Goal: Task Accomplishment & Management: Use online tool/utility

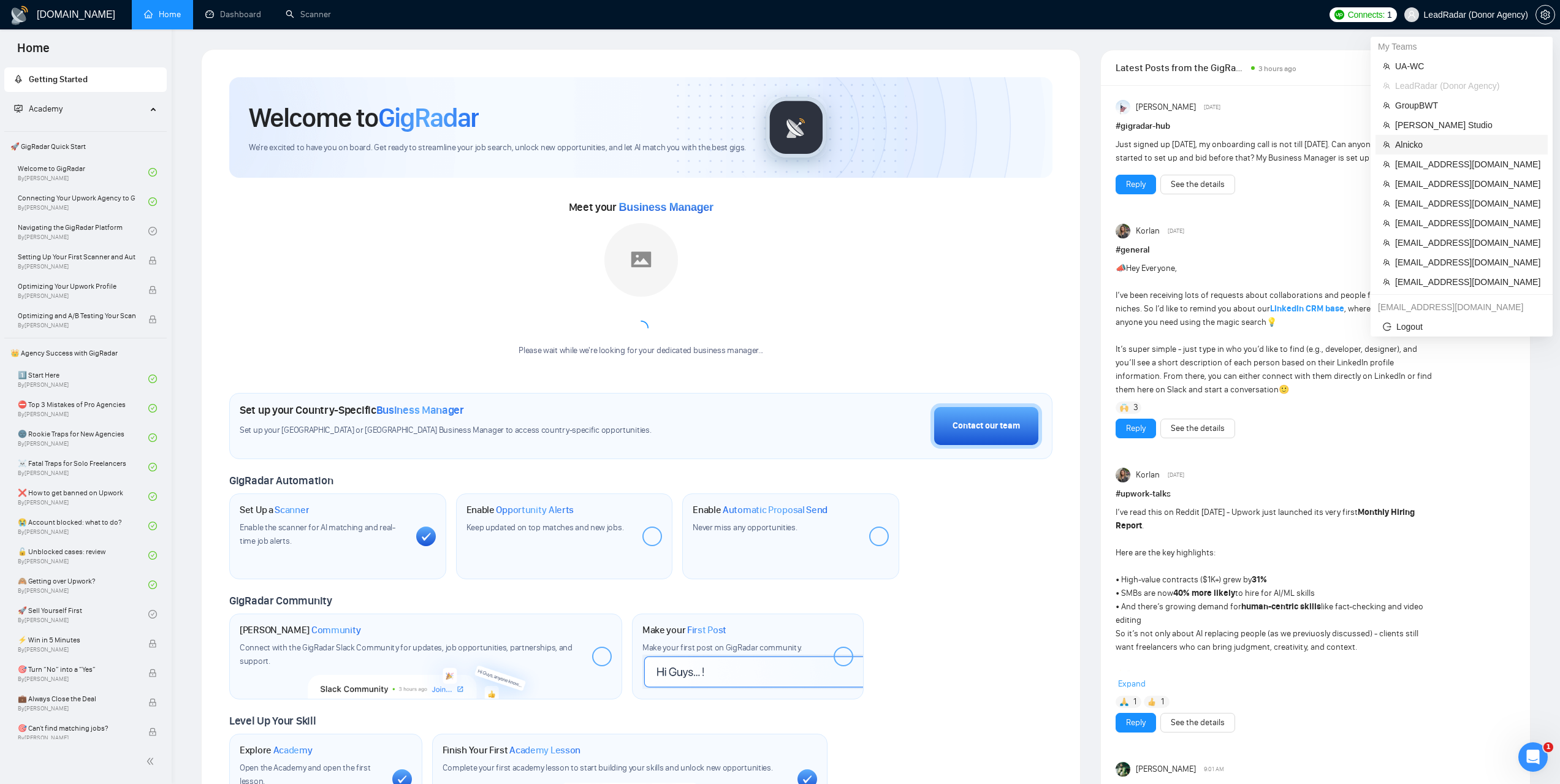
click at [1404, 139] on span "Alnicko" at bounding box center [1467, 145] width 145 height 13
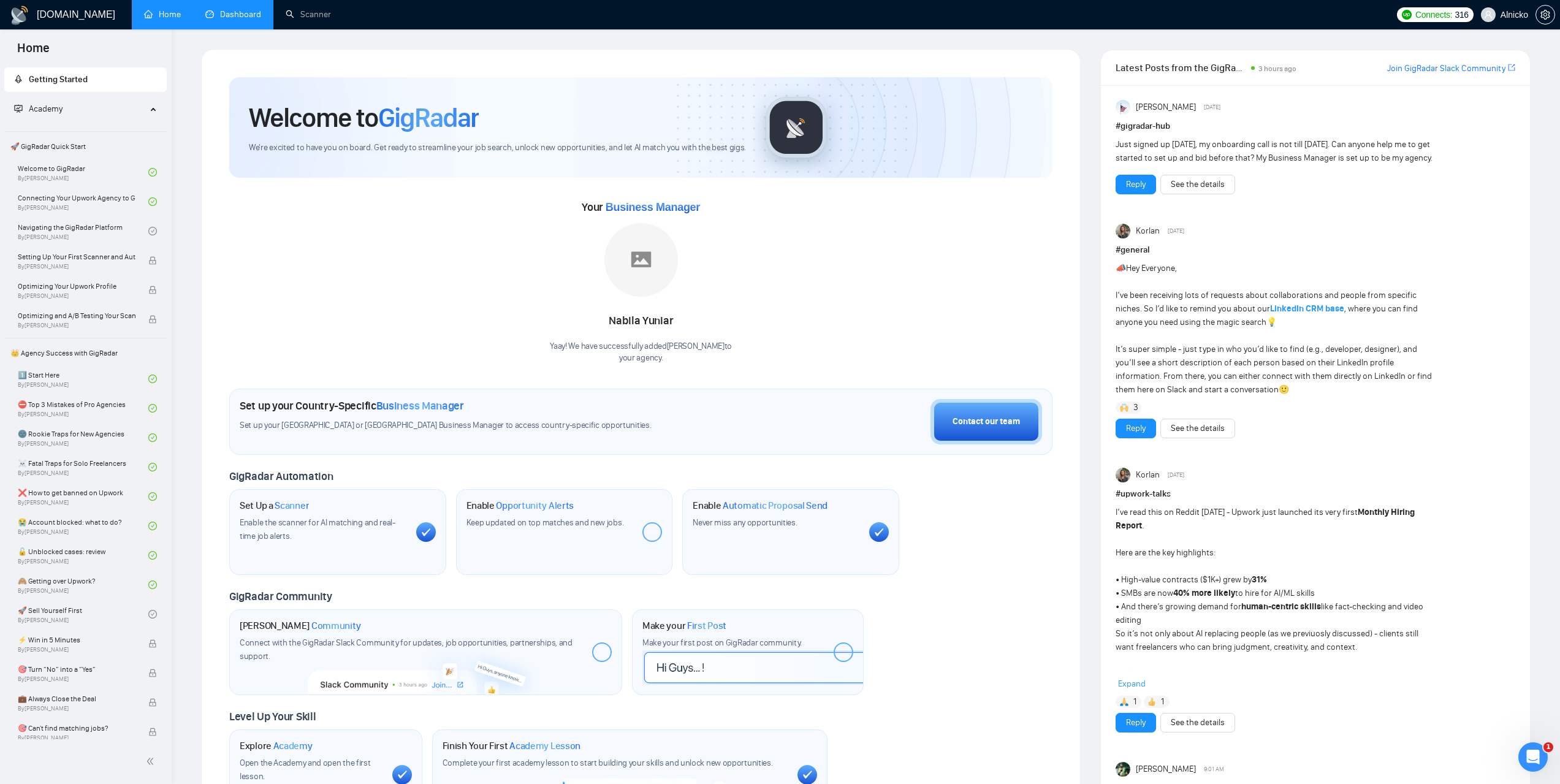
click at [247, 16] on link "Dashboard" at bounding box center [233, 14] width 56 height 11
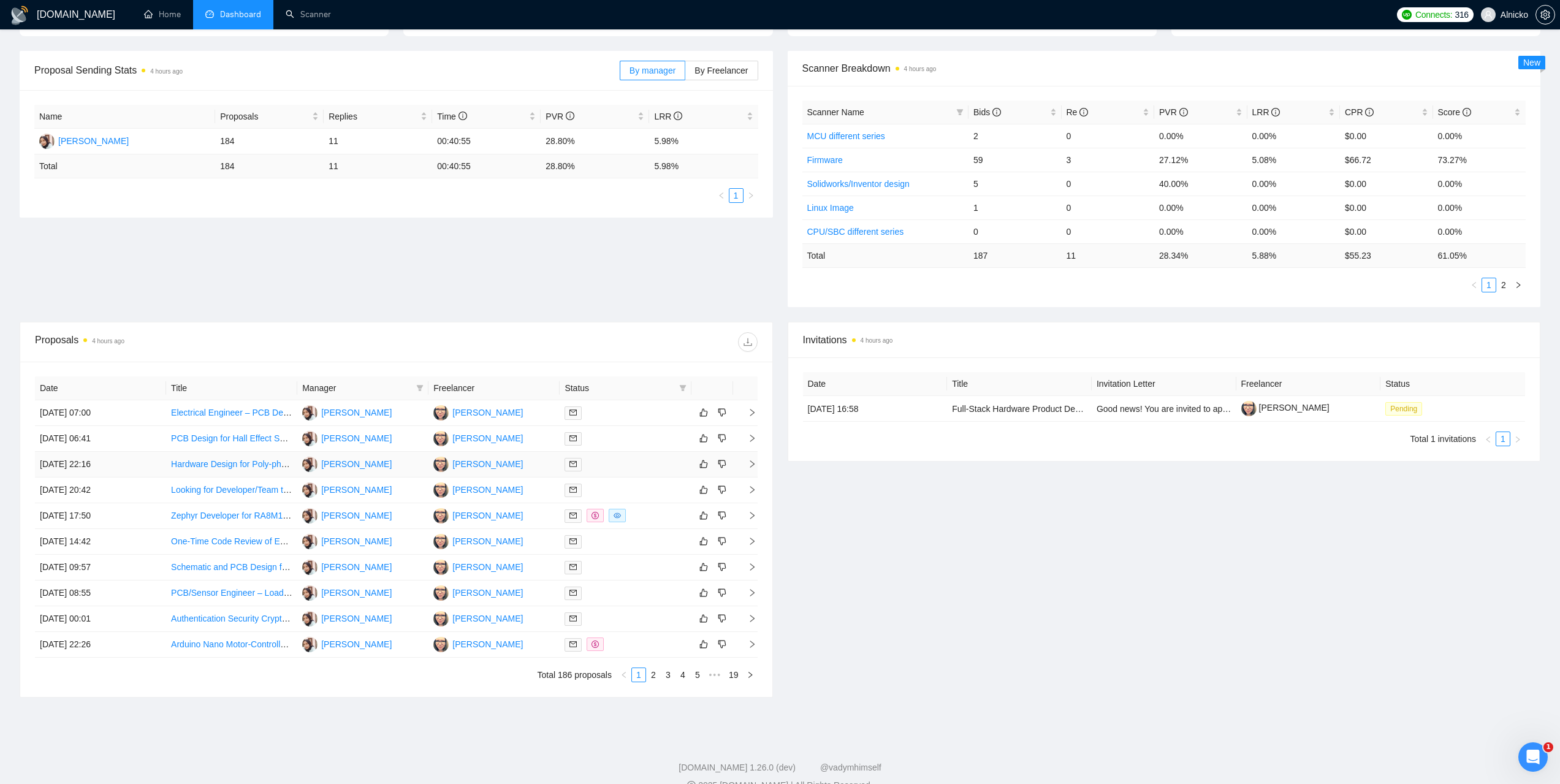
scroll to position [184, 0]
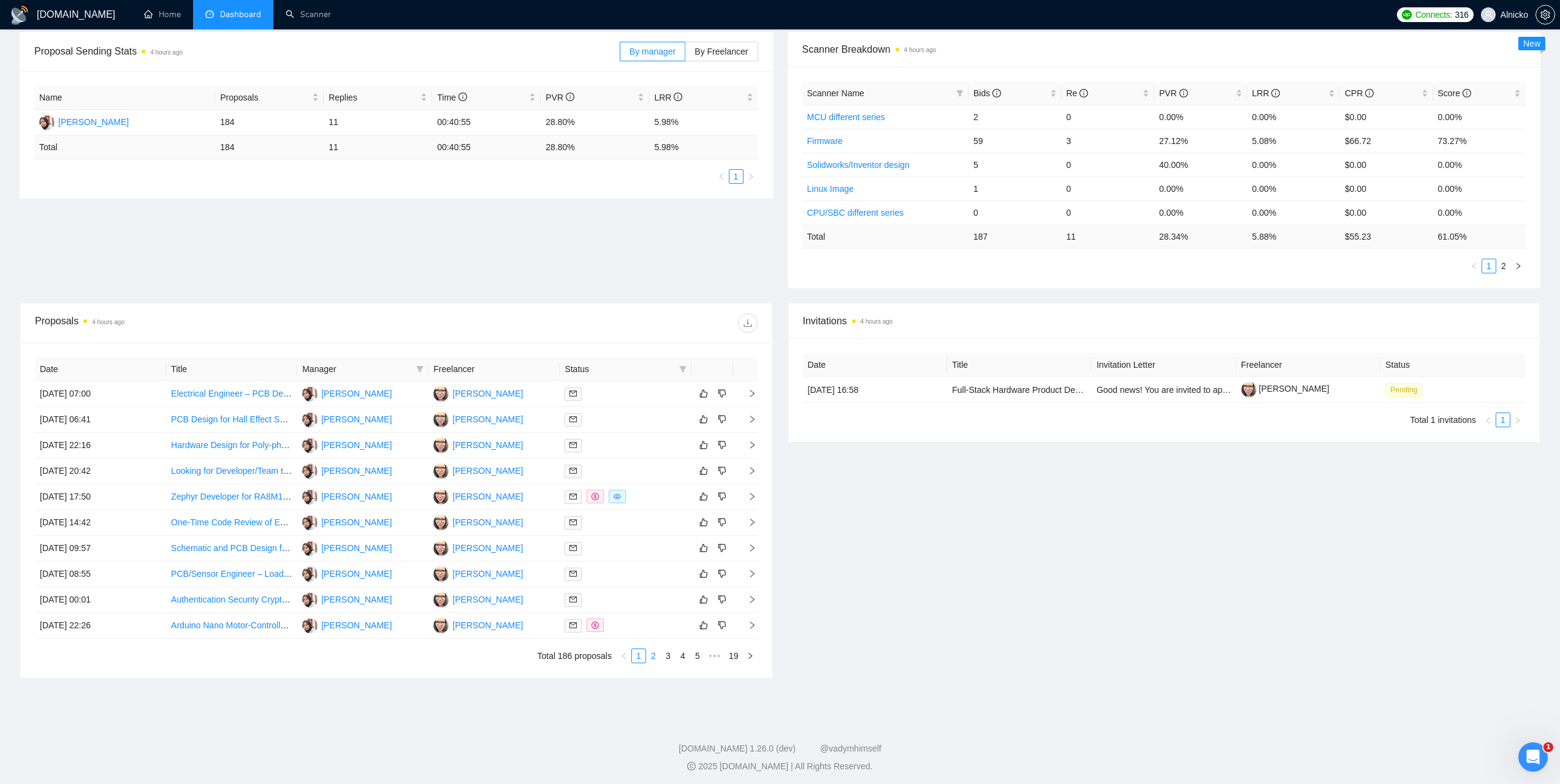
click at [657, 656] on link "2" at bounding box center [654, 655] width 13 height 13
click at [65, 524] on td "02 Sep, 2025 07:30" at bounding box center [100, 522] width 132 height 26
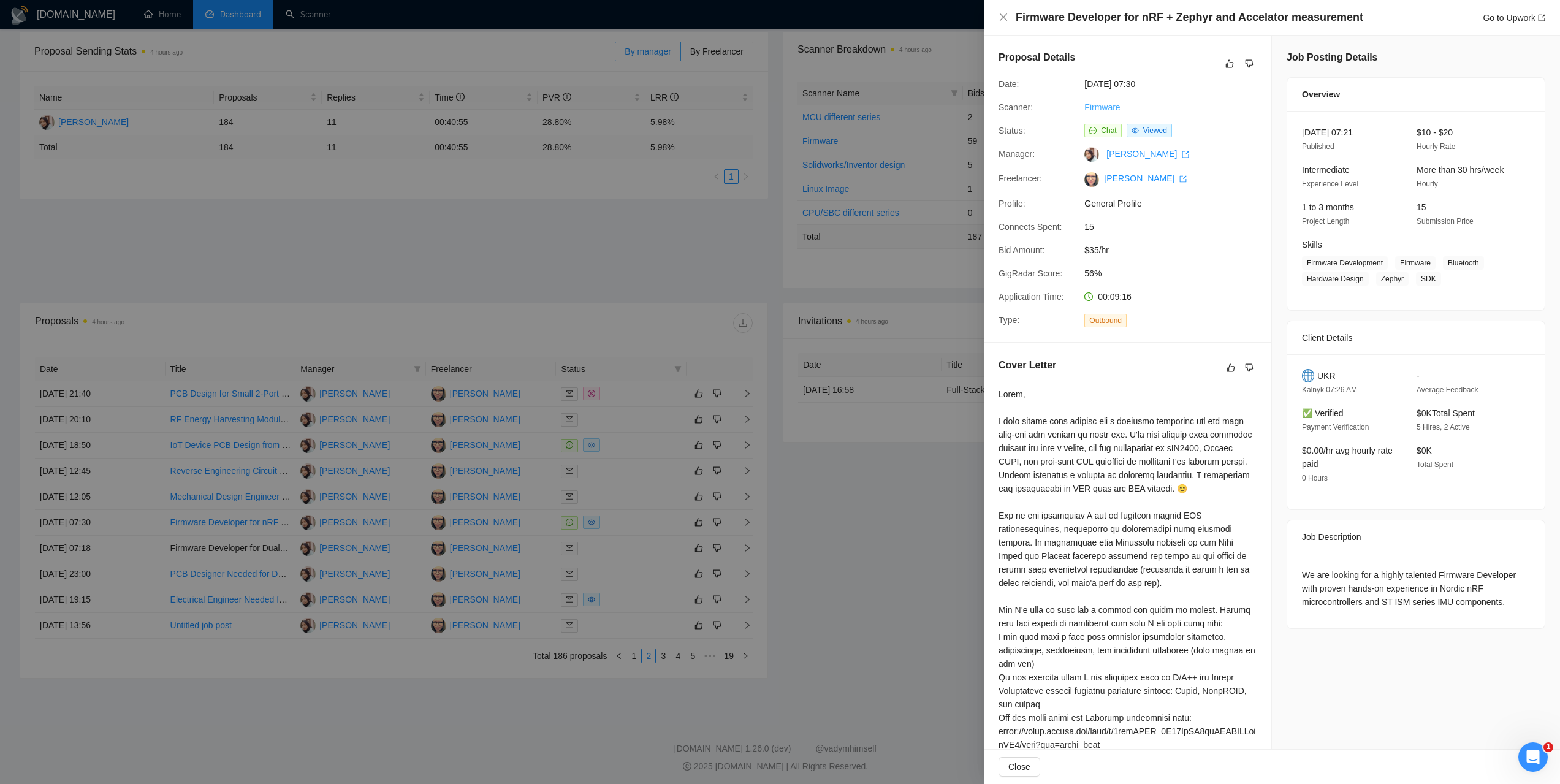
click at [1096, 106] on link "Firmware" at bounding box center [1102, 107] width 36 height 10
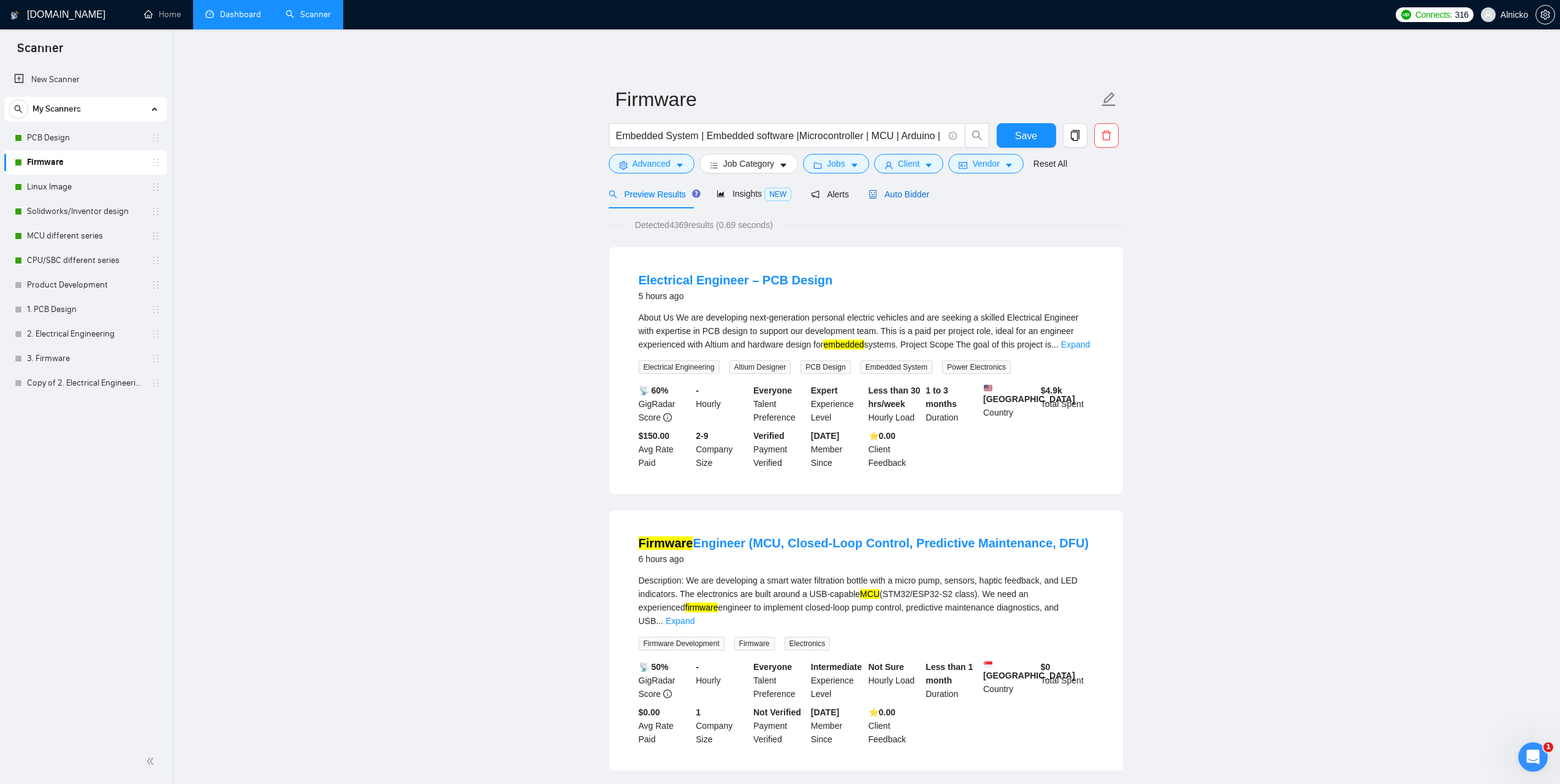
click at [892, 199] on span "Auto Bidder" at bounding box center [899, 194] width 60 height 10
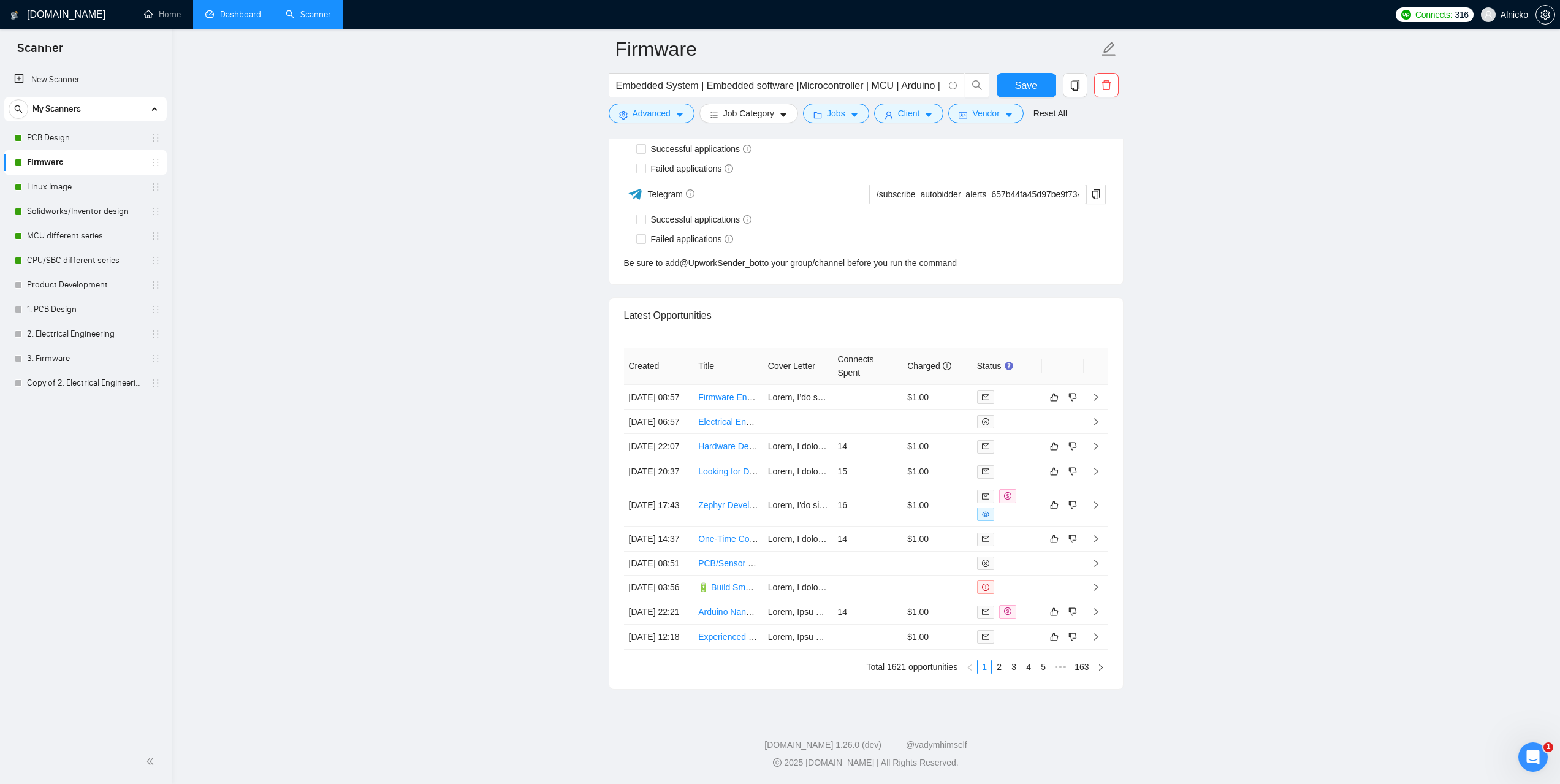
scroll to position [3204, 0]
click at [1000, 671] on link "2" at bounding box center [999, 667] width 13 height 13
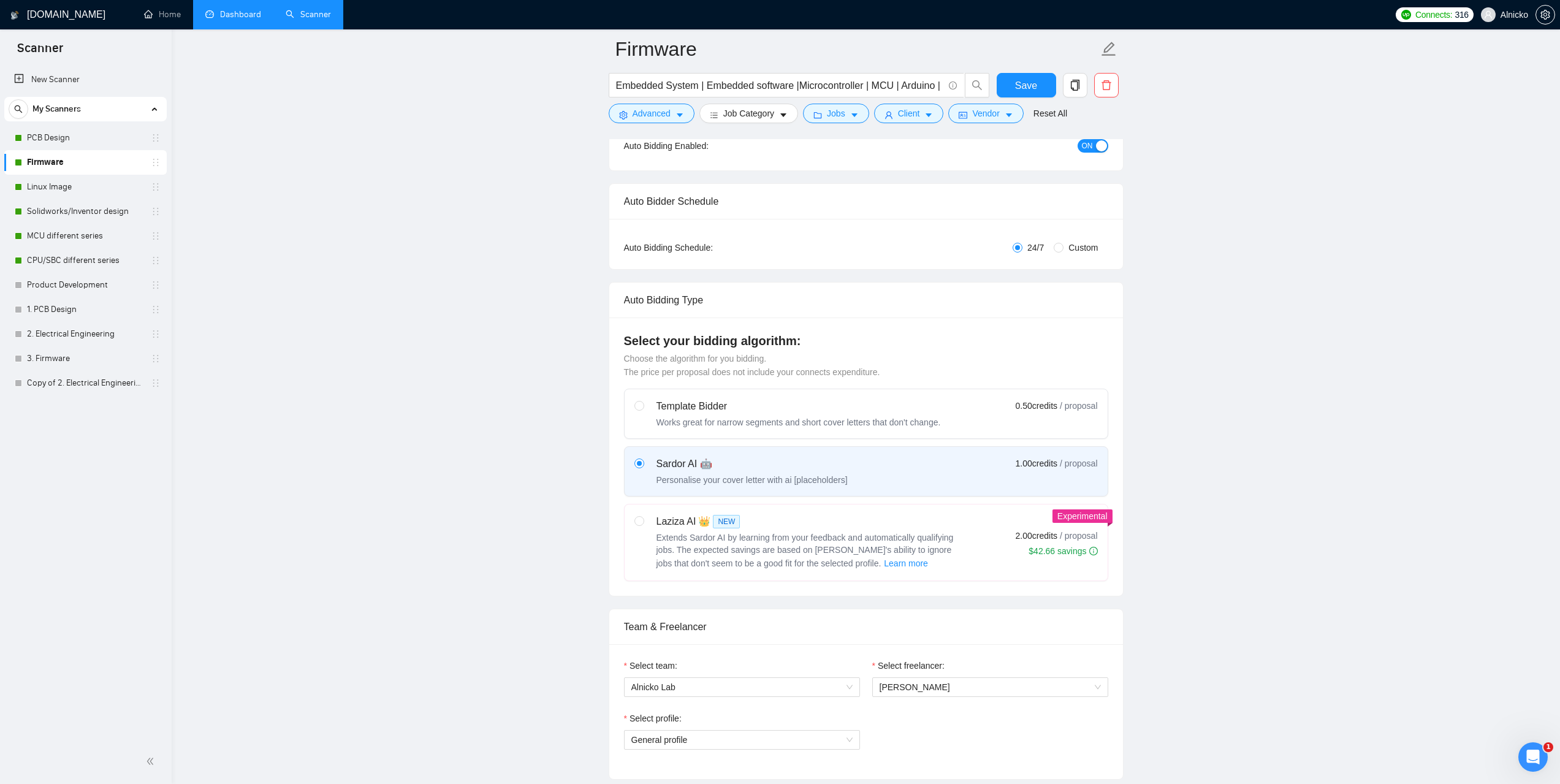
scroll to position [0, 0]
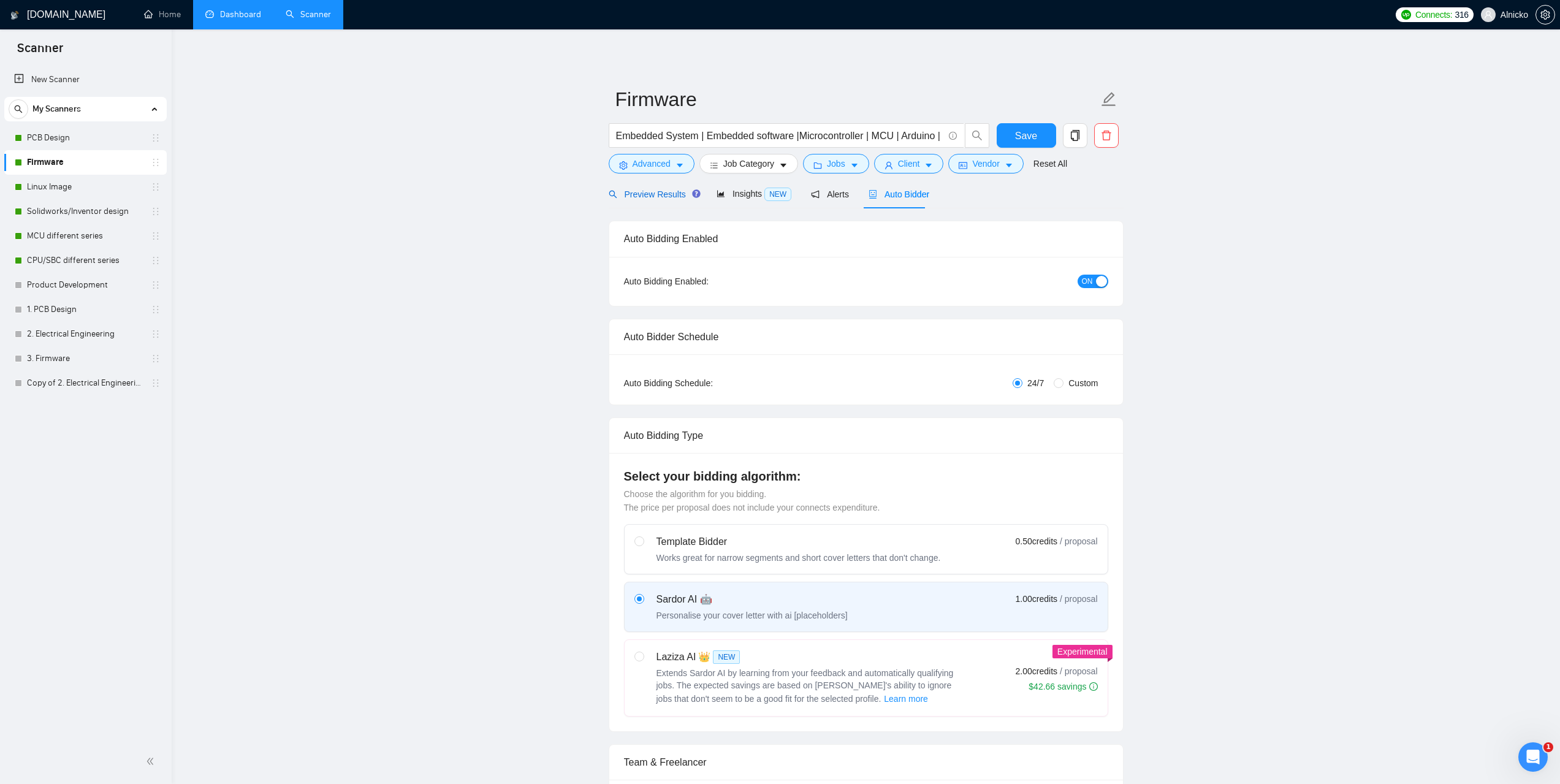
click at [647, 191] on span "Preview Results" at bounding box center [653, 194] width 88 height 10
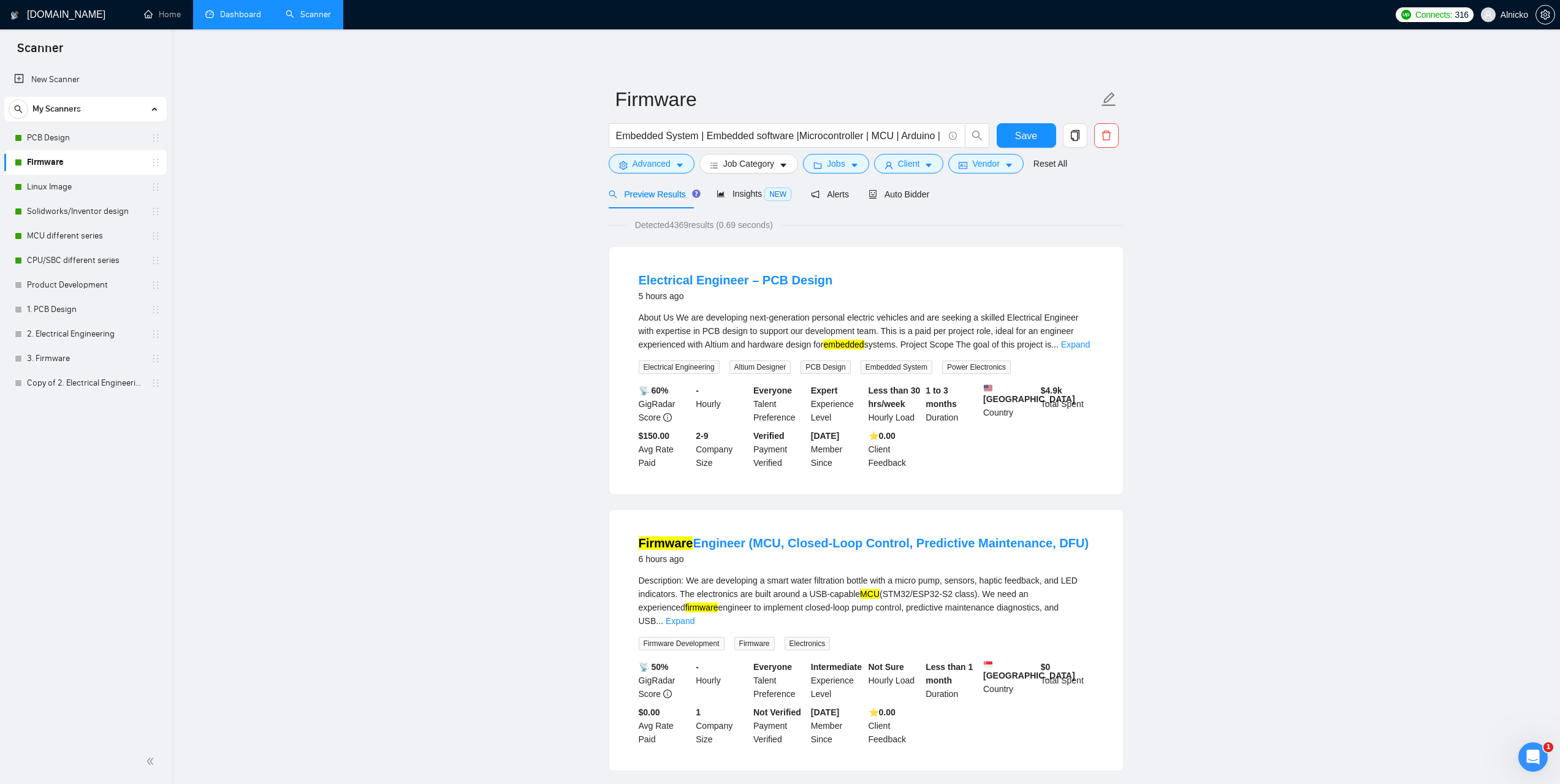
click at [231, 19] on link "Dashboard" at bounding box center [233, 14] width 56 height 11
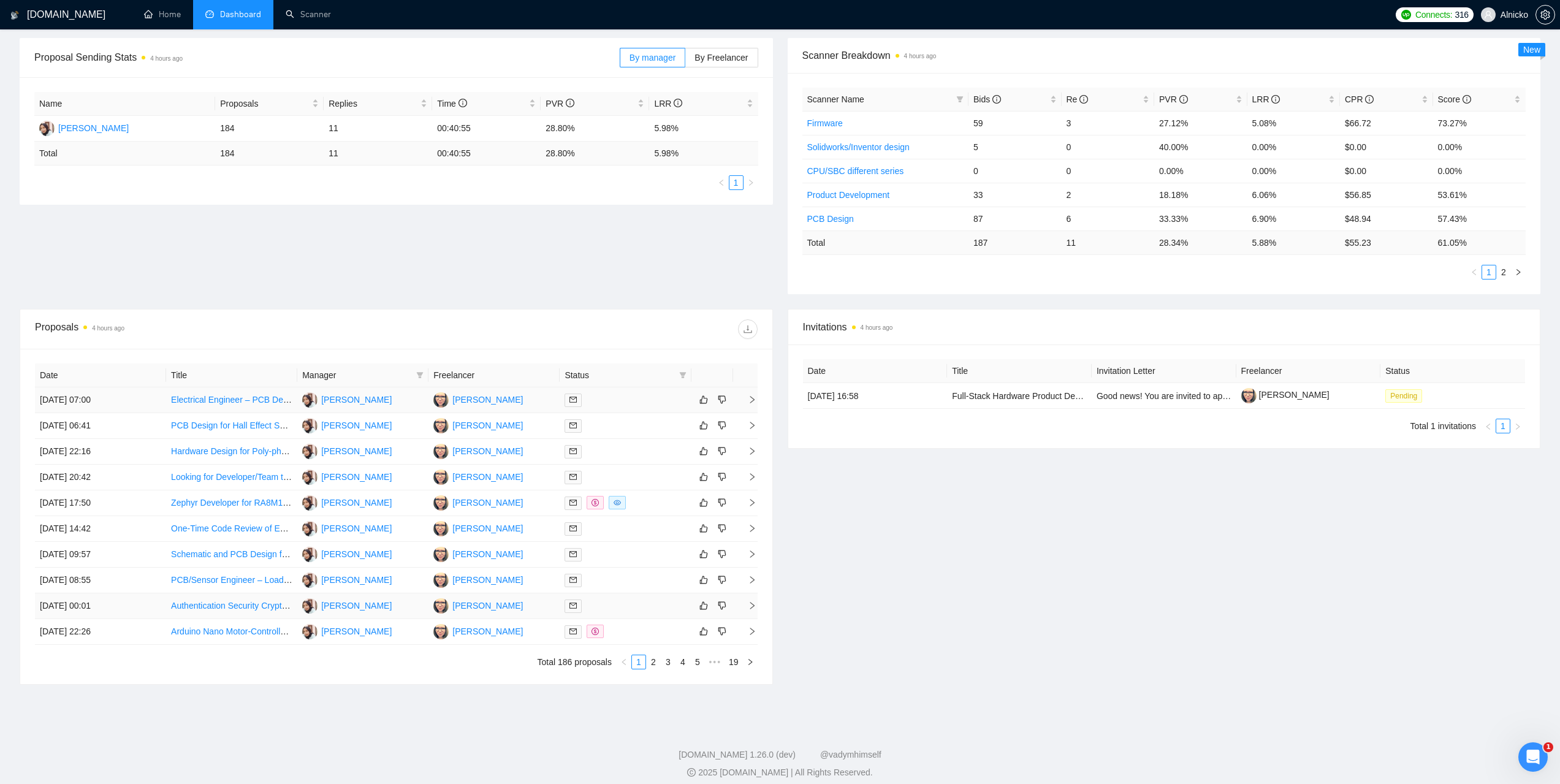
scroll to position [187, 0]
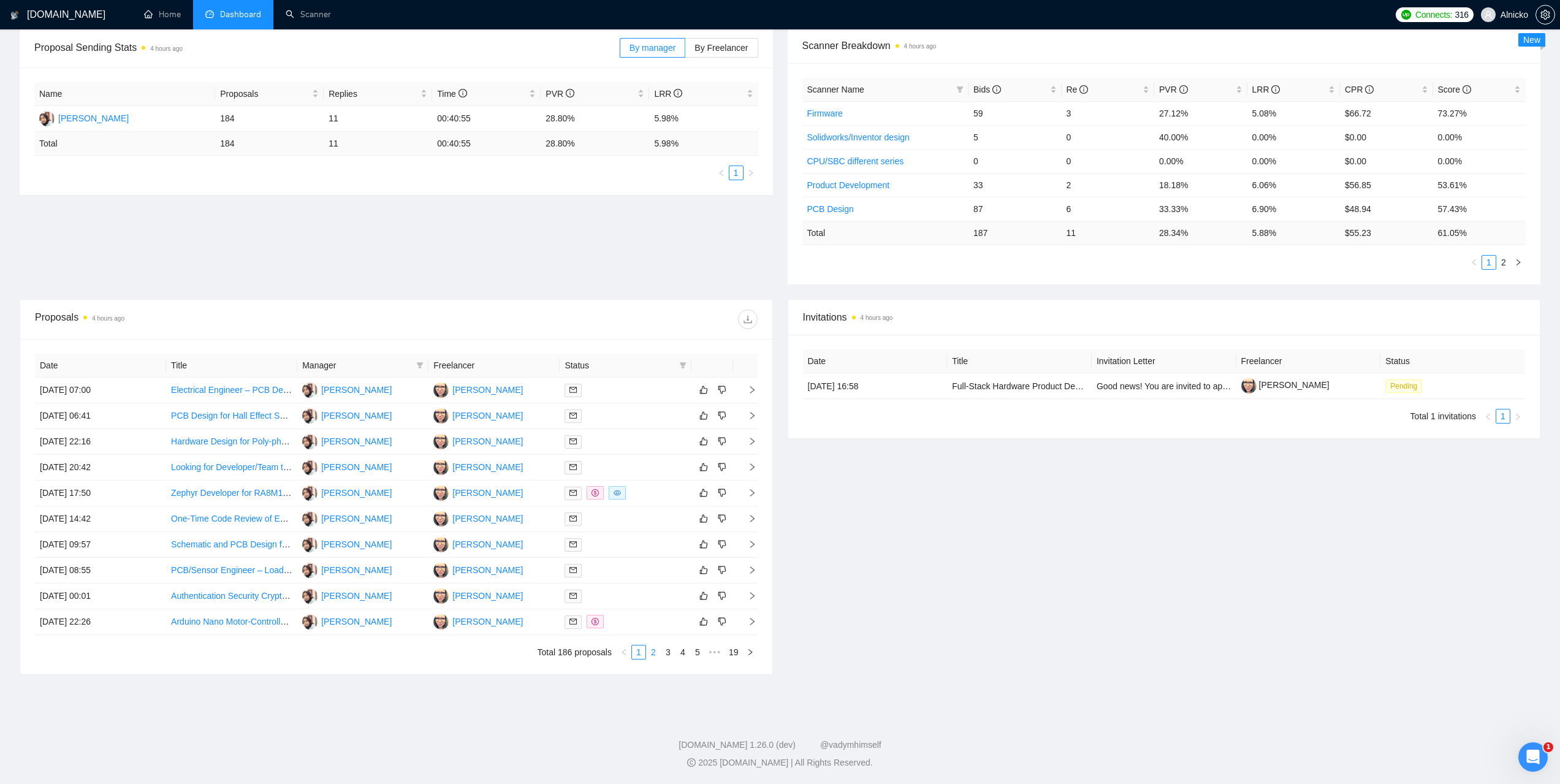
click at [657, 652] on link "2" at bounding box center [654, 652] width 13 height 13
click at [72, 515] on td "02 Sep, 2025 07:30" at bounding box center [100, 518] width 132 height 26
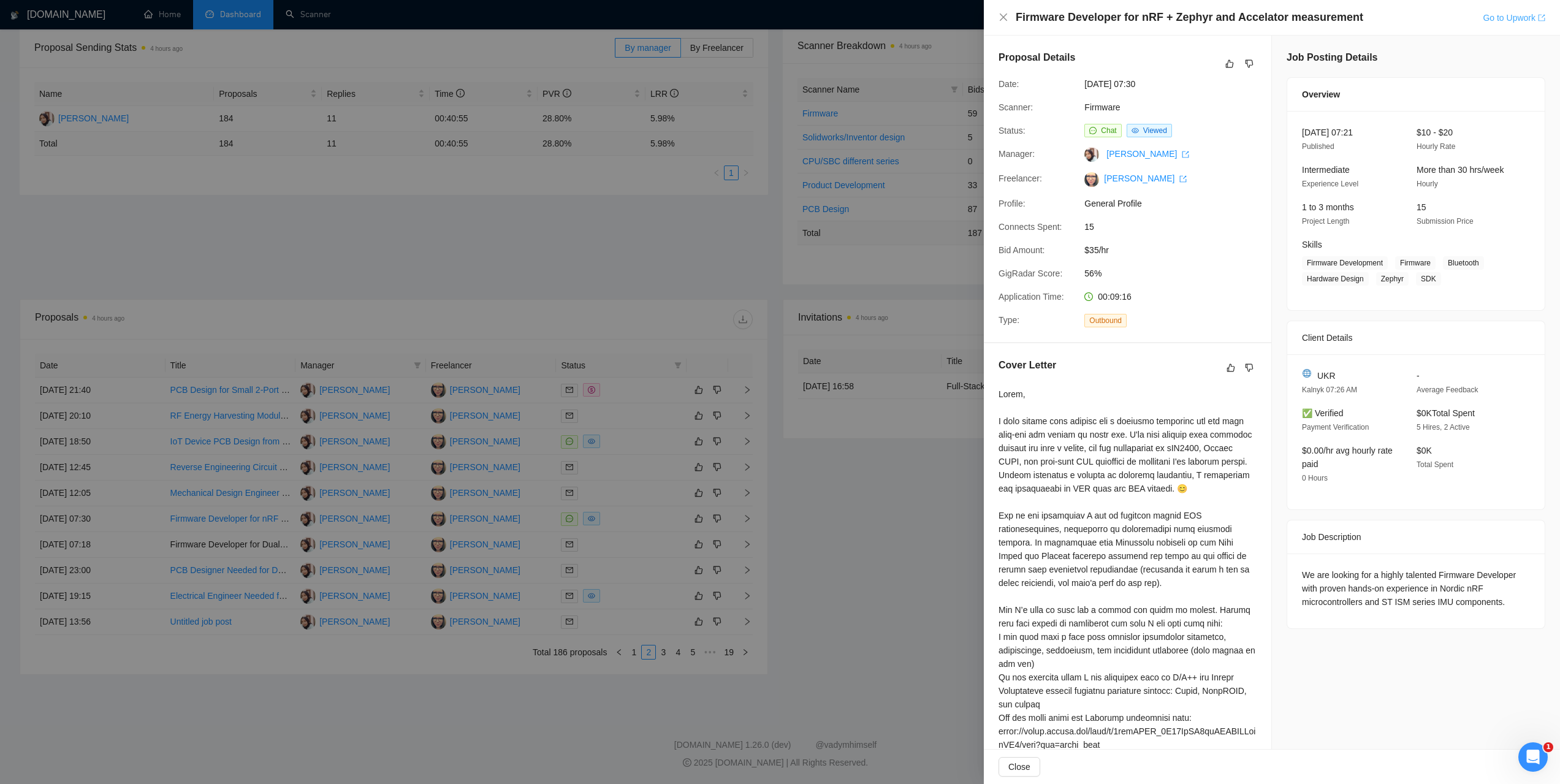
click at [1491, 17] on link "Go to Upwork" at bounding box center [1514, 17] width 62 height 10
click at [1099, 107] on link "Firmware" at bounding box center [1102, 107] width 36 height 10
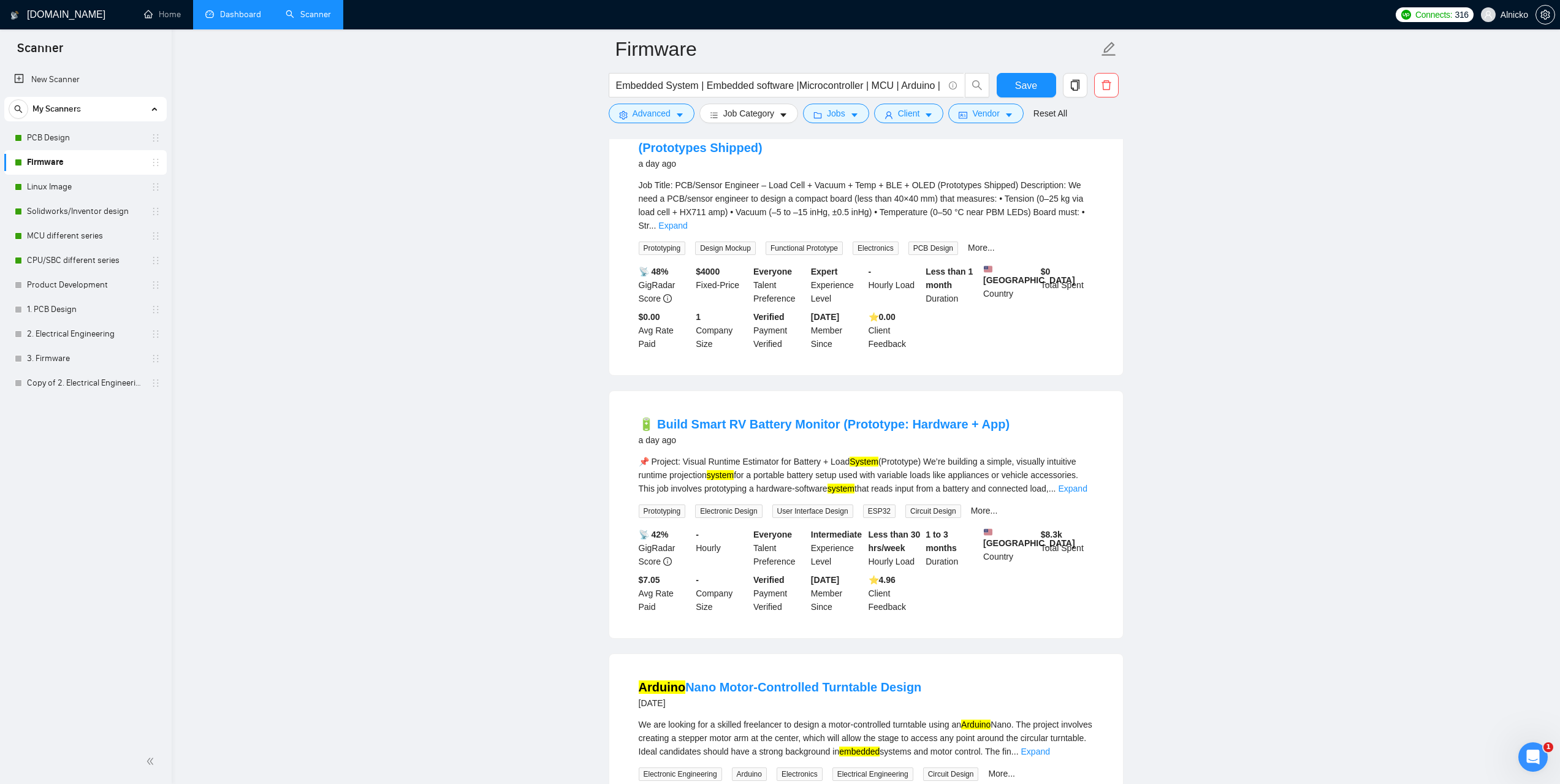
scroll to position [2289, 0]
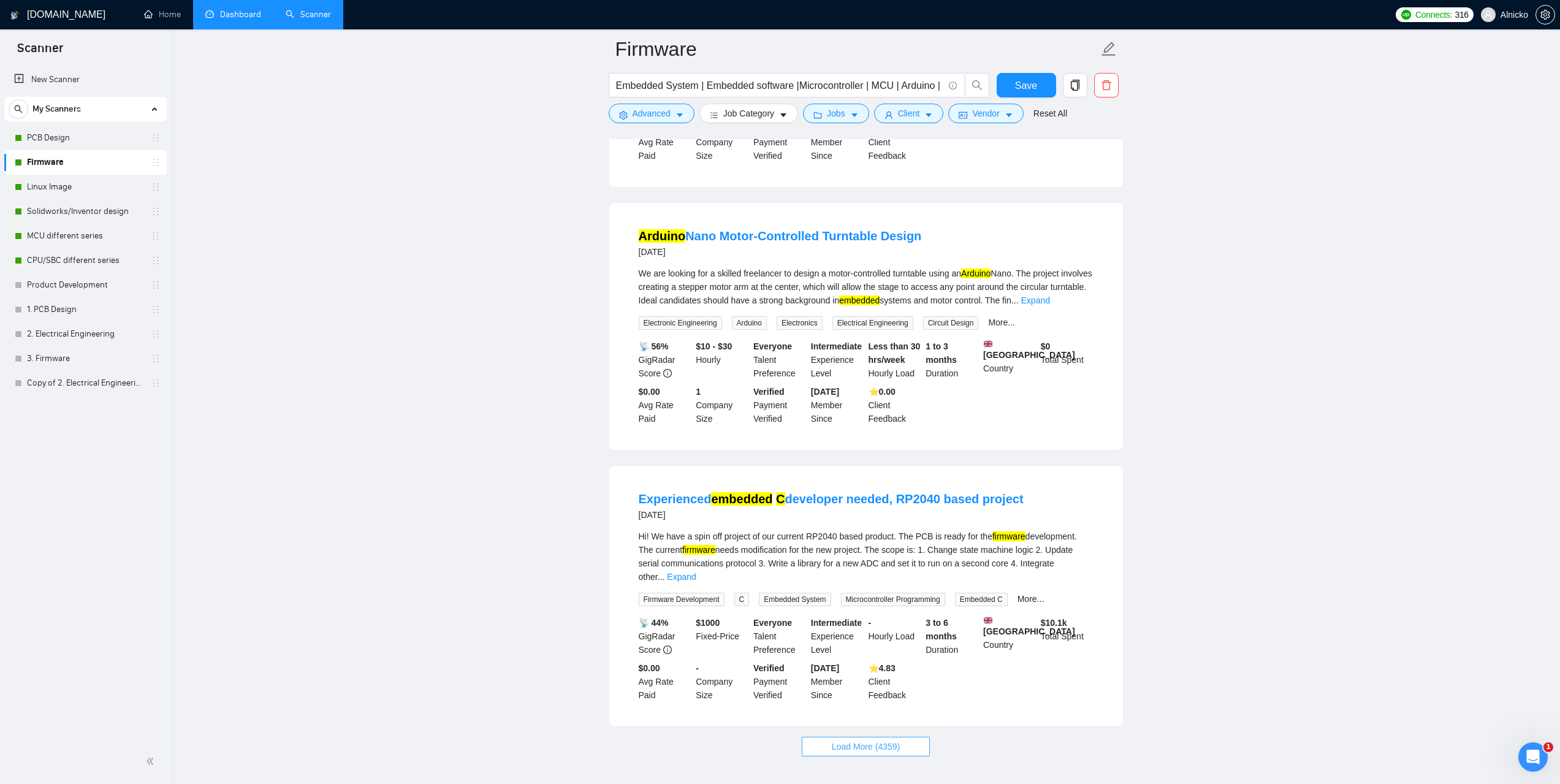
click at [884, 740] on span "Load More (4359)" at bounding box center [865, 747] width 68 height 13
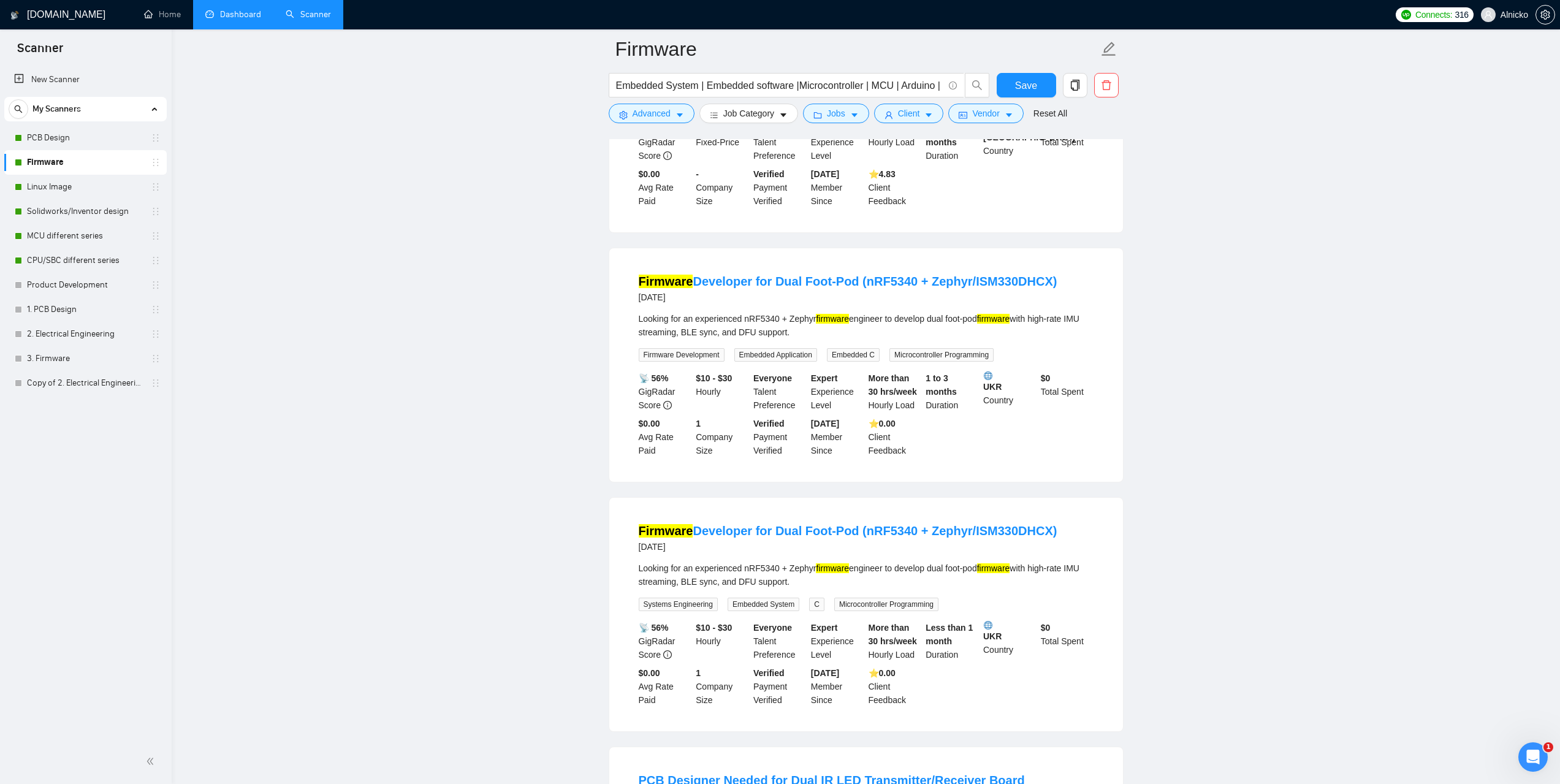
scroll to position [2779, 0]
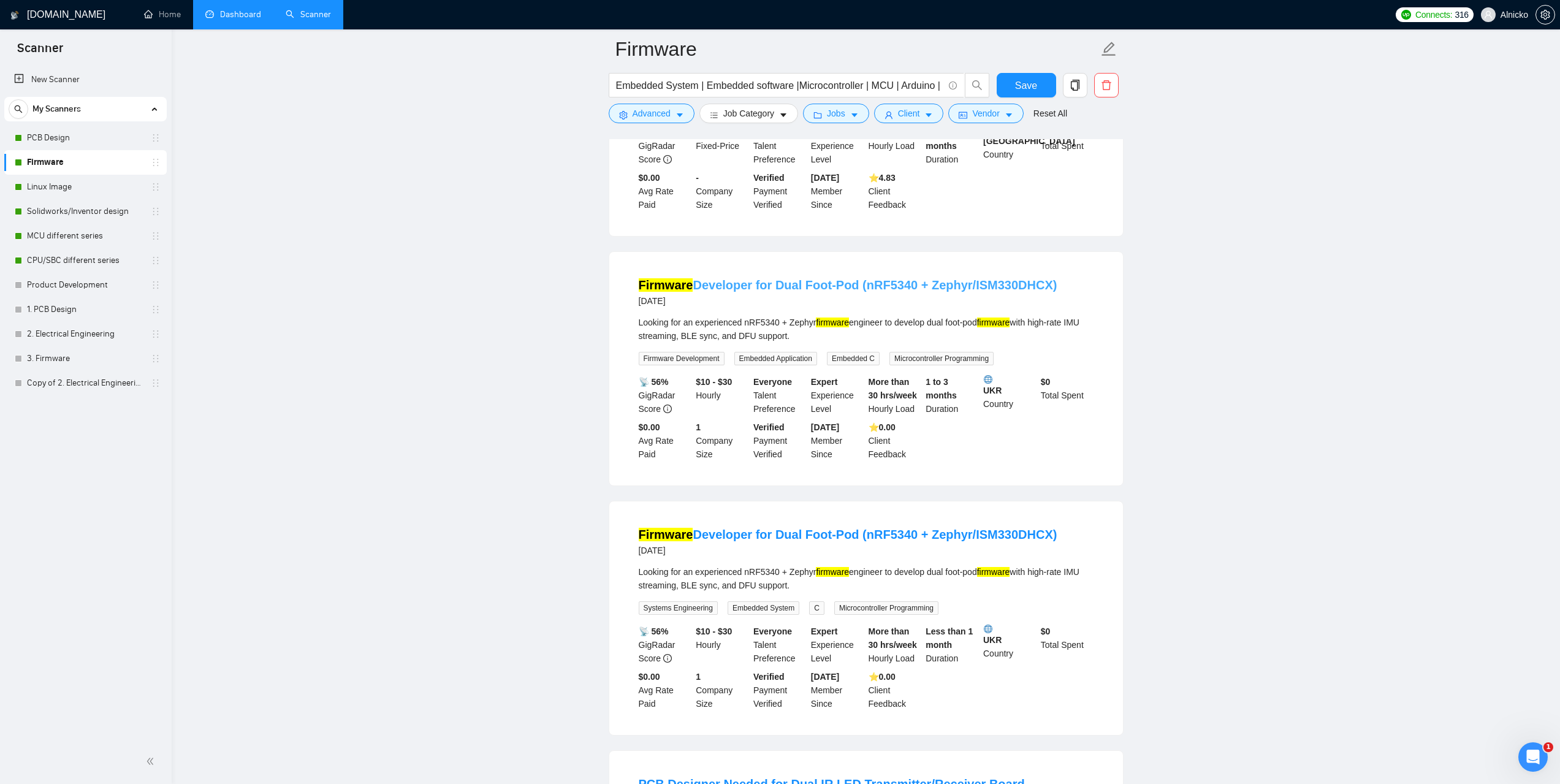
click at [811, 278] on link "Firmware Developer for Dual Foot-Pod (nRF5340 + Zephyr/ISM330DHCX)" at bounding box center [848, 285] width 419 height 13
drag, startPoint x: 735, startPoint y: 315, endPoint x: 697, endPoint y: 315, distance: 38.0
click at [697, 375] on div "$10 - $30 Hourly" at bounding box center [722, 395] width 58 height 40
copy b "$10 - $30"
click at [1081, 375] on div "📡 56% GigRadar Score $10 - $30 Hourly Everyone Talent Preference Expert Experie…" at bounding box center [866, 417] width 460 height 85
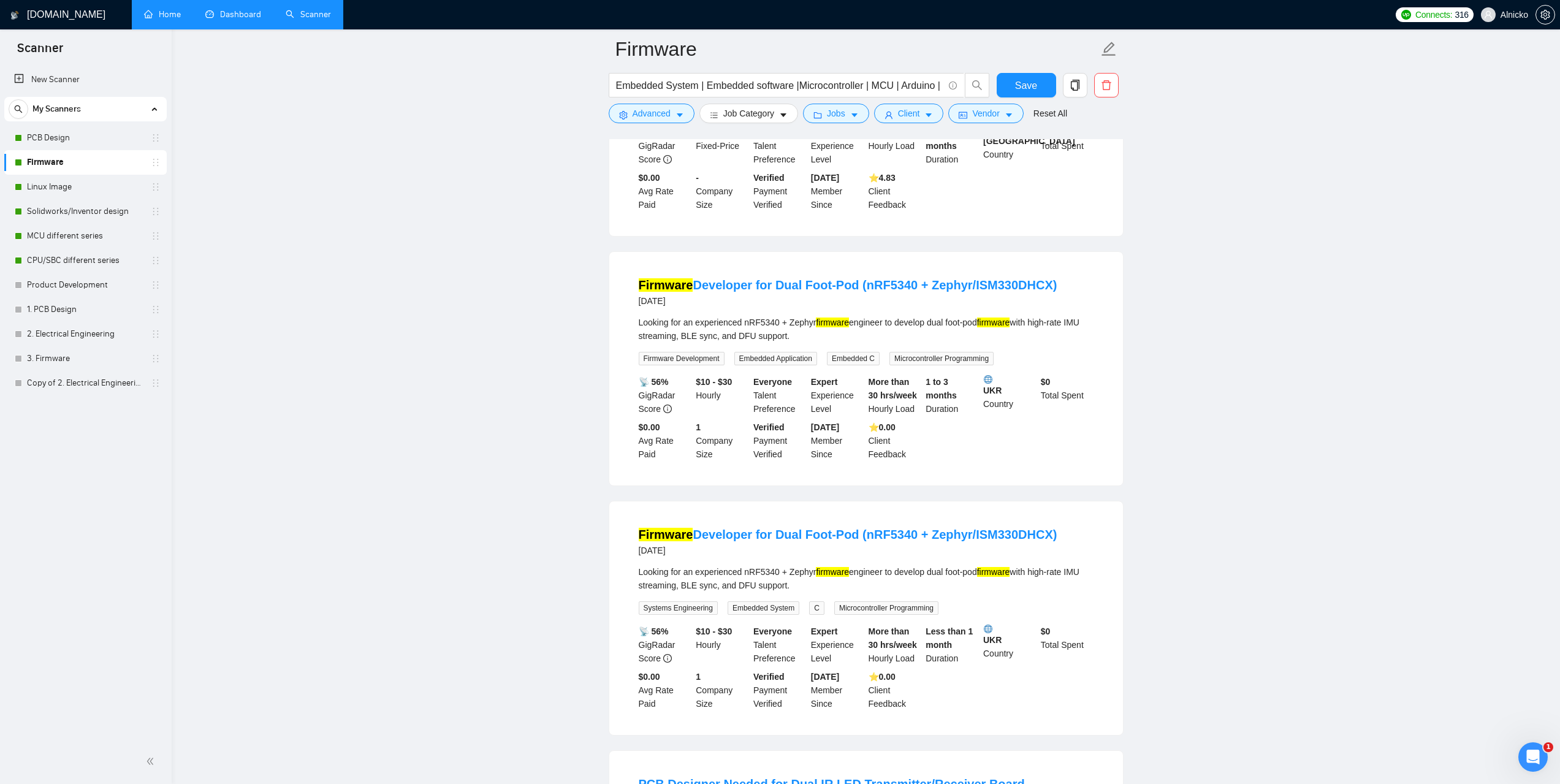
click at [232, 14] on link "Dashboard" at bounding box center [233, 14] width 56 height 11
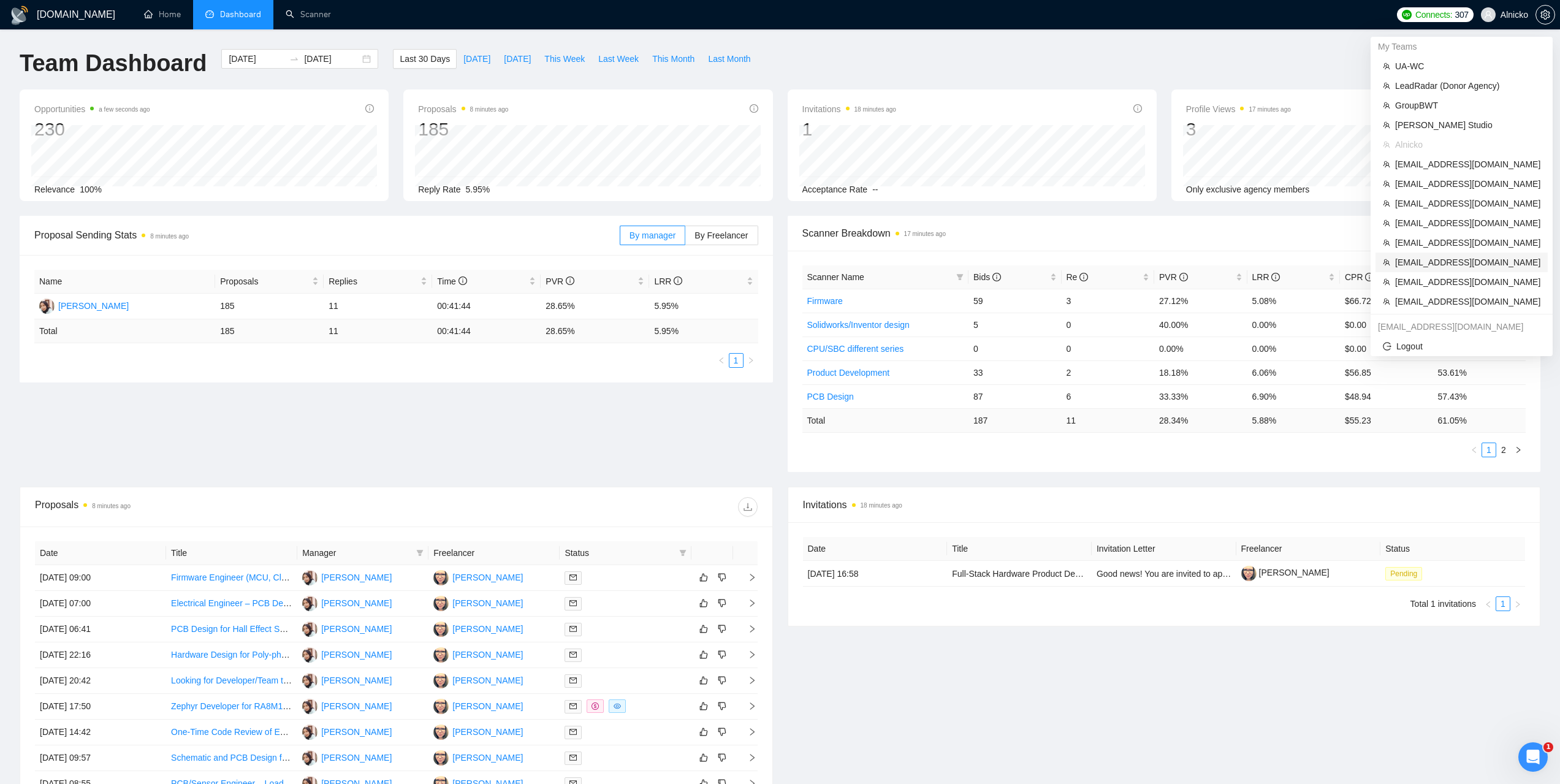
click at [1420, 260] on span "nikita0gavr@gmail.com" at bounding box center [1467, 262] width 145 height 13
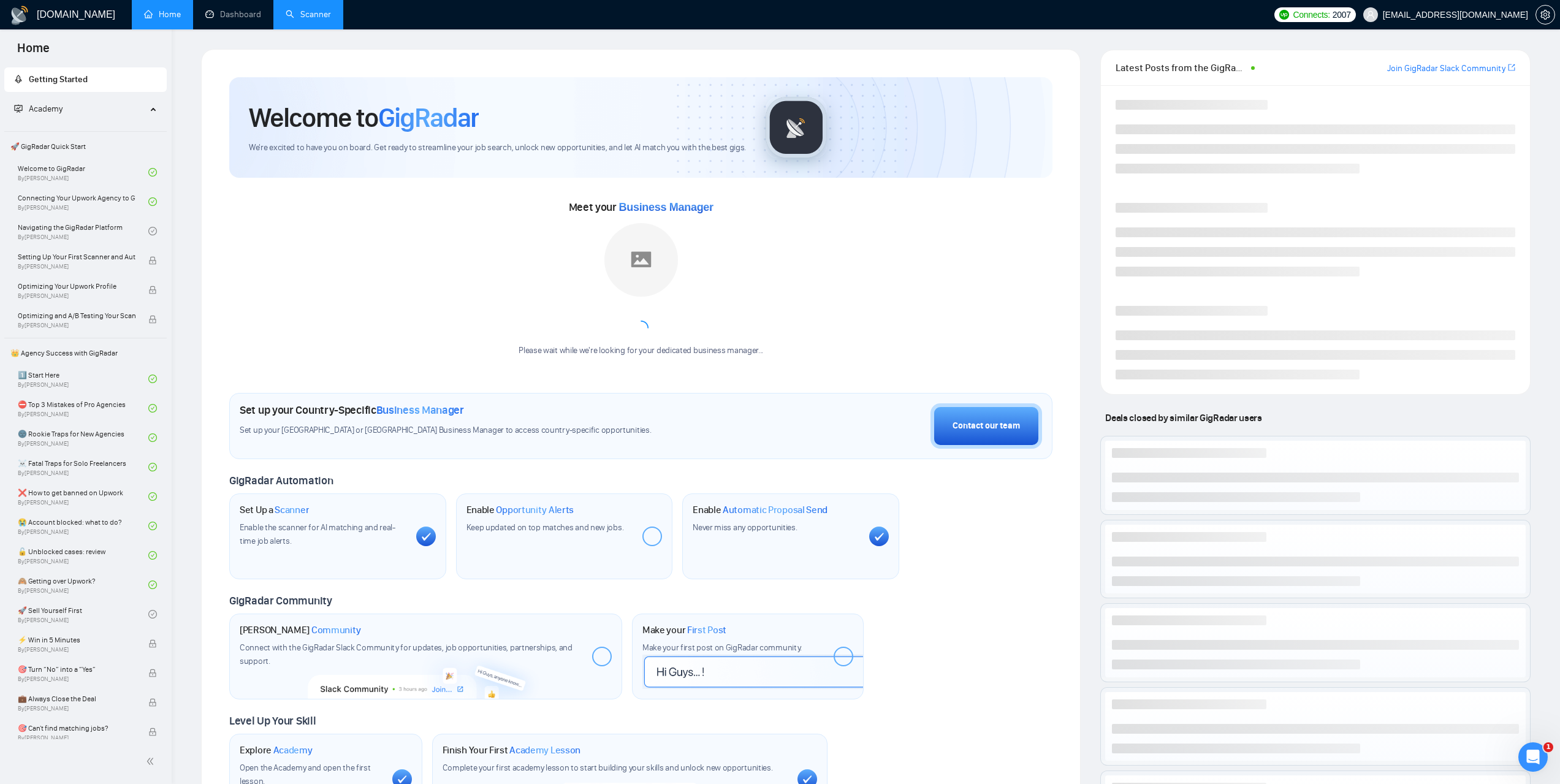
click at [315, 19] on link "Scanner" at bounding box center [308, 14] width 45 height 11
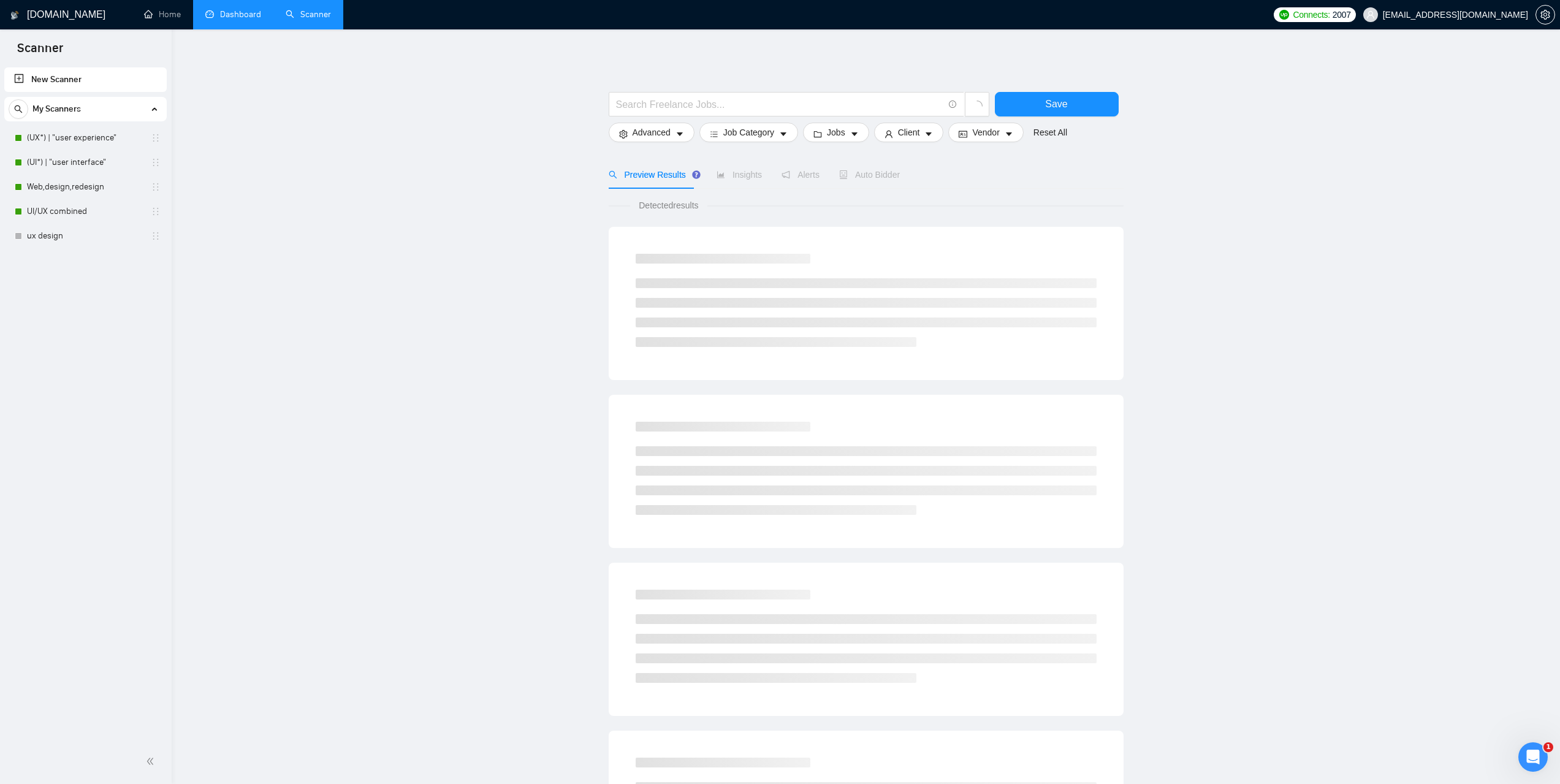
click at [236, 19] on link "Dashboard" at bounding box center [233, 14] width 56 height 11
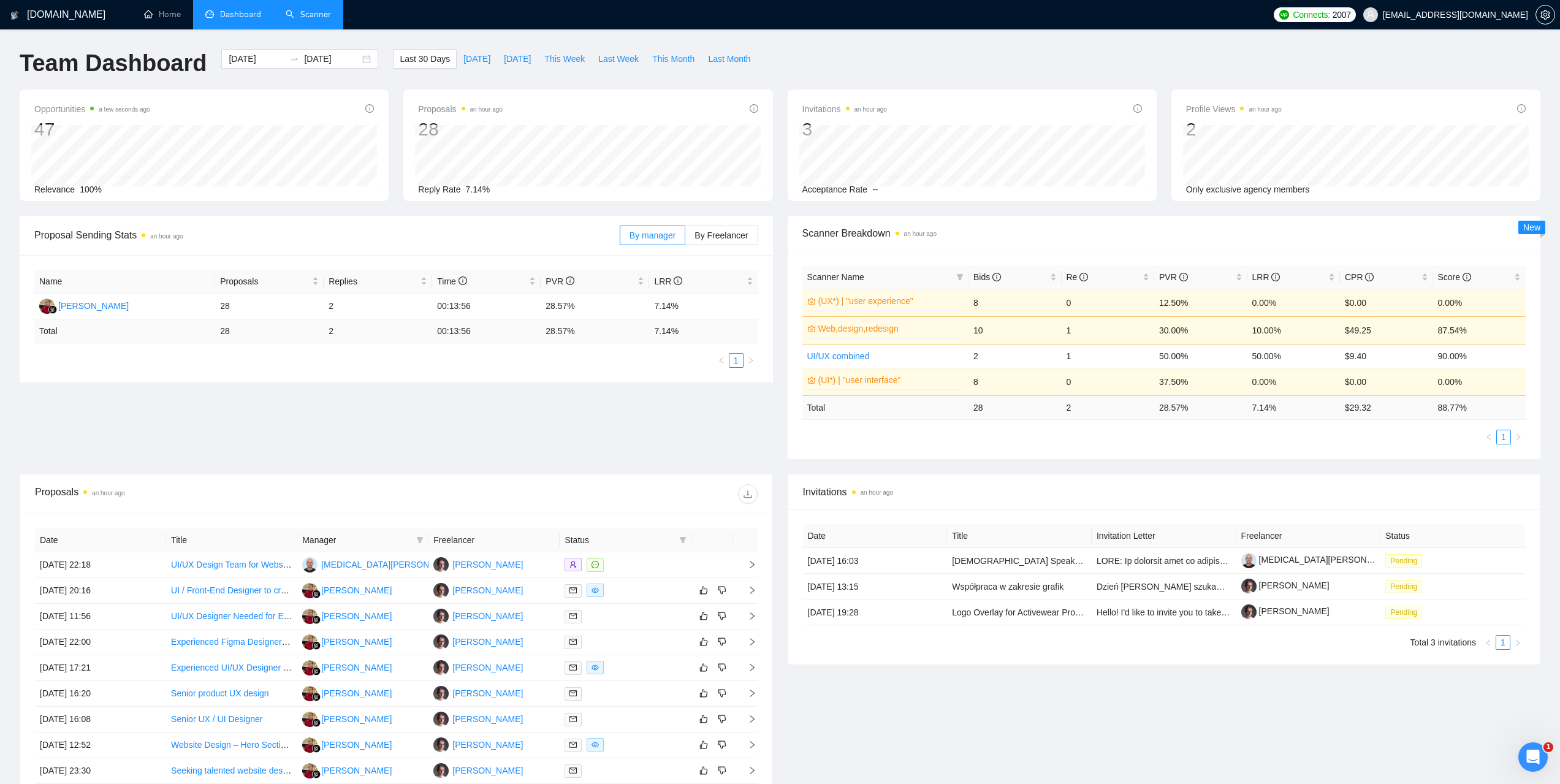
click at [329, 19] on link "Scanner" at bounding box center [308, 14] width 45 height 11
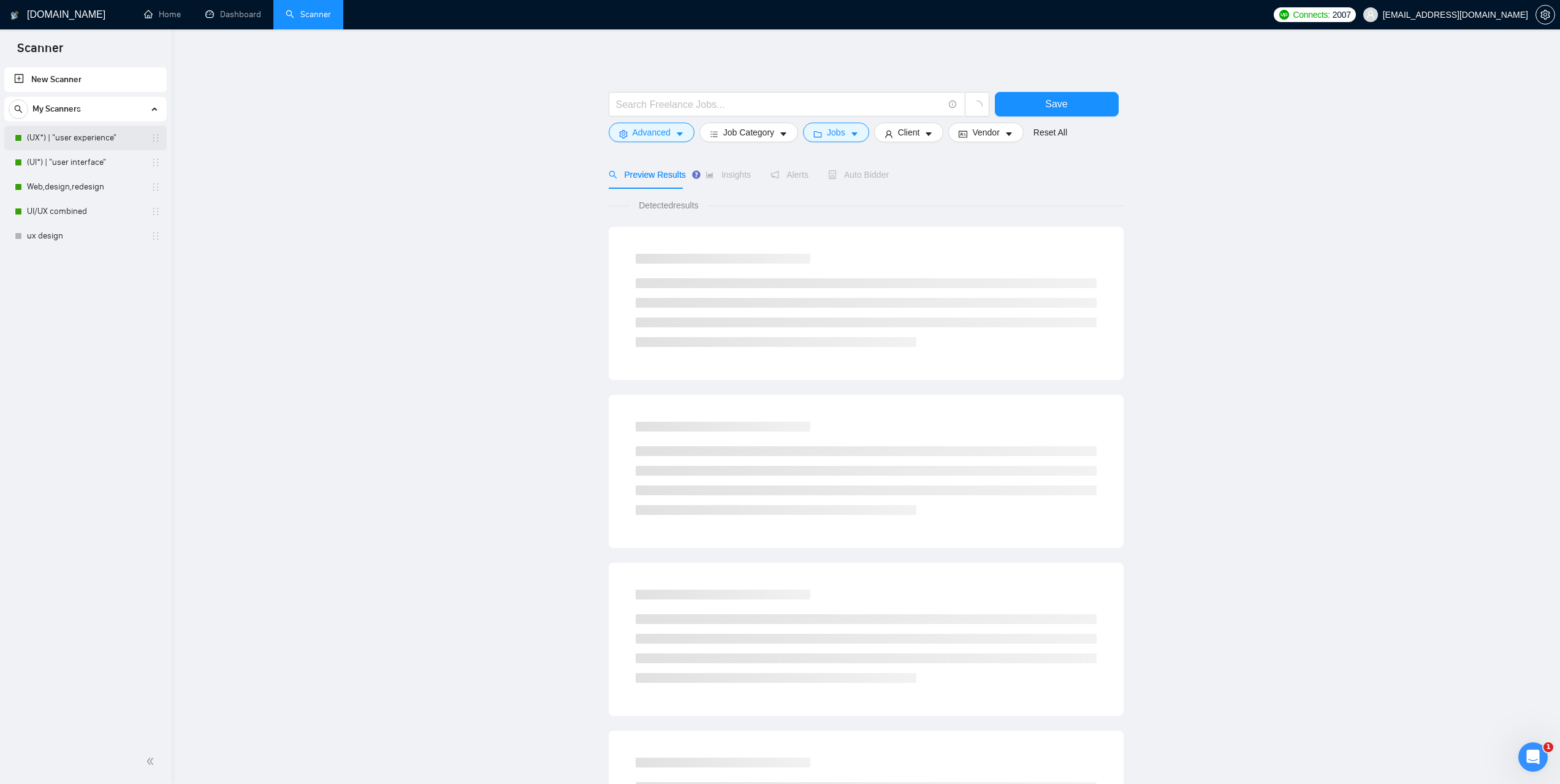
click at [72, 134] on link "(UX*) | "user experience"" at bounding box center [84, 138] width 116 height 25
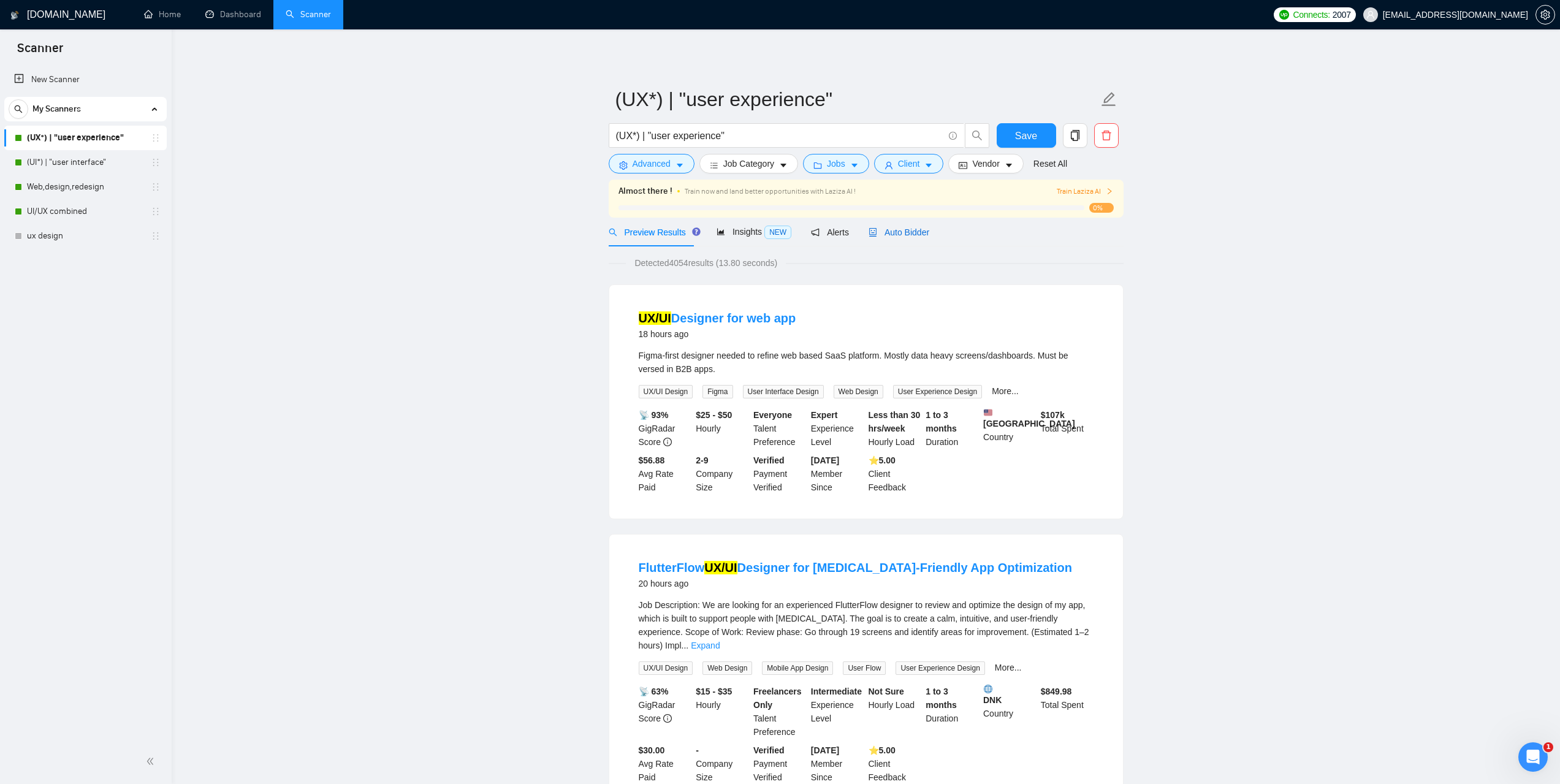
click at [906, 235] on span "Auto Bidder" at bounding box center [899, 232] width 60 height 10
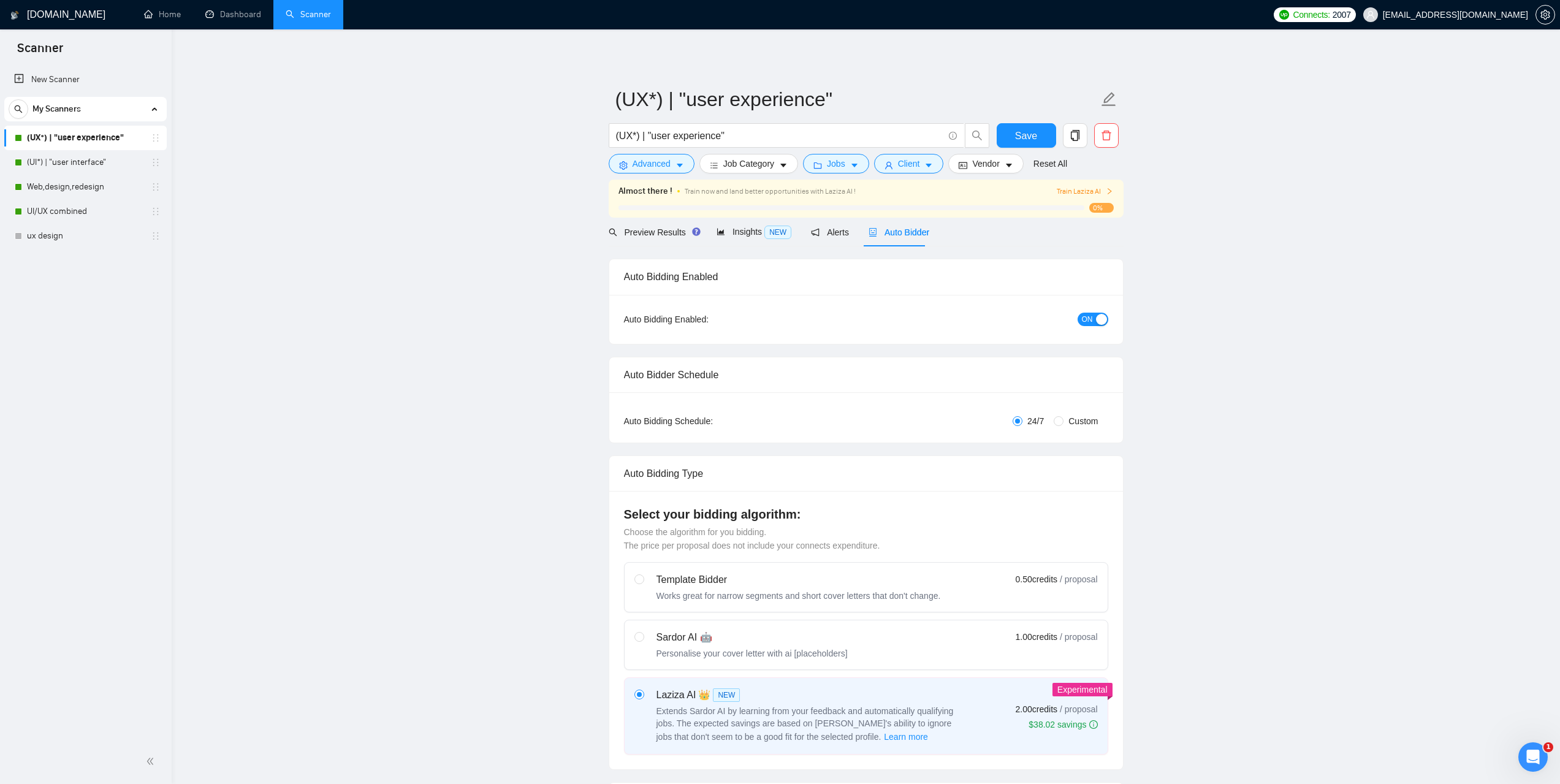
checkbox input "true"
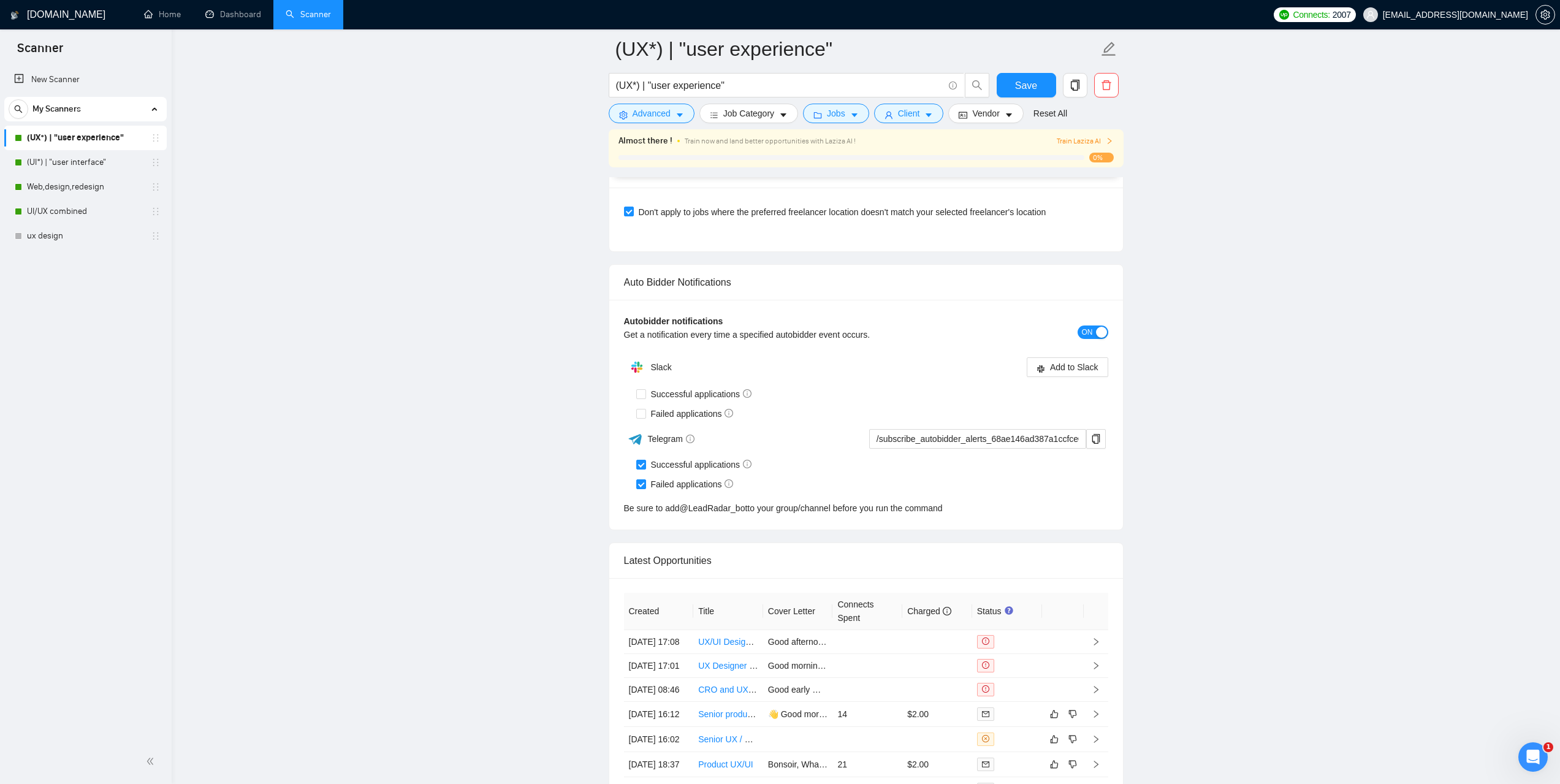
scroll to position [2757, 0]
click at [77, 158] on link "(UI*) | "user interface"" at bounding box center [84, 162] width 116 height 25
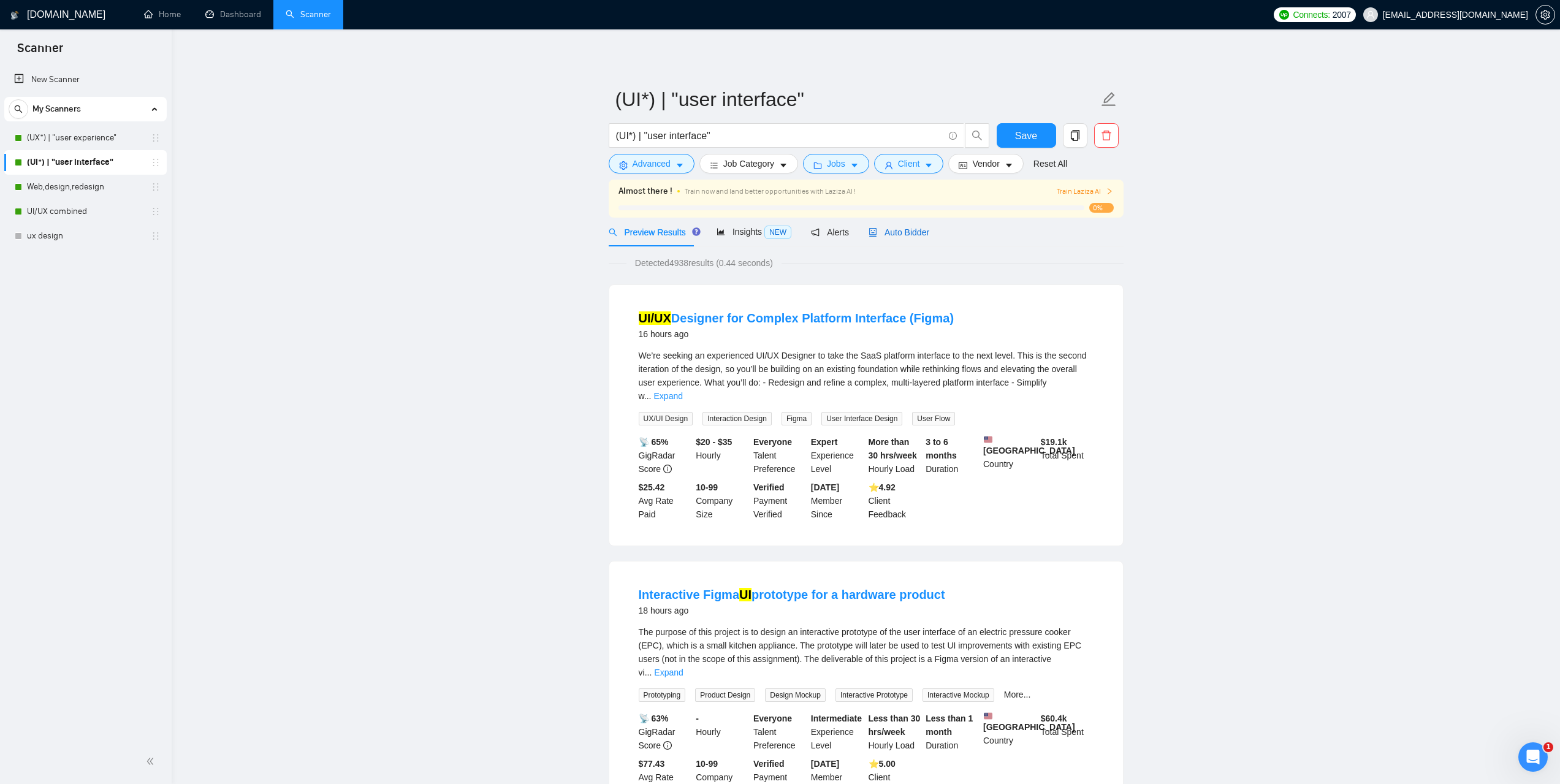
click at [908, 233] on span "Auto Bidder" at bounding box center [899, 232] width 60 height 10
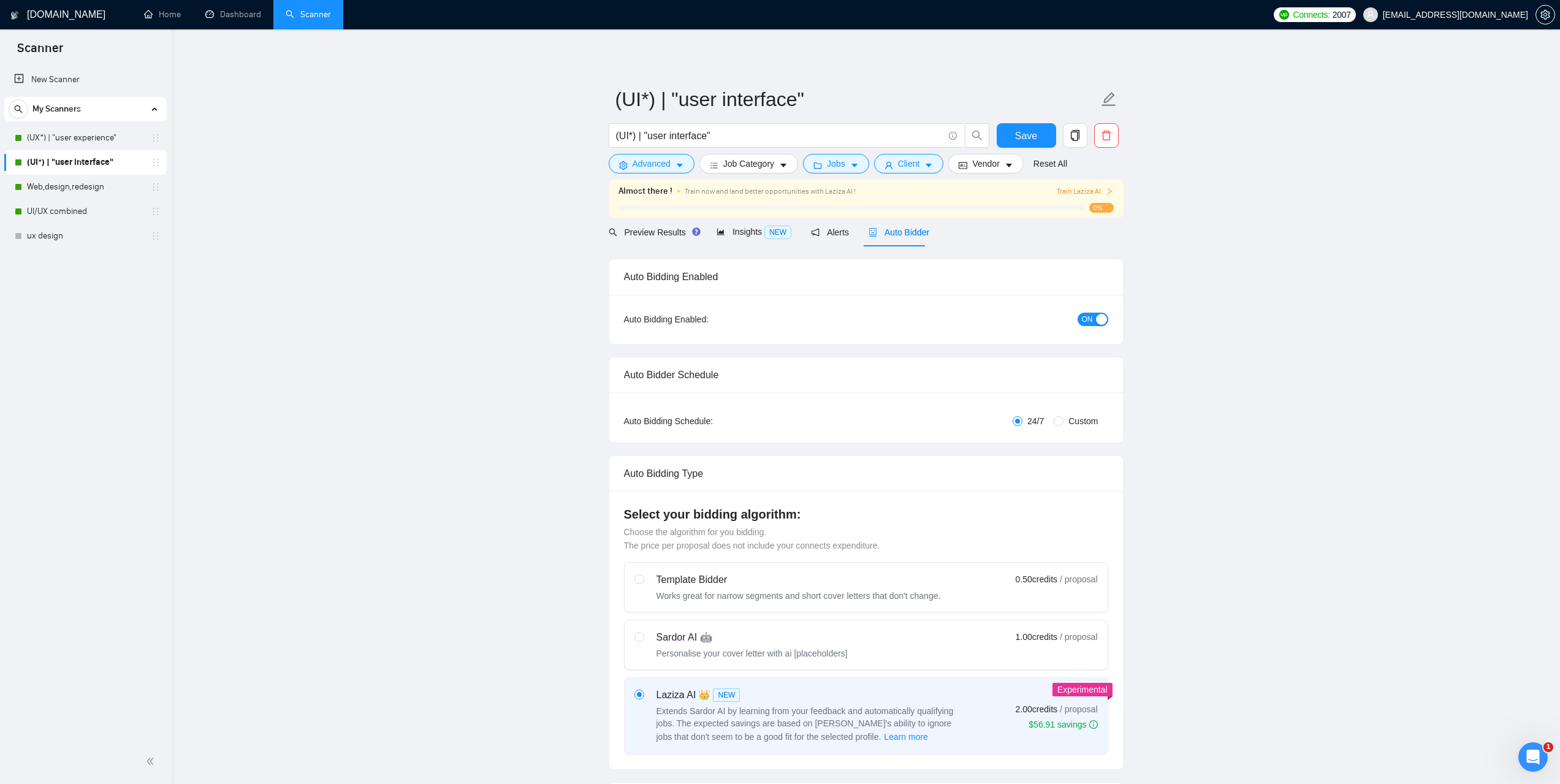
checkbox input "true"
click at [231, 19] on link "Dashboard" at bounding box center [233, 14] width 56 height 11
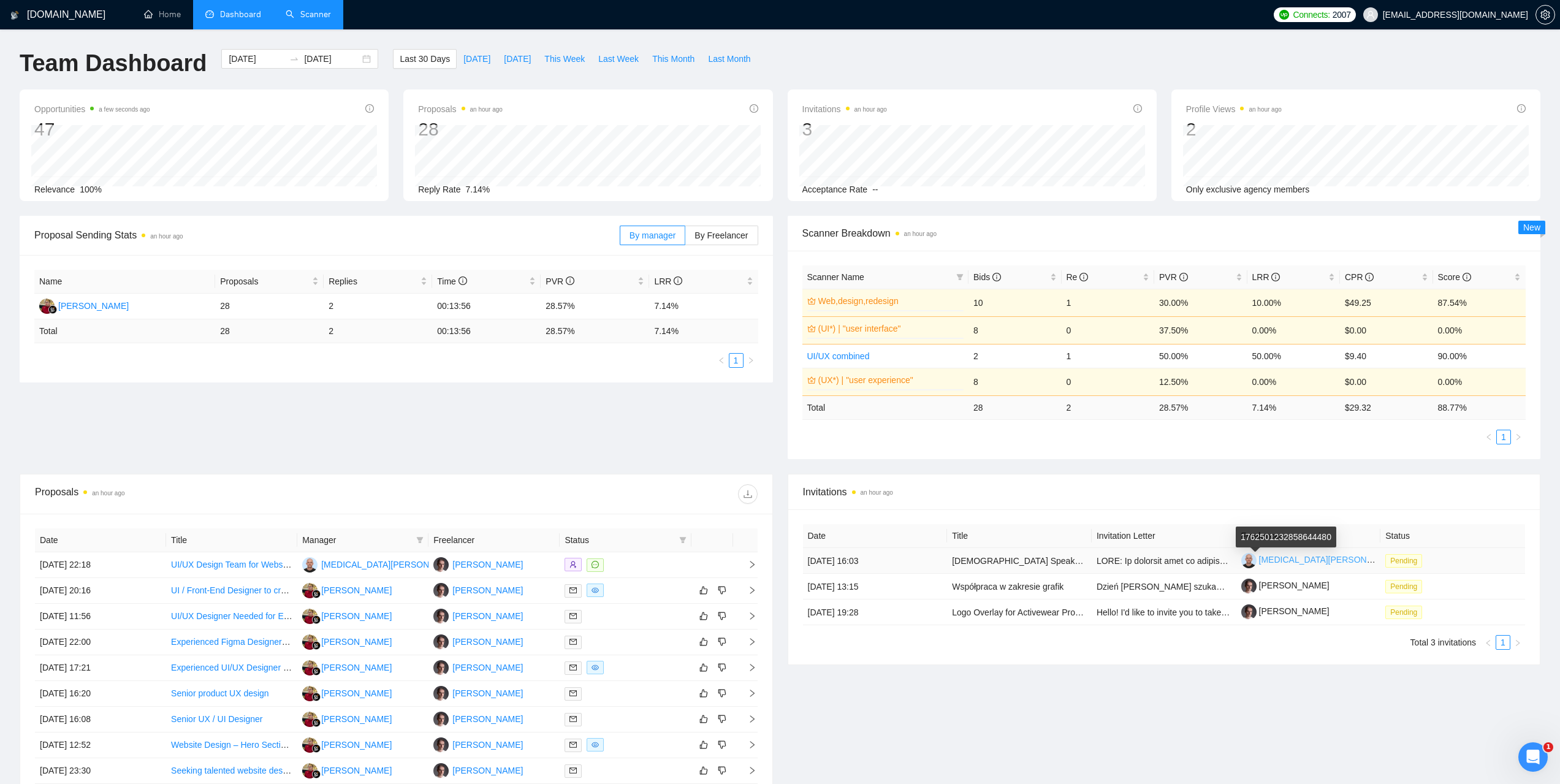
click at [1264, 559] on link "Nikita Gavrilchuk" at bounding box center [1320, 559] width 157 height 10
click at [322, 10] on link "Scanner" at bounding box center [308, 14] width 45 height 11
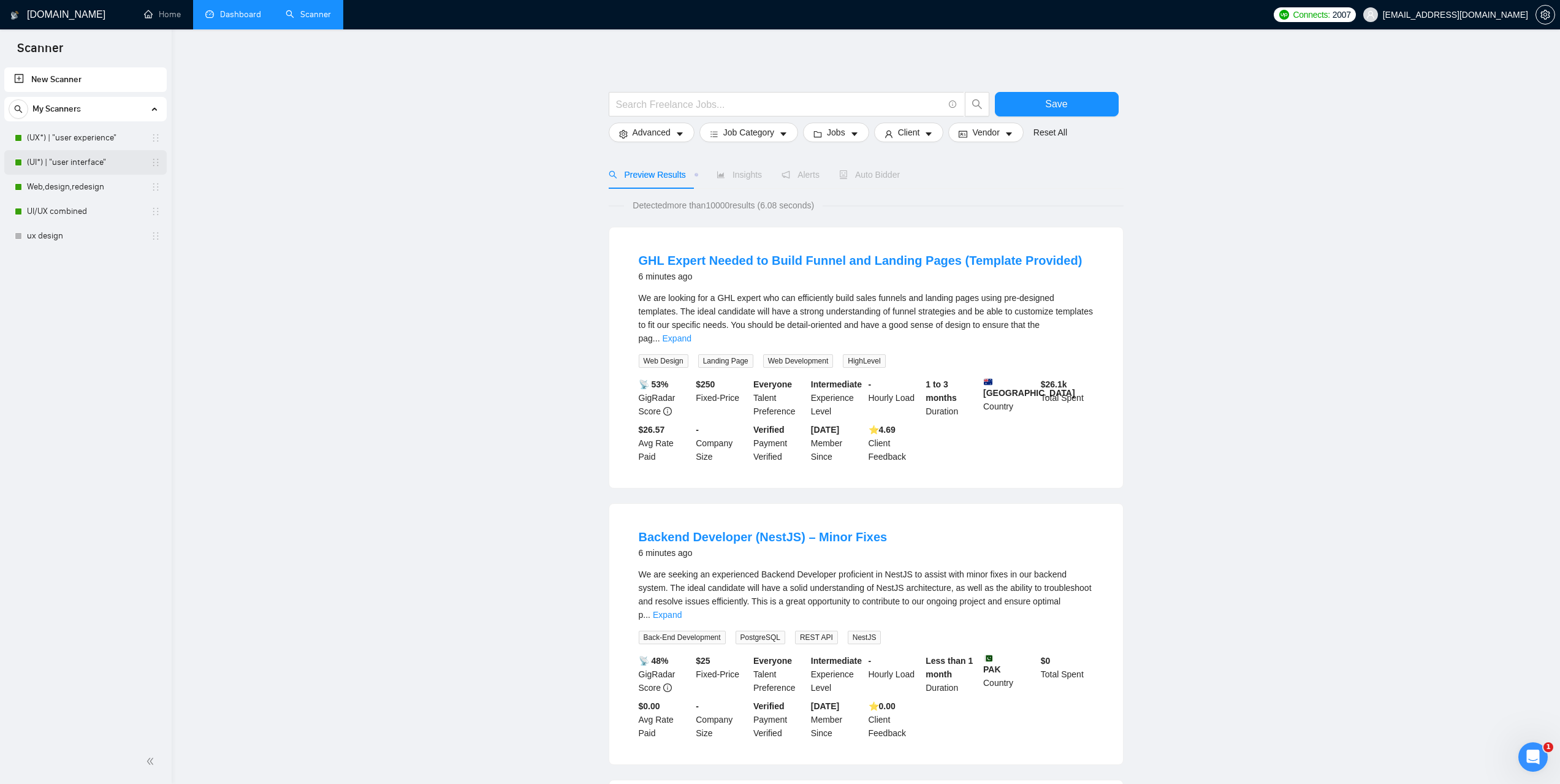
click at [90, 163] on link "(UI*) | "user interface"" at bounding box center [84, 162] width 116 height 25
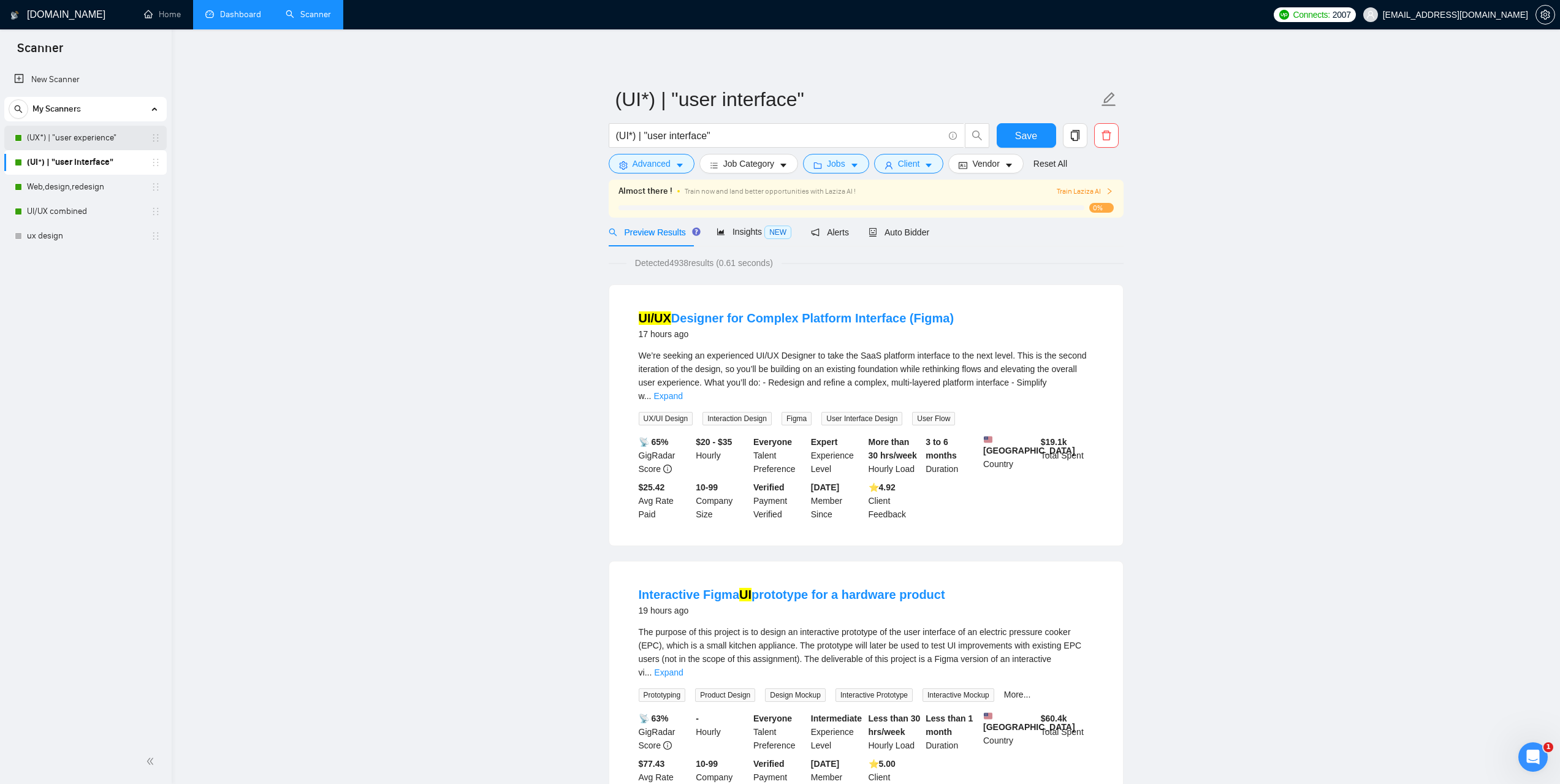
click at [84, 136] on link "(UX*) | "user experience"" at bounding box center [84, 138] width 116 height 25
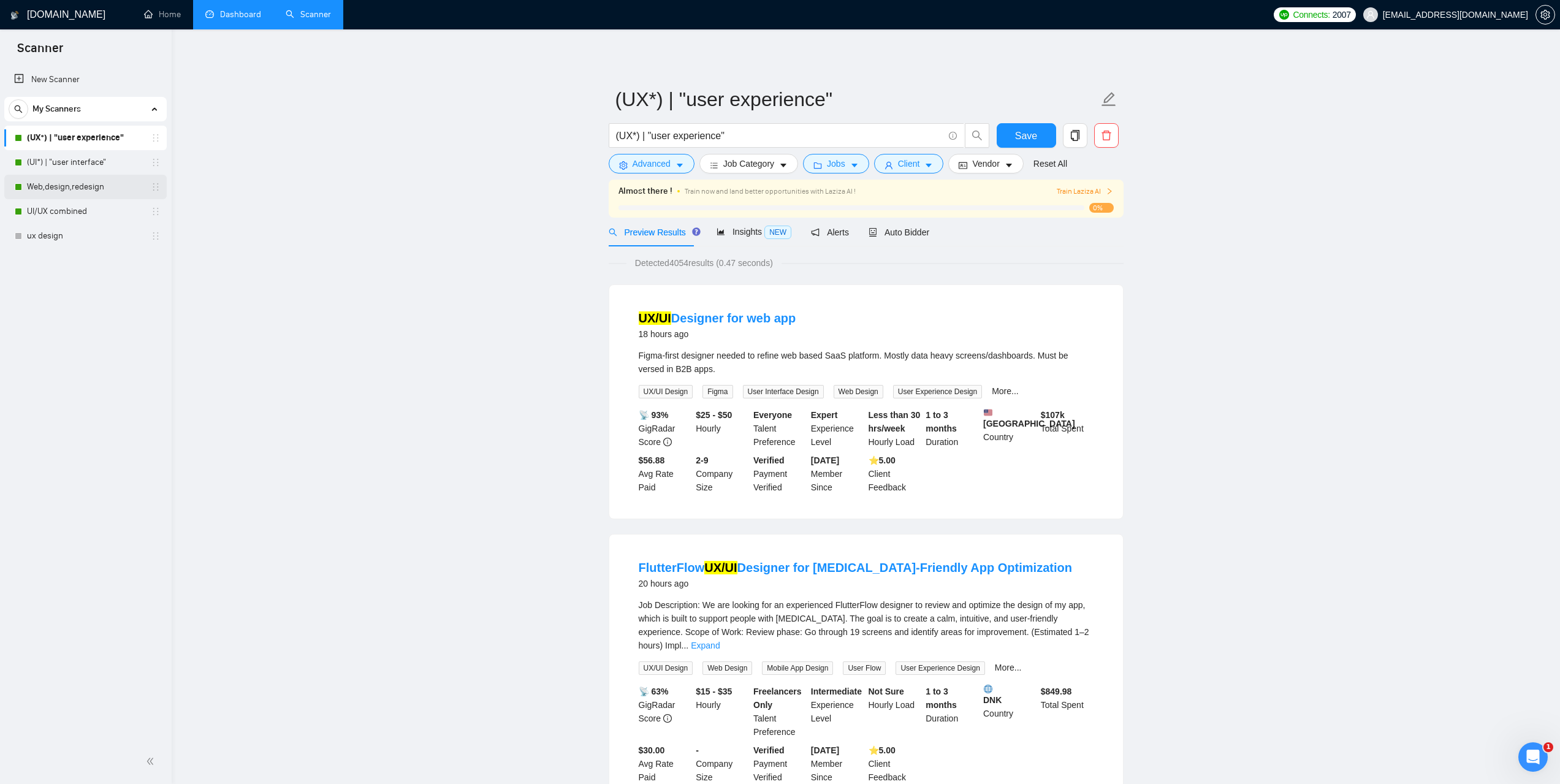
click at [61, 186] on link "Web,design,redesign" at bounding box center [84, 187] width 116 height 25
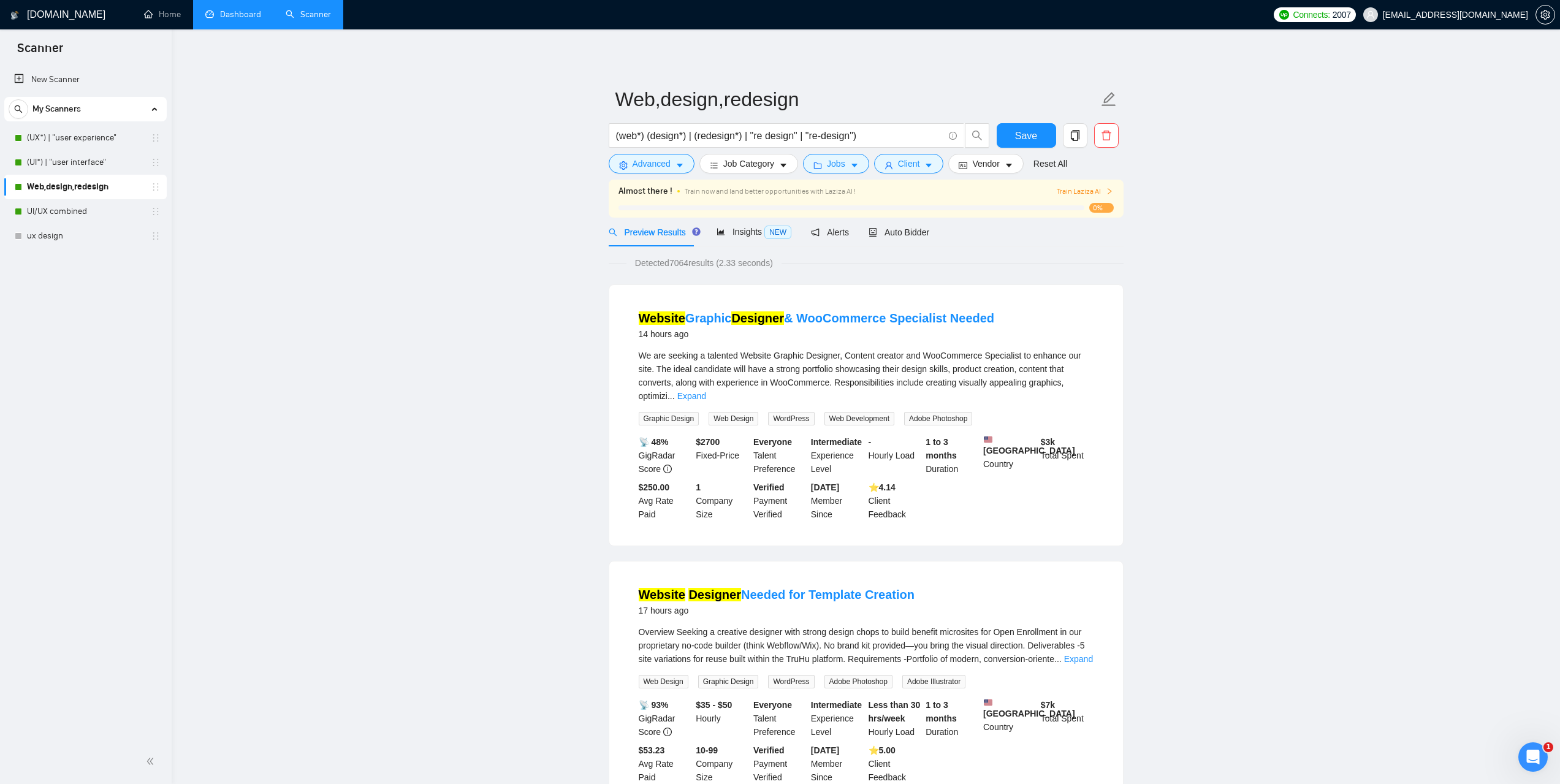
click at [234, 19] on link "Dashboard" at bounding box center [233, 14] width 56 height 11
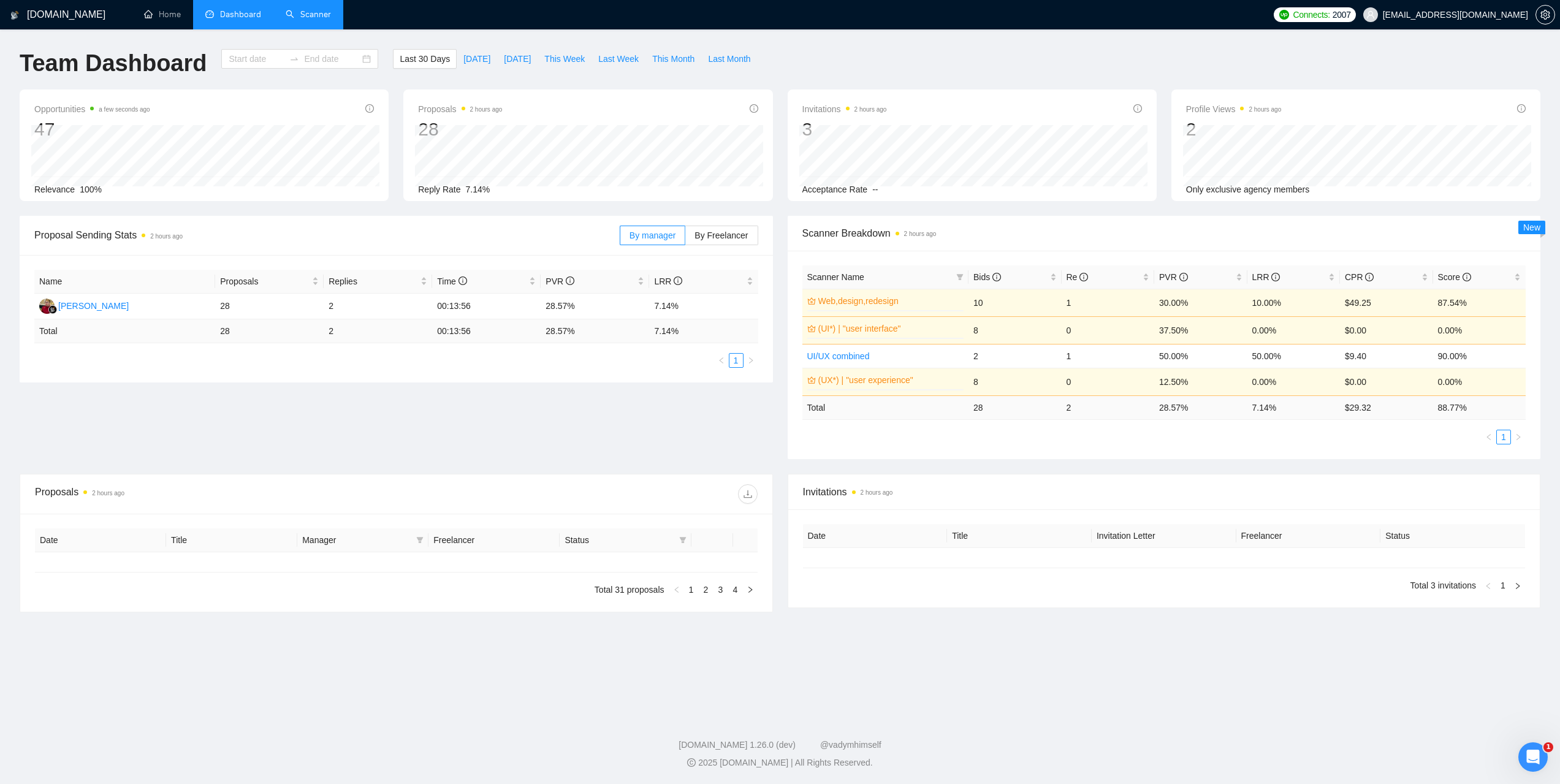
type input "[DATE]"
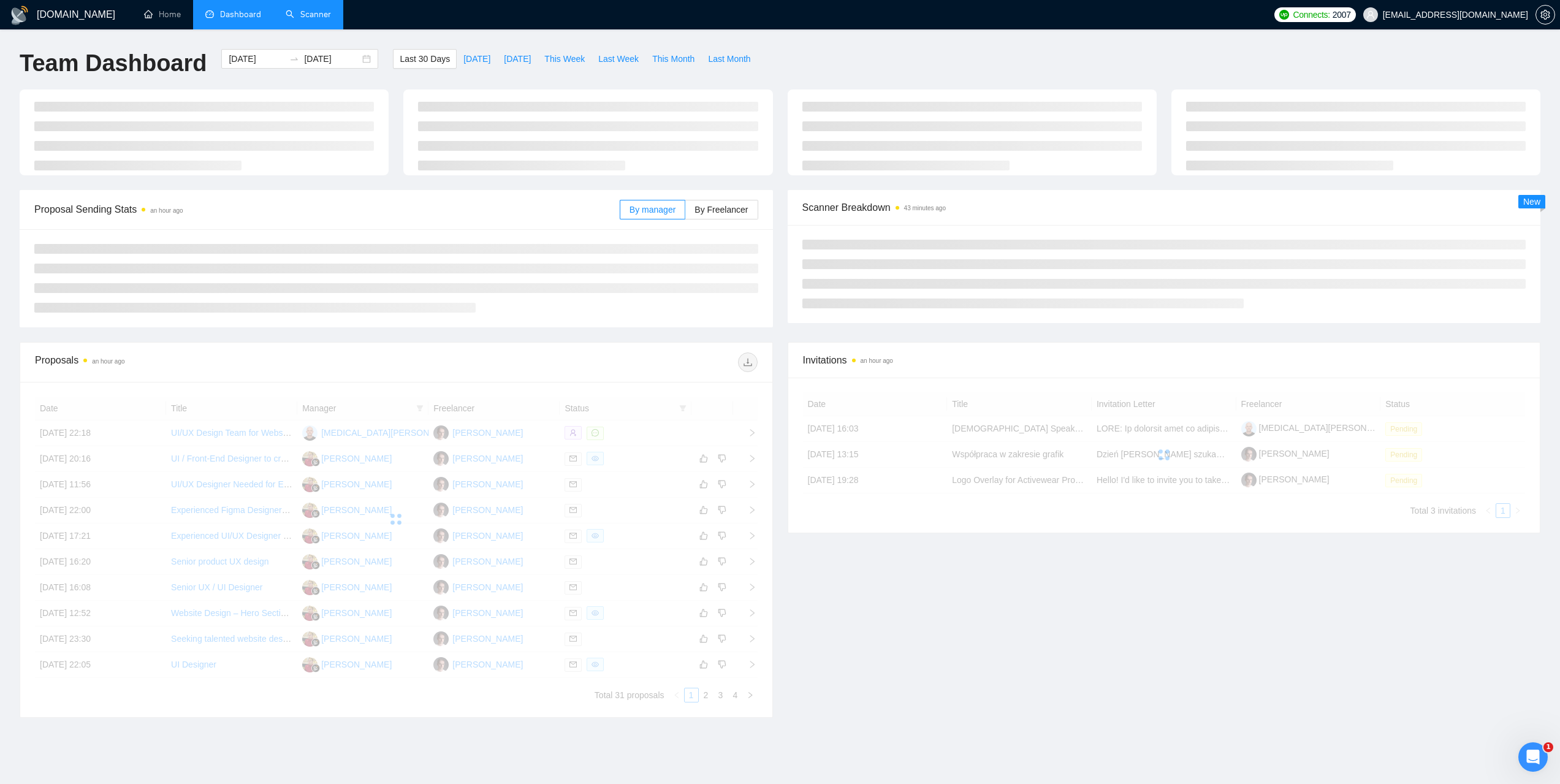
click at [320, 18] on link "Scanner" at bounding box center [308, 14] width 45 height 11
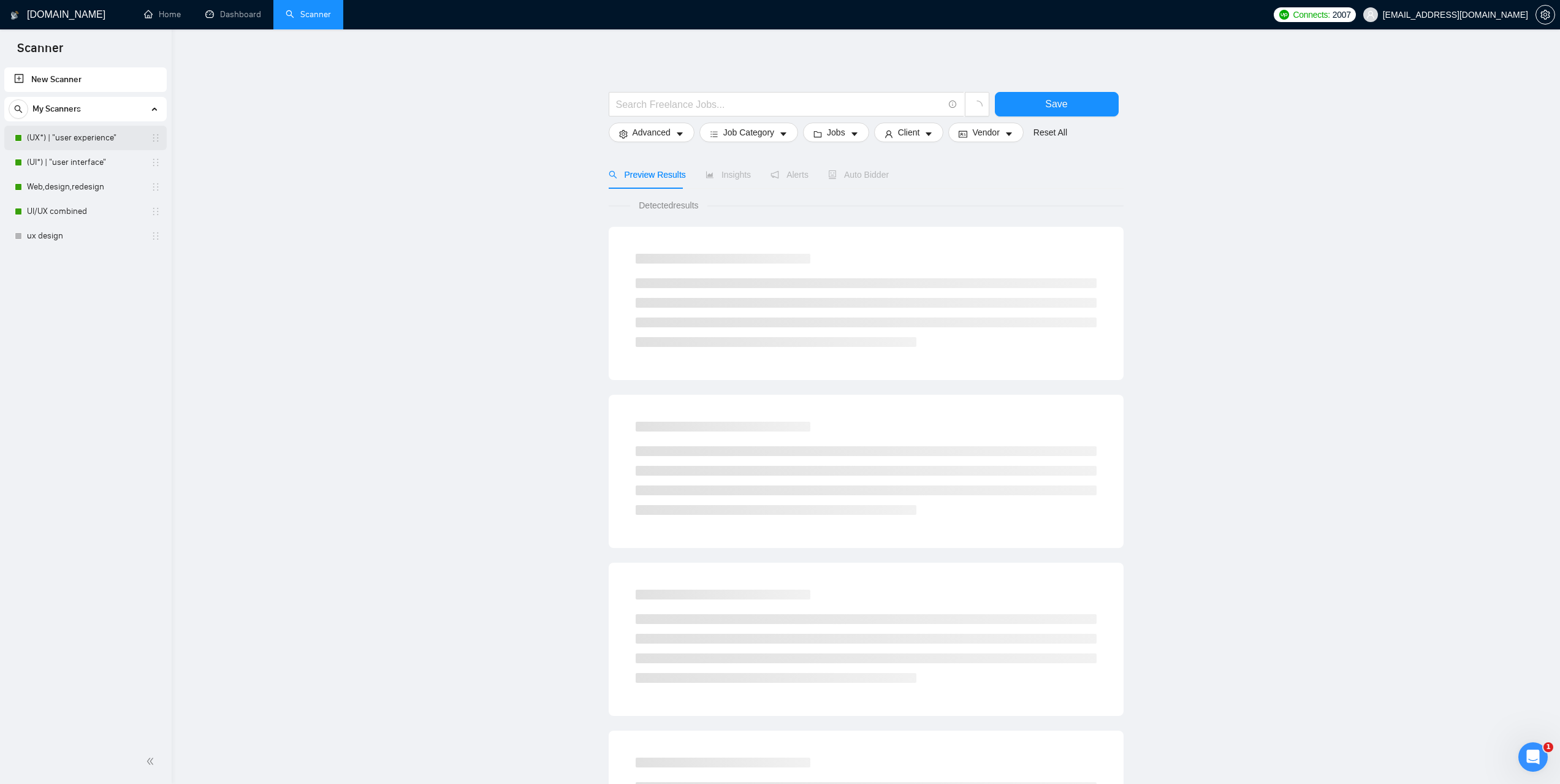
click at [57, 144] on link "(UX*) | "user experience"" at bounding box center [84, 138] width 116 height 25
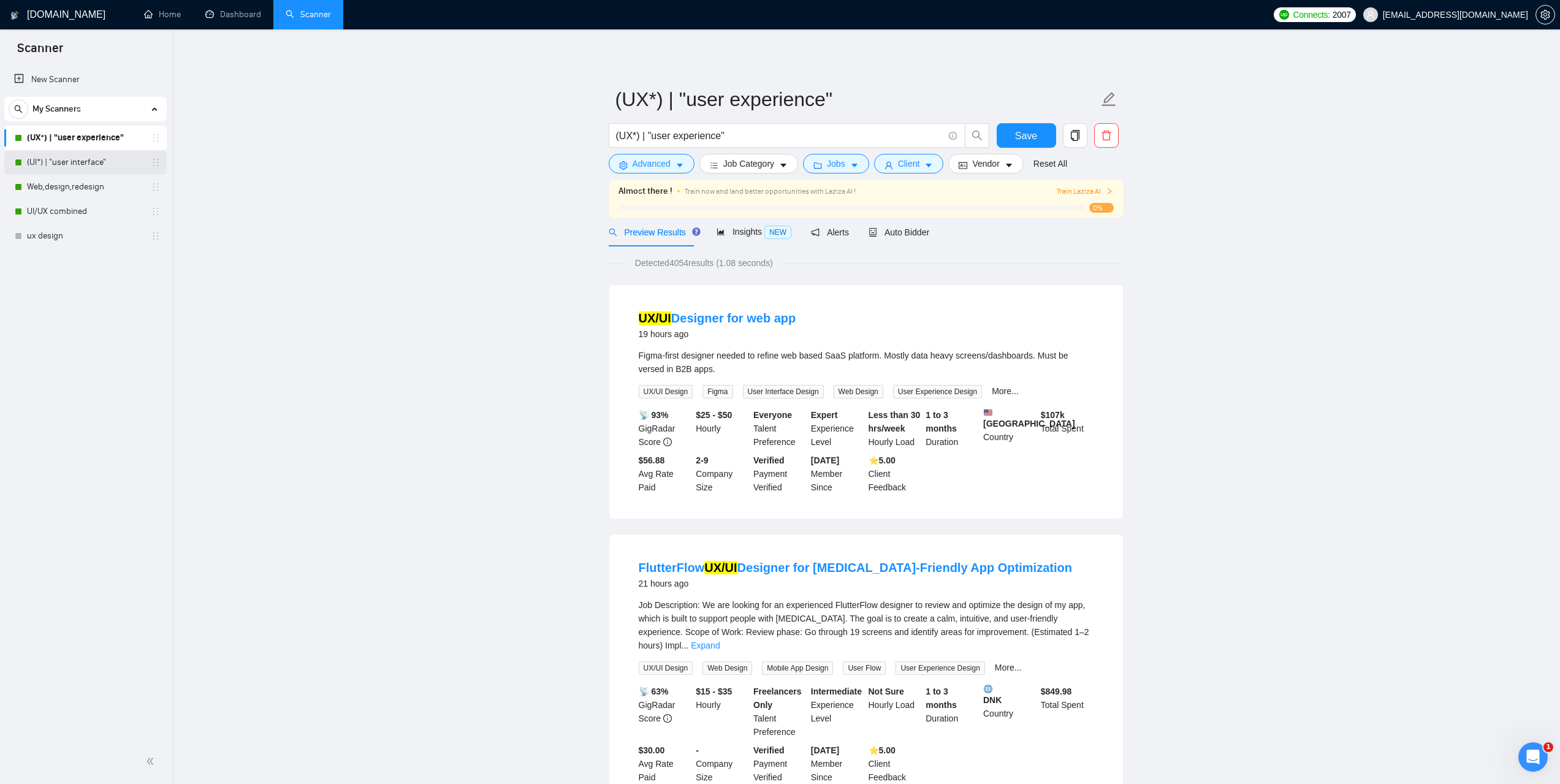
click at [61, 170] on link "(UI*) | "user interface"" at bounding box center [84, 162] width 116 height 25
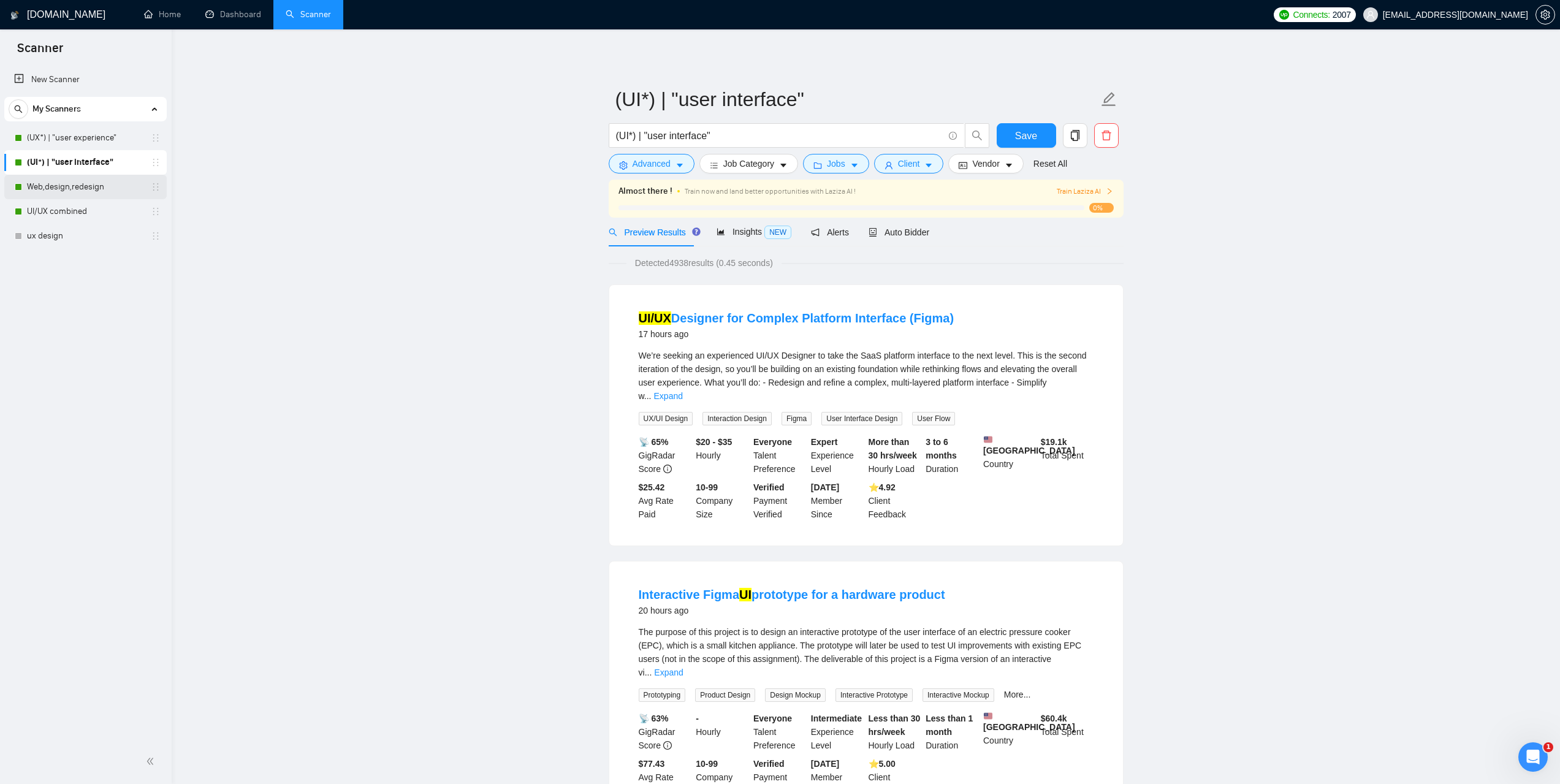
click at [59, 193] on link "Web,design,redesign" at bounding box center [84, 187] width 116 height 25
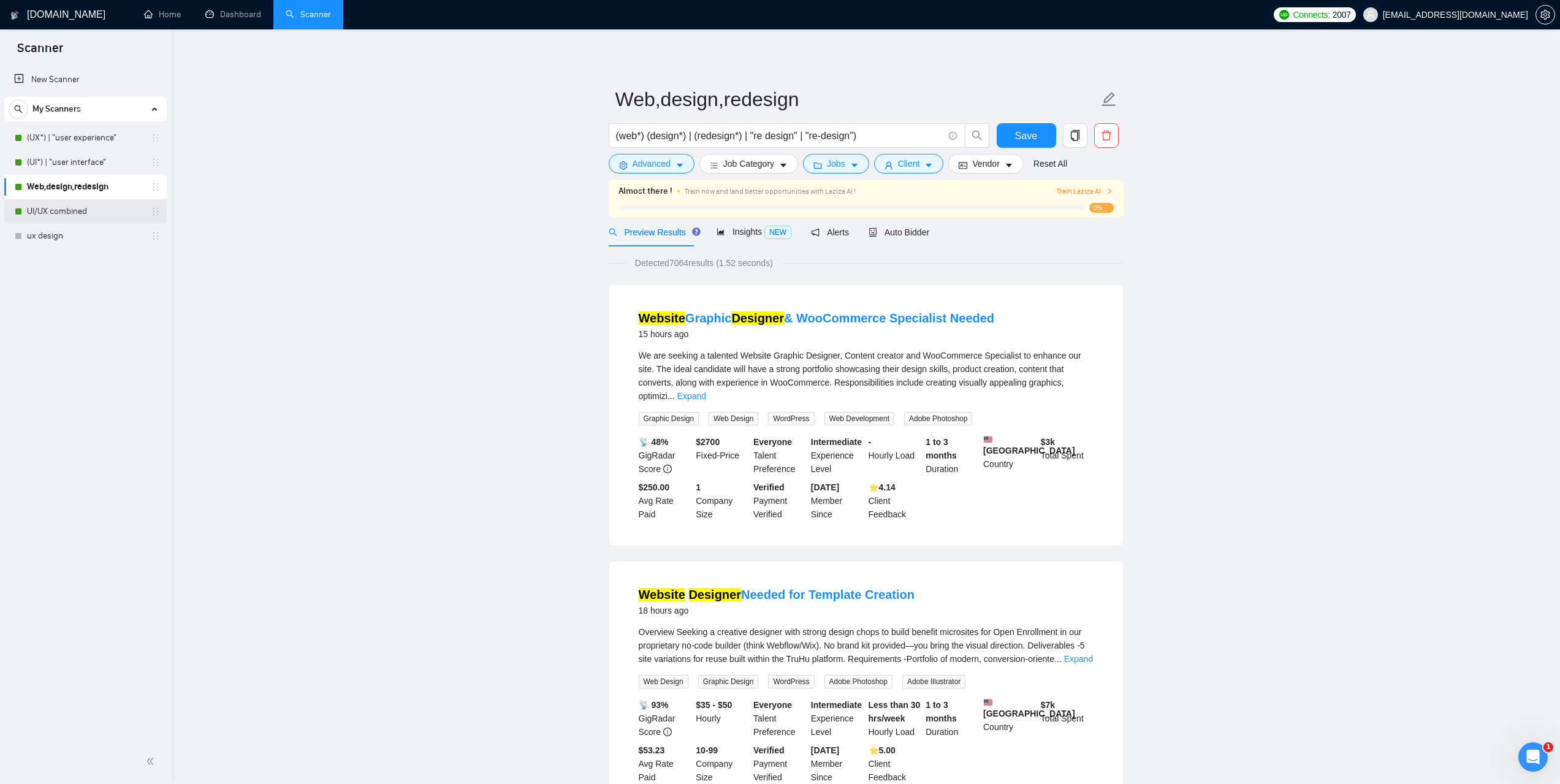
click at [77, 206] on link "UI/UX combined" at bounding box center [84, 212] width 116 height 25
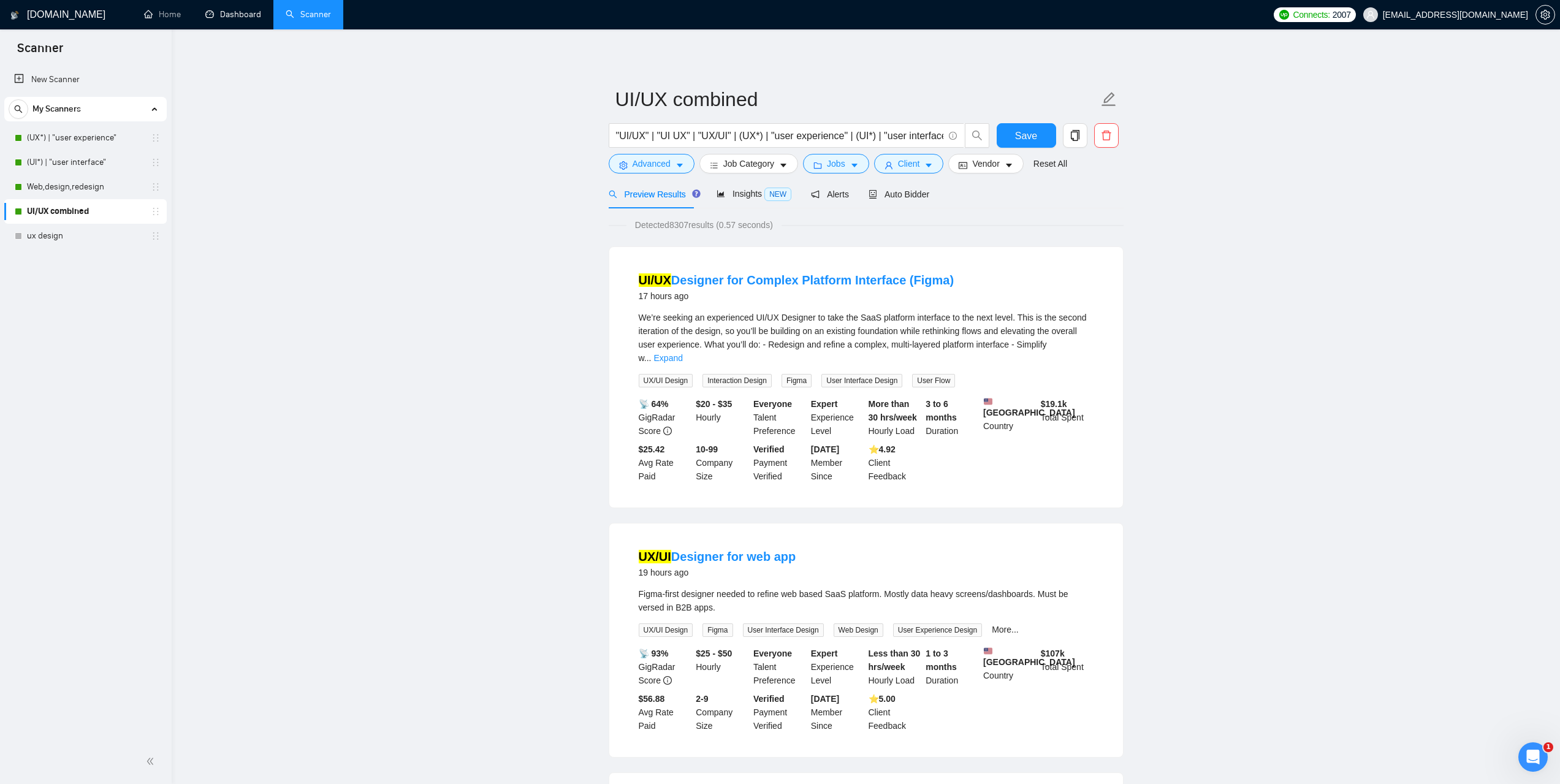
drag, startPoint x: 243, startPoint y: 21, endPoint x: 231, endPoint y: 34, distance: 17.7
click at [243, 19] on link "Dashboard" at bounding box center [233, 14] width 56 height 11
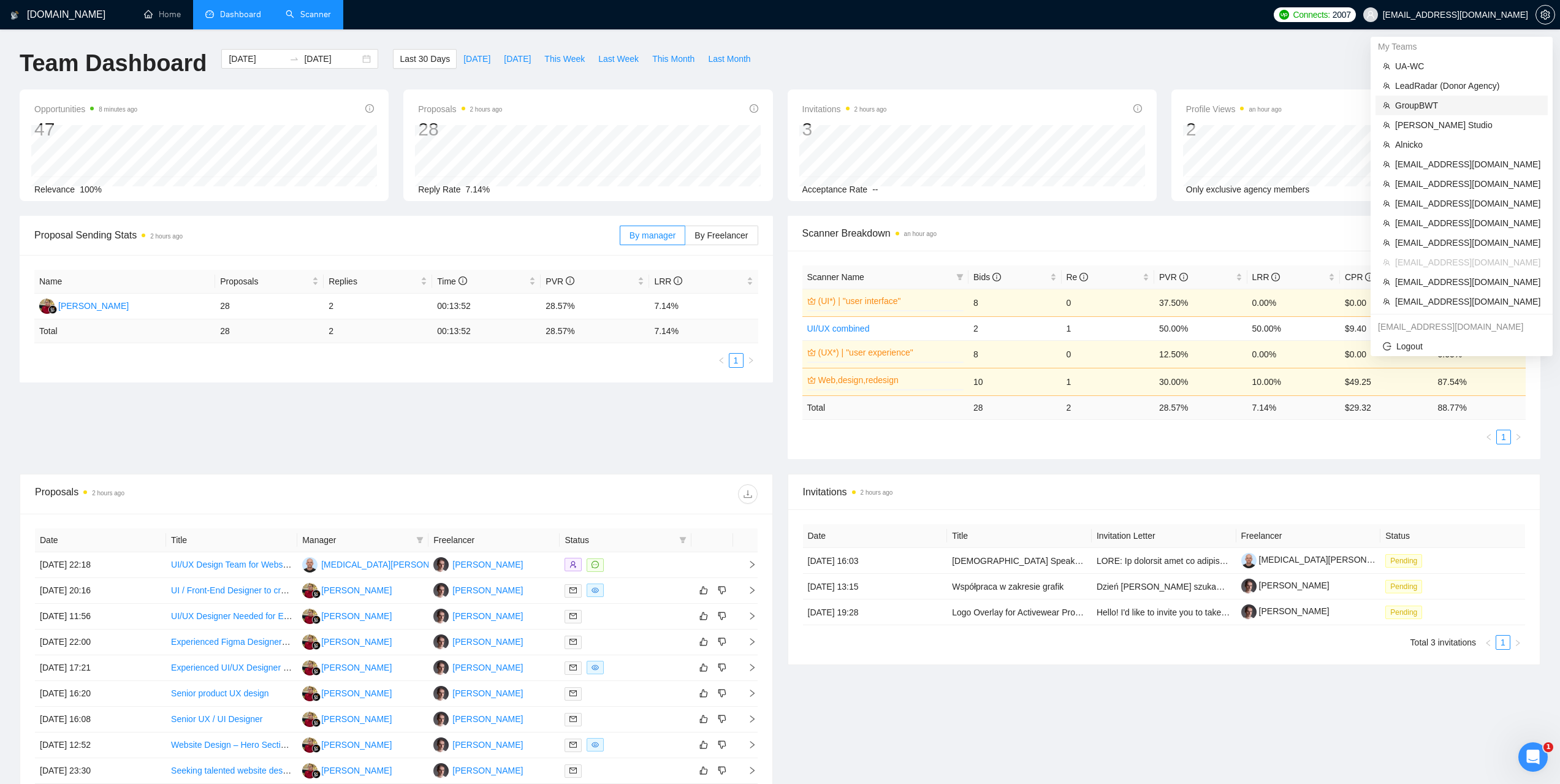
click at [1432, 101] on span "GroupBWT" at bounding box center [1467, 106] width 145 height 13
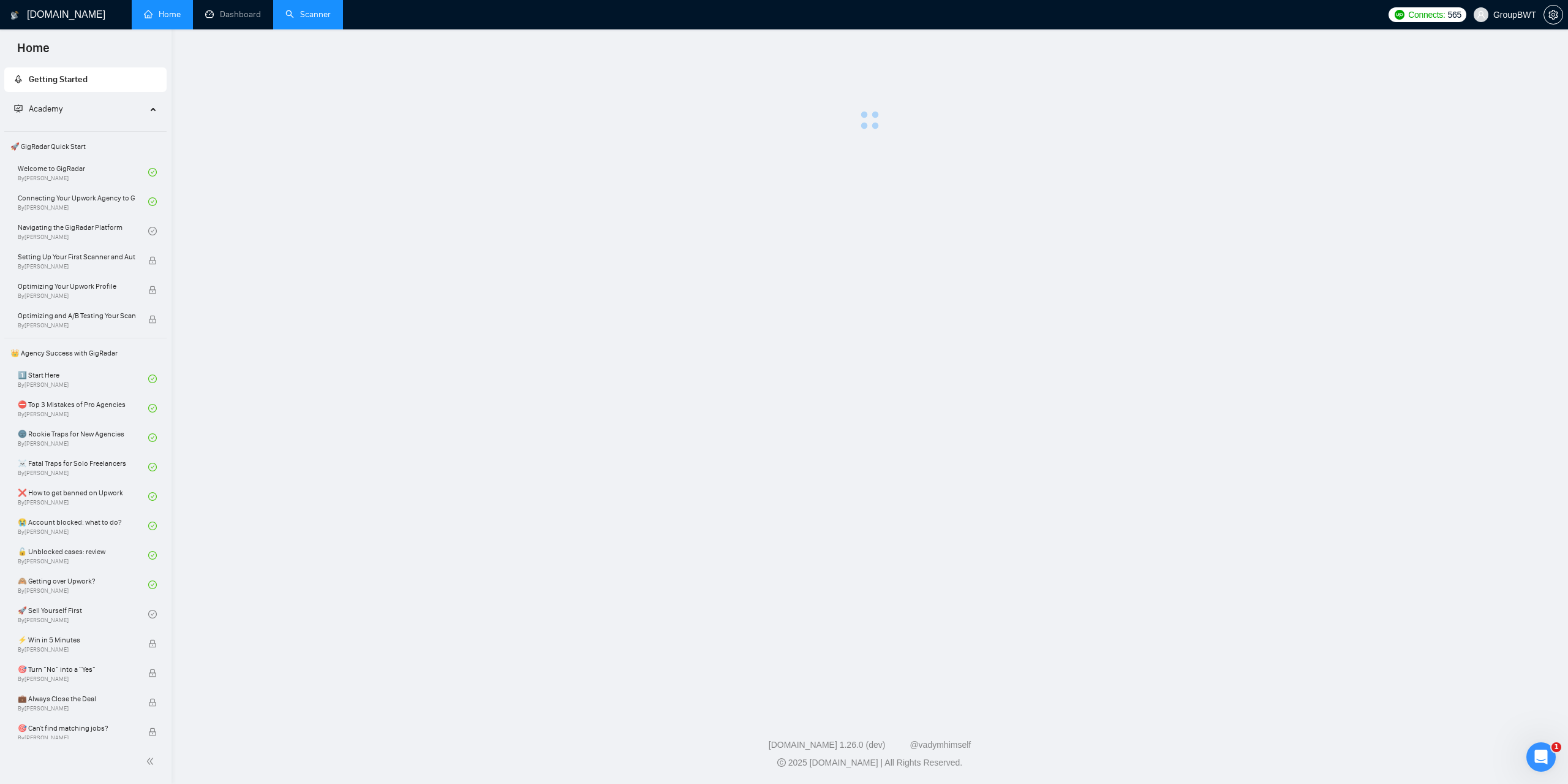
click at [318, 10] on link "Scanner" at bounding box center [308, 14] width 45 height 11
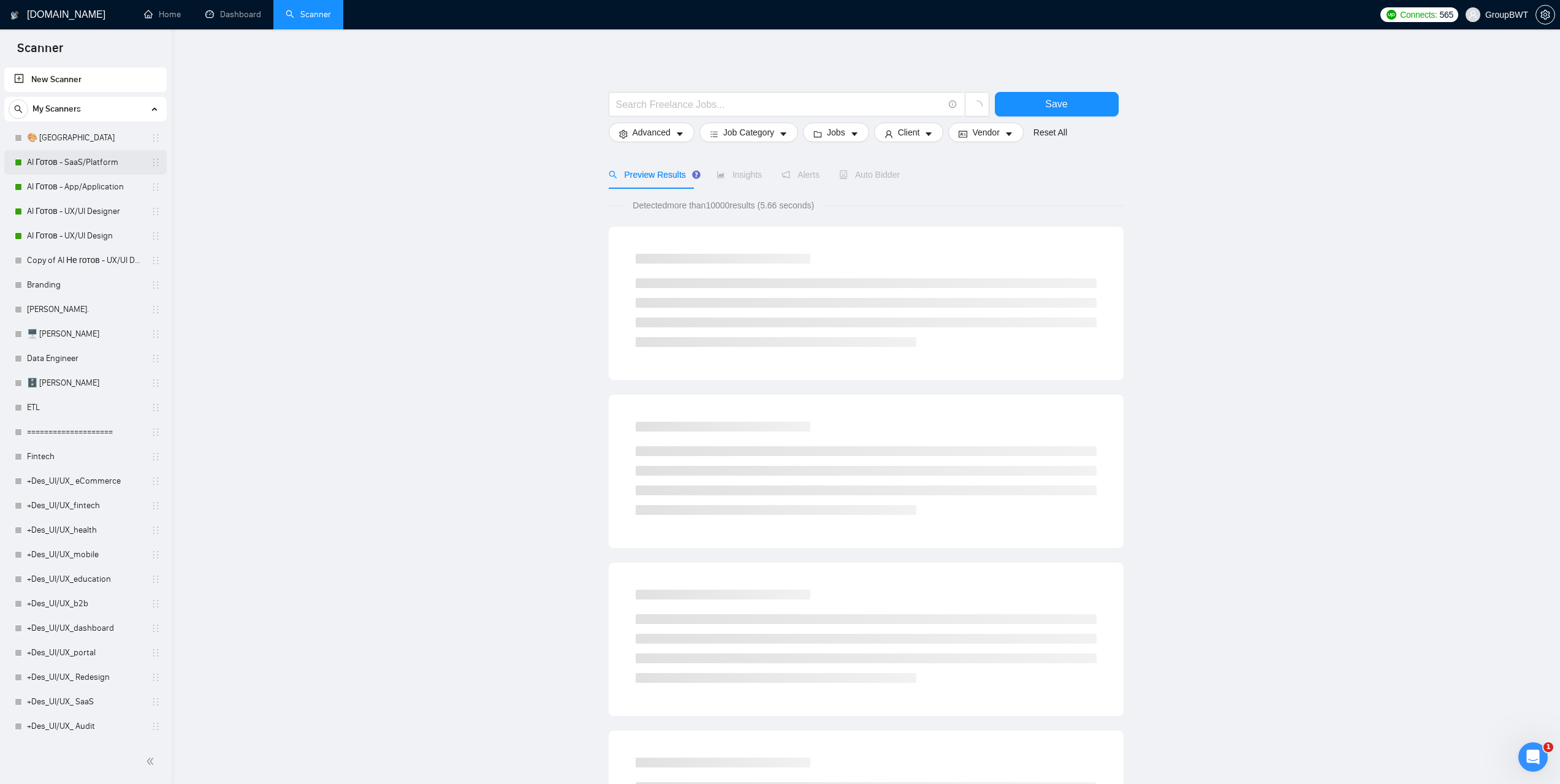
click at [69, 166] on link "AI Готов - SaaS/Platform" at bounding box center [84, 162] width 116 height 25
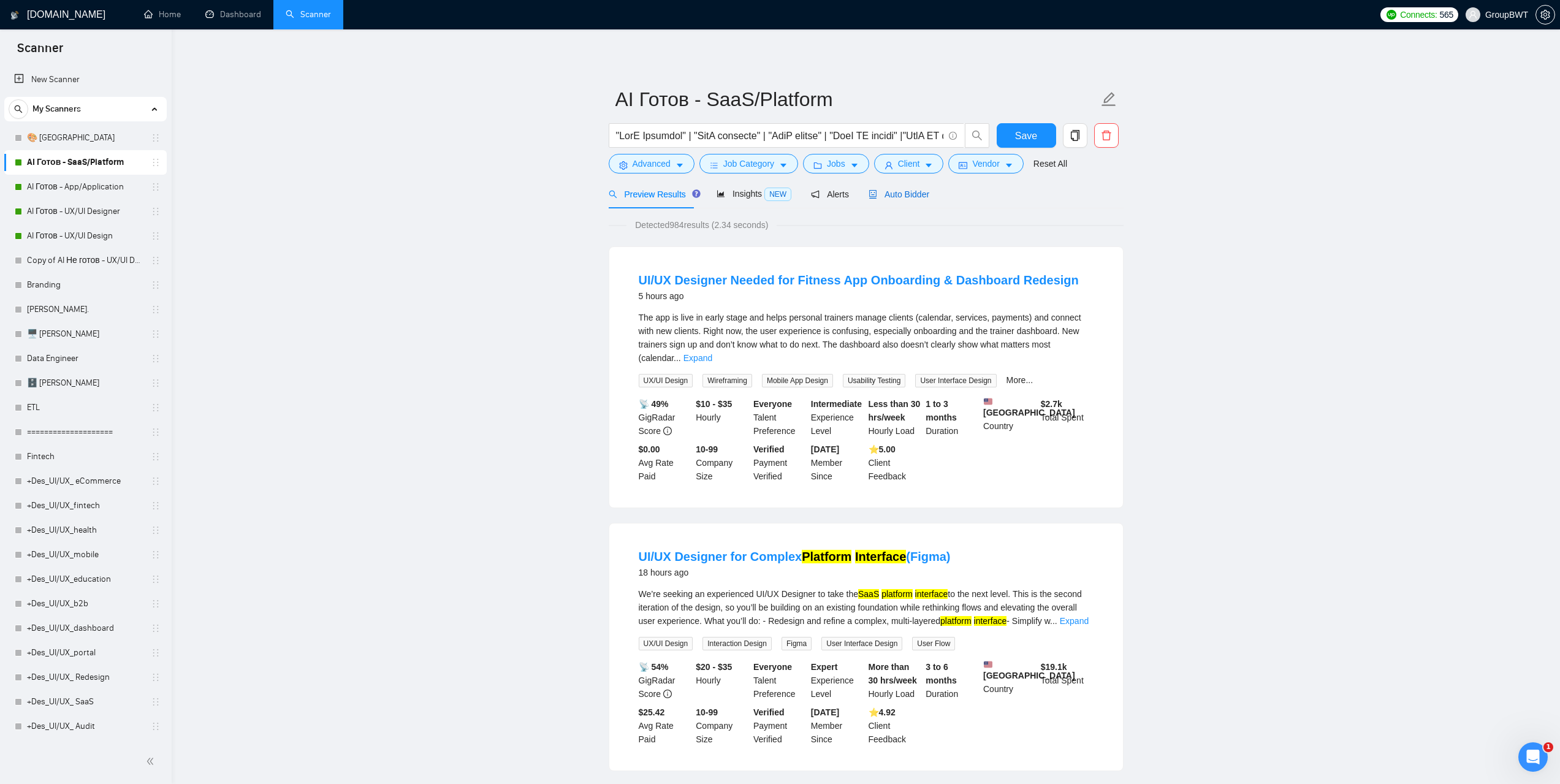
click at [900, 192] on span "Auto Bidder" at bounding box center [899, 194] width 60 height 10
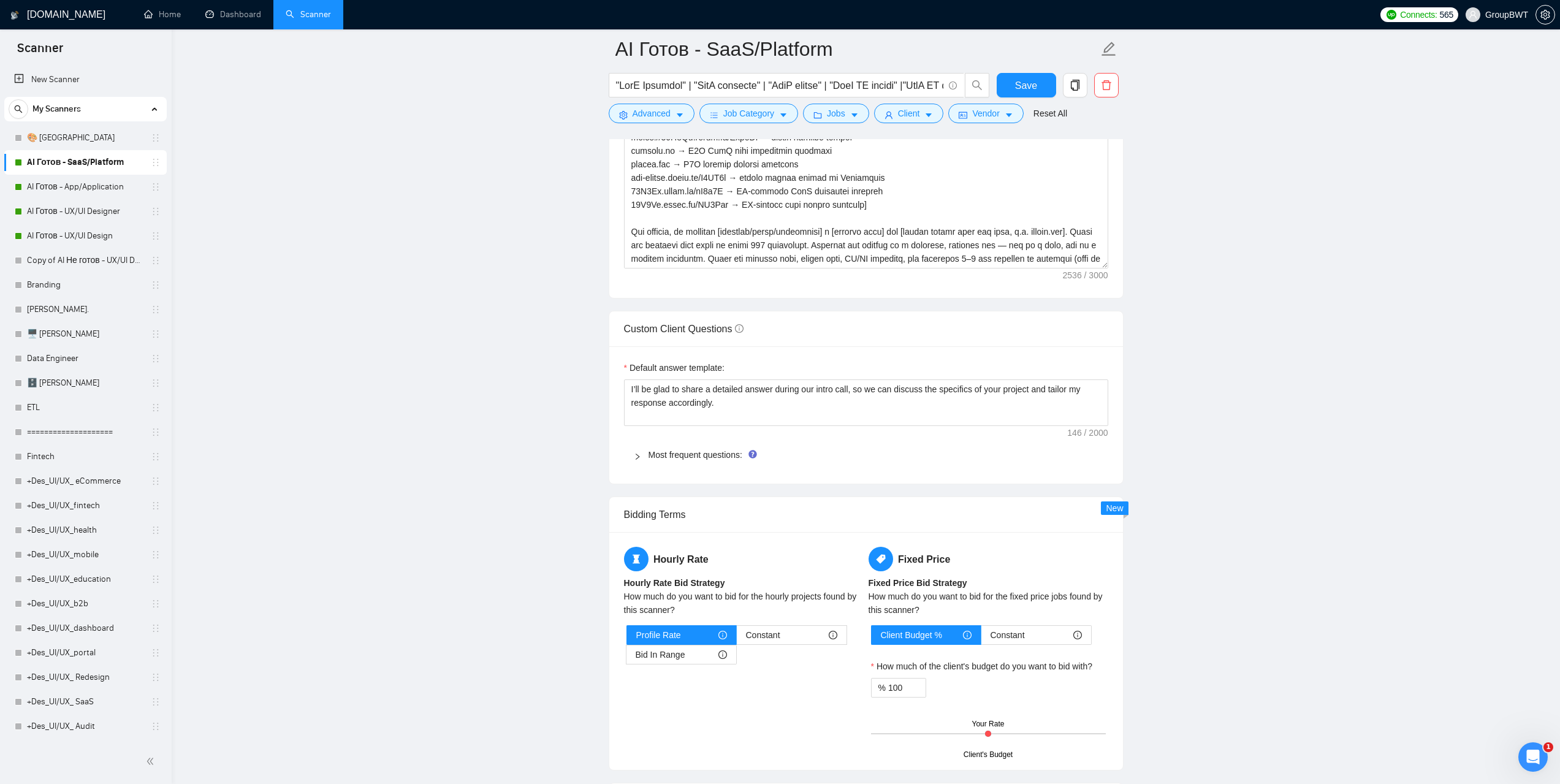
scroll to position [1410, 0]
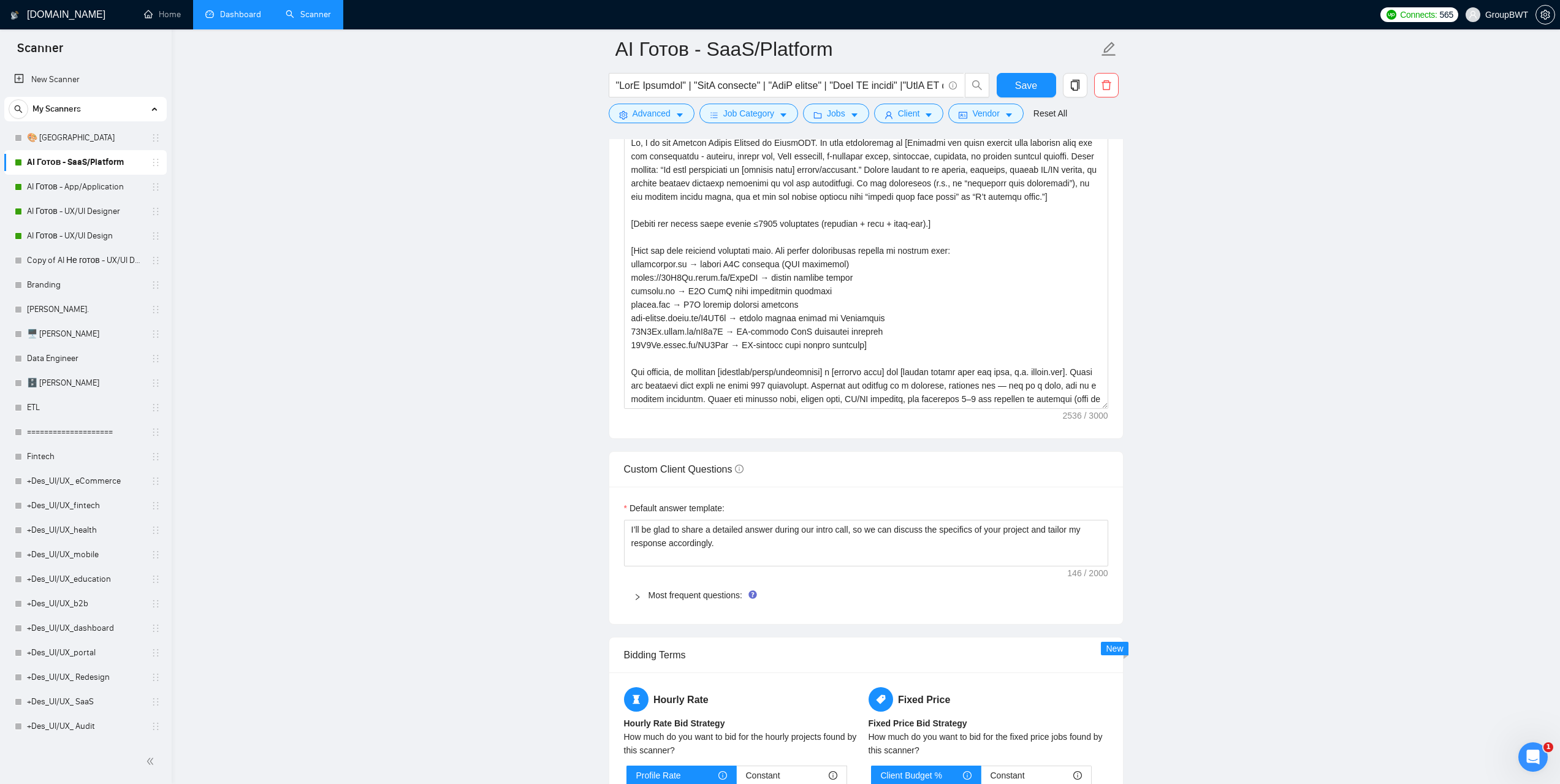
click at [242, 19] on link "Dashboard" at bounding box center [233, 14] width 56 height 11
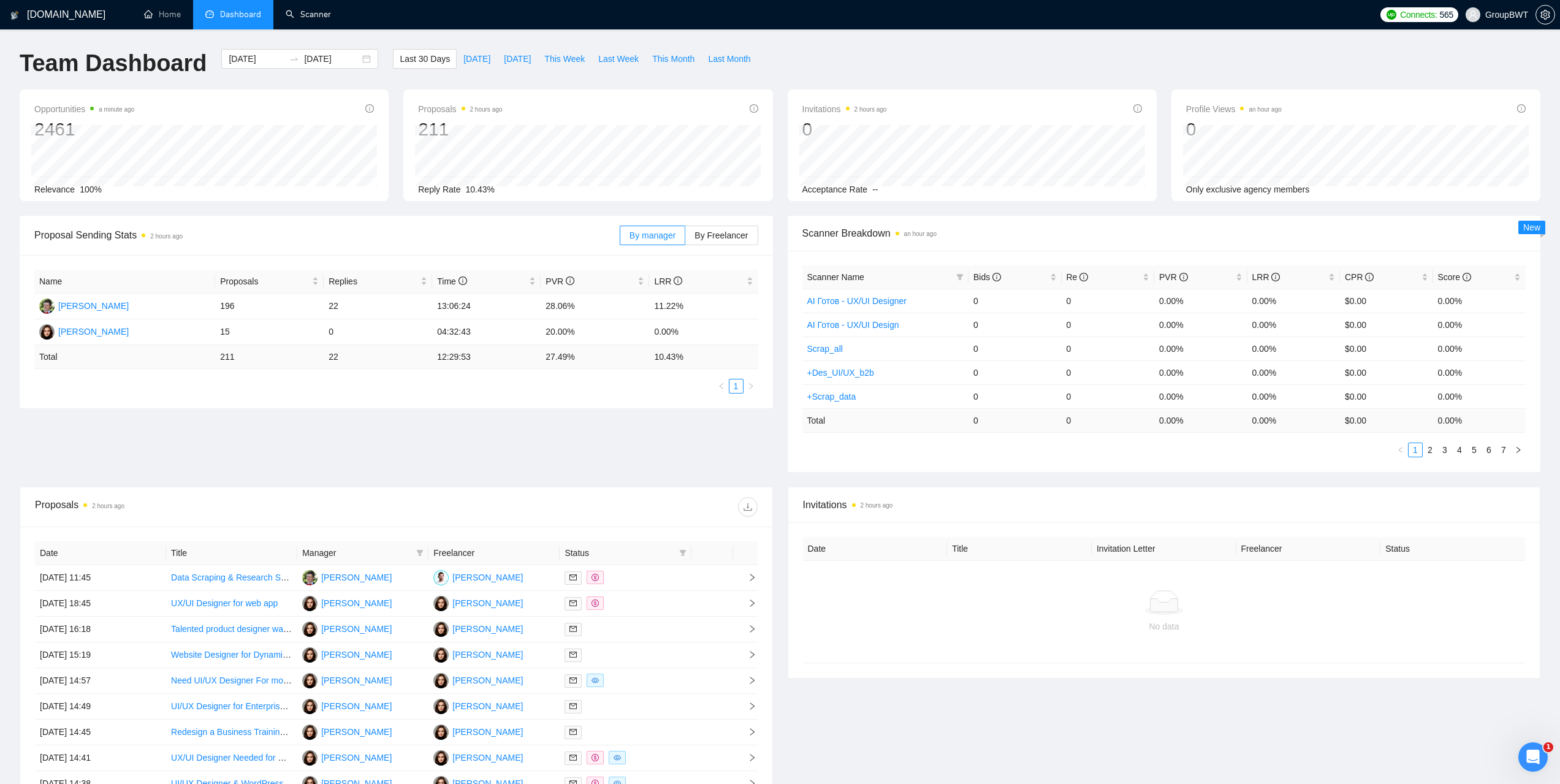
drag, startPoint x: 318, startPoint y: 20, endPoint x: 342, endPoint y: 63, distance: 49.2
click at [318, 19] on link "Scanner" at bounding box center [308, 14] width 45 height 11
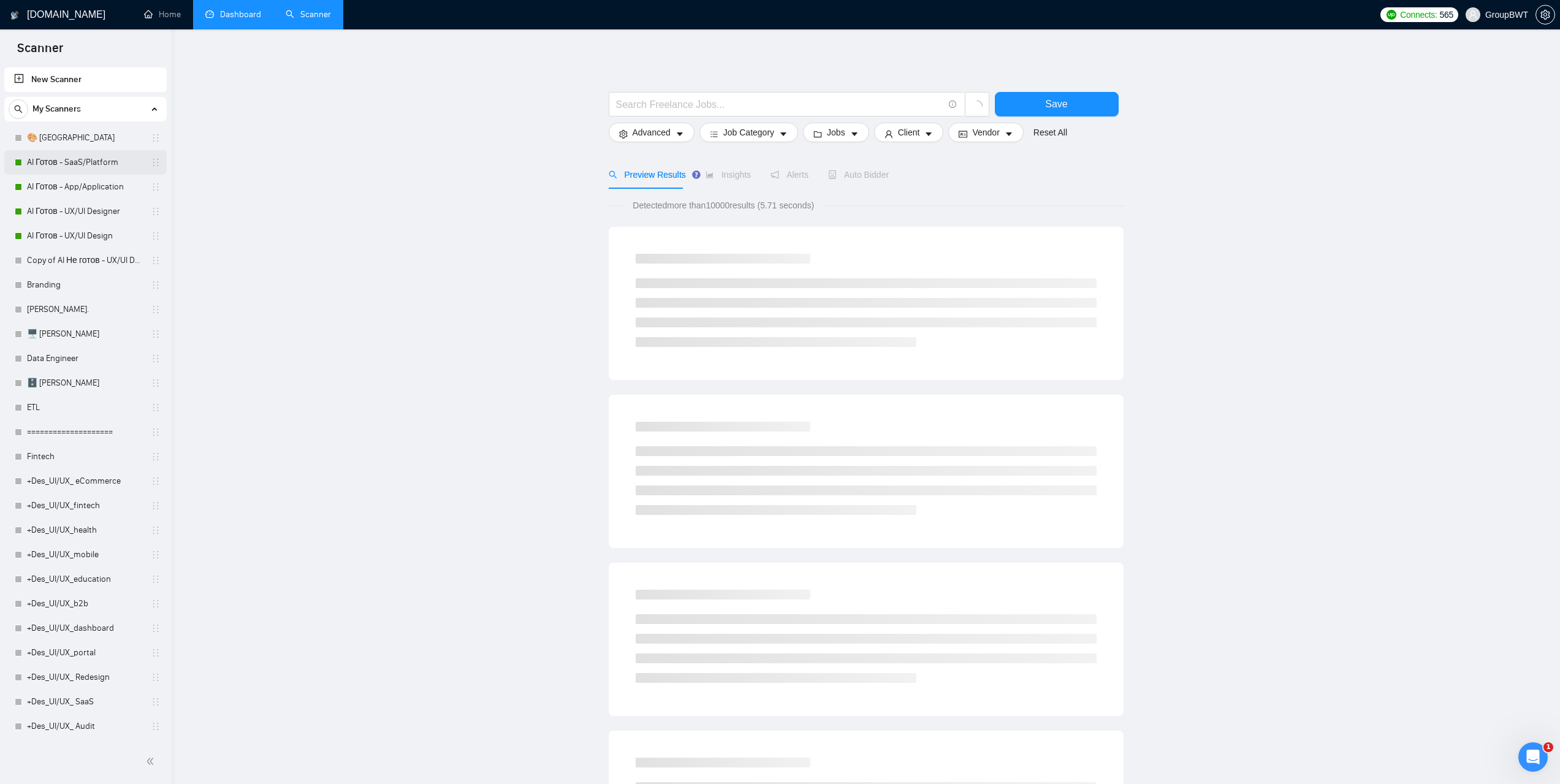
click at [84, 163] on link "AI Готов - SaaS/Platform" at bounding box center [84, 162] width 116 height 25
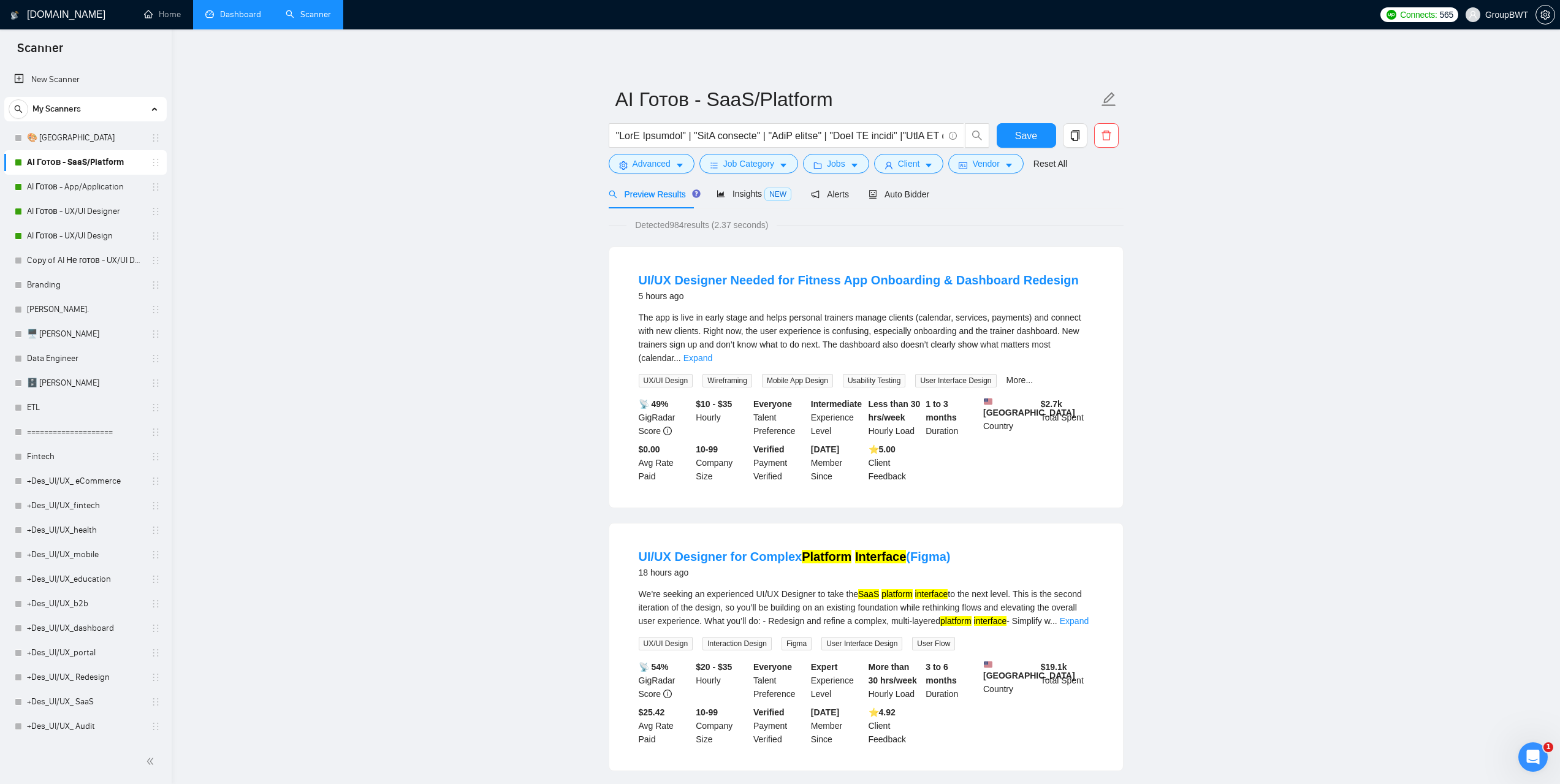
click at [255, 11] on link "Dashboard" at bounding box center [233, 14] width 56 height 11
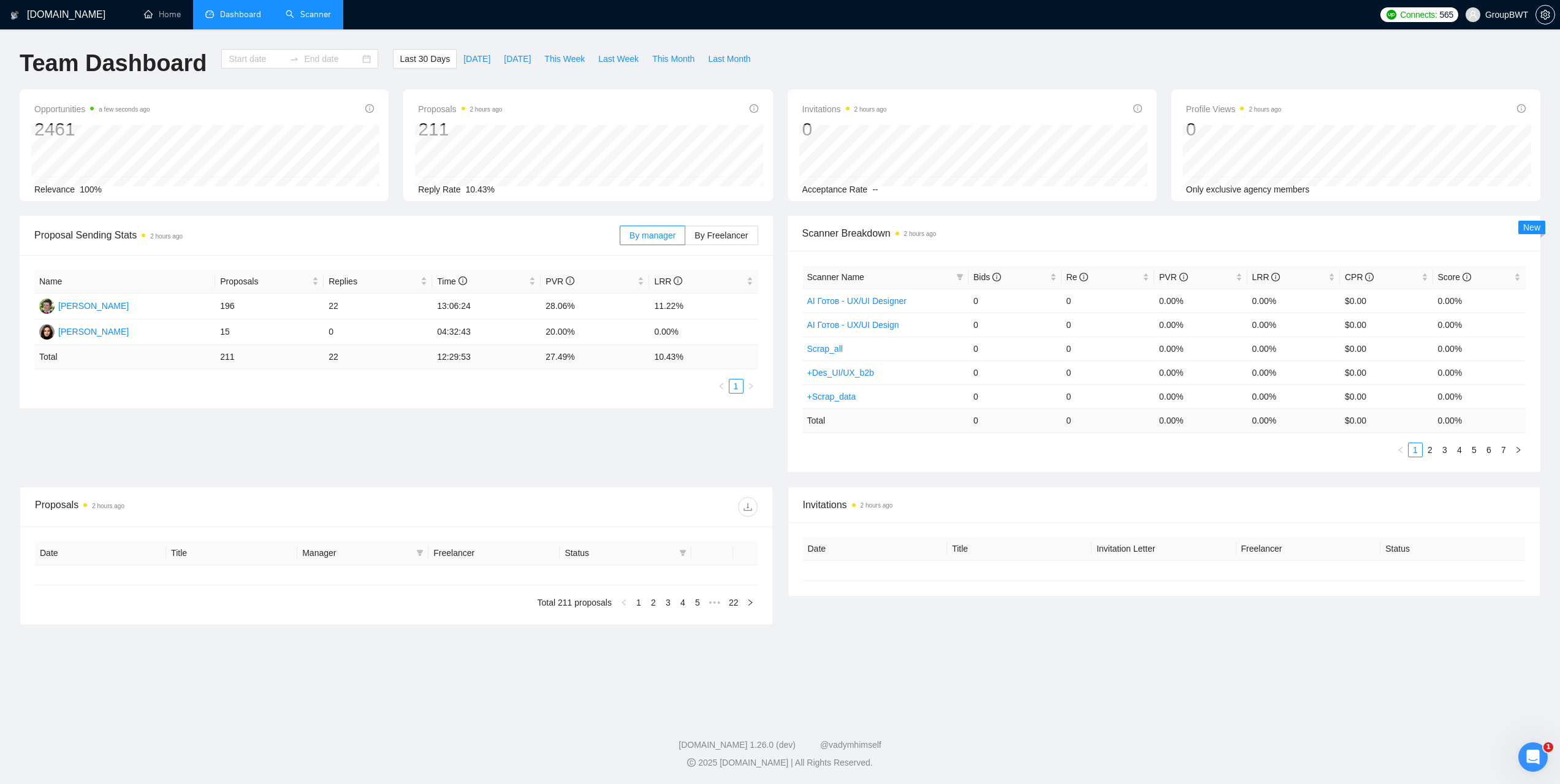
type input "2025-08-05"
type input "2025-09-04"
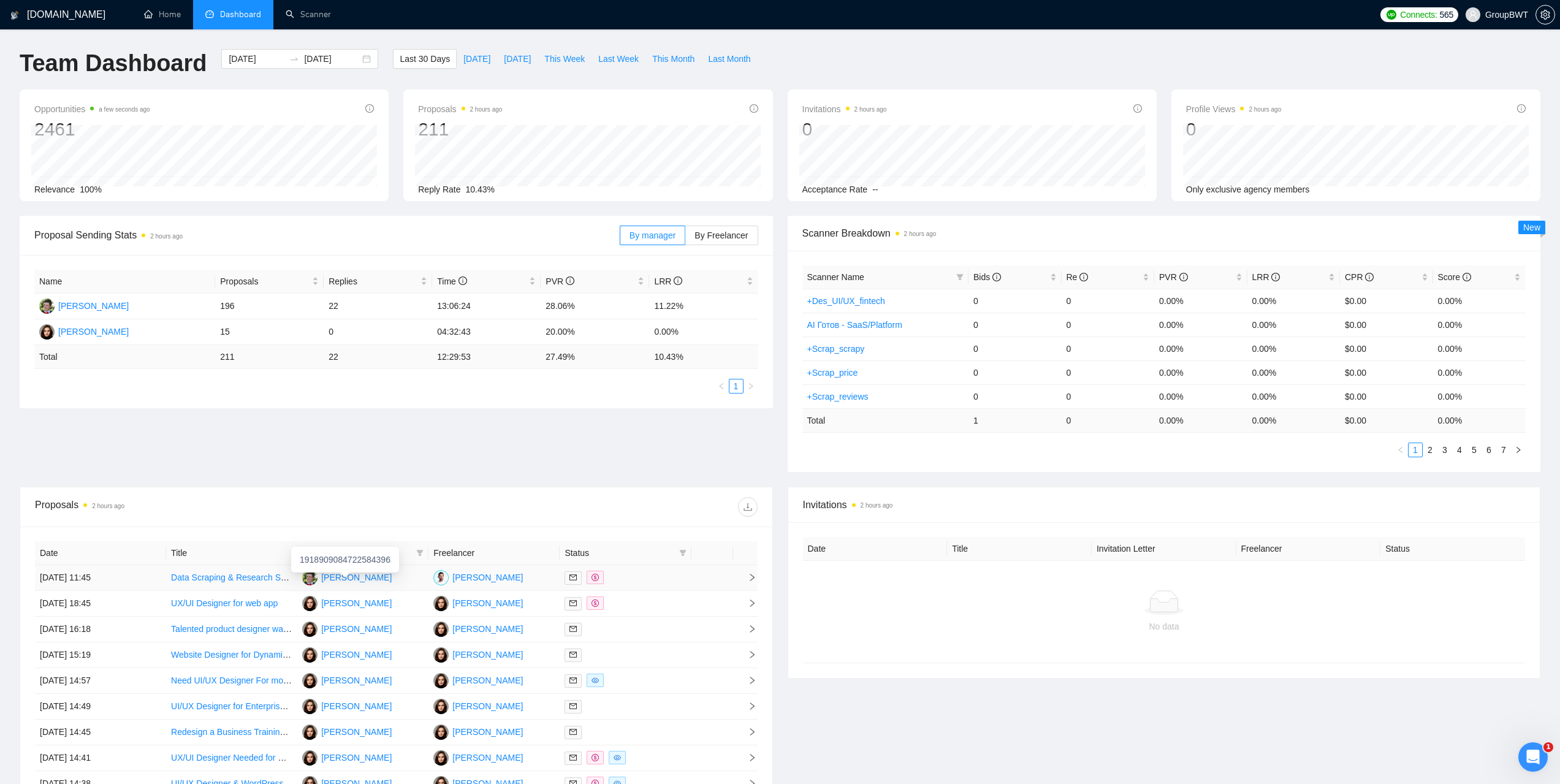
click at [345, 577] on div "Alex Shevchenko" at bounding box center [356, 577] width 70 height 13
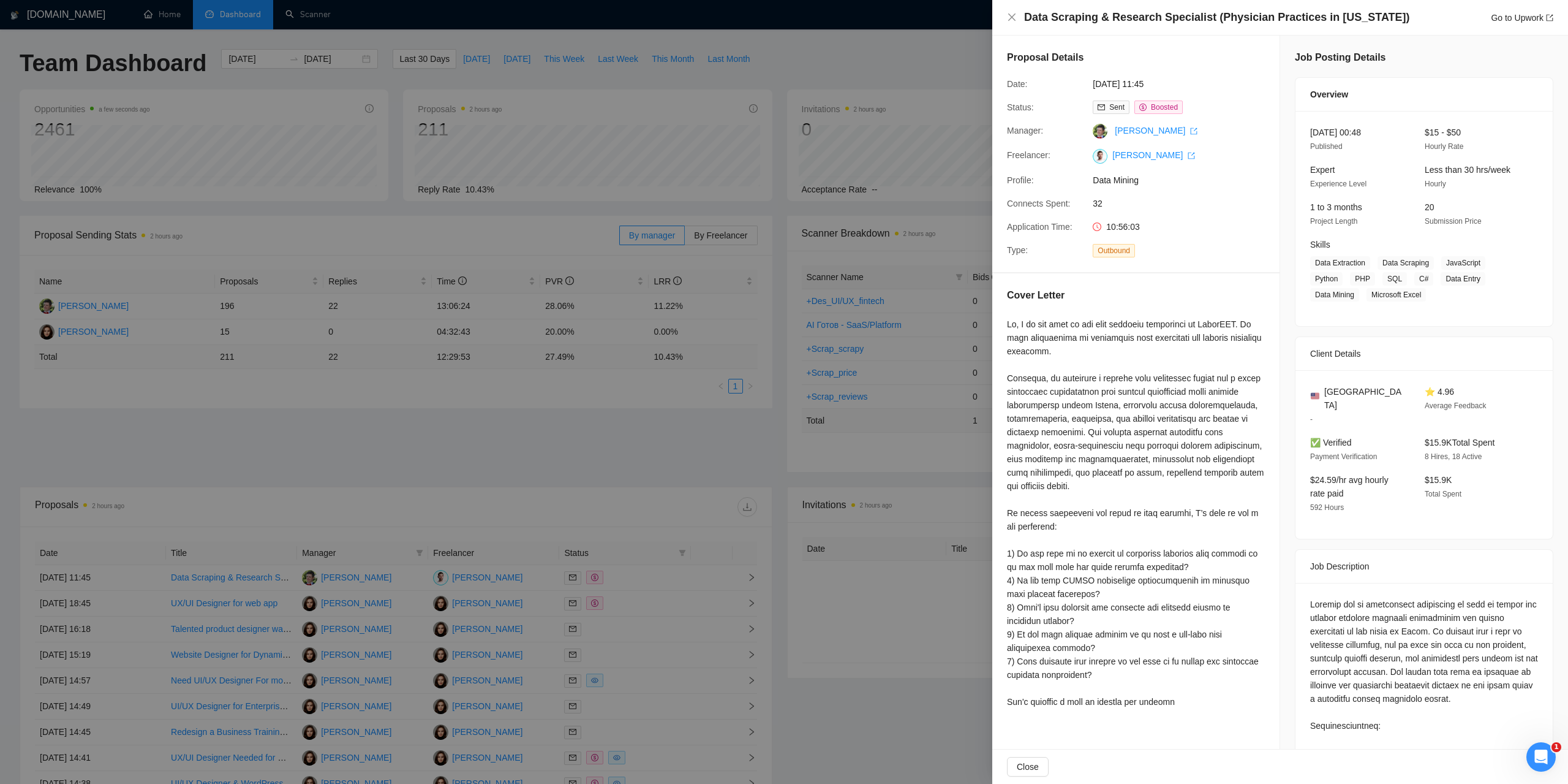
click at [938, 65] on div at bounding box center [784, 392] width 1568 height 784
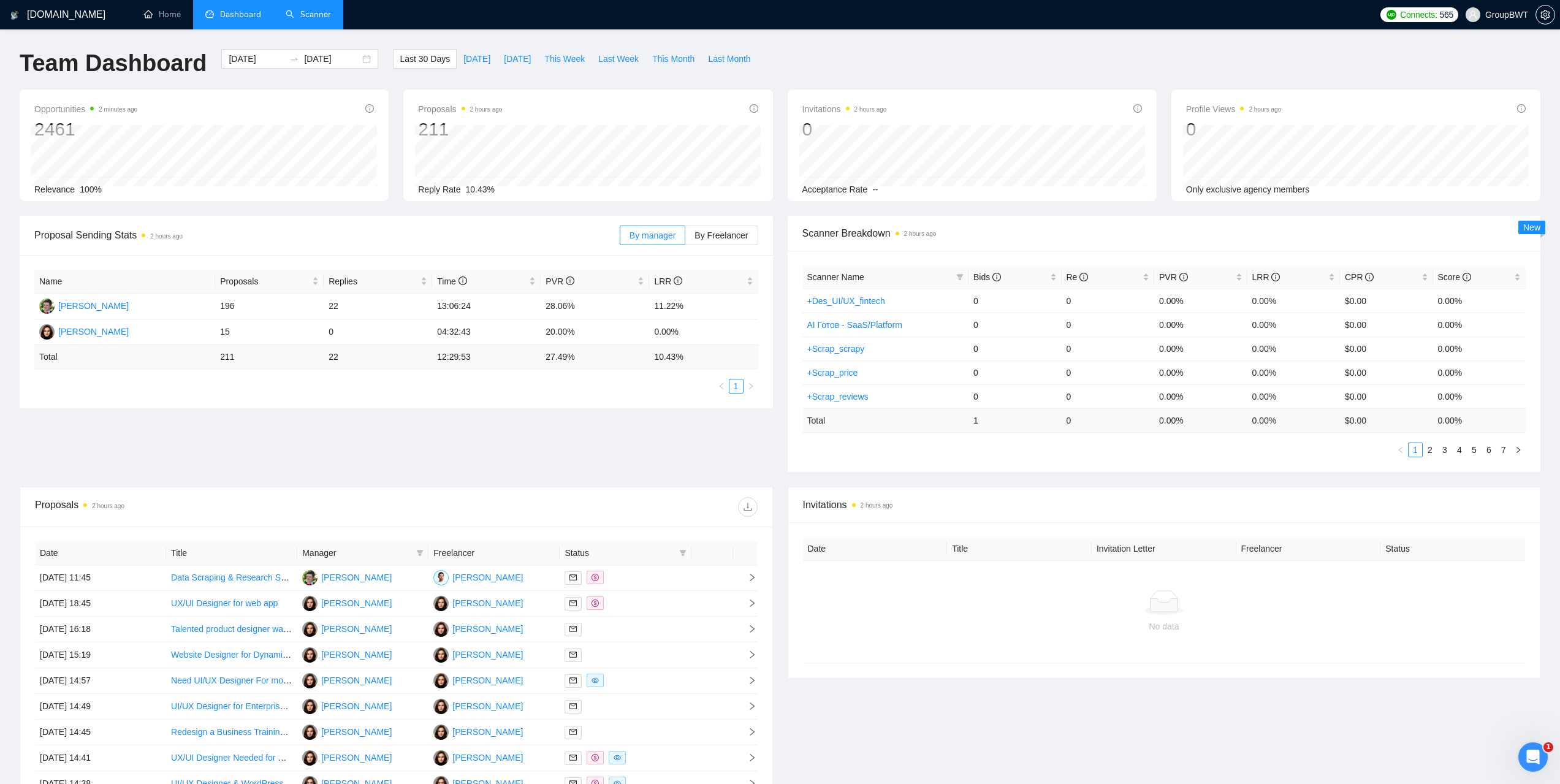
click at [330, 12] on link "Scanner" at bounding box center [308, 14] width 45 height 11
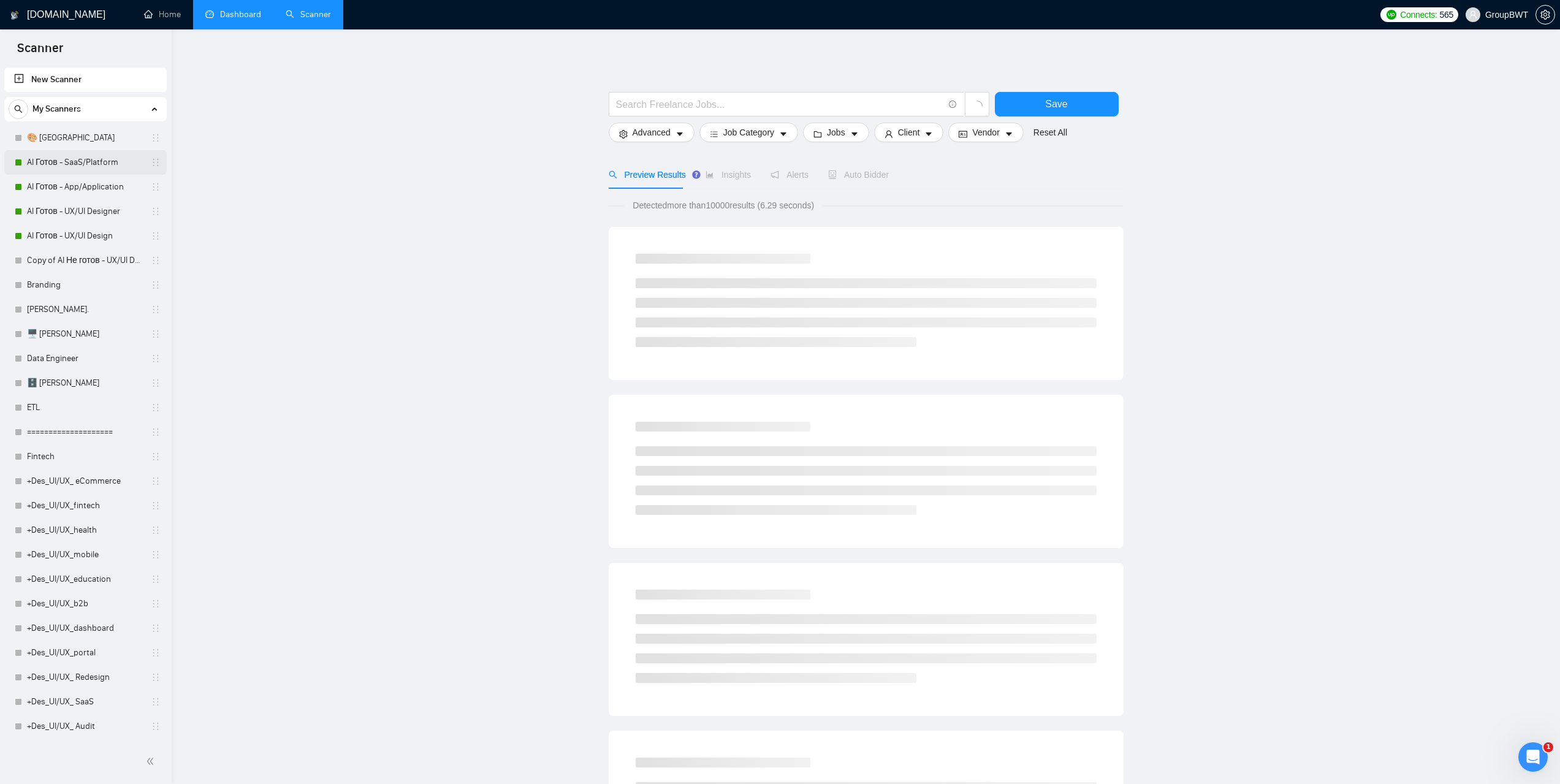
click at [86, 156] on link "AI Готов - SaaS/Platform" at bounding box center [84, 162] width 116 height 25
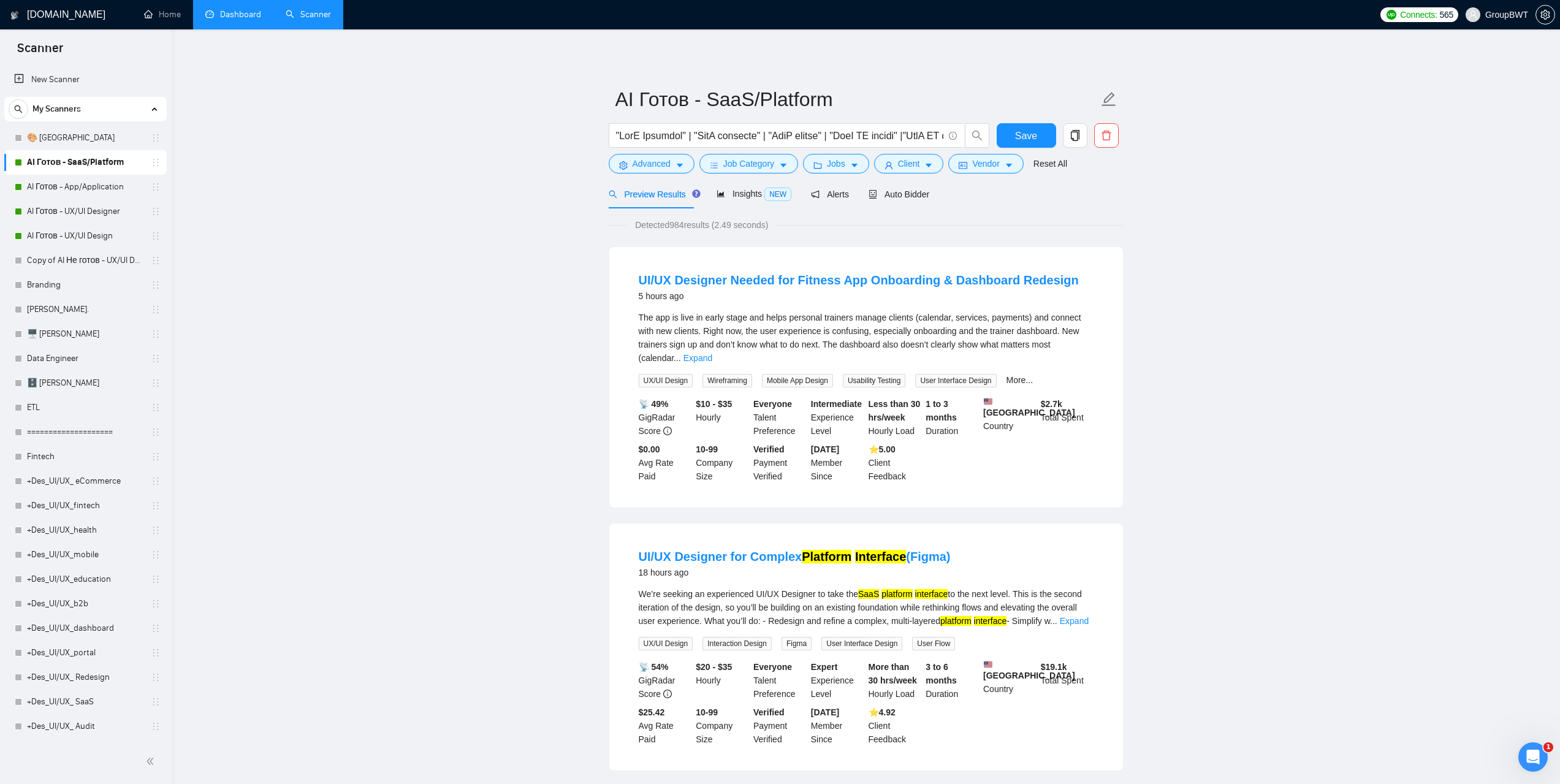
click at [231, 10] on link "Dashboard" at bounding box center [233, 14] width 56 height 11
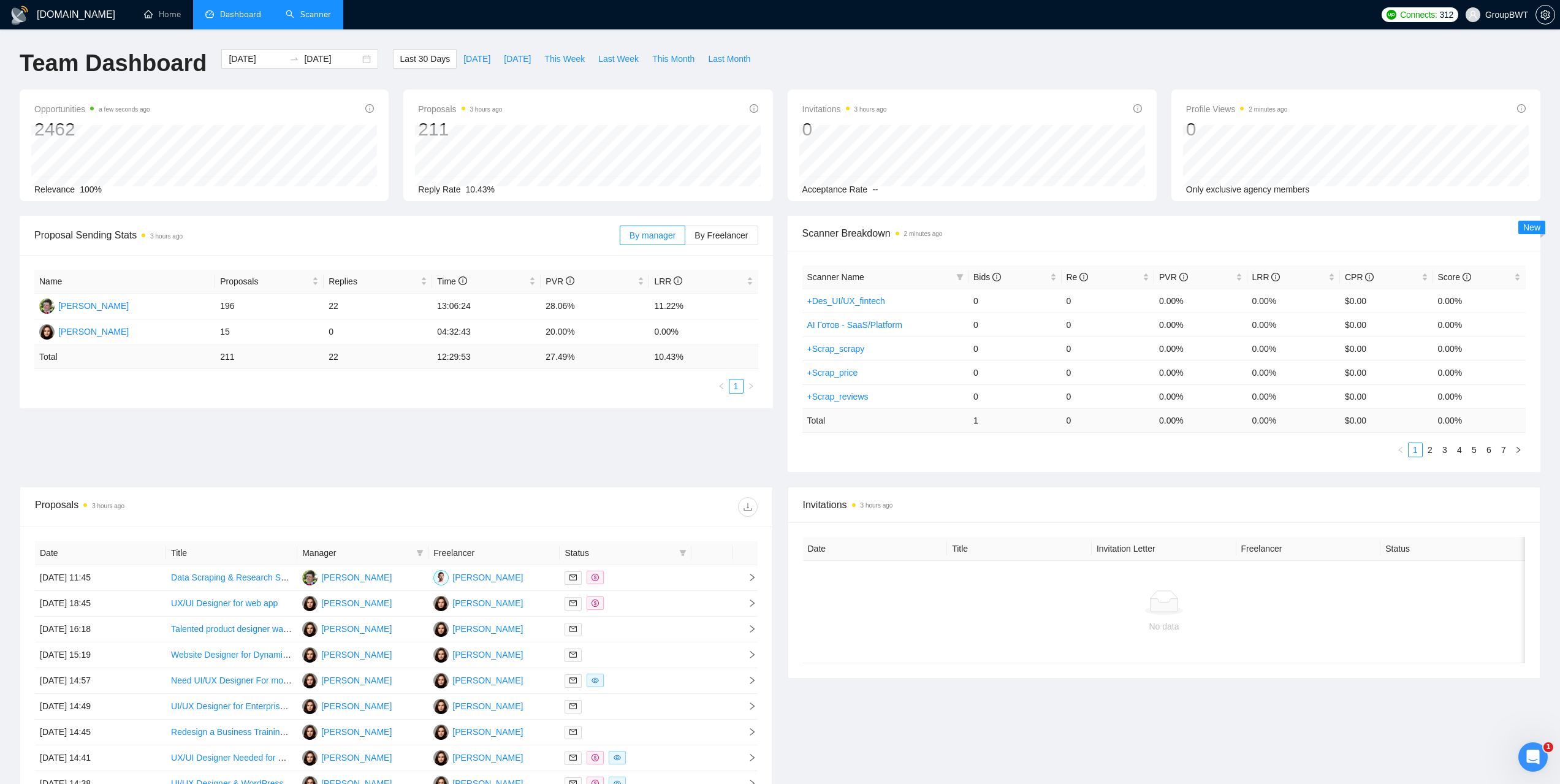
click at [311, 12] on link "Scanner" at bounding box center [308, 14] width 45 height 11
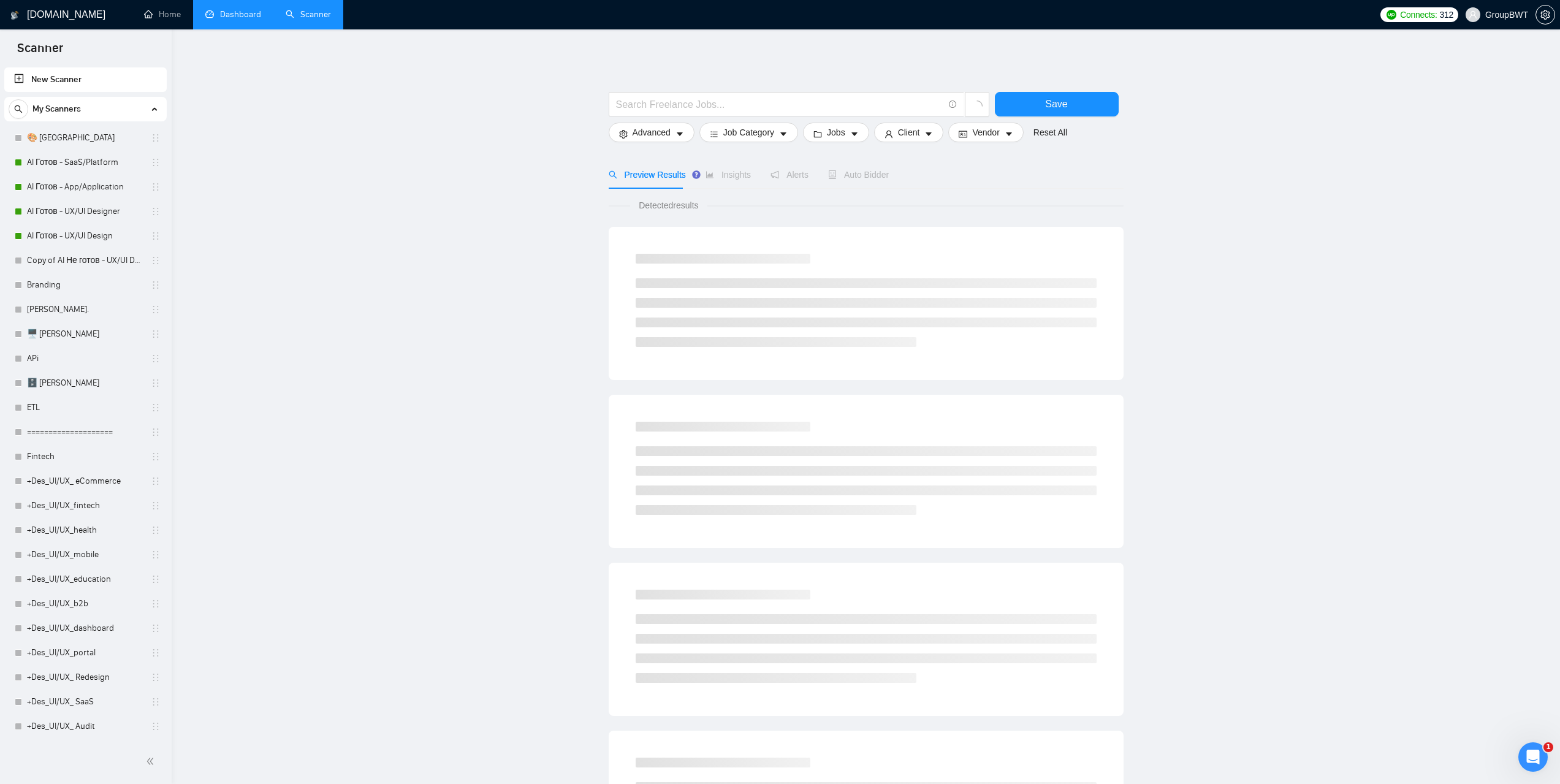
click at [247, 16] on link "Dashboard" at bounding box center [233, 14] width 56 height 11
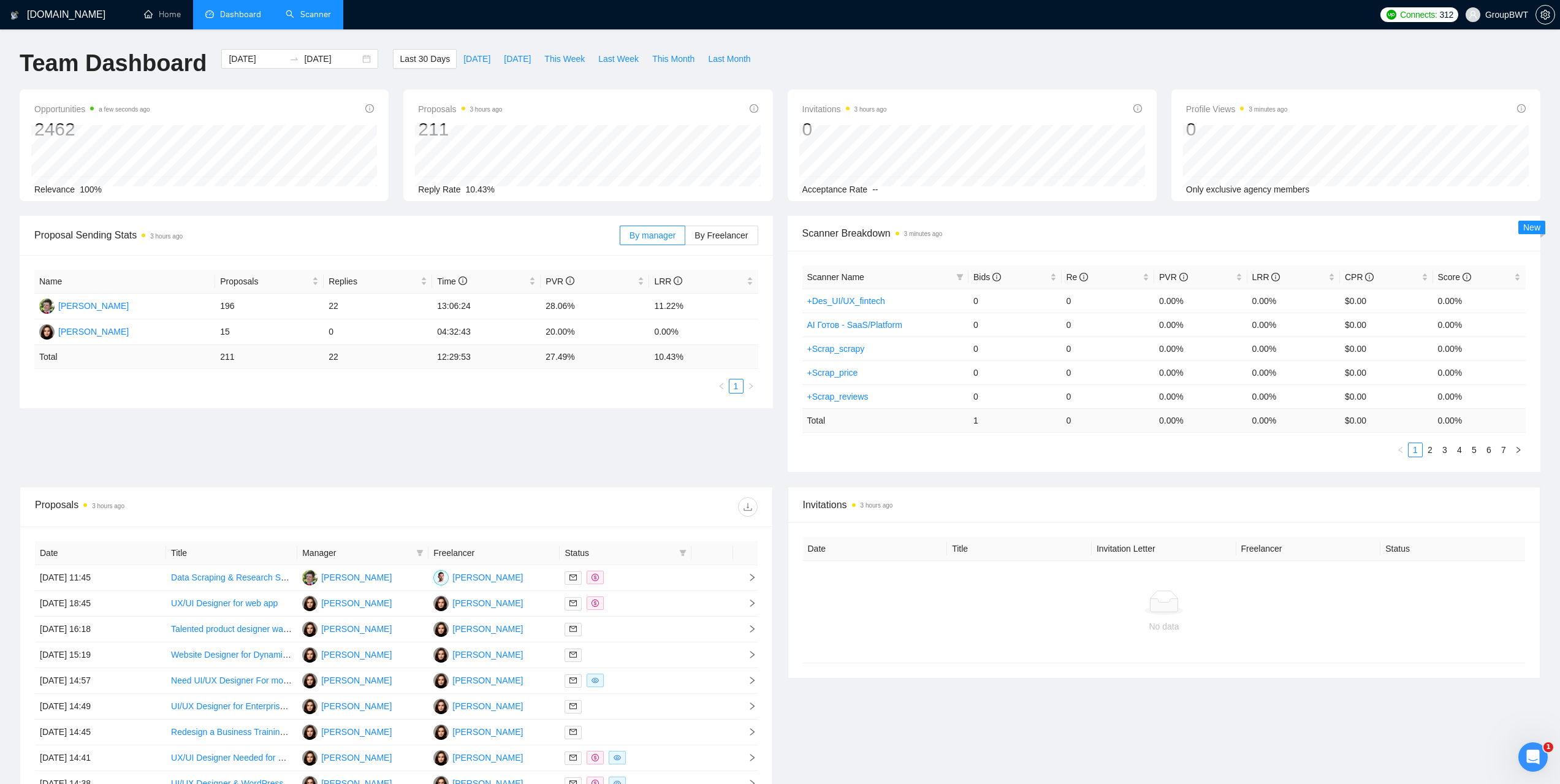
click at [331, 12] on link "Scanner" at bounding box center [308, 14] width 45 height 11
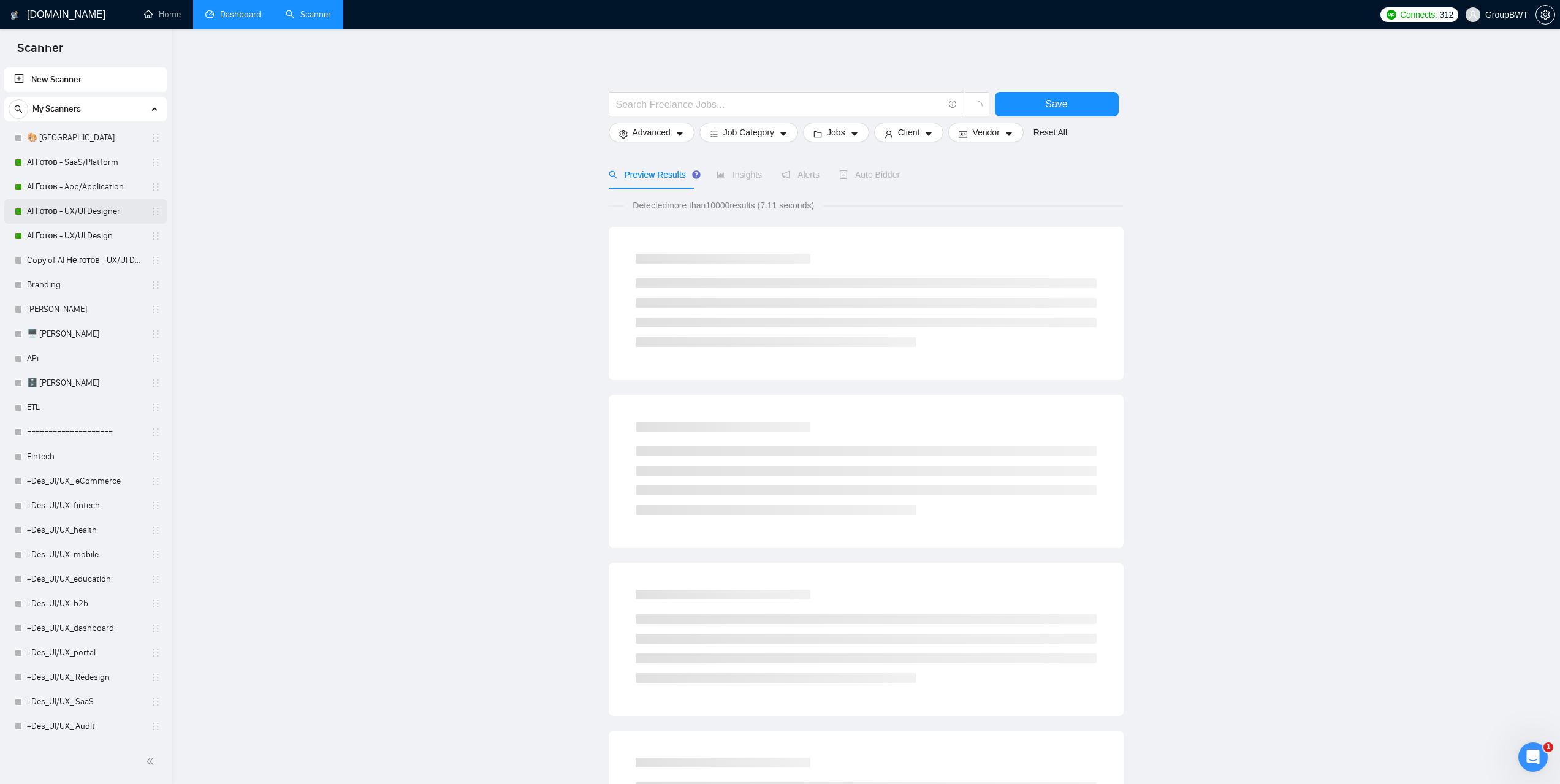
click at [83, 213] on link "AI Готов - UX/UI Designer" at bounding box center [84, 212] width 116 height 25
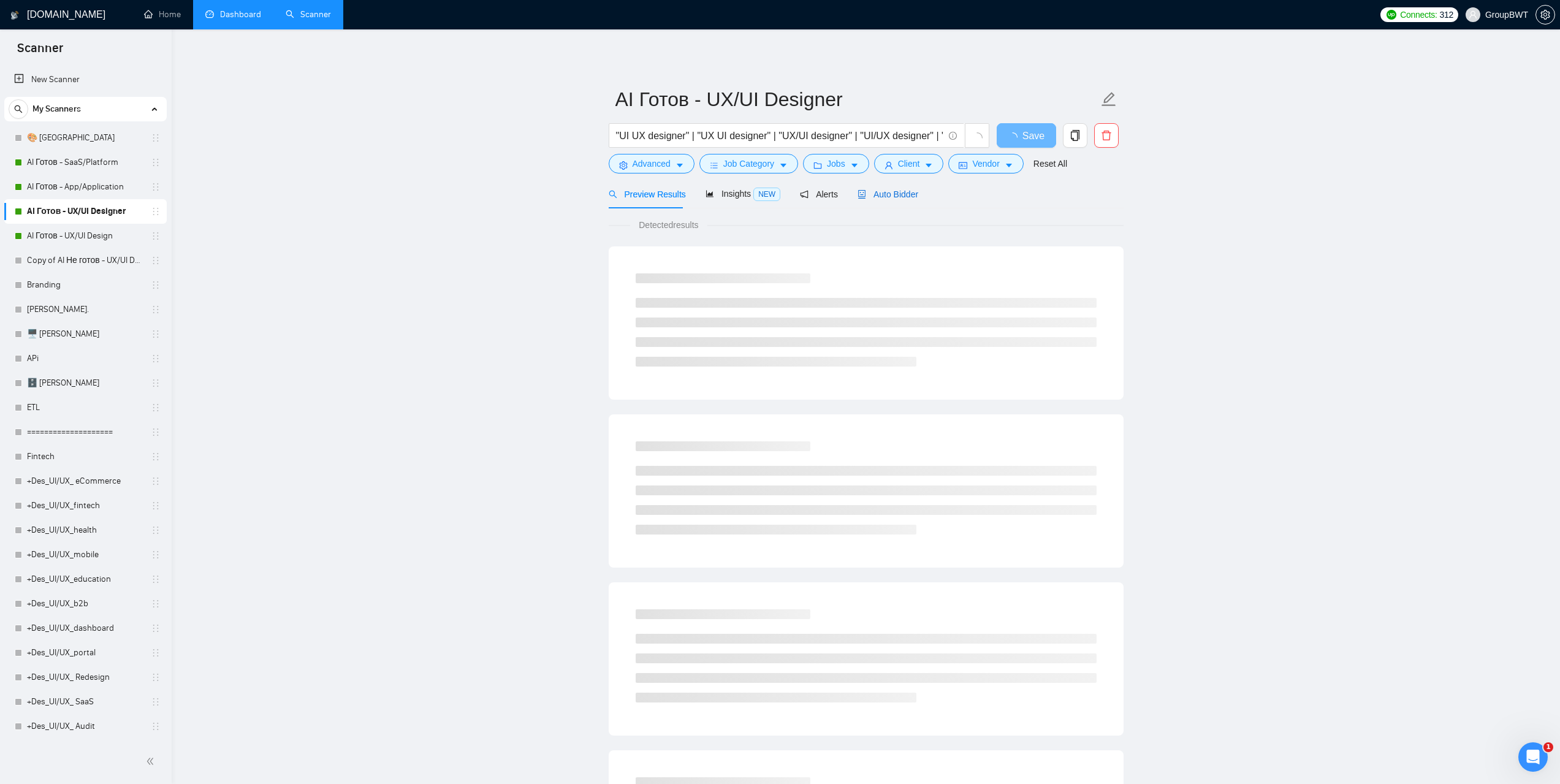
click at [882, 198] on span "Auto Bidder" at bounding box center [887, 194] width 60 height 10
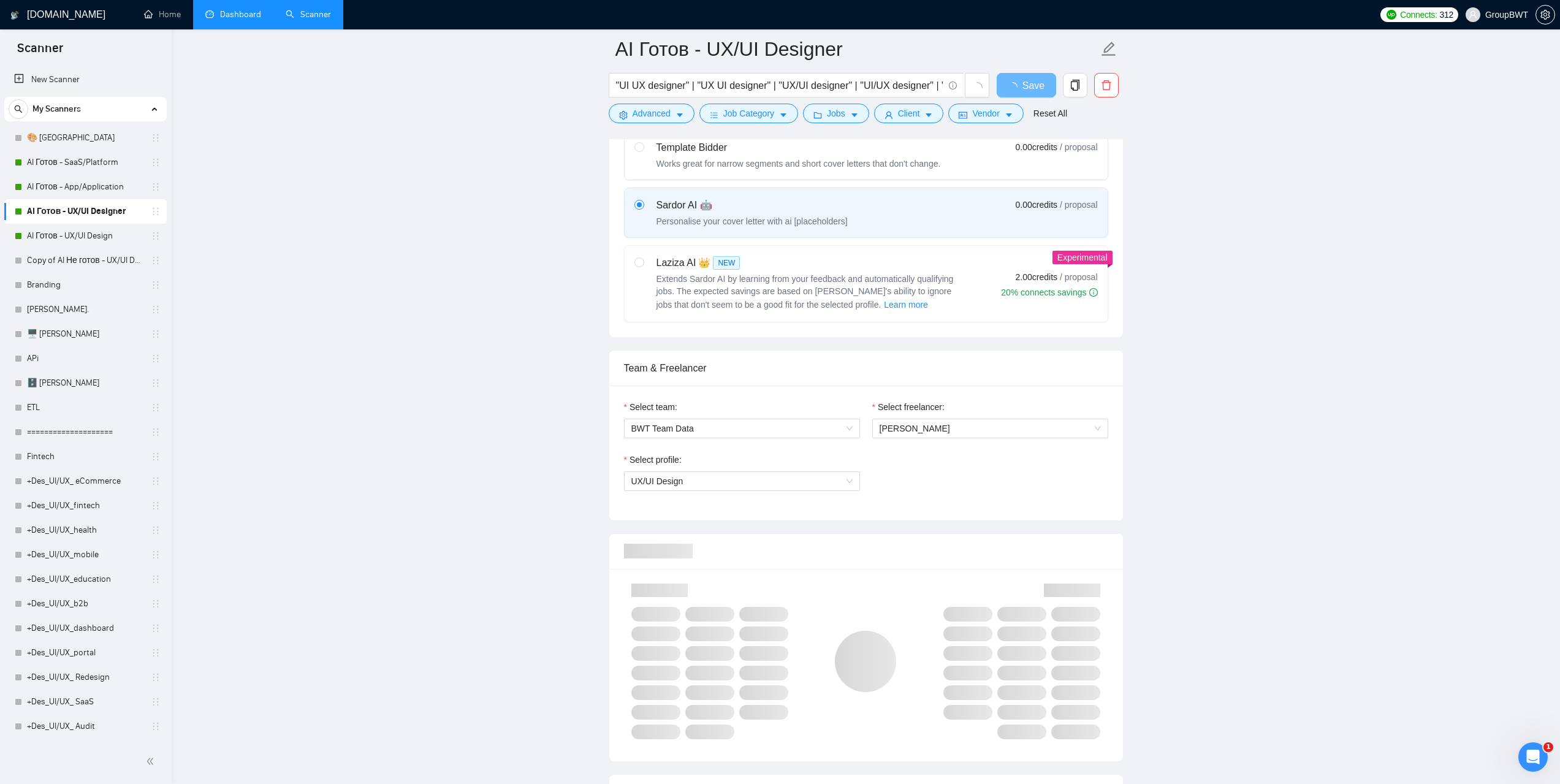
scroll to position [429, 0]
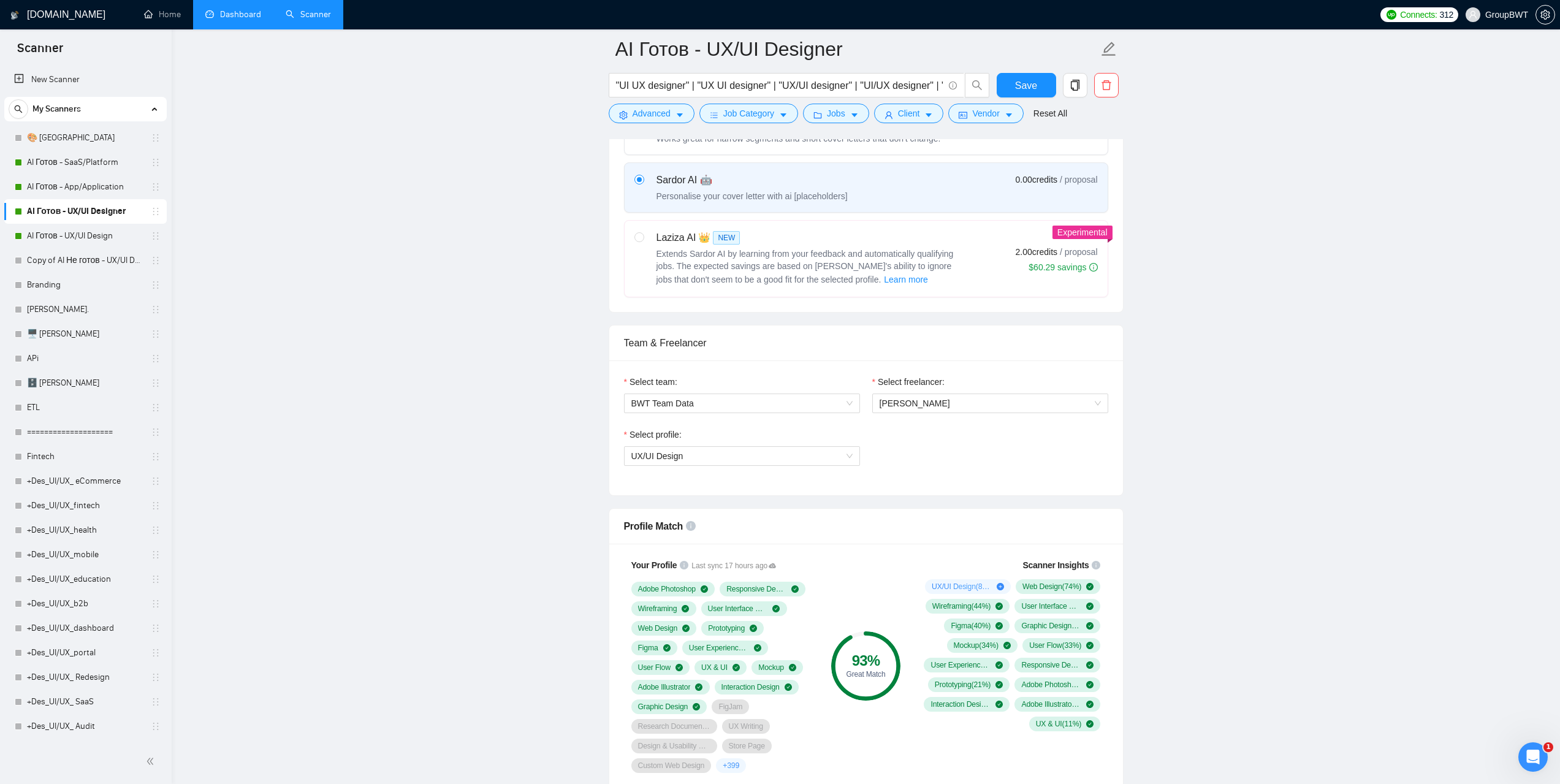
click at [227, 15] on link "Dashboard" at bounding box center [233, 14] width 56 height 11
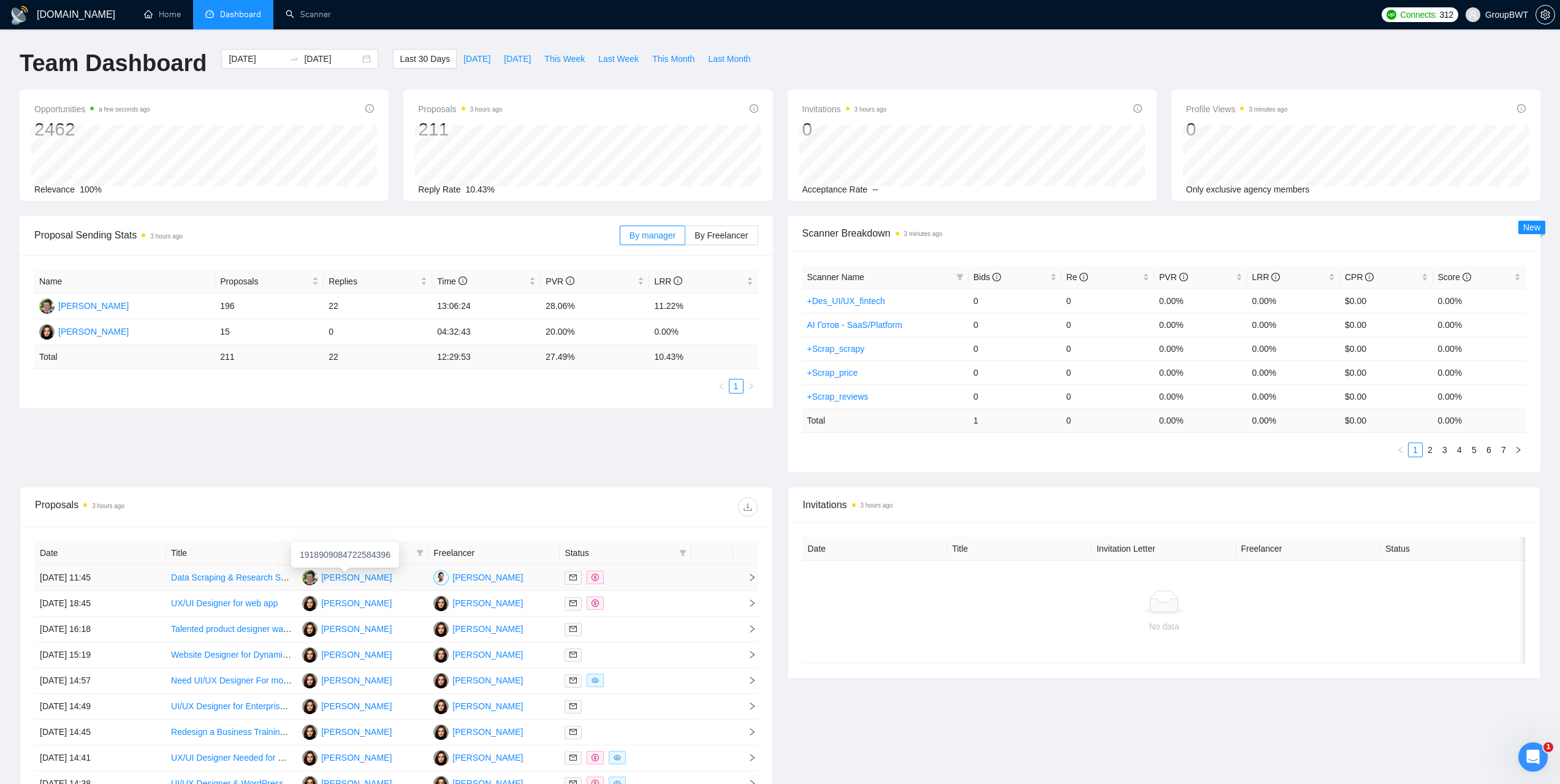
click at [327, 573] on div "[PERSON_NAME]" at bounding box center [356, 577] width 70 height 13
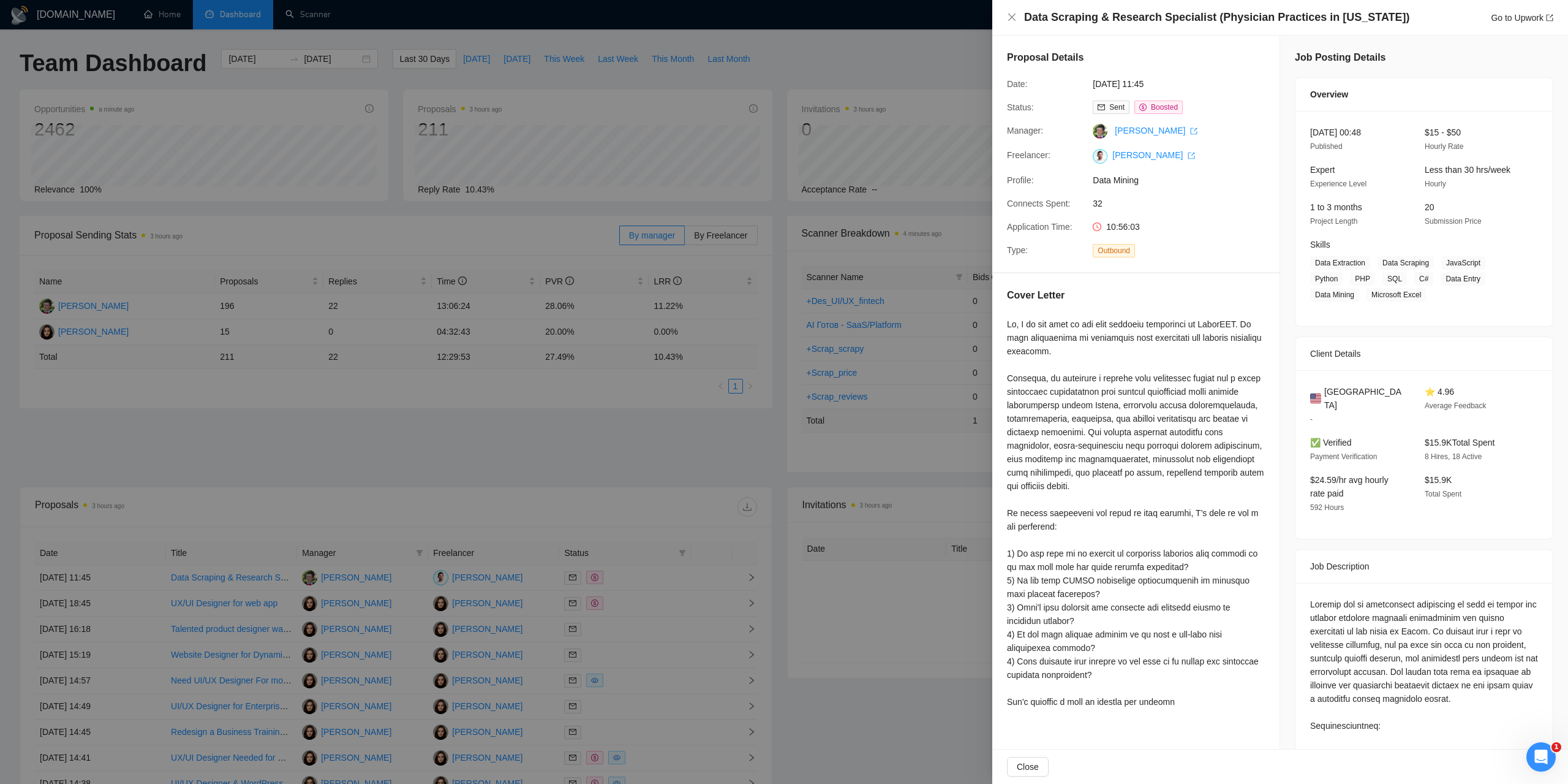
click at [467, 461] on div at bounding box center [784, 392] width 1568 height 784
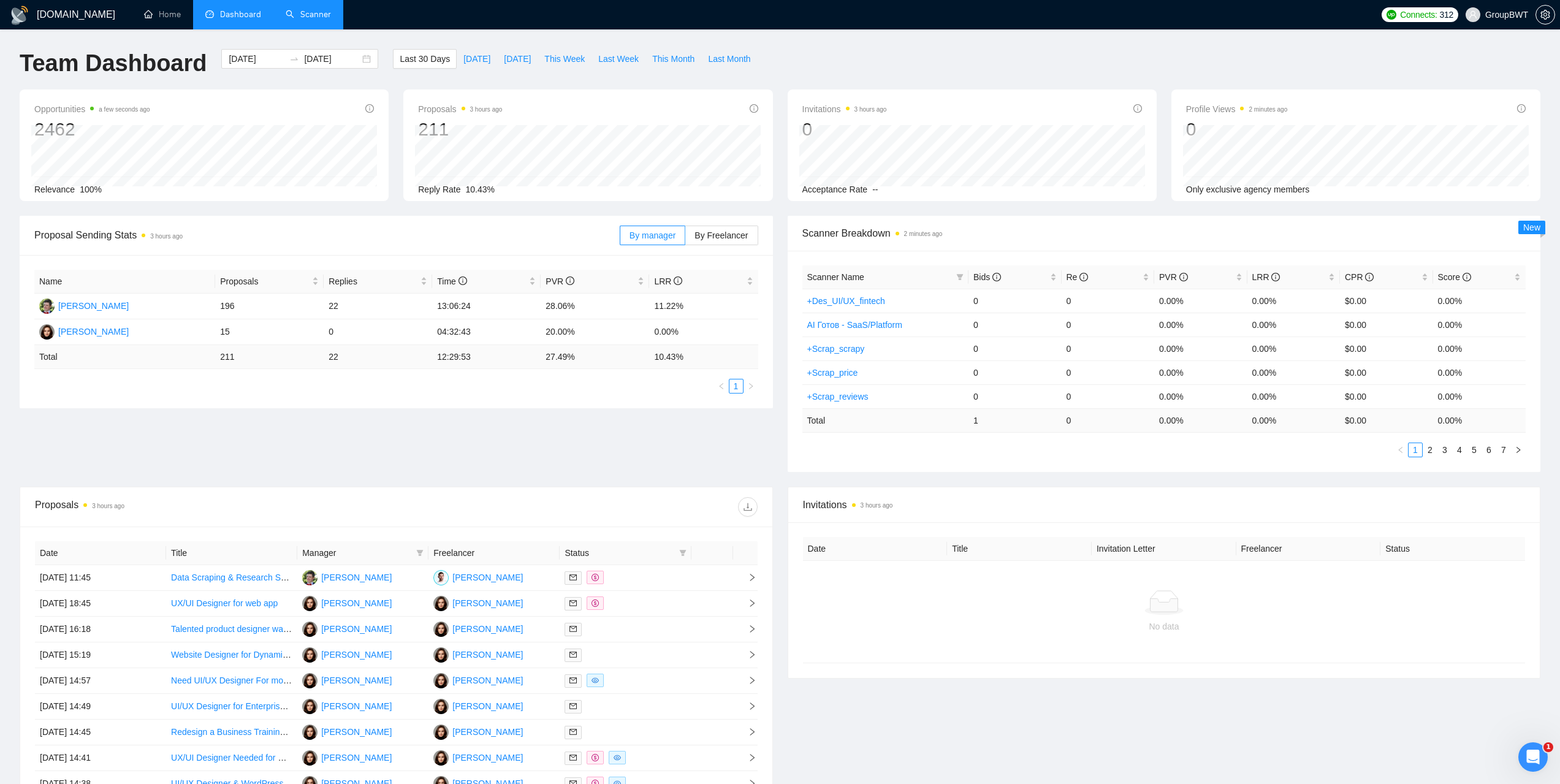
click at [308, 12] on link "Scanner" at bounding box center [308, 14] width 45 height 11
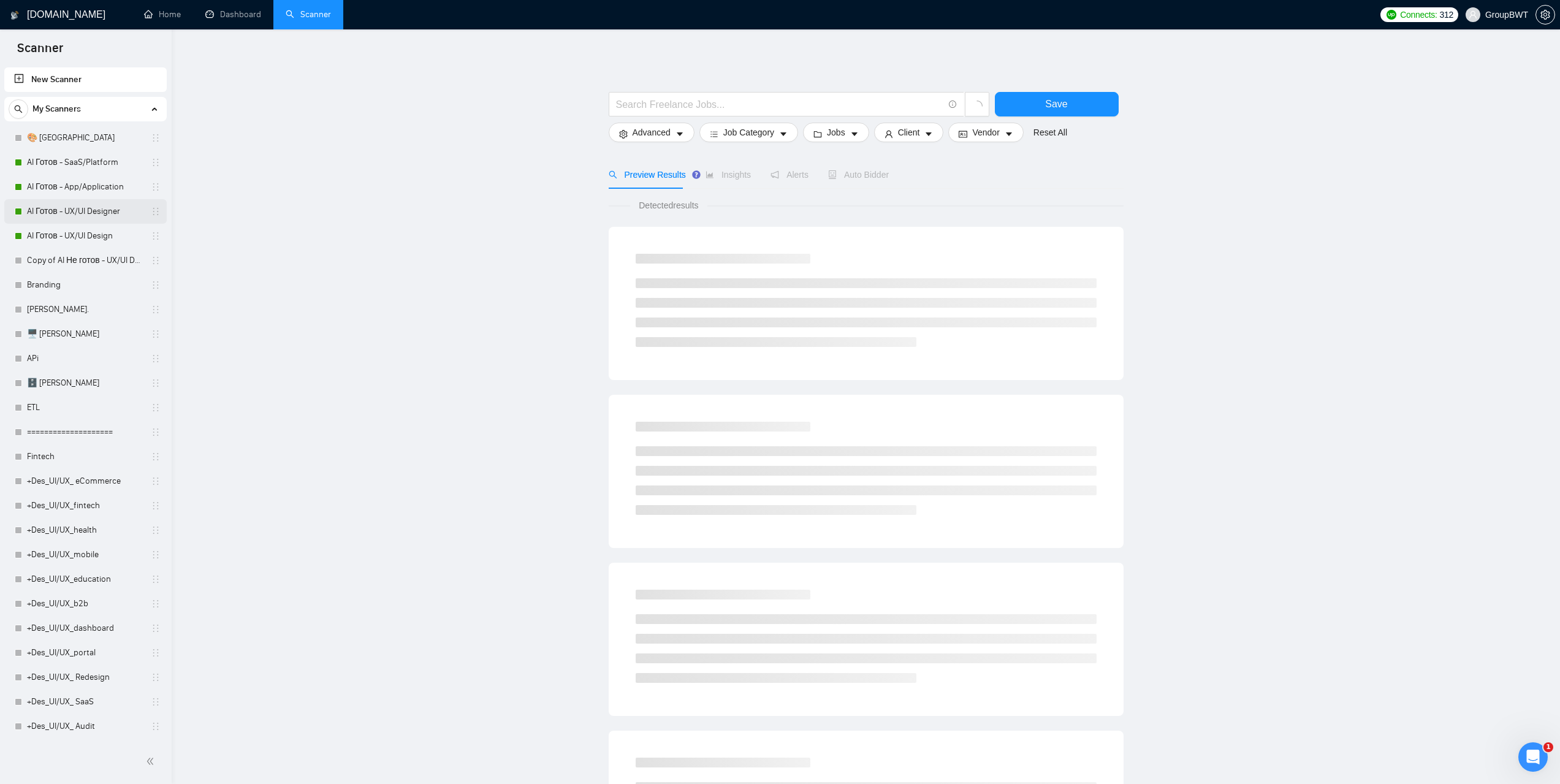
click at [83, 210] on link "AI Готов - UX/UI Designer" at bounding box center [84, 212] width 116 height 25
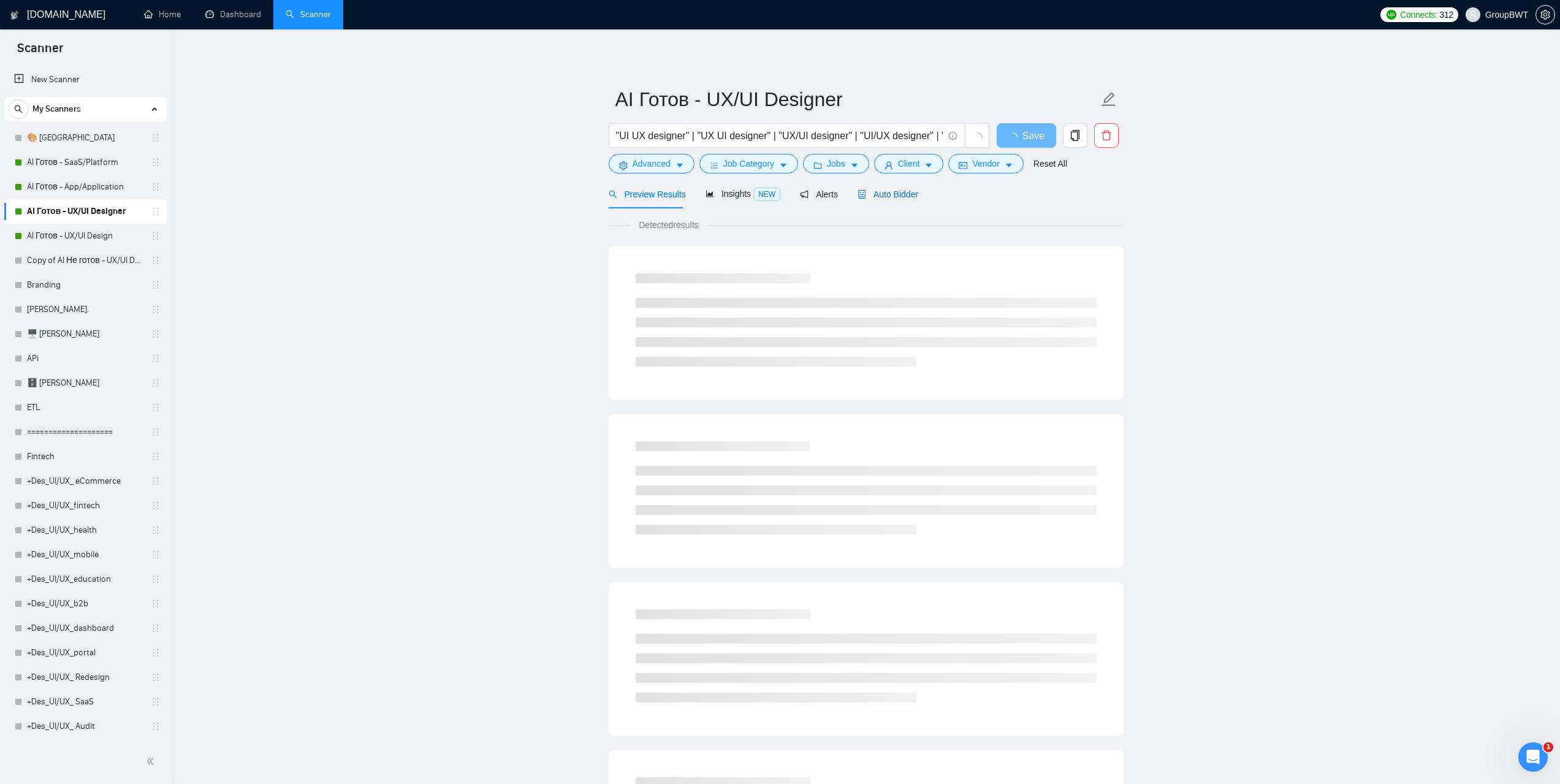
click at [903, 189] on span "Auto Bidder" at bounding box center [887, 194] width 60 height 10
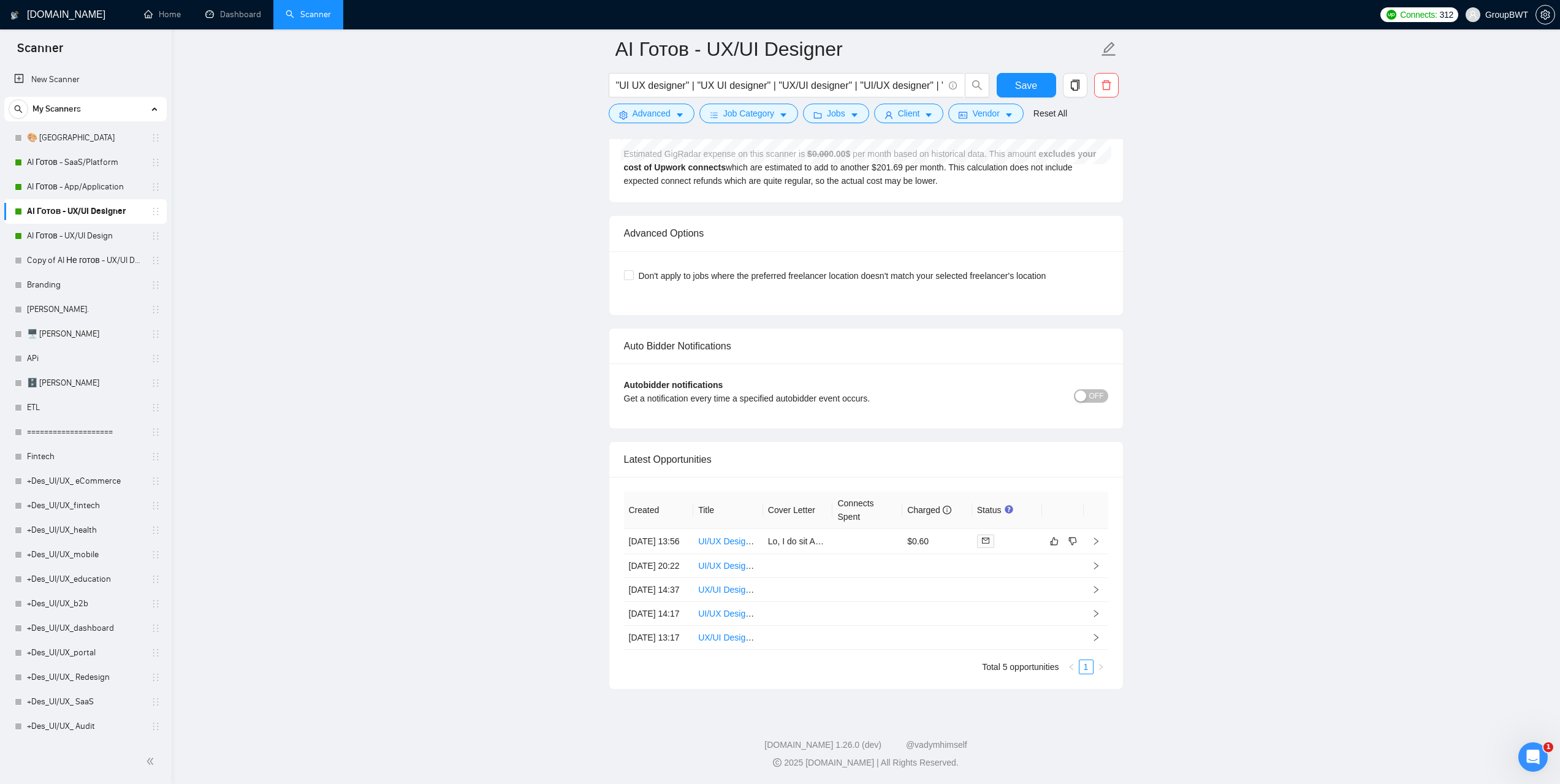
scroll to position [2772, 0]
click at [257, 11] on link "Dashboard" at bounding box center [233, 14] width 56 height 11
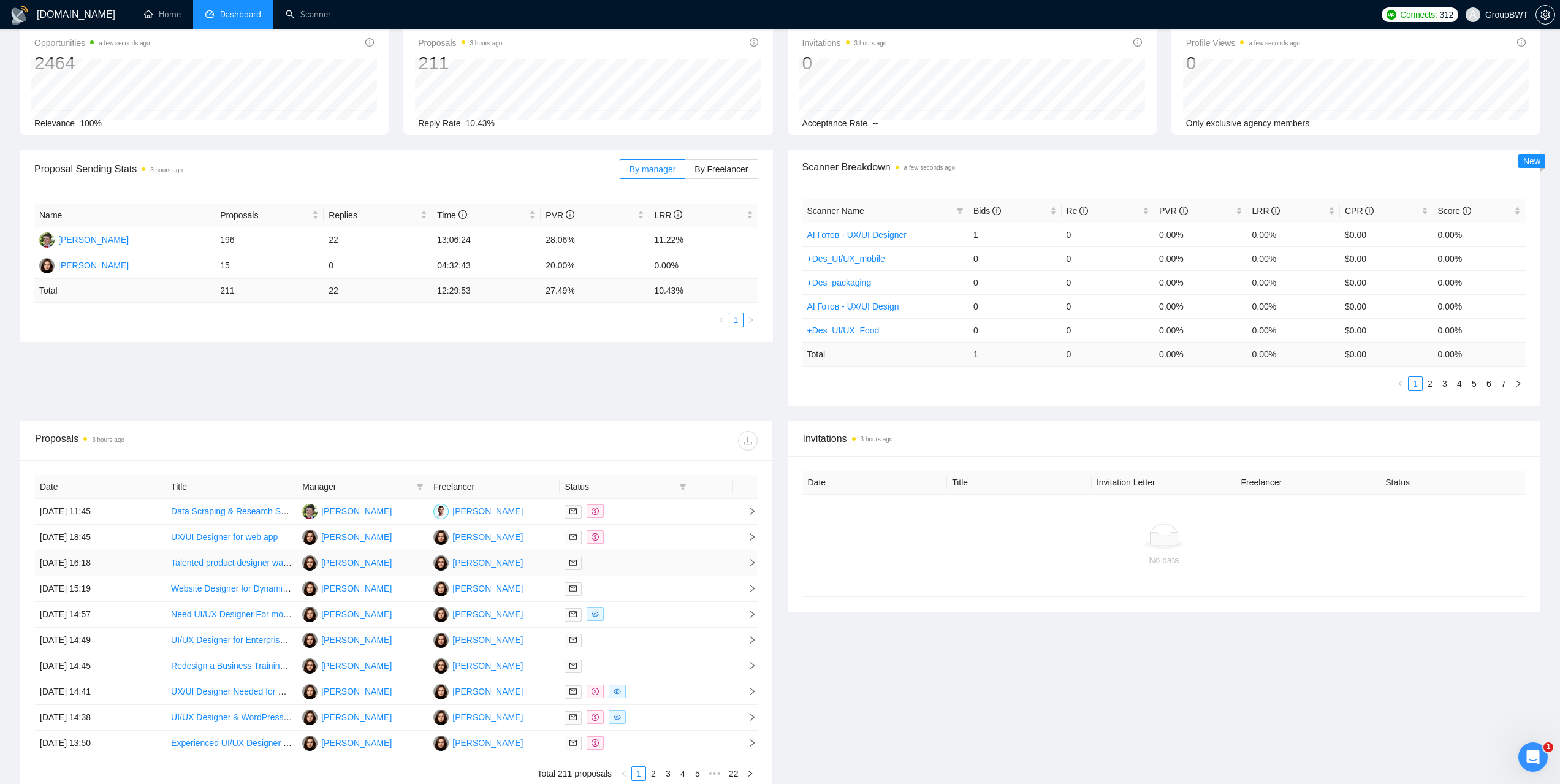
scroll to position [61, 0]
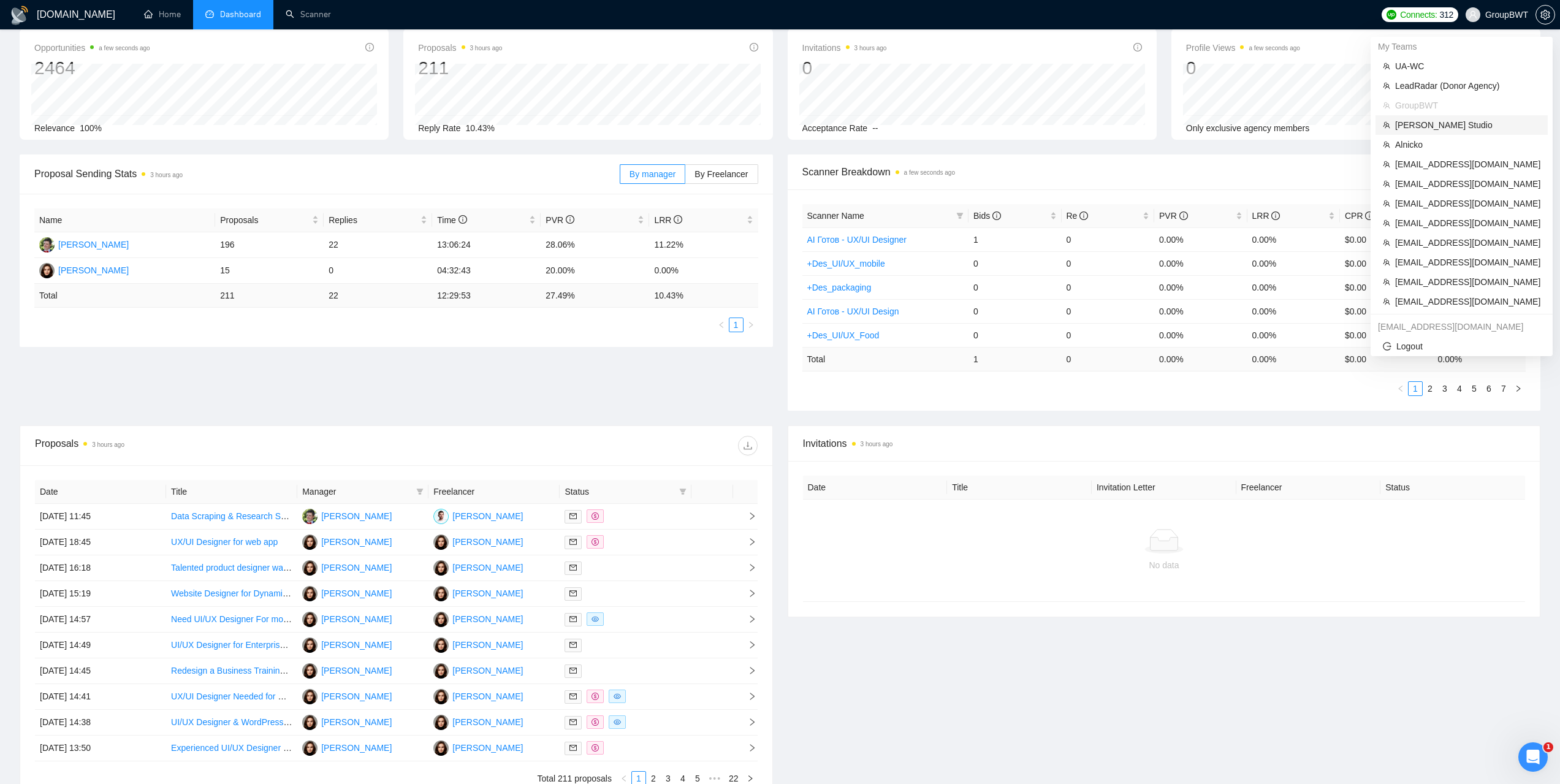
click at [1425, 130] on span "Sloboda Studio" at bounding box center [1467, 125] width 145 height 13
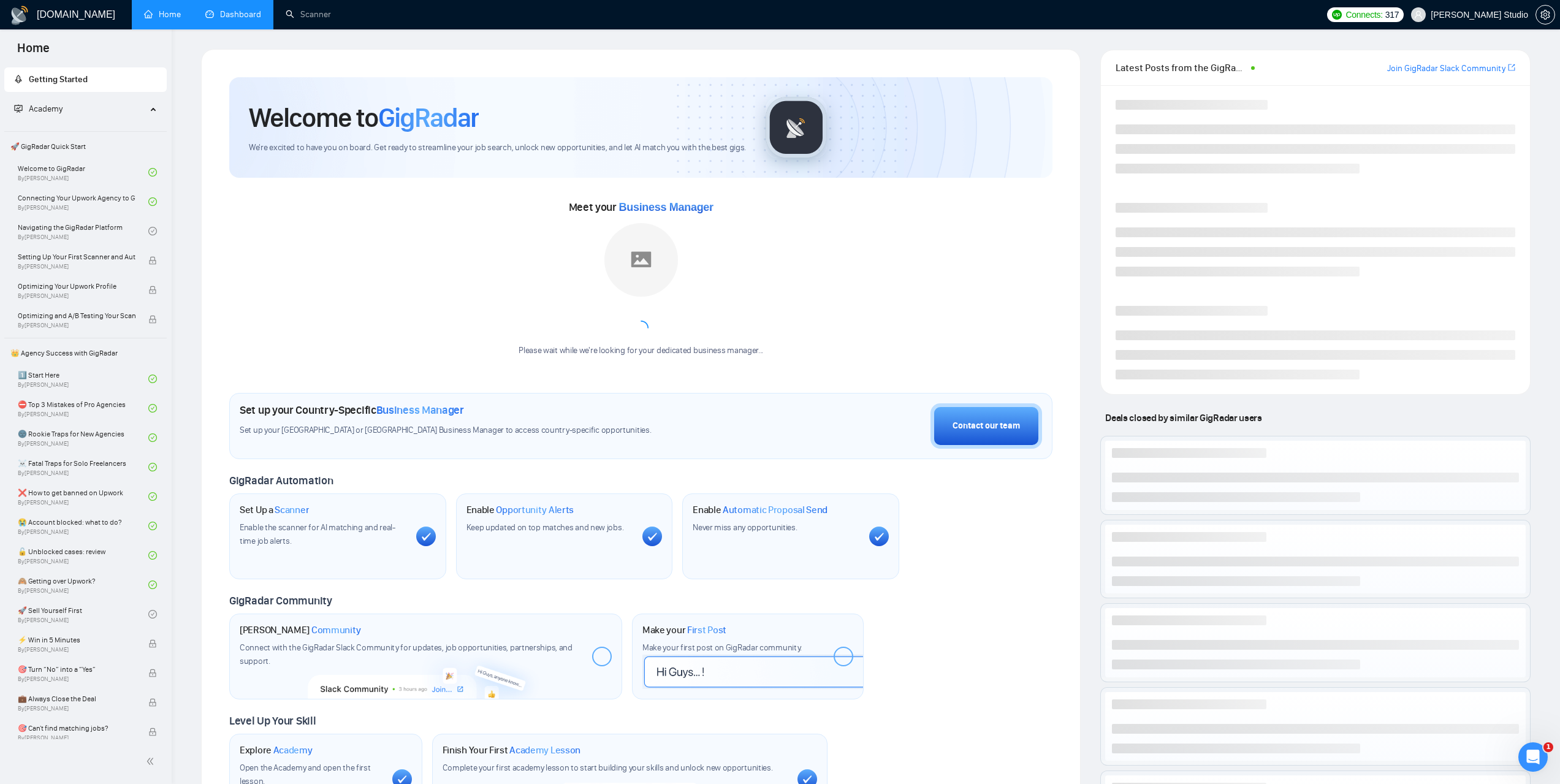
click at [247, 10] on link "Dashboard" at bounding box center [233, 14] width 56 height 11
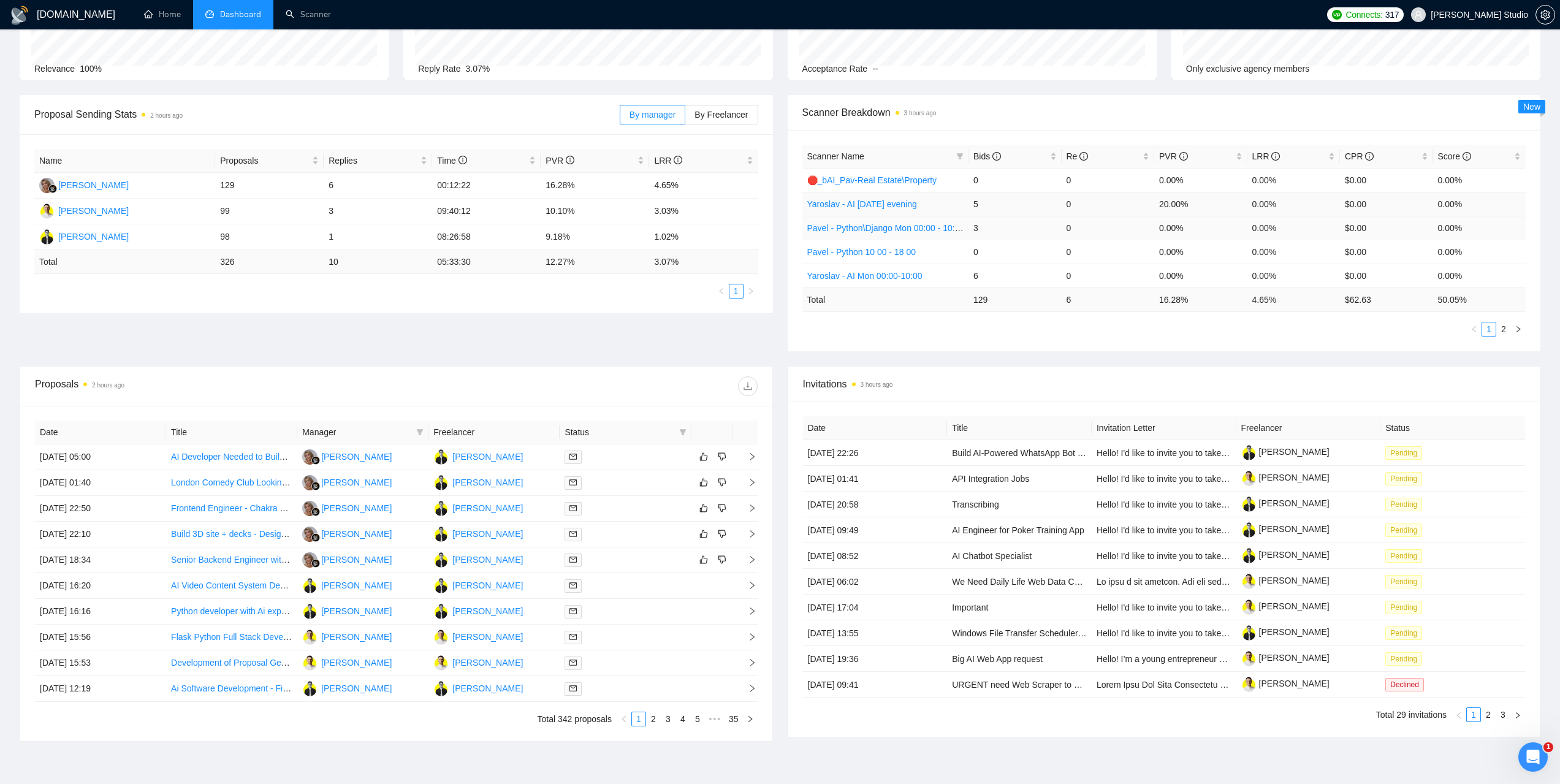
scroll to position [123, 0]
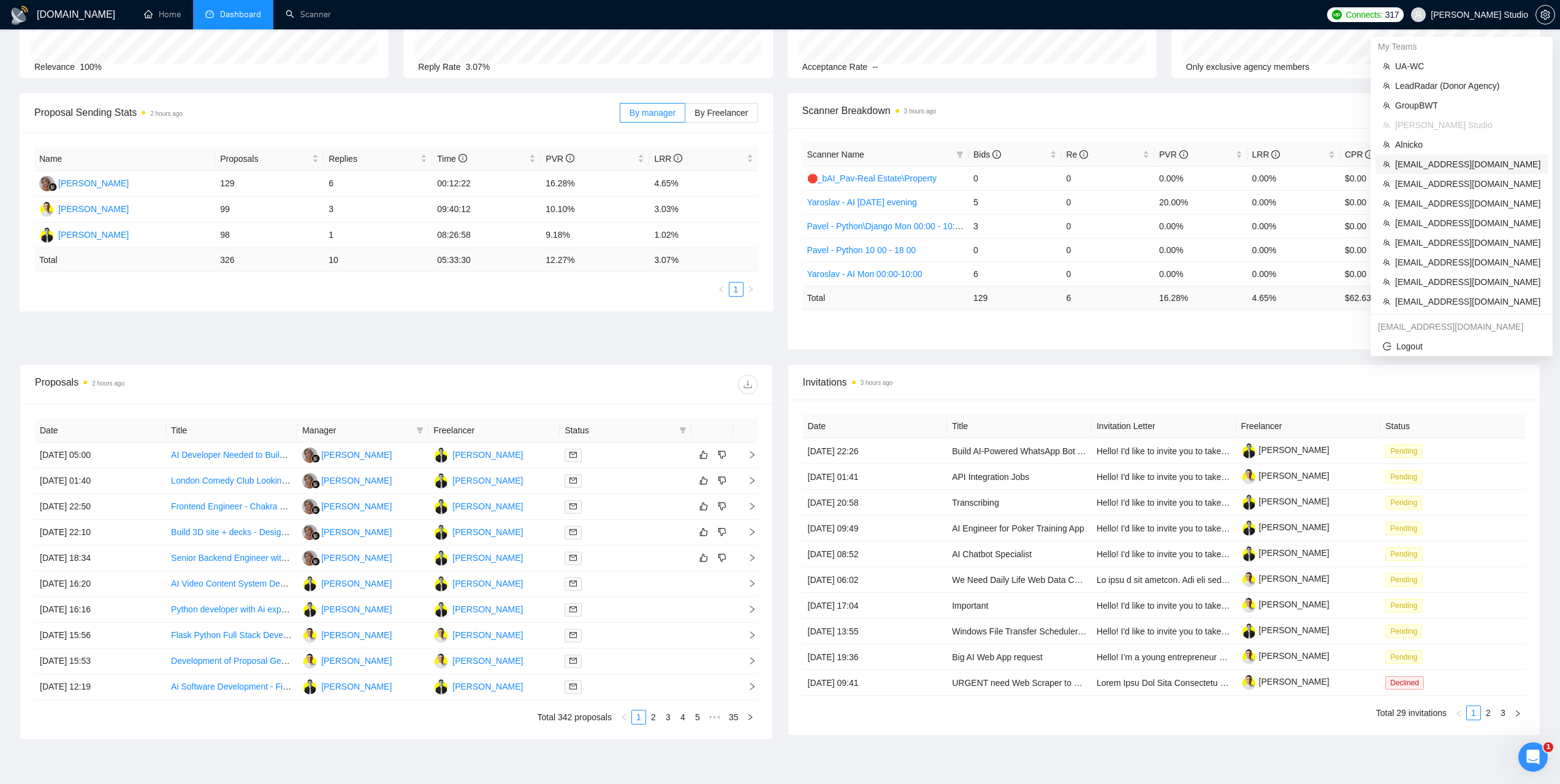
click at [1415, 163] on span "[EMAIL_ADDRESS][DOMAIN_NAME]" at bounding box center [1467, 164] width 145 height 13
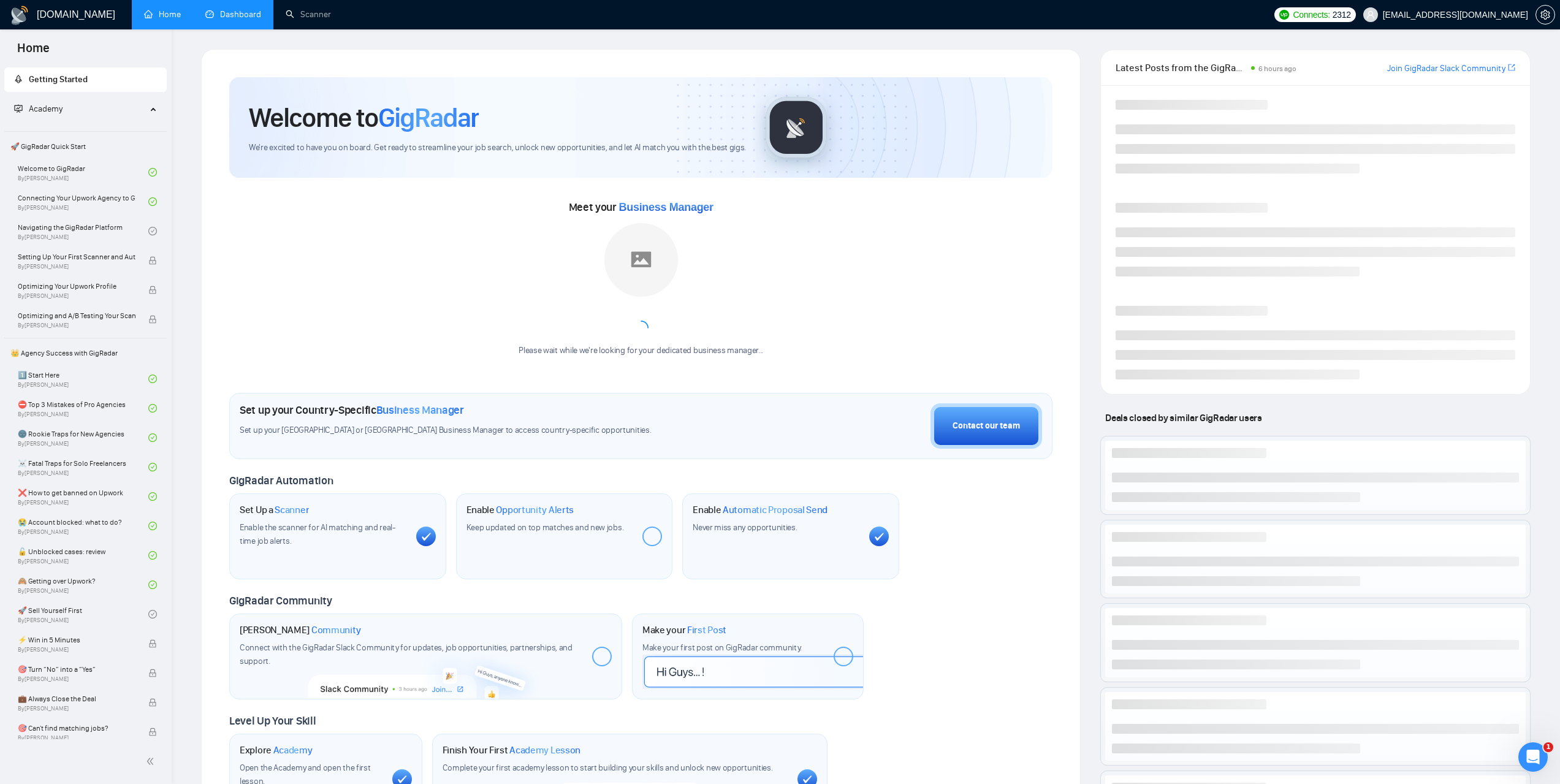
click at [236, 13] on link "Dashboard" at bounding box center [233, 14] width 56 height 11
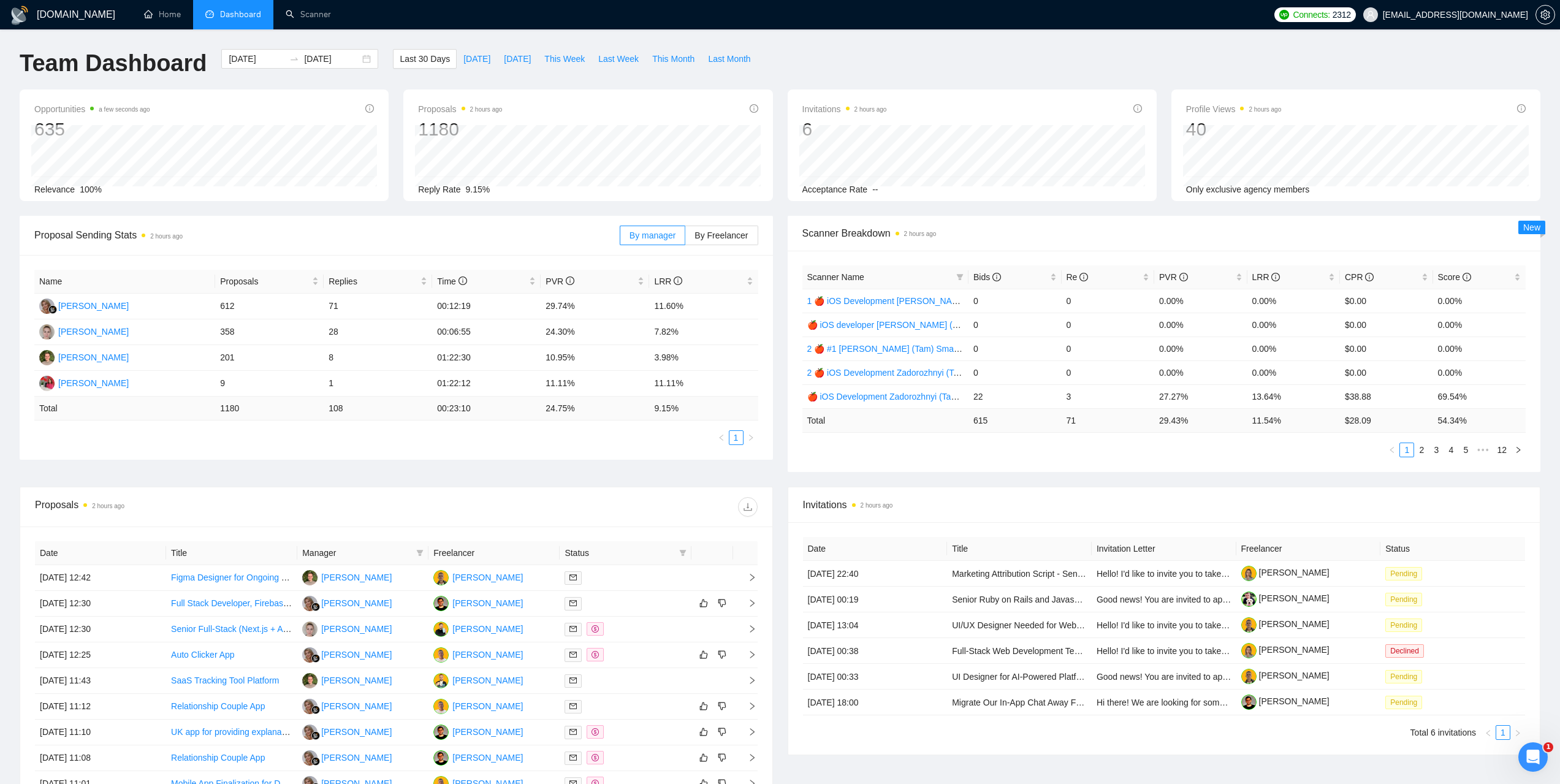
scroll to position [123, 0]
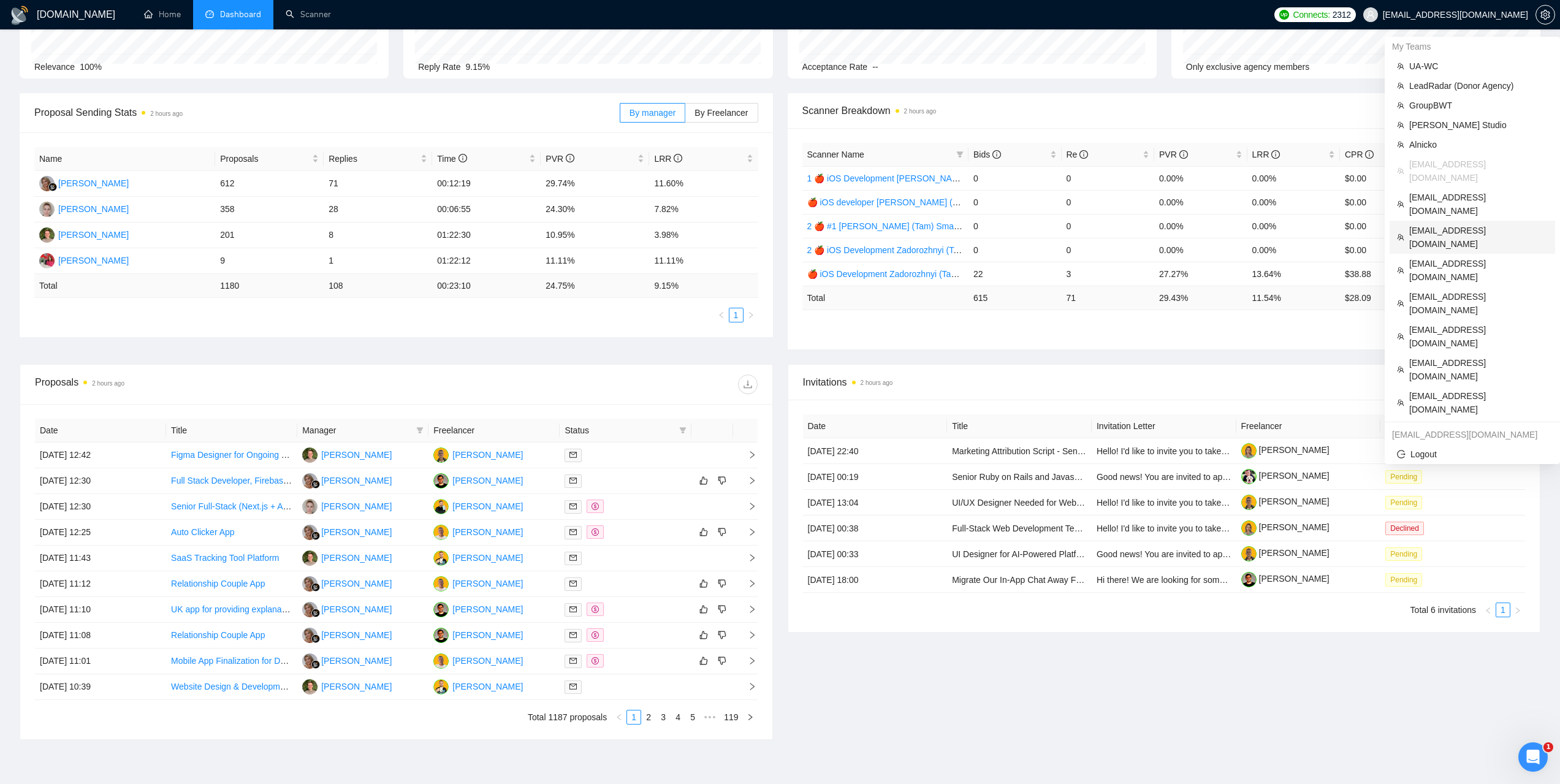
click at [1435, 224] on span "[EMAIL_ADDRESS][DOMAIN_NAME]" at bounding box center [1478, 237] width 138 height 27
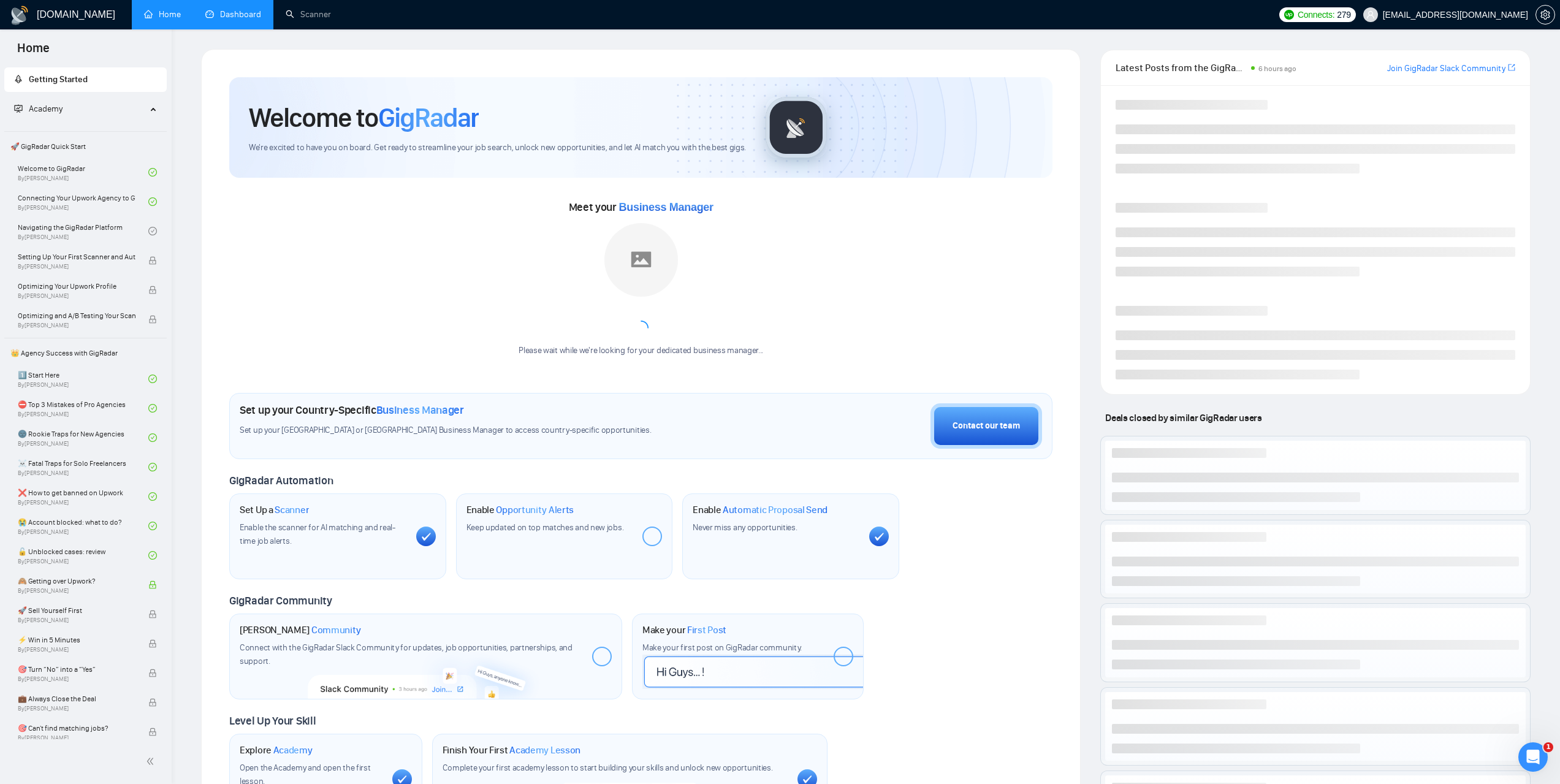
click at [231, 10] on link "Dashboard" at bounding box center [233, 14] width 56 height 11
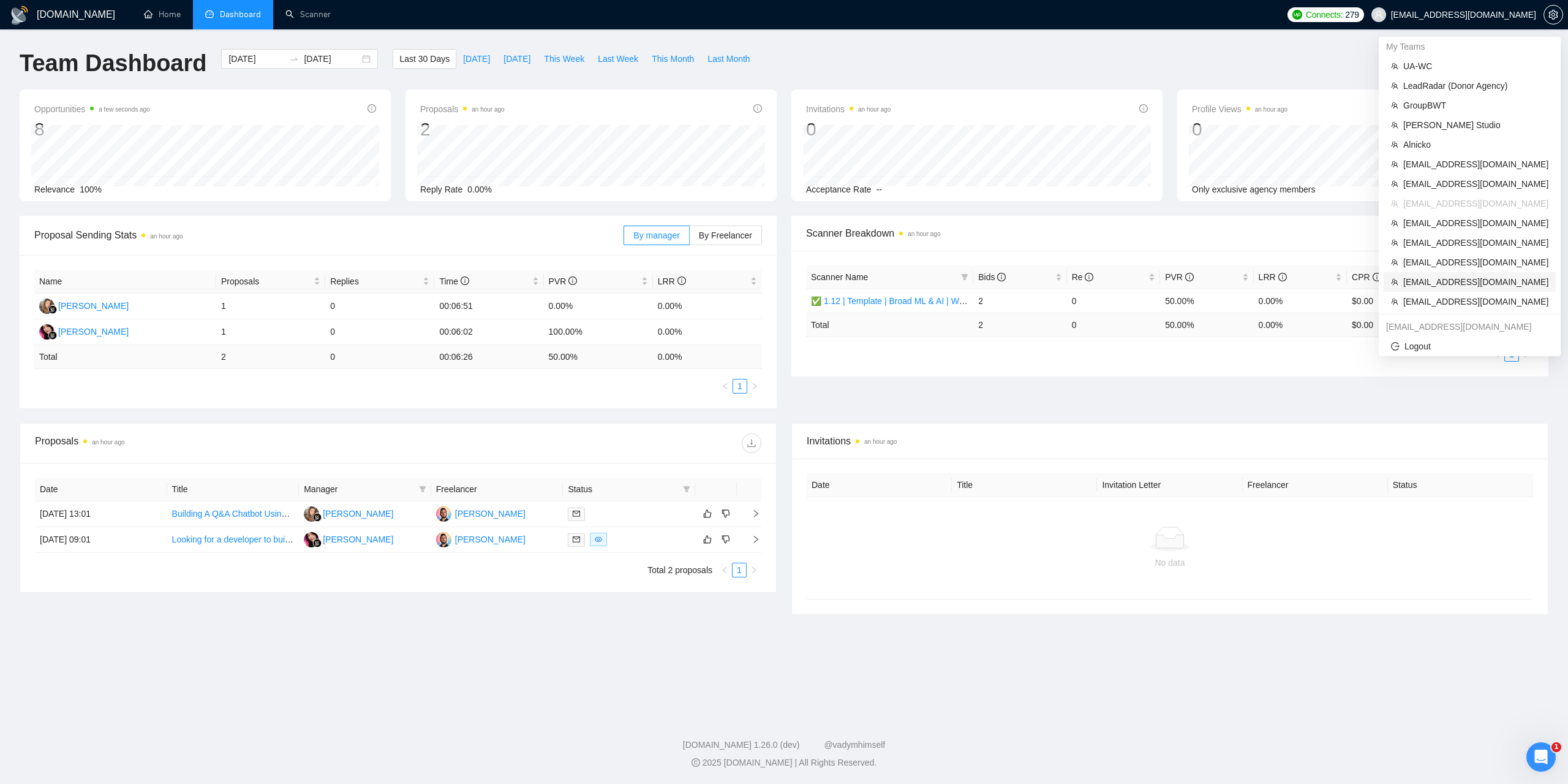
click at [1423, 284] on span "[EMAIL_ADDRESS][DOMAIN_NAME]" at bounding box center [1475, 282] width 145 height 13
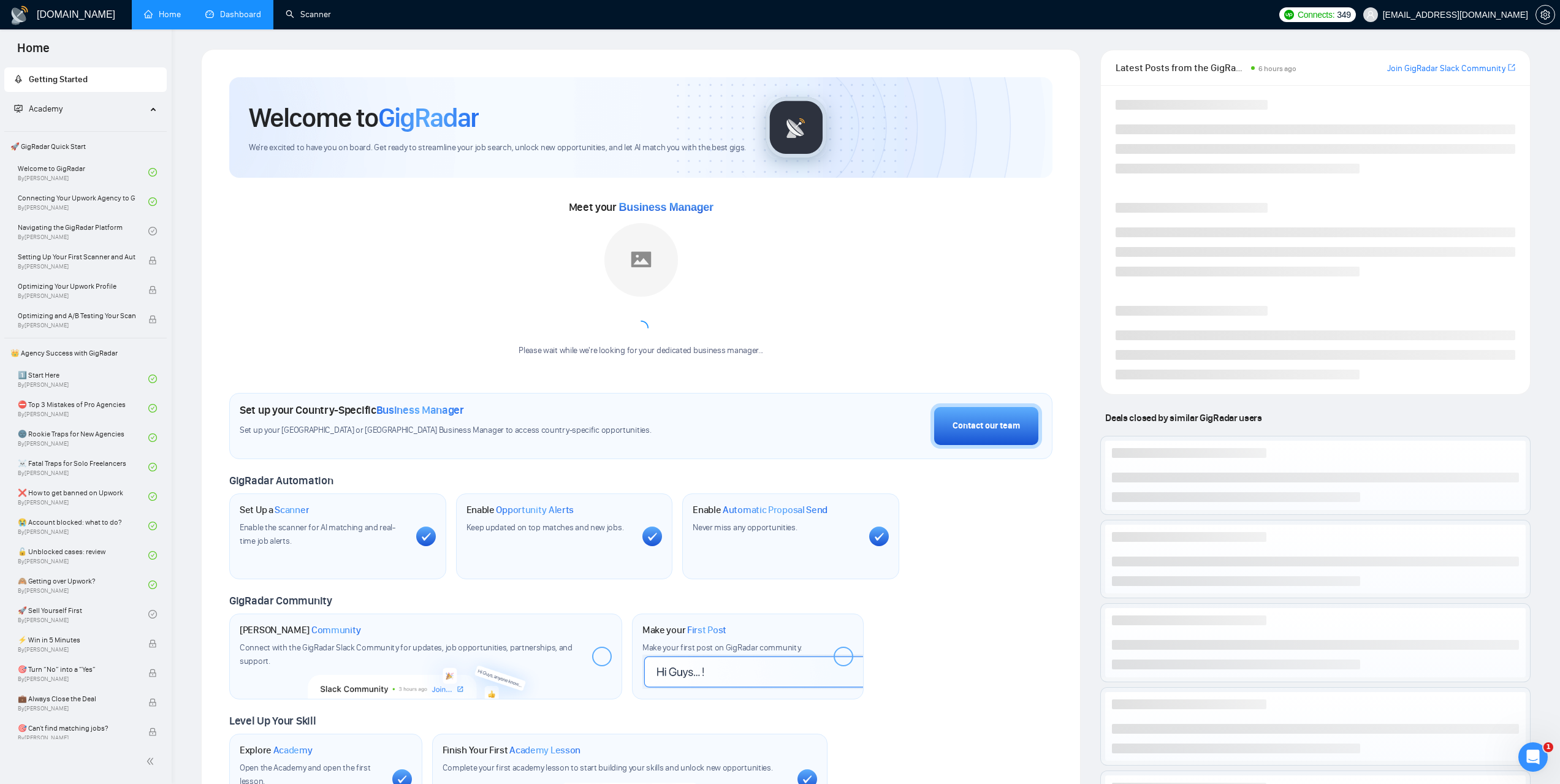
click at [248, 10] on link "Dashboard" at bounding box center [233, 14] width 56 height 11
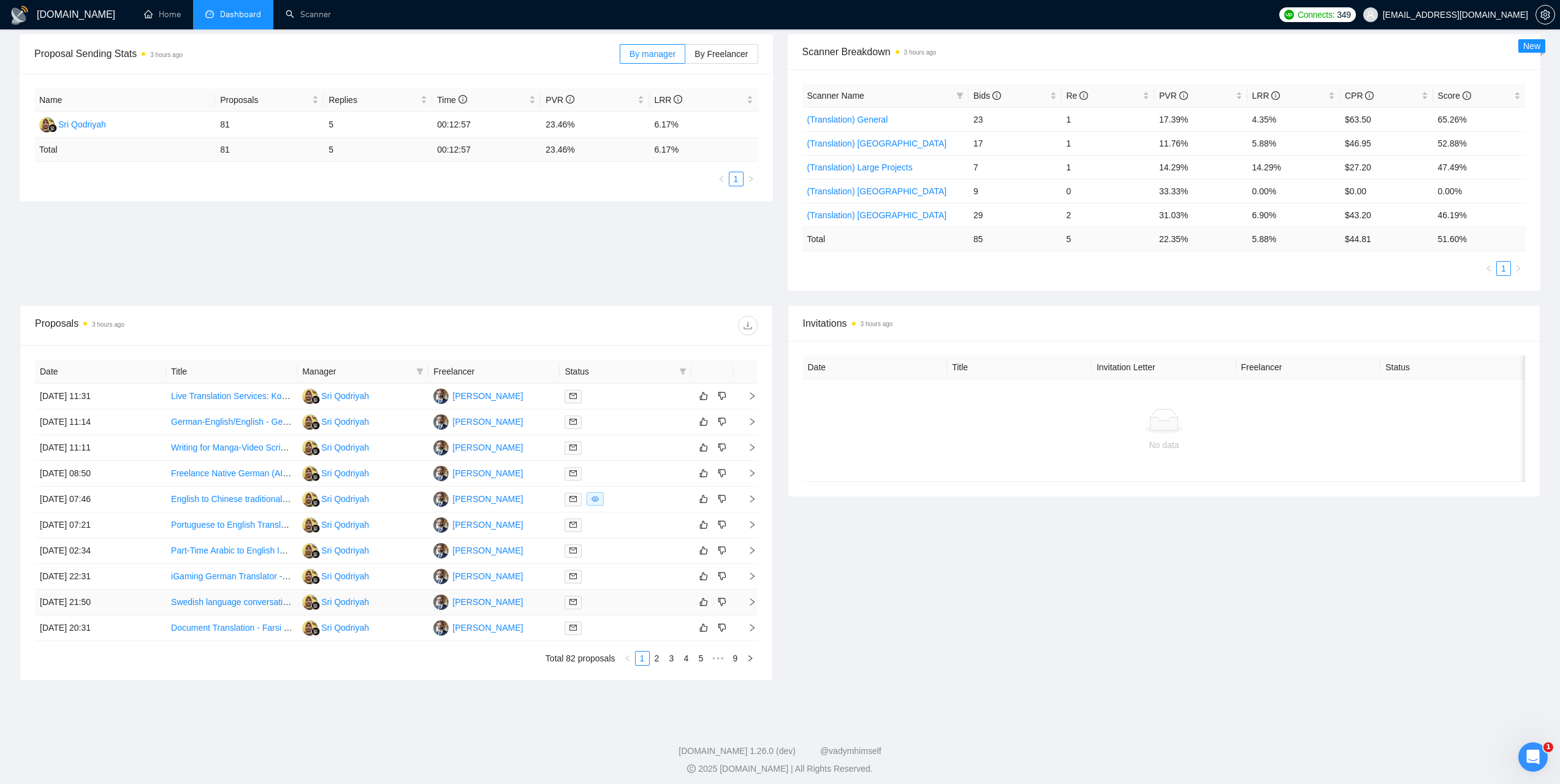
scroll to position [184, 0]
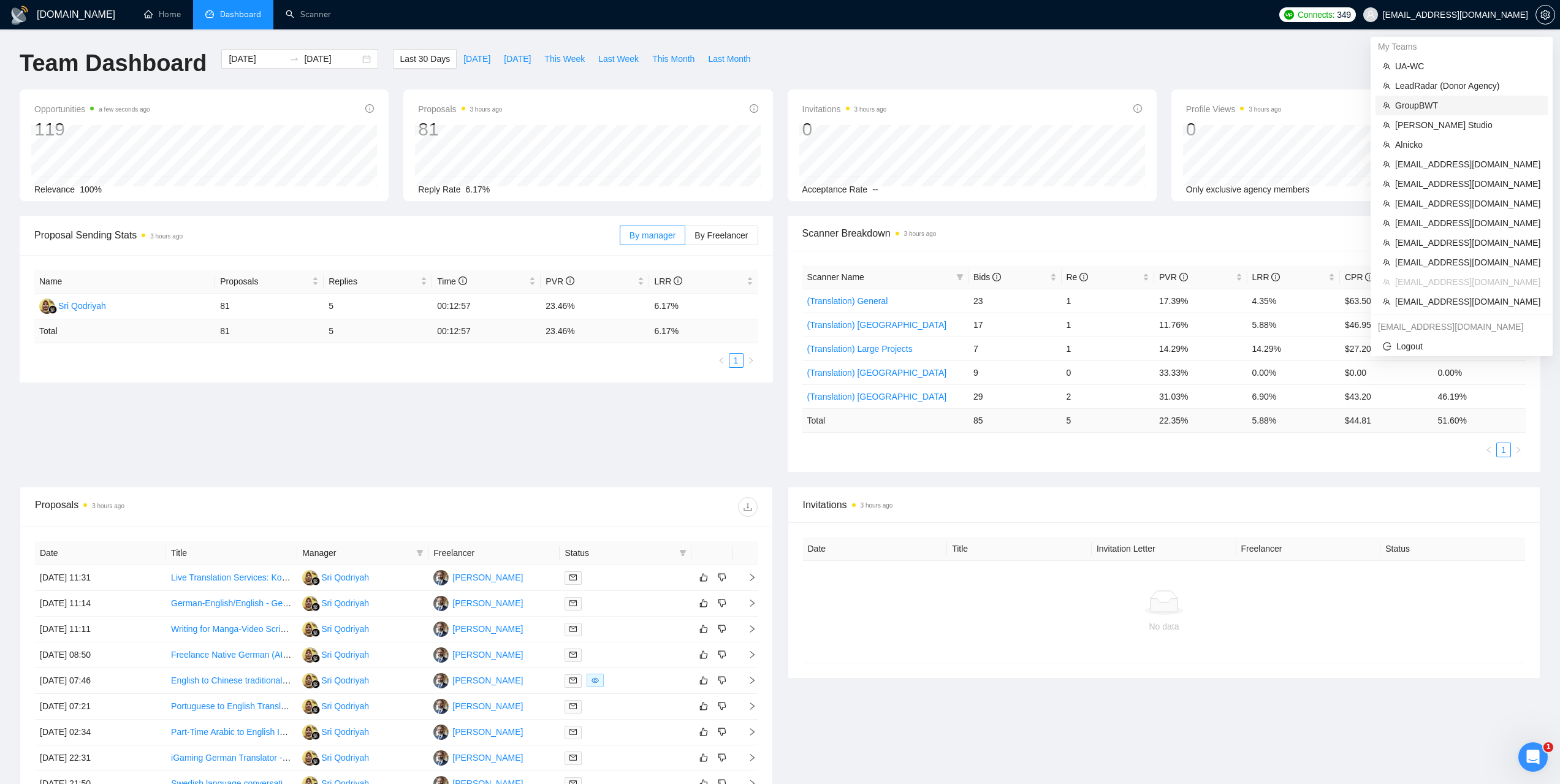
drag, startPoint x: 1428, startPoint y: 107, endPoint x: 683, endPoint y: 90, distance: 745.2
click at [1428, 107] on span "GroupBWT" at bounding box center [1467, 106] width 145 height 13
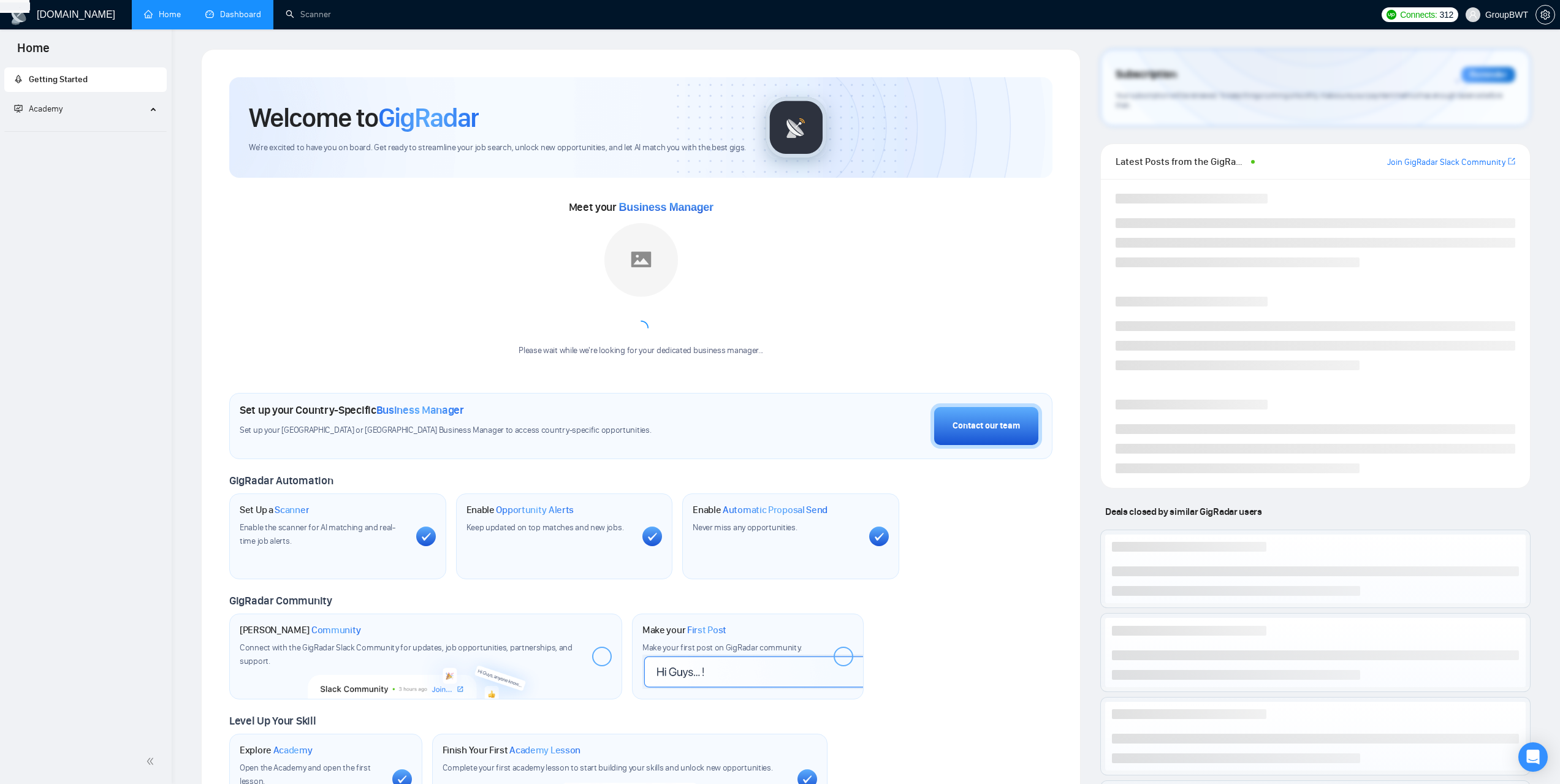
click at [223, 16] on link "Dashboard" at bounding box center [233, 14] width 56 height 11
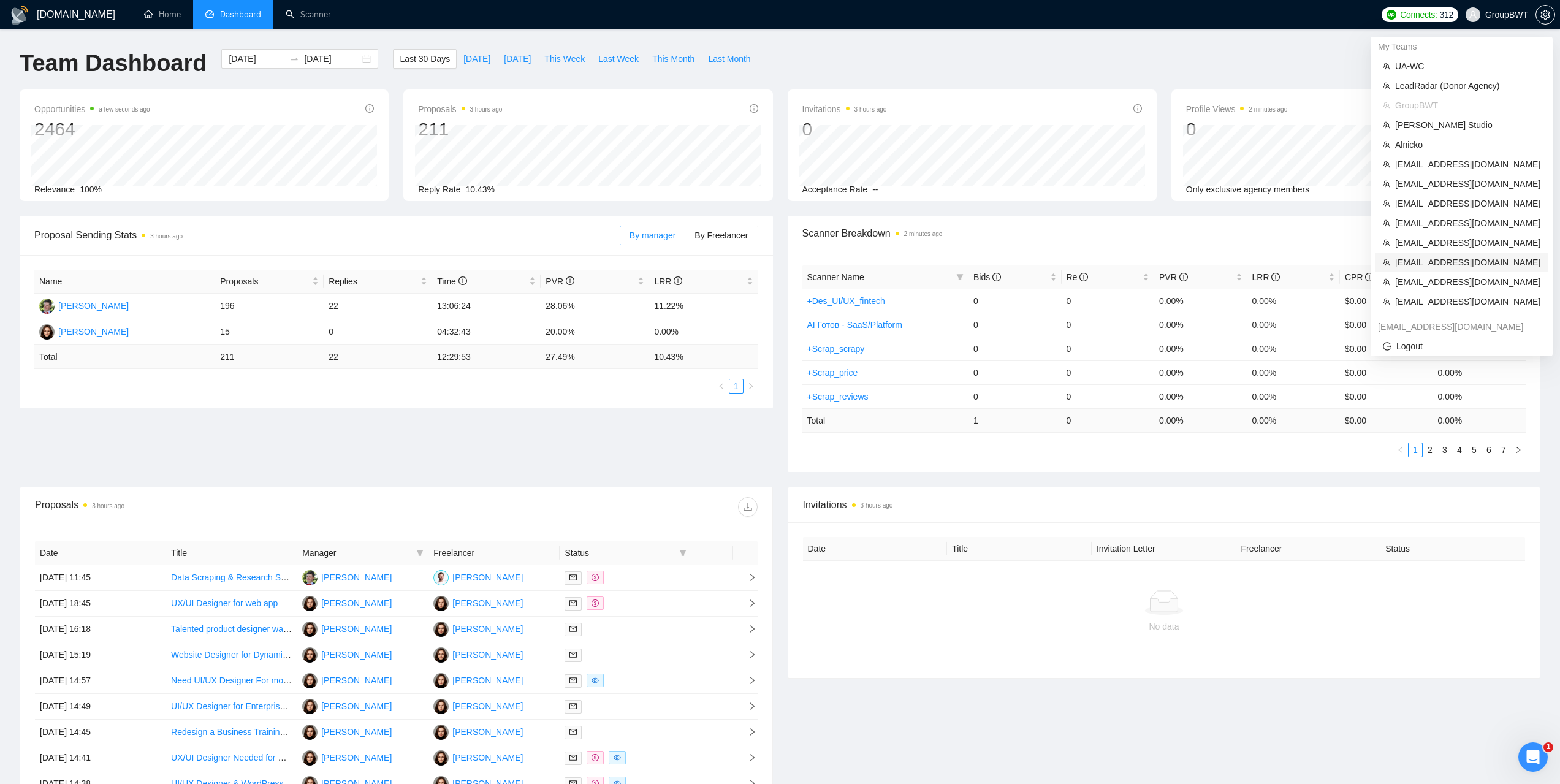
click at [1433, 260] on span "[EMAIL_ADDRESS][DOMAIN_NAME]" at bounding box center [1467, 262] width 145 height 13
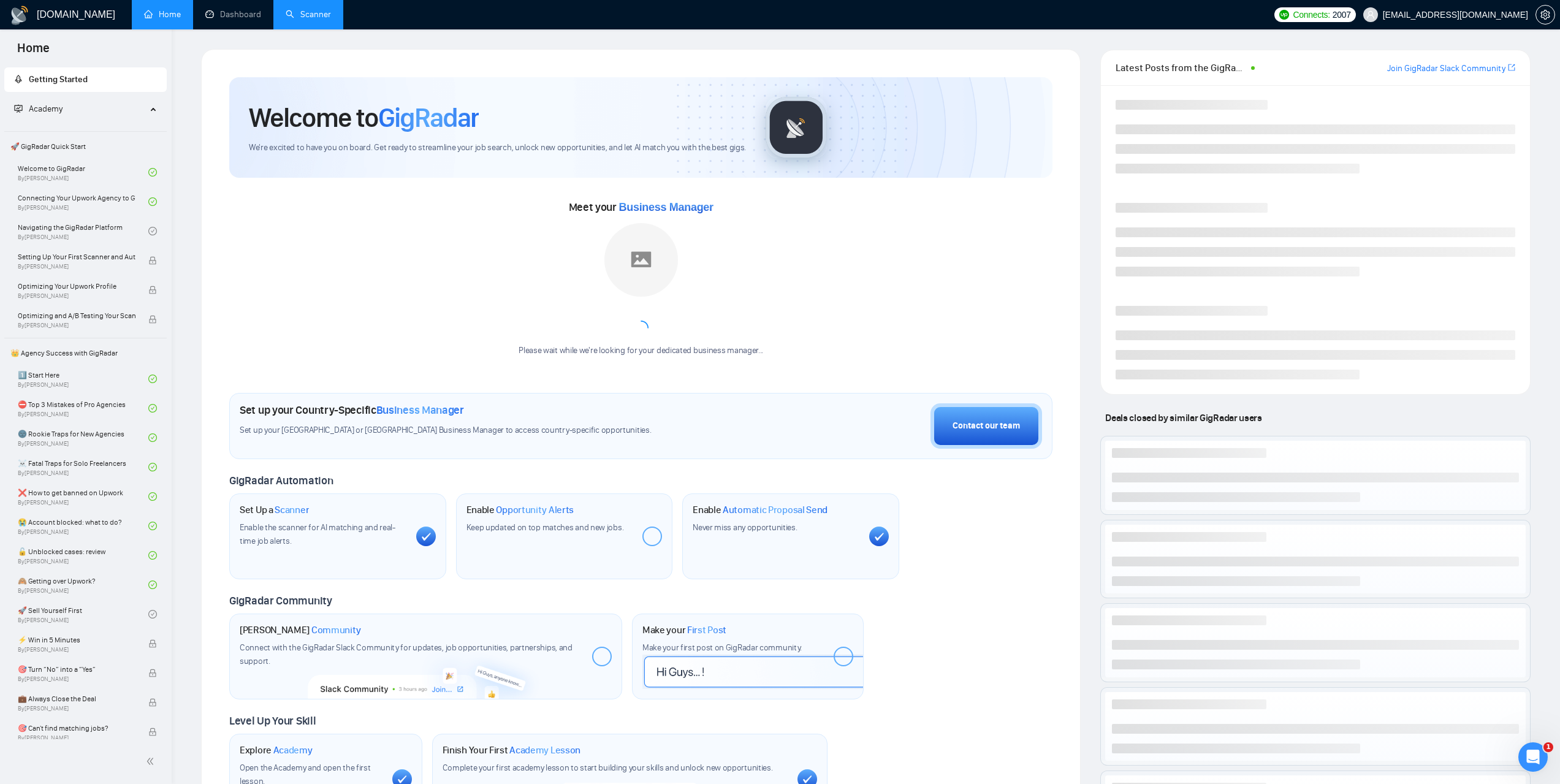
click at [323, 10] on link "Scanner" at bounding box center [308, 14] width 45 height 11
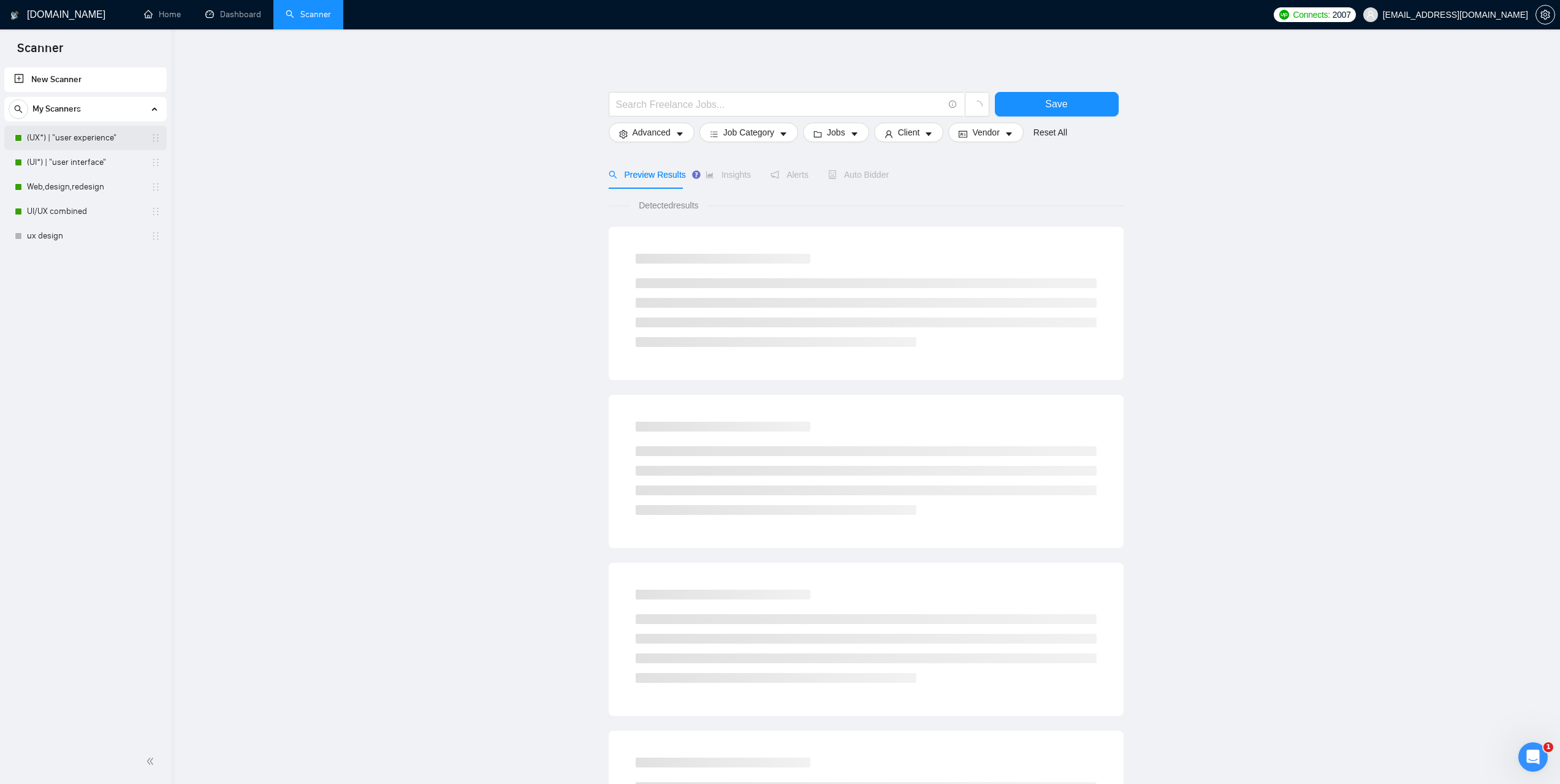
click at [79, 132] on link "(UX*) | "user experience"" at bounding box center [84, 138] width 116 height 25
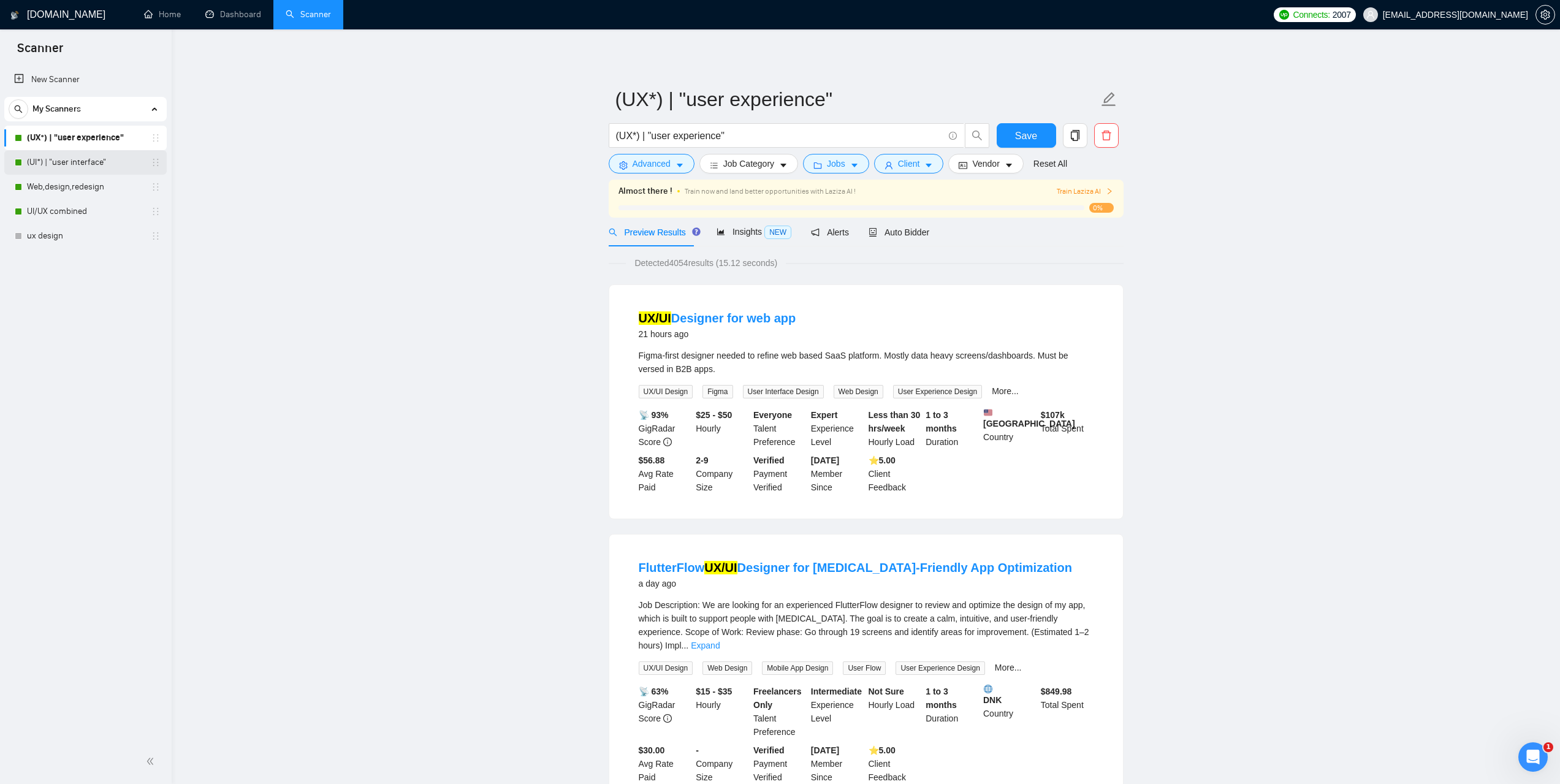
click at [69, 163] on link "(UI*) | "user interface"" at bounding box center [84, 162] width 116 height 25
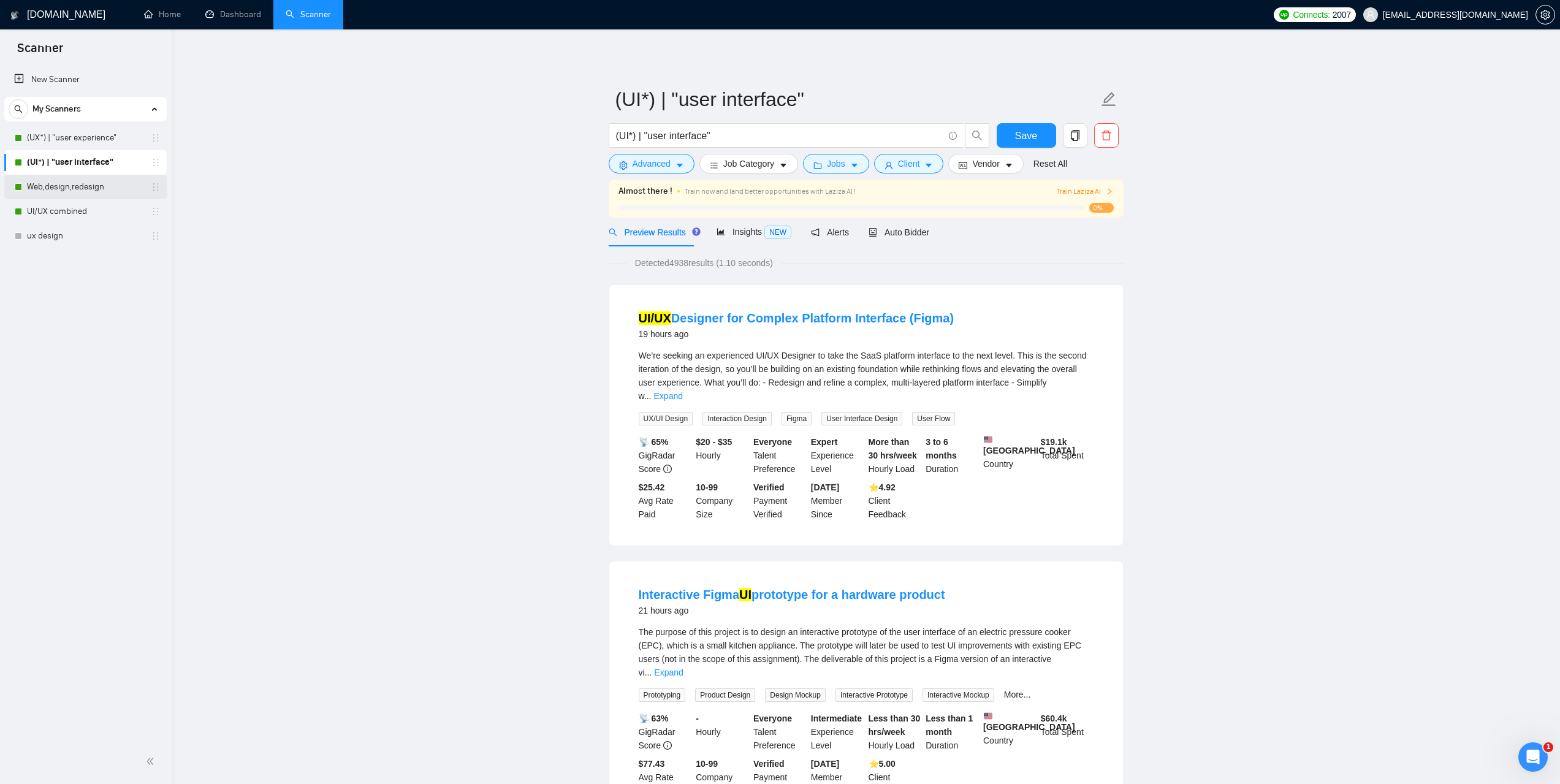
click at [61, 191] on link "Web,design,redesign" at bounding box center [84, 187] width 116 height 25
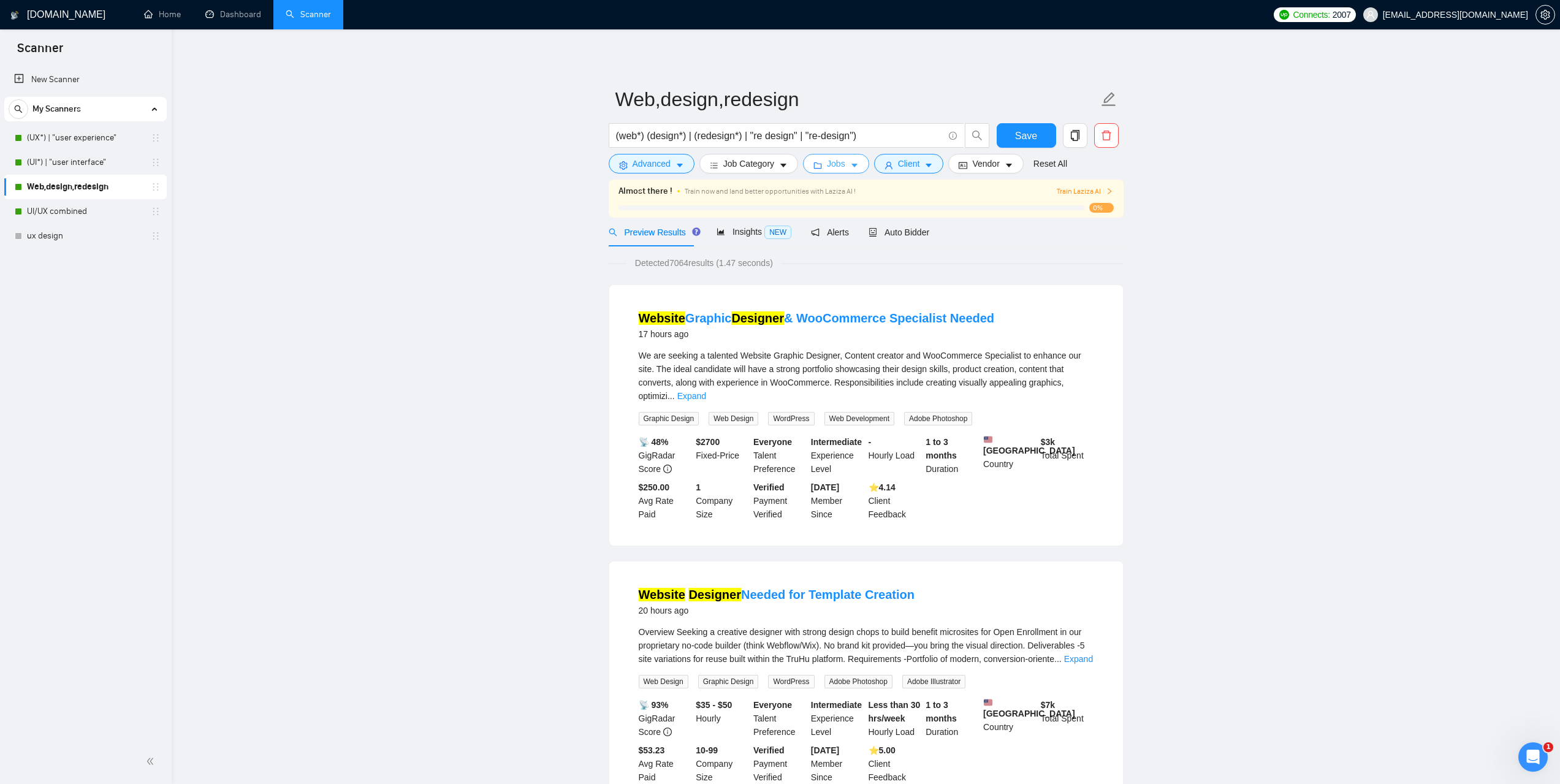
click at [828, 162] on span "Jobs" at bounding box center [835, 163] width 18 height 13
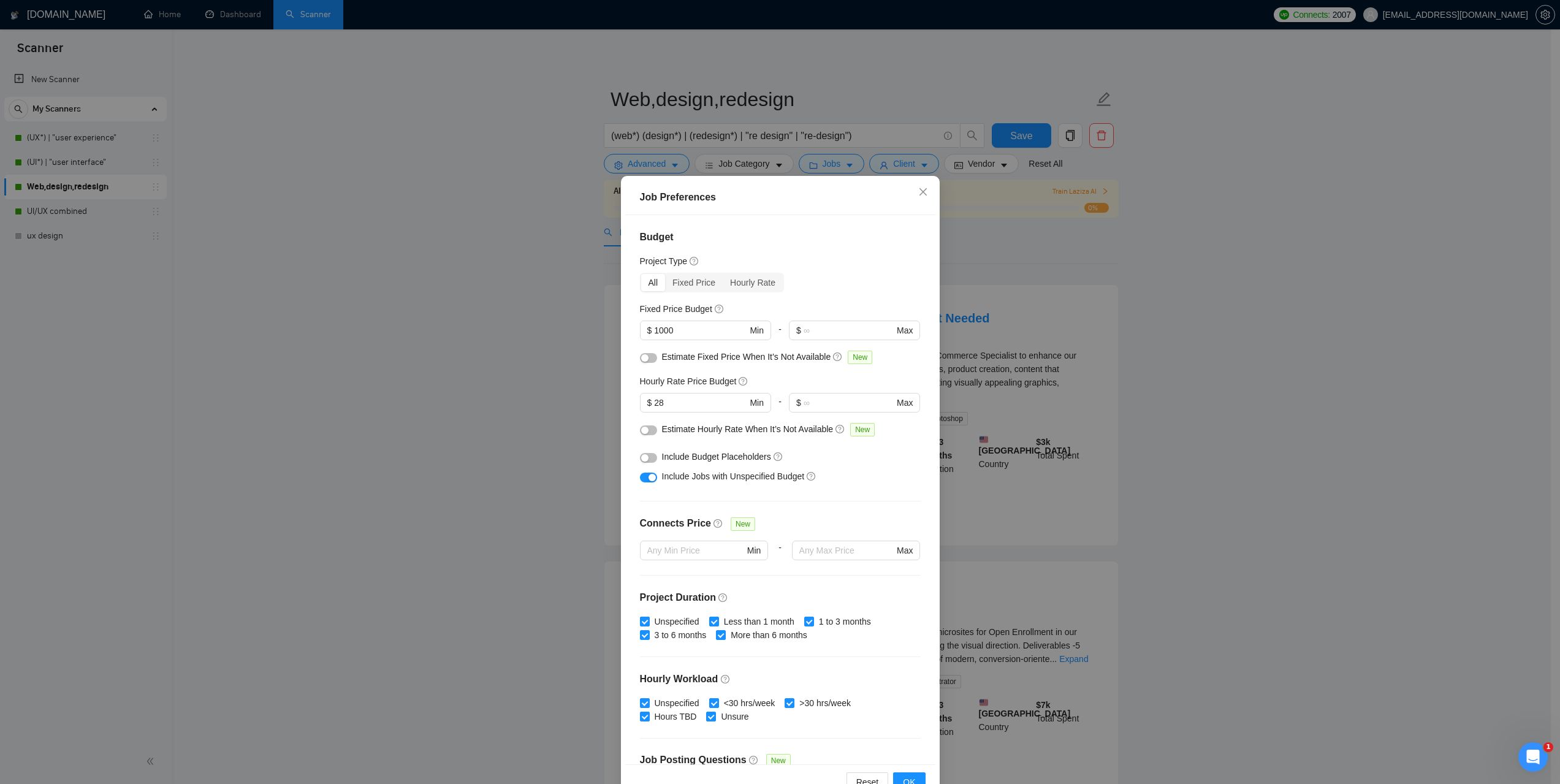
click at [1330, 392] on div "Job Preferences Budget Project Type All Fixed Price Hourly Rate Fixed Price Bud…" at bounding box center [780, 392] width 1560 height 784
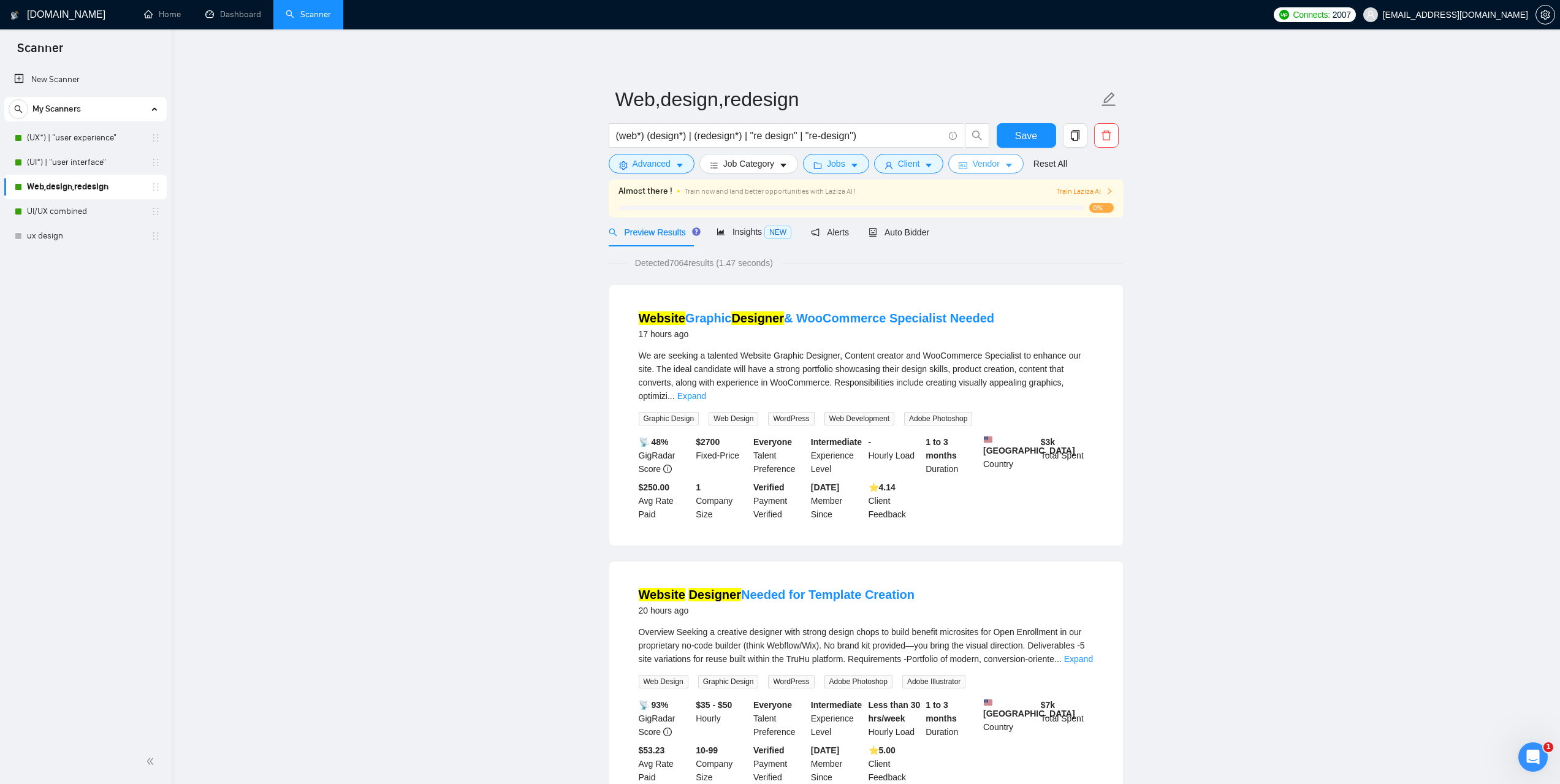
click at [987, 162] on span "Vendor" at bounding box center [986, 163] width 27 height 13
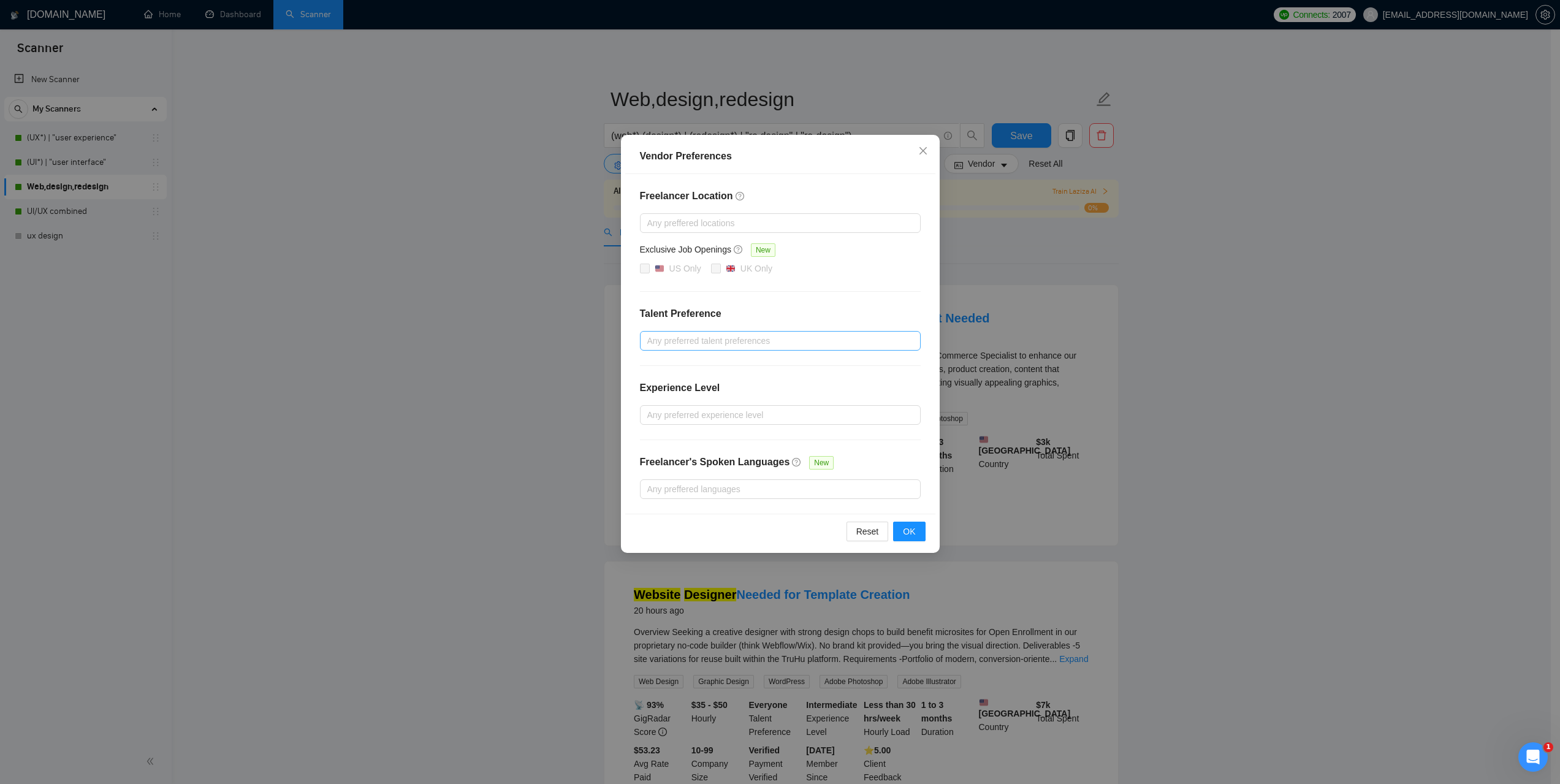
click at [715, 333] on div at bounding box center [774, 340] width 262 height 14
click at [703, 362] on span "Unspecified" at bounding box center [684, 365] width 45 height 10
click at [656, 362] on input "Unspecified" at bounding box center [651, 364] width 9 height 9
checkbox input "true"
click at [707, 386] on span "Only Freelancers" at bounding box center [694, 384] width 65 height 10
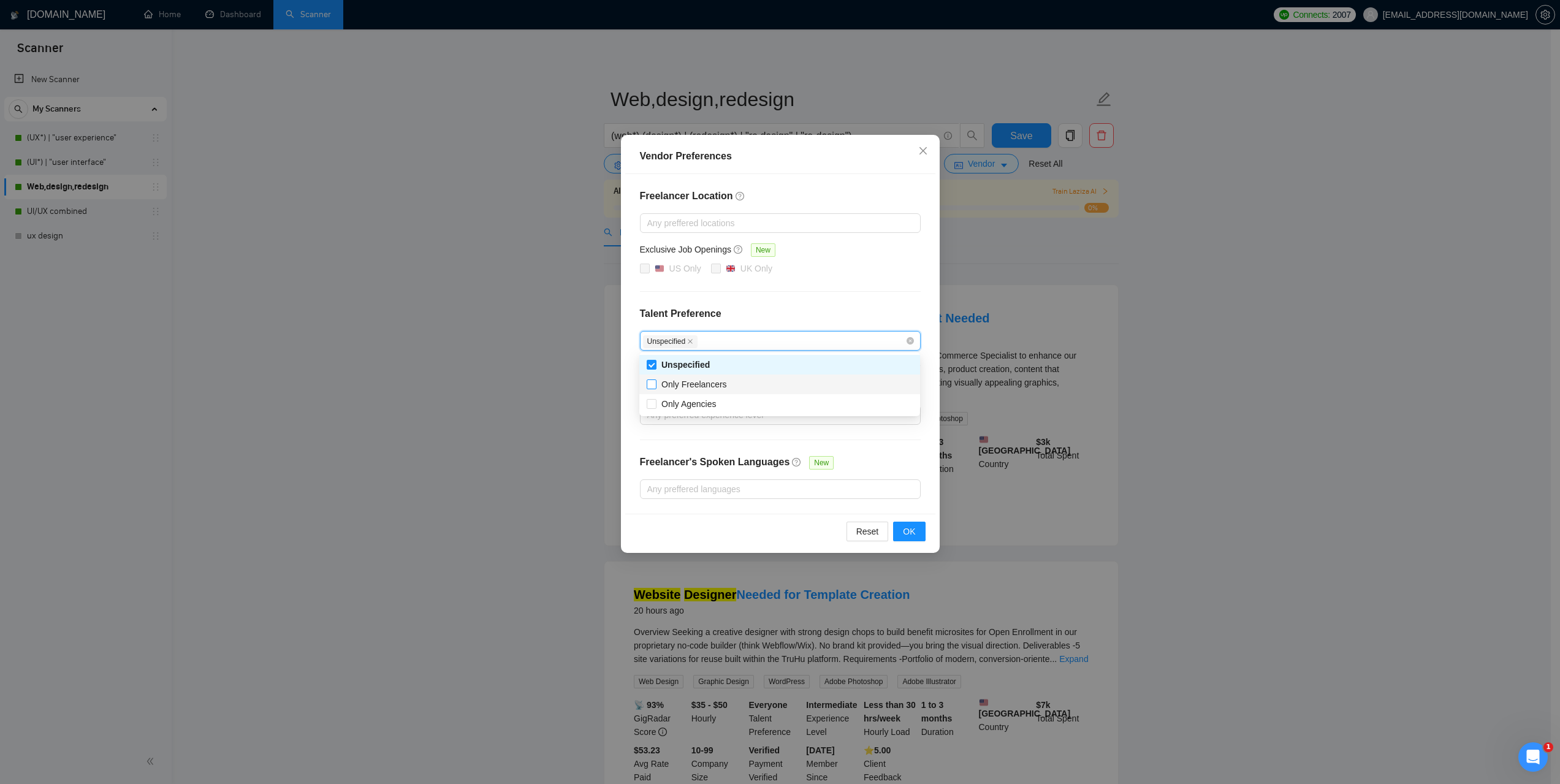
click at [656, 386] on input "Only Freelancers" at bounding box center [651, 383] width 9 height 9
click at [1245, 409] on div "Vendor Preferences Freelancer Location Any preffered locations Exclusive Job Op…" at bounding box center [780, 392] width 1560 height 784
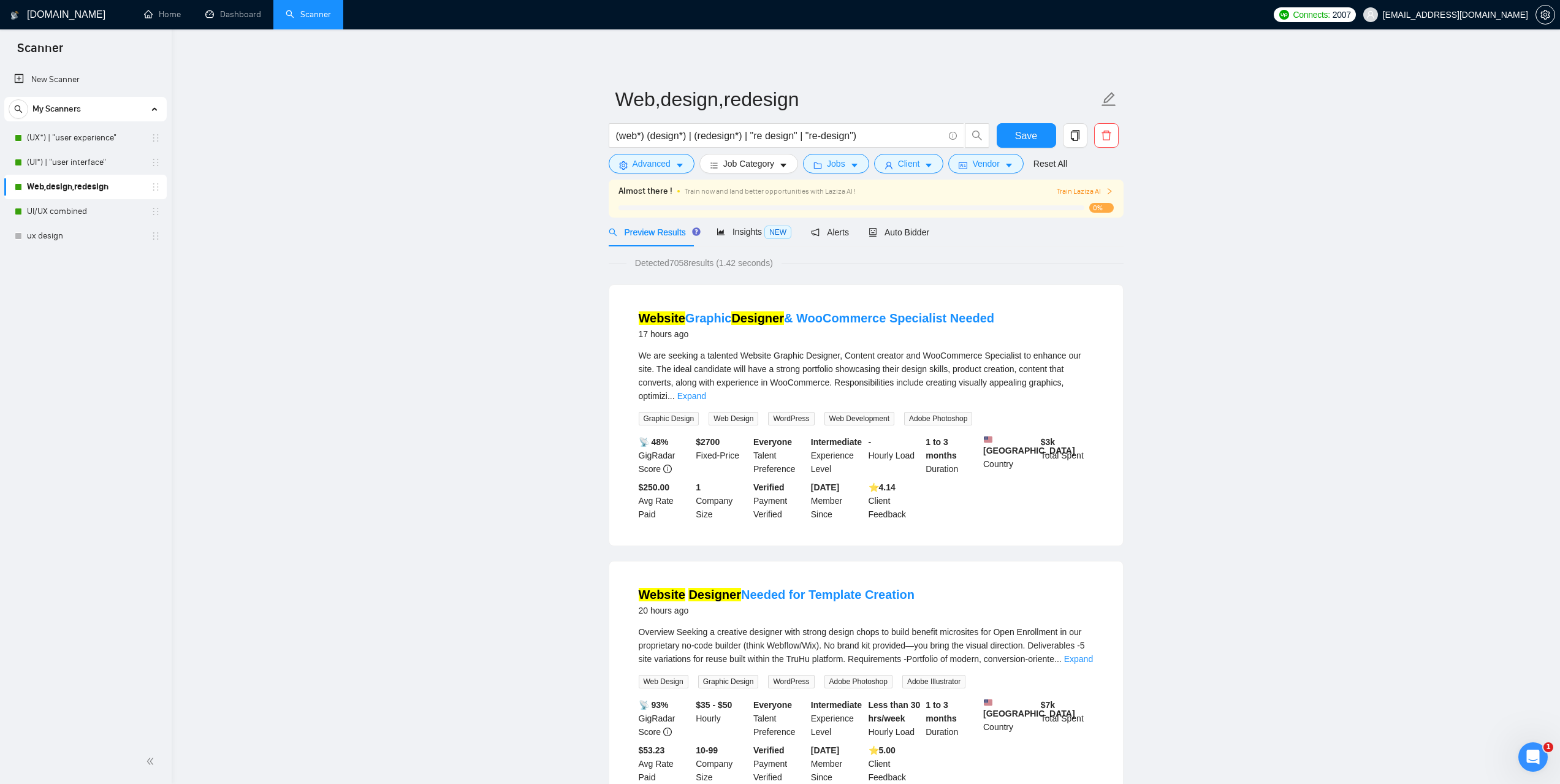
click at [996, 150] on div "Save" at bounding box center [1026, 138] width 64 height 31
click at [991, 156] on span "Vendor" at bounding box center [986, 163] width 27 height 13
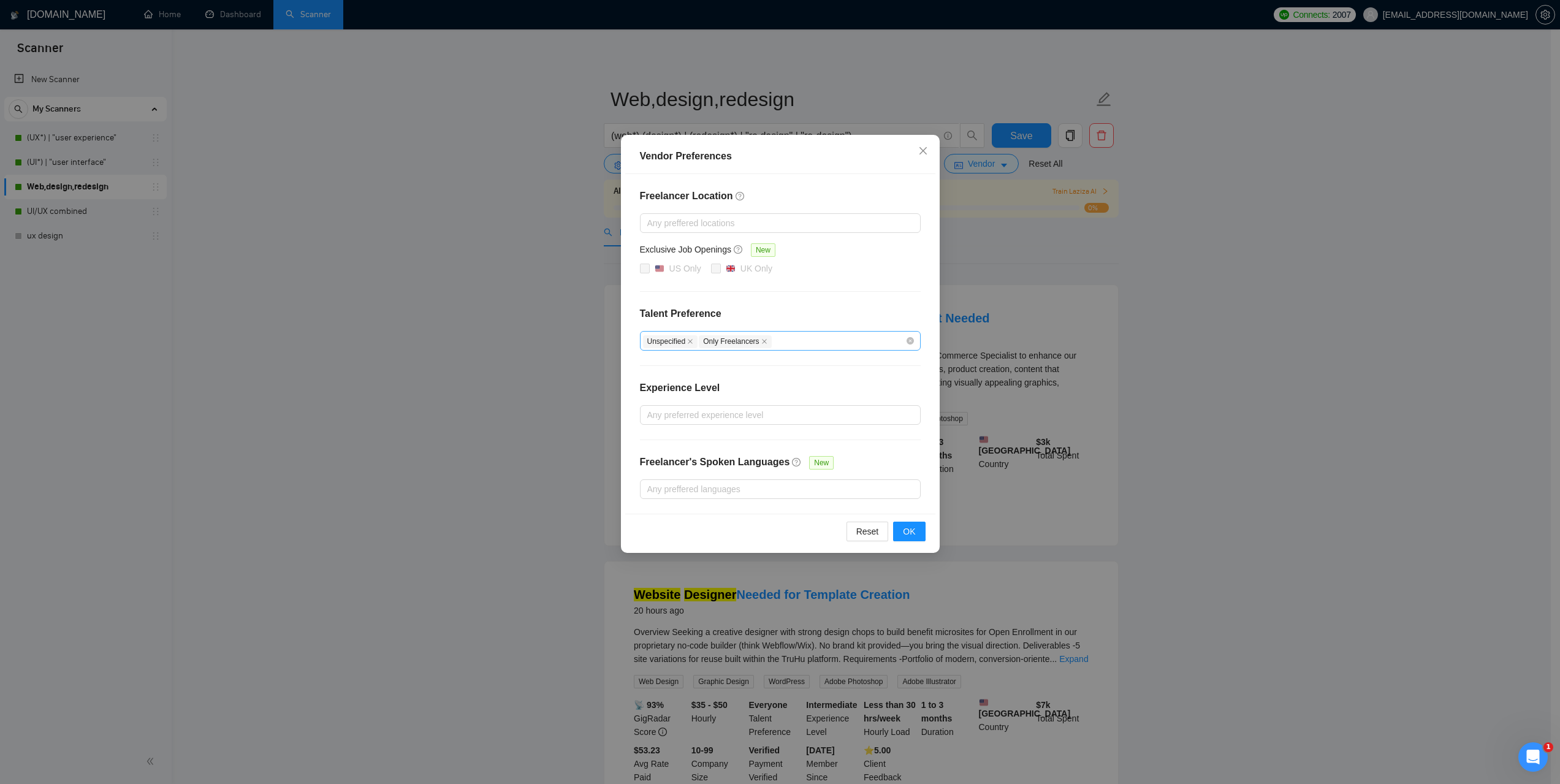
click at [761, 342] on icon "close" at bounding box center [764, 341] width 6 height 6
checkbox input "false"
click at [766, 340] on div "Unspecified" at bounding box center [774, 340] width 262 height 14
click at [727, 402] on div "Only Agencies" at bounding box center [780, 404] width 266 height 13
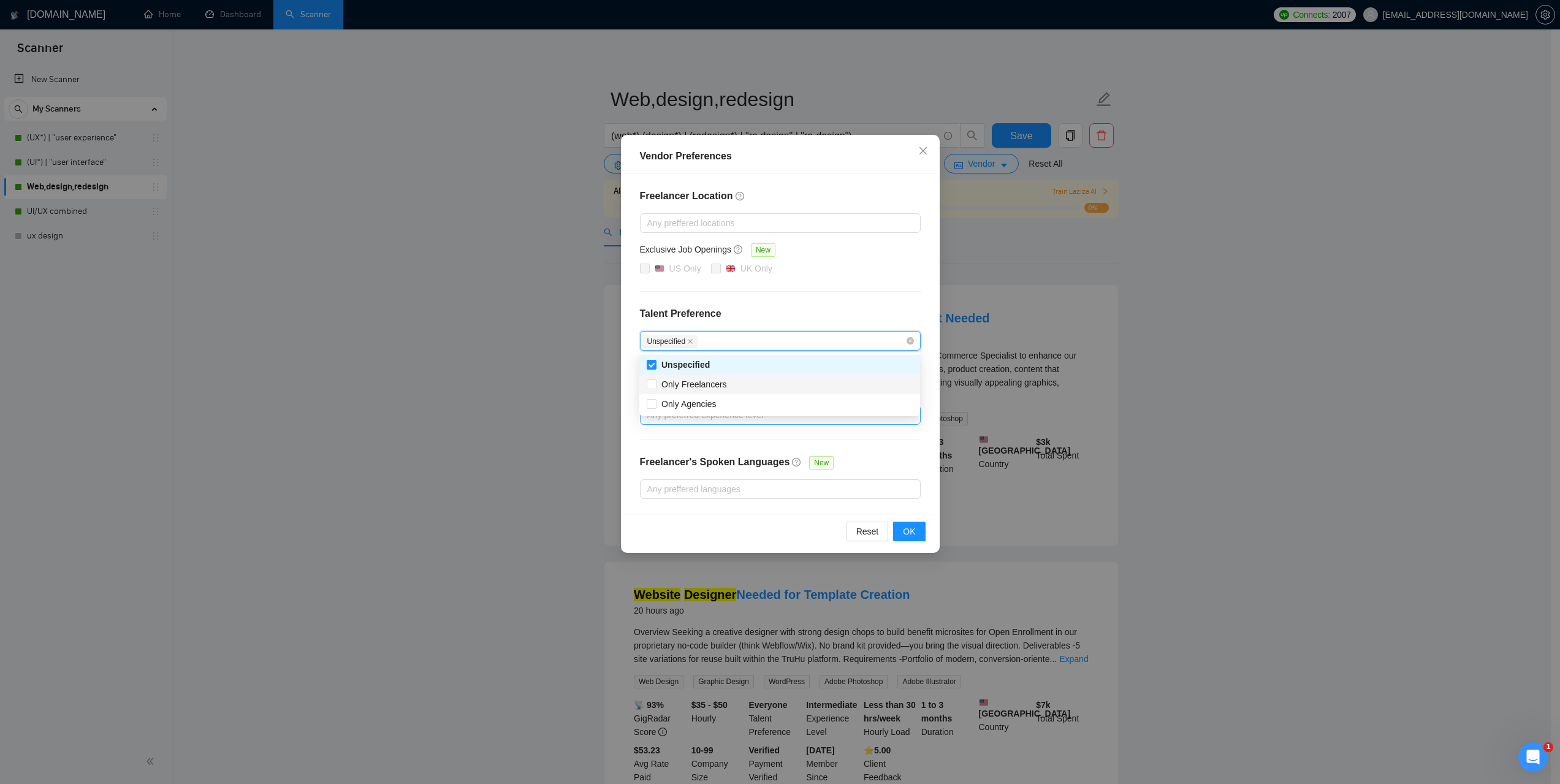
checkbox input "true"
drag, startPoint x: 689, startPoint y: 339, endPoint x: 850, endPoint y: 452, distance: 196.7
click at [688, 339] on icon "close" at bounding box center [690, 341] width 6 height 6
checkbox input "false"
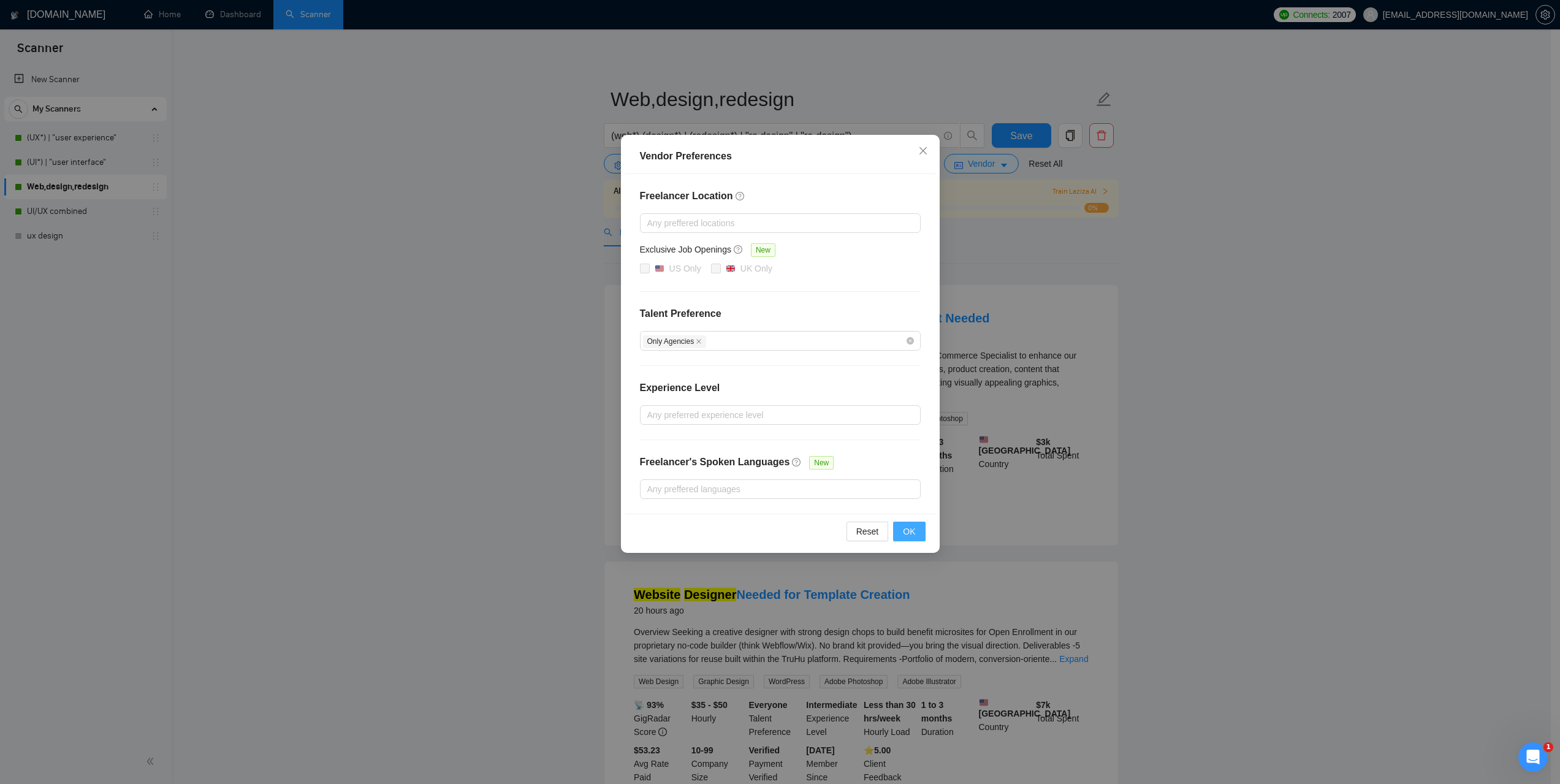
click at [912, 534] on span "OK" at bounding box center [909, 532] width 12 height 13
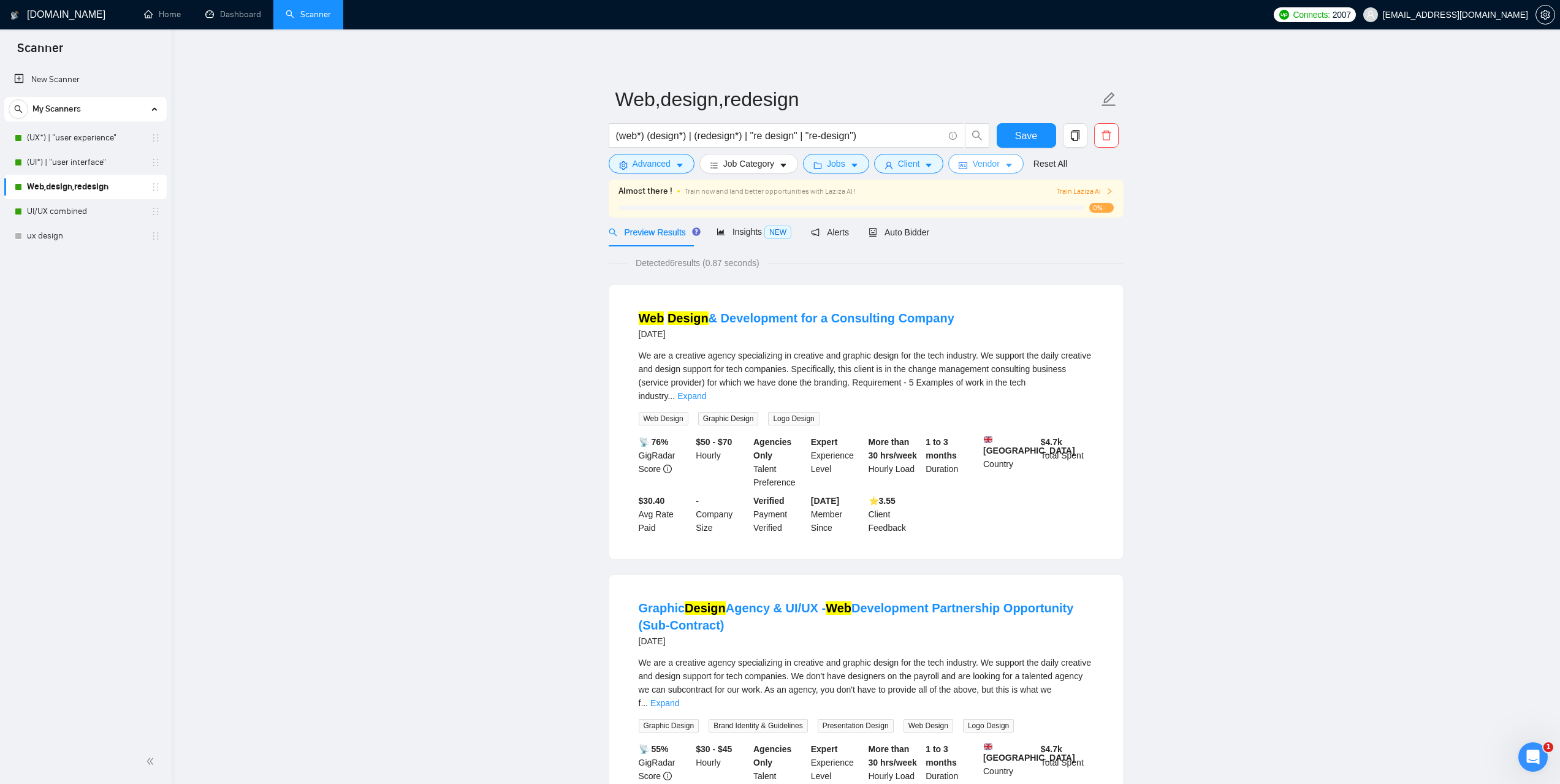
click at [991, 167] on span "Vendor" at bounding box center [986, 163] width 27 height 13
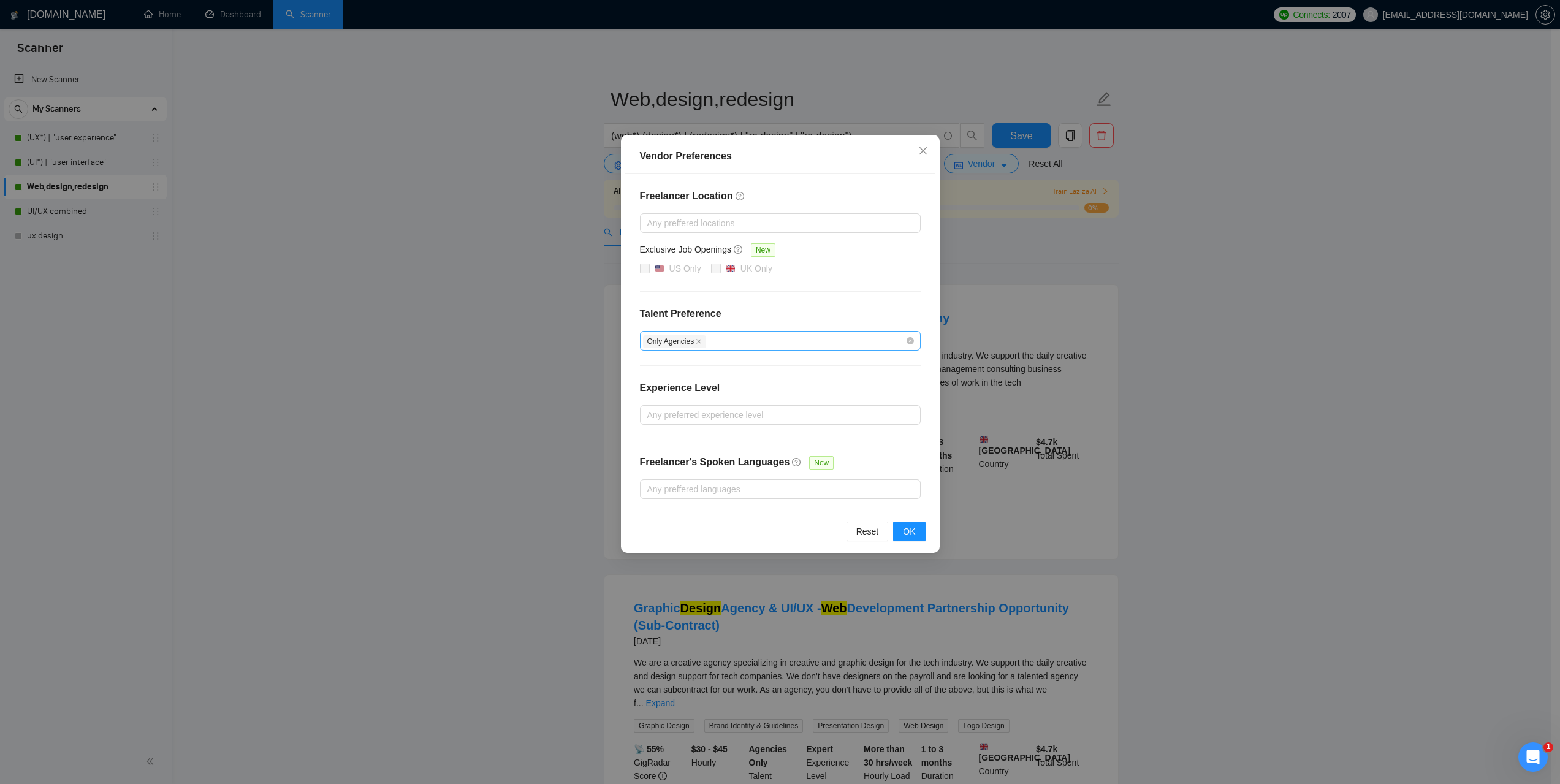
click at [732, 333] on div "Only Agencies" at bounding box center [774, 340] width 262 height 14
click at [713, 381] on span "Only Freelancers" at bounding box center [694, 384] width 65 height 10
click at [656, 381] on input "Only Freelancers" at bounding box center [651, 383] width 9 height 9
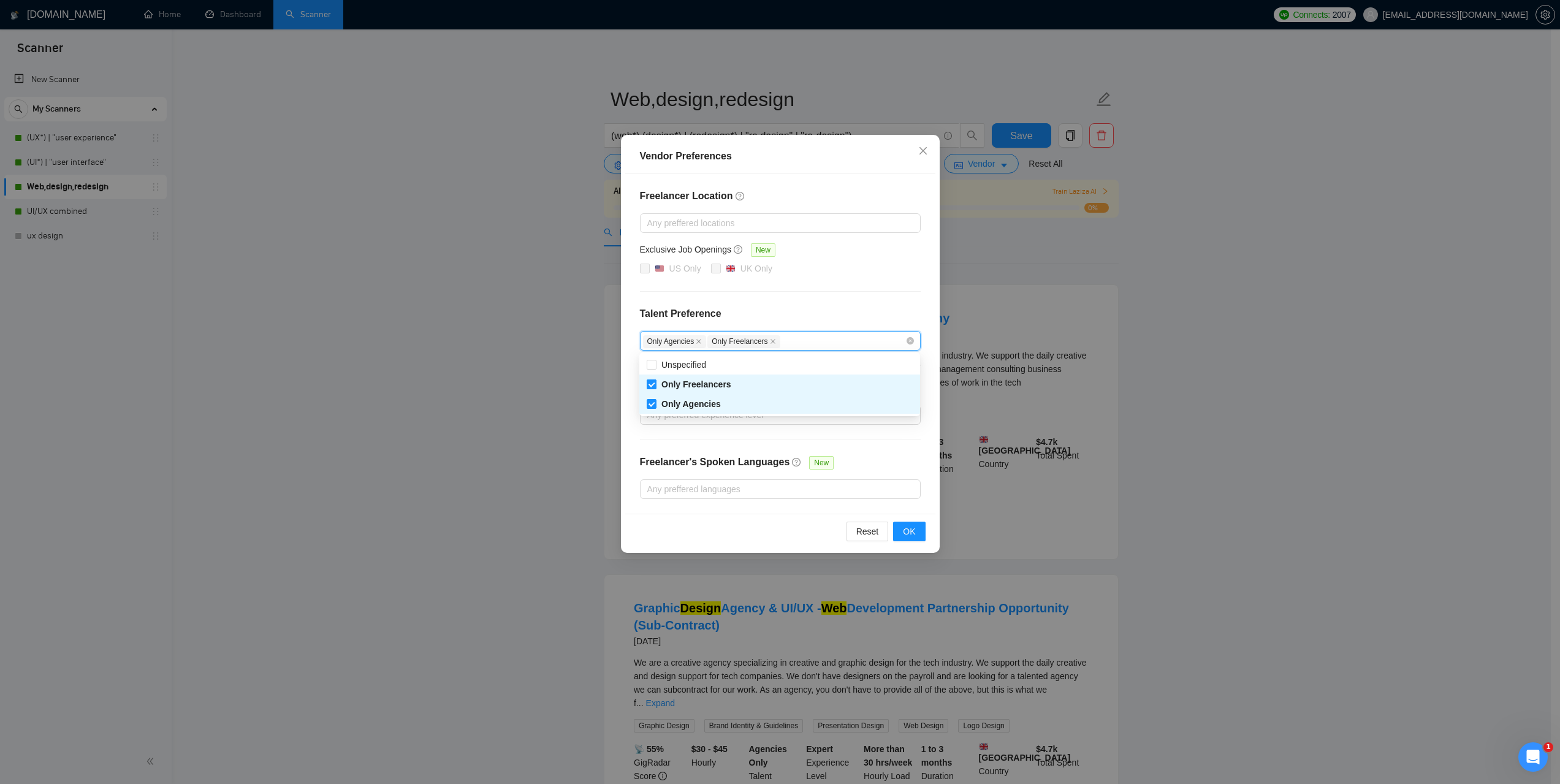
click at [713, 381] on span "Only Freelancers" at bounding box center [696, 384] width 70 height 10
click at [656, 381] on input "Only Freelancers" at bounding box center [651, 383] width 9 height 9
checkbox input "false"
click at [704, 368] on span "Unspecified" at bounding box center [684, 365] width 45 height 10
click at [656, 368] on input "Unspecified" at bounding box center [651, 364] width 9 height 9
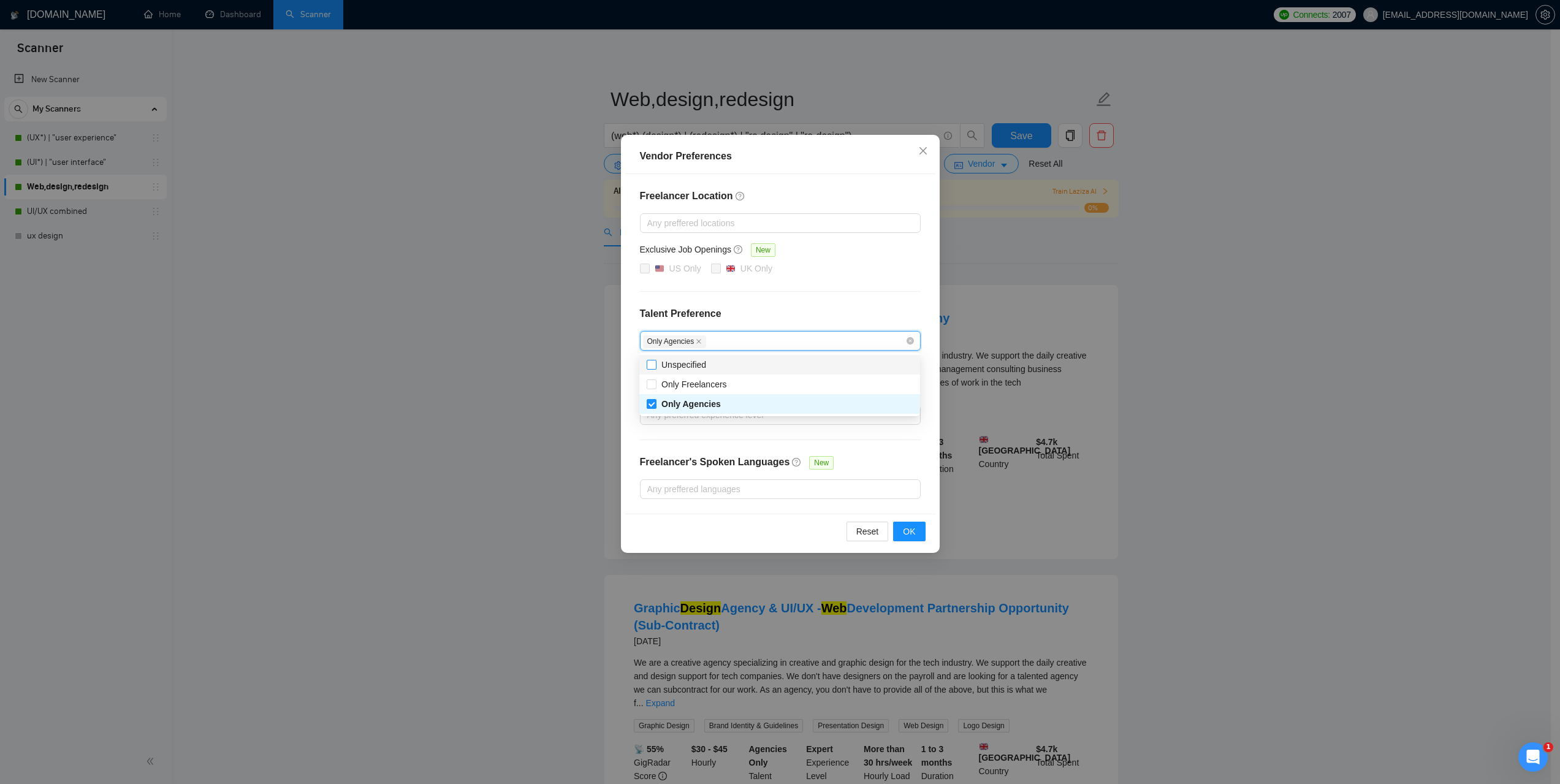
checkbox input "true"
drag, startPoint x: 915, startPoint y: 531, endPoint x: 926, endPoint y: 535, distance: 11.7
click at [915, 532] on span "OK" at bounding box center [909, 532] width 12 height 13
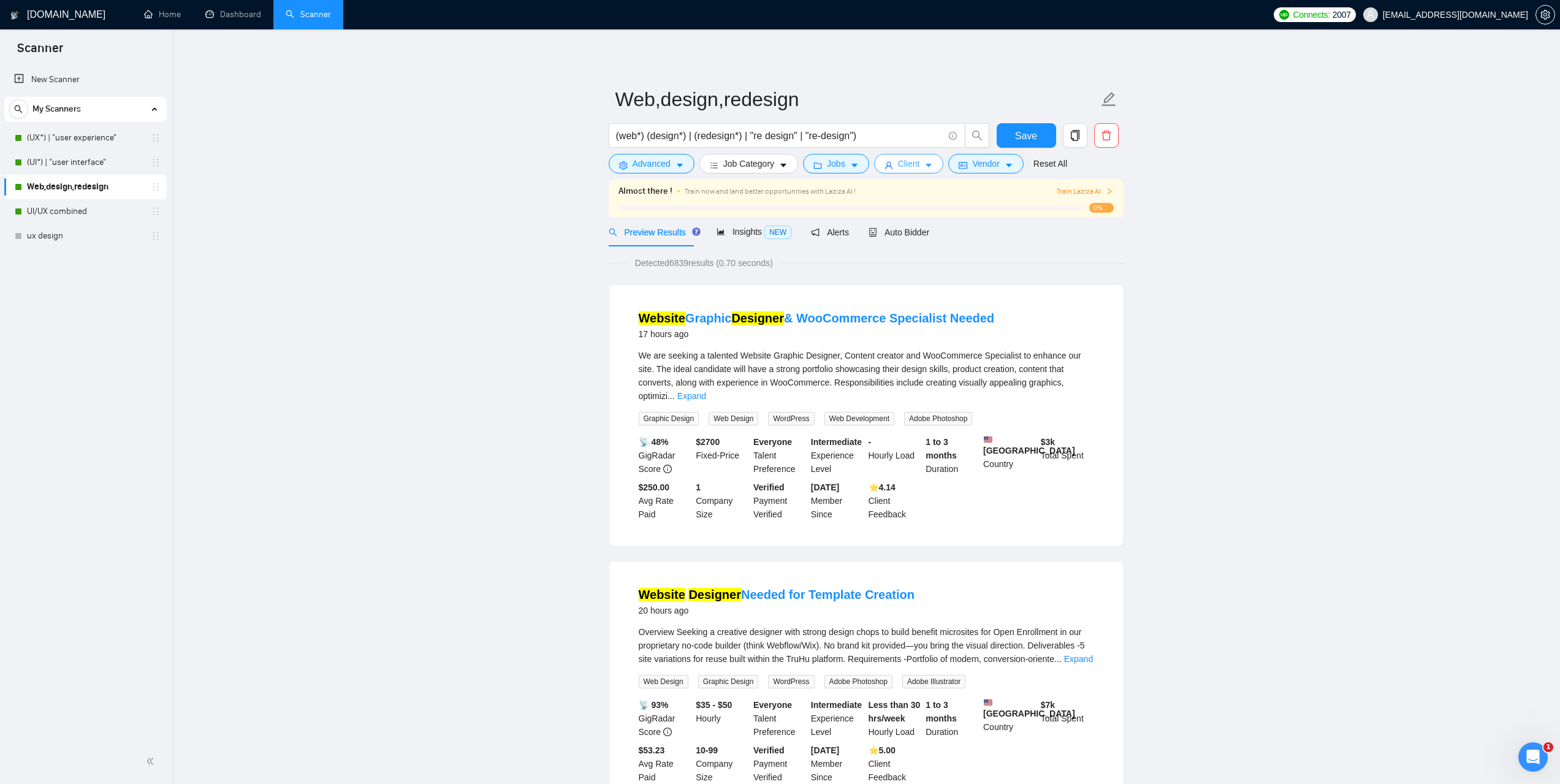
click at [908, 163] on span "Client" at bounding box center [908, 163] width 22 height 13
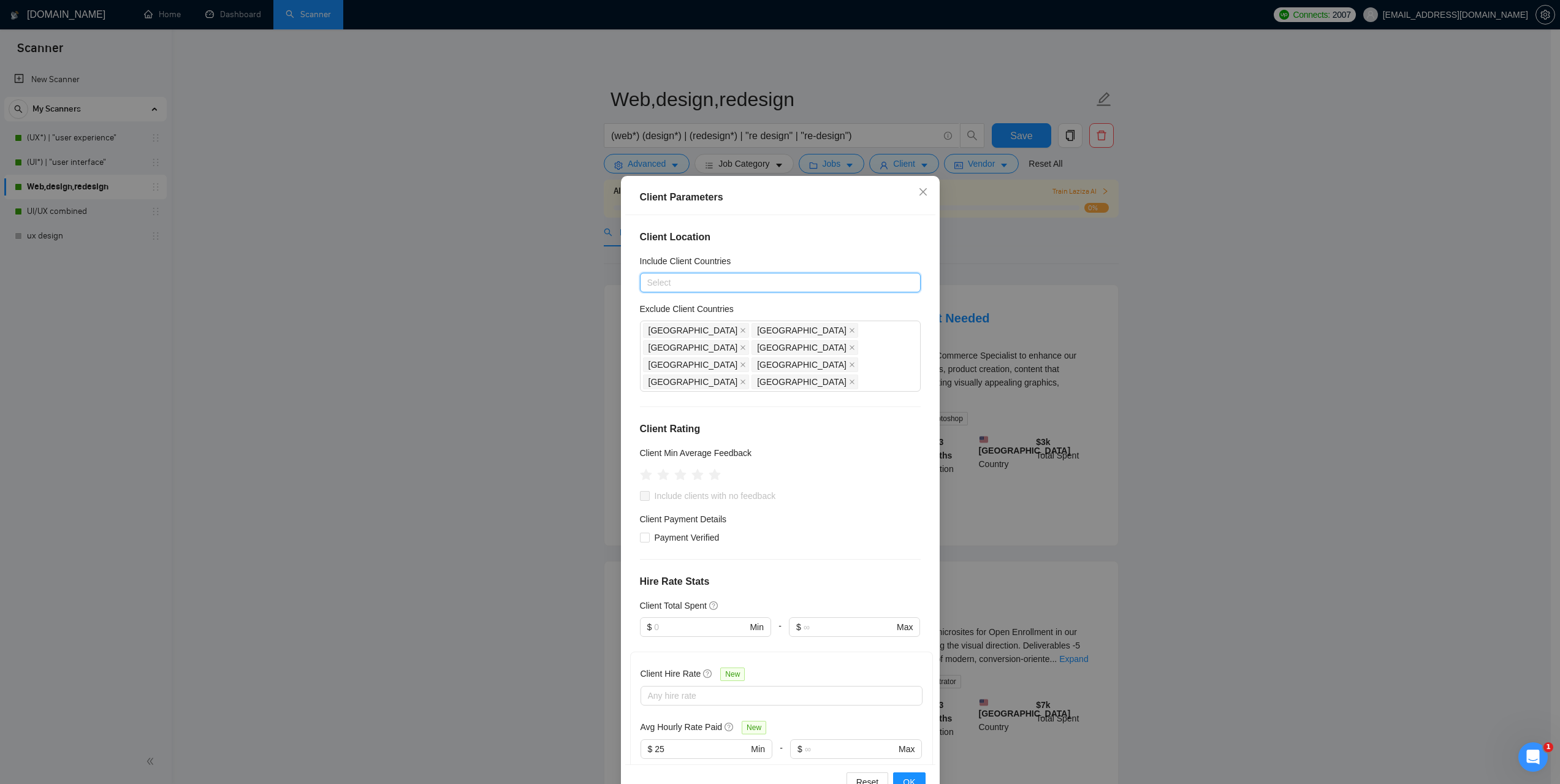
click at [1301, 360] on div "Client Parameters Client Location Include Client Countries Select Exclude Clien…" at bounding box center [780, 392] width 1560 height 784
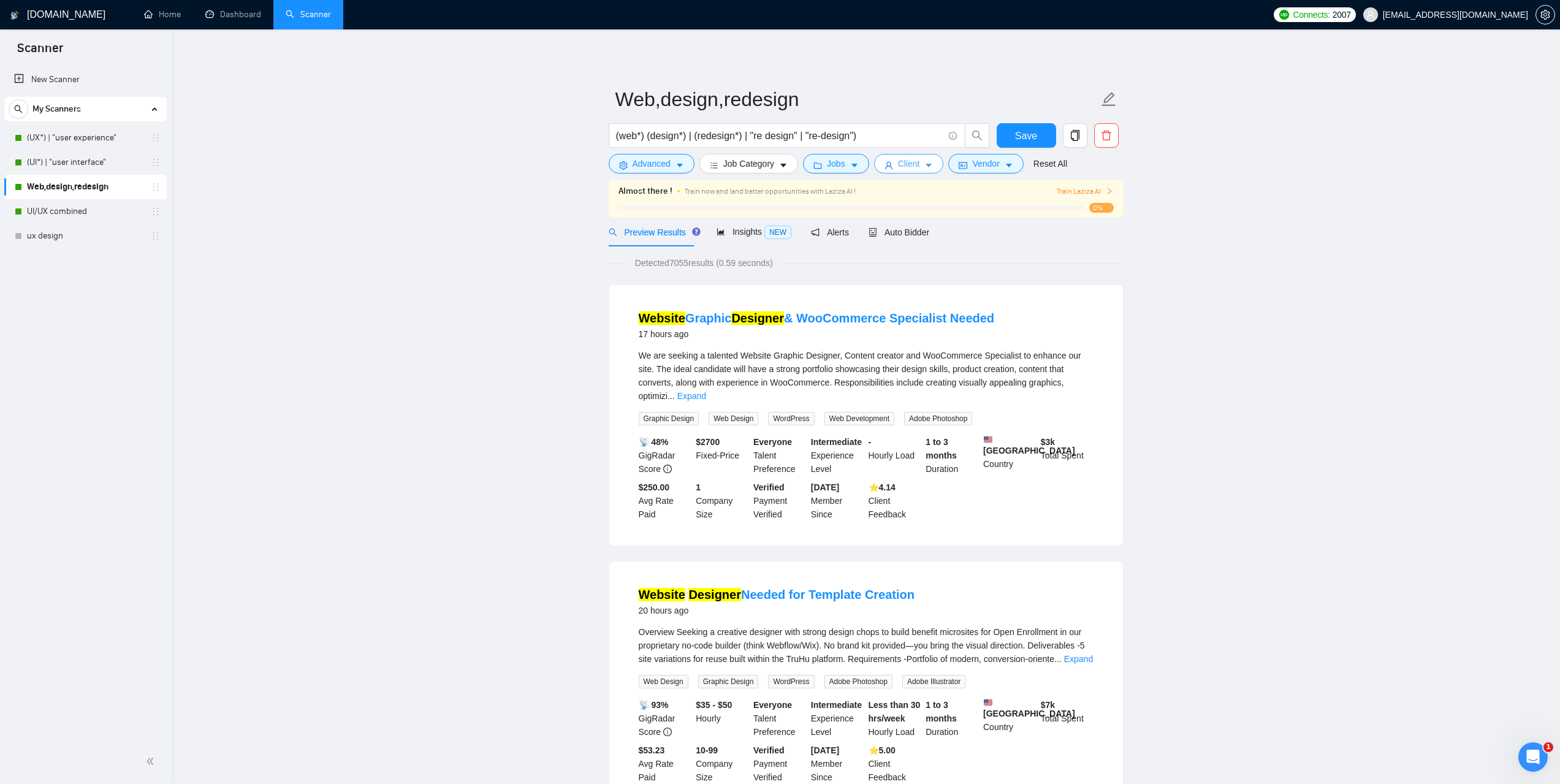
click at [926, 162] on icon "caret-down" at bounding box center [928, 165] width 9 height 9
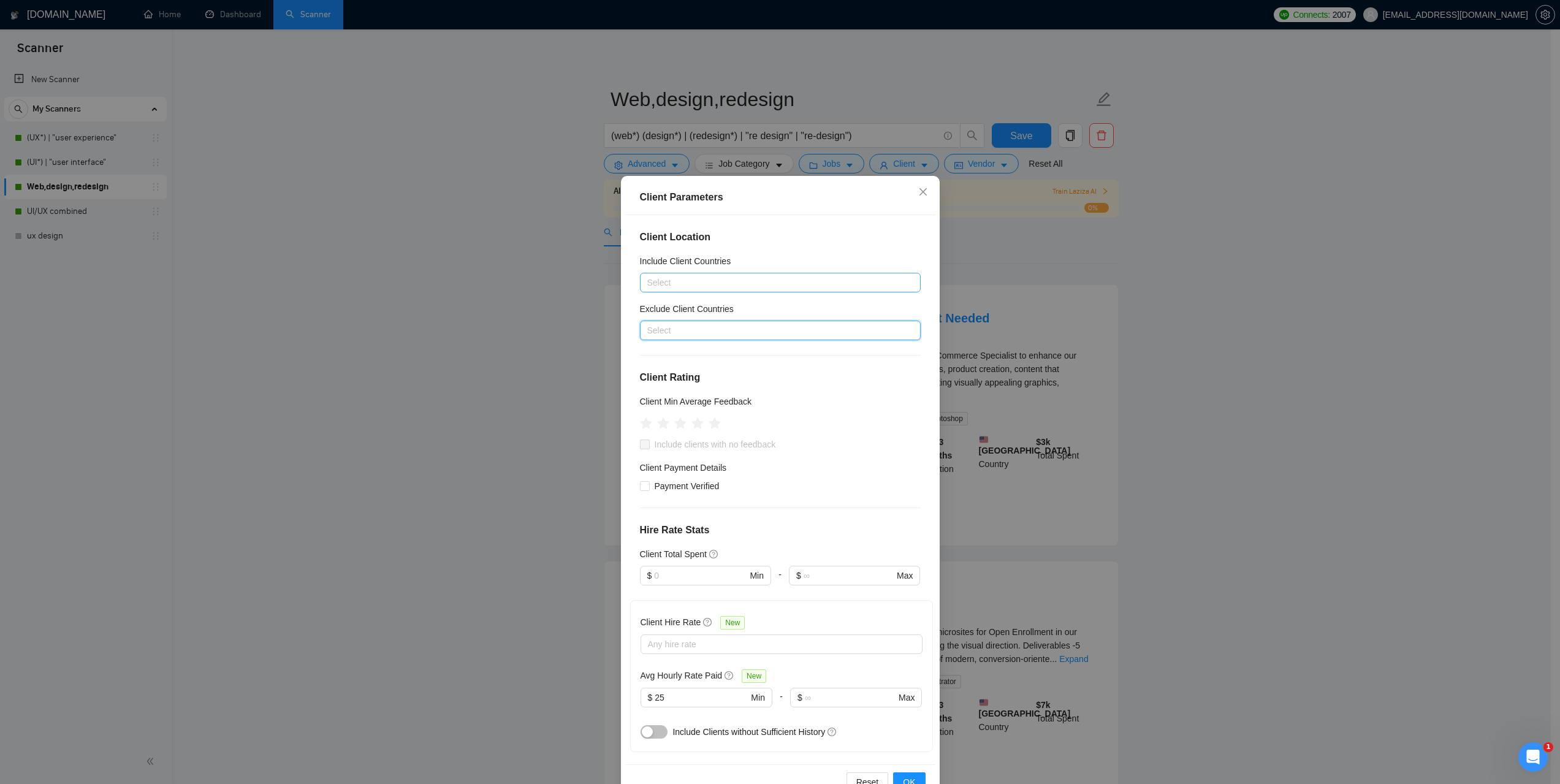
click at [1222, 381] on div "Client Parameters Client Location Include Client Countries Select Exclude Clien…" at bounding box center [780, 392] width 1560 height 784
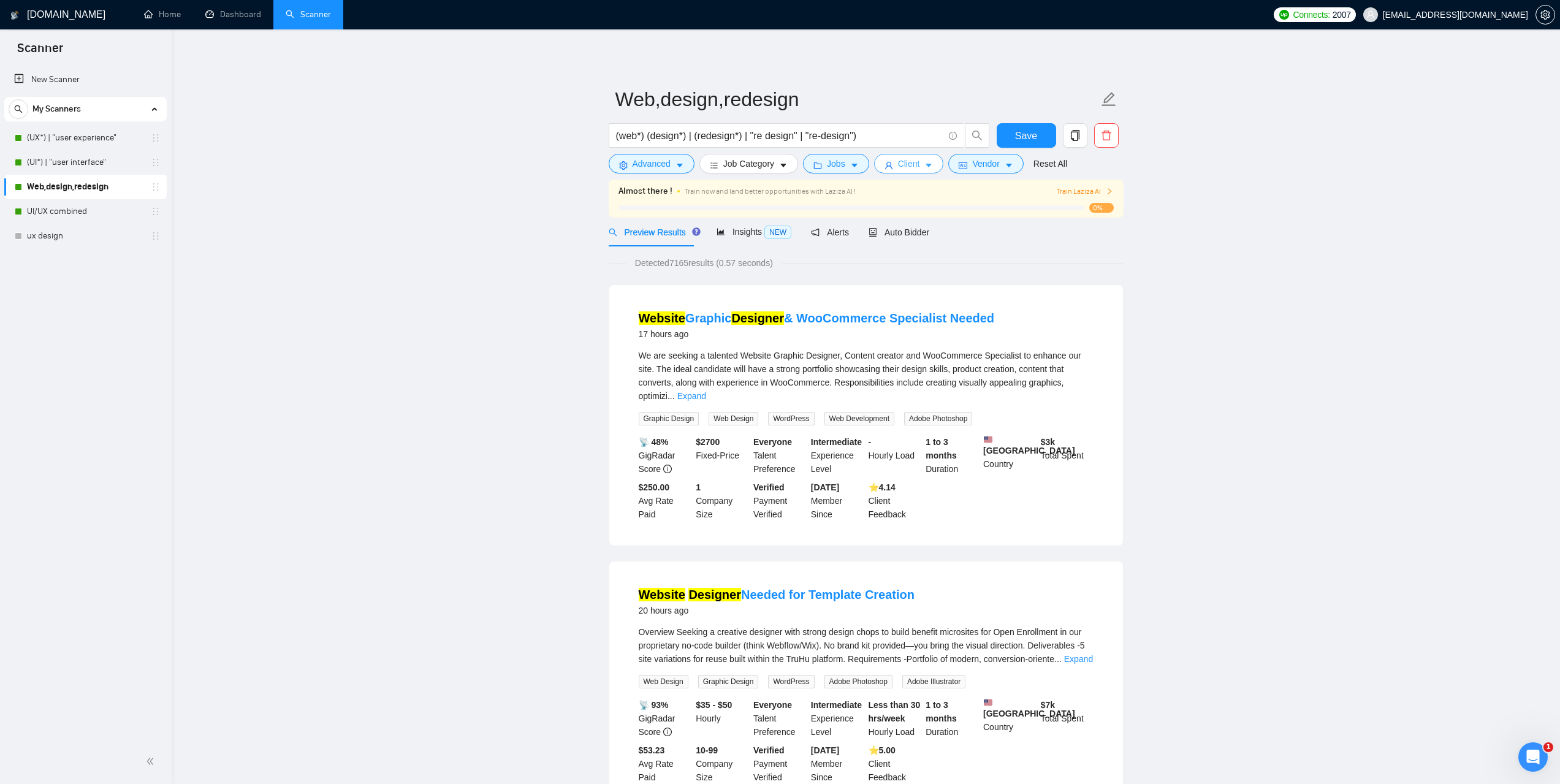
click at [917, 170] on button "Client" at bounding box center [909, 163] width 70 height 19
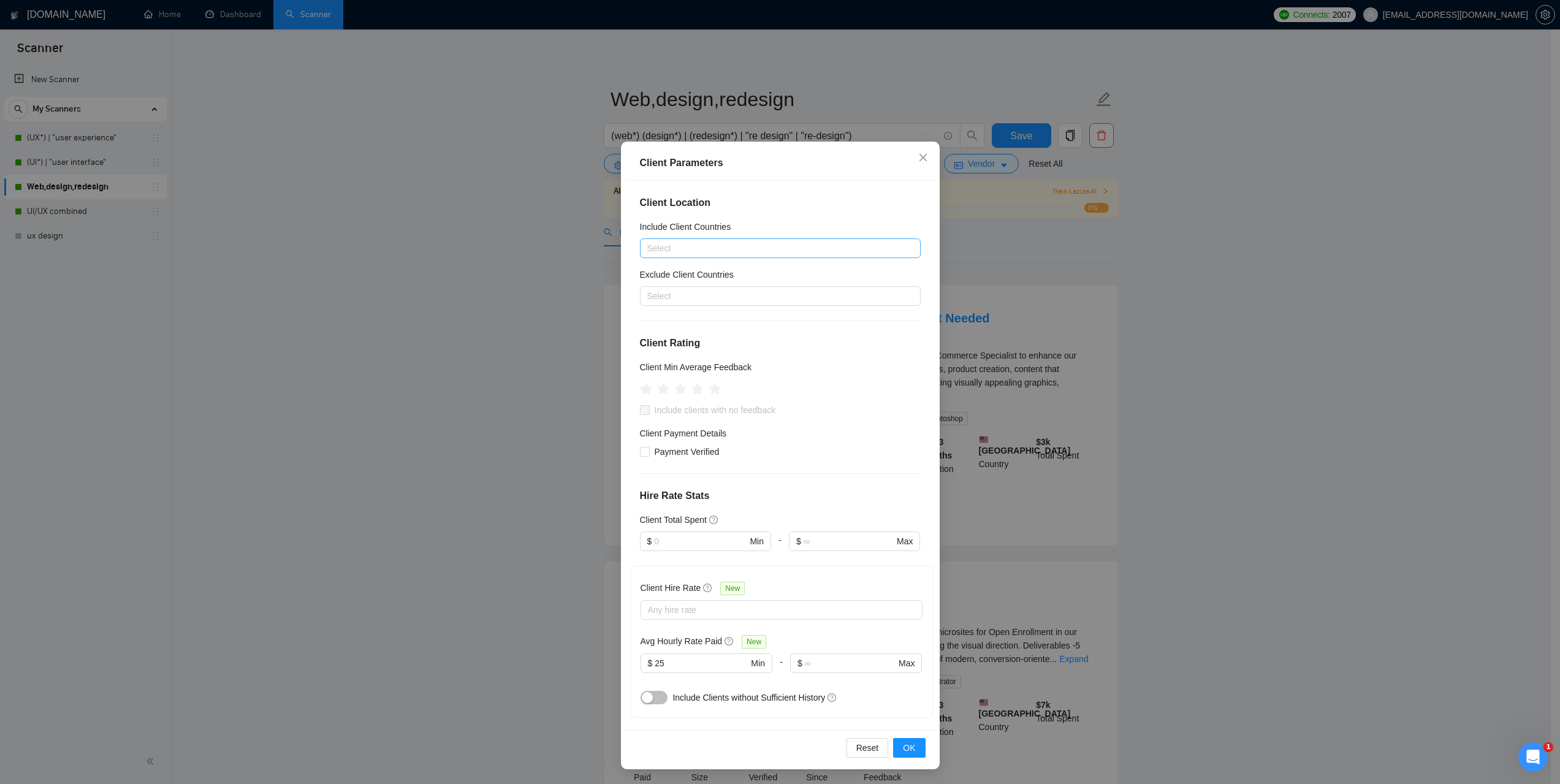
click at [1380, 357] on div "Client Parameters Client Location Include Client Countries Select Exclude Clien…" at bounding box center [780, 392] width 1560 height 784
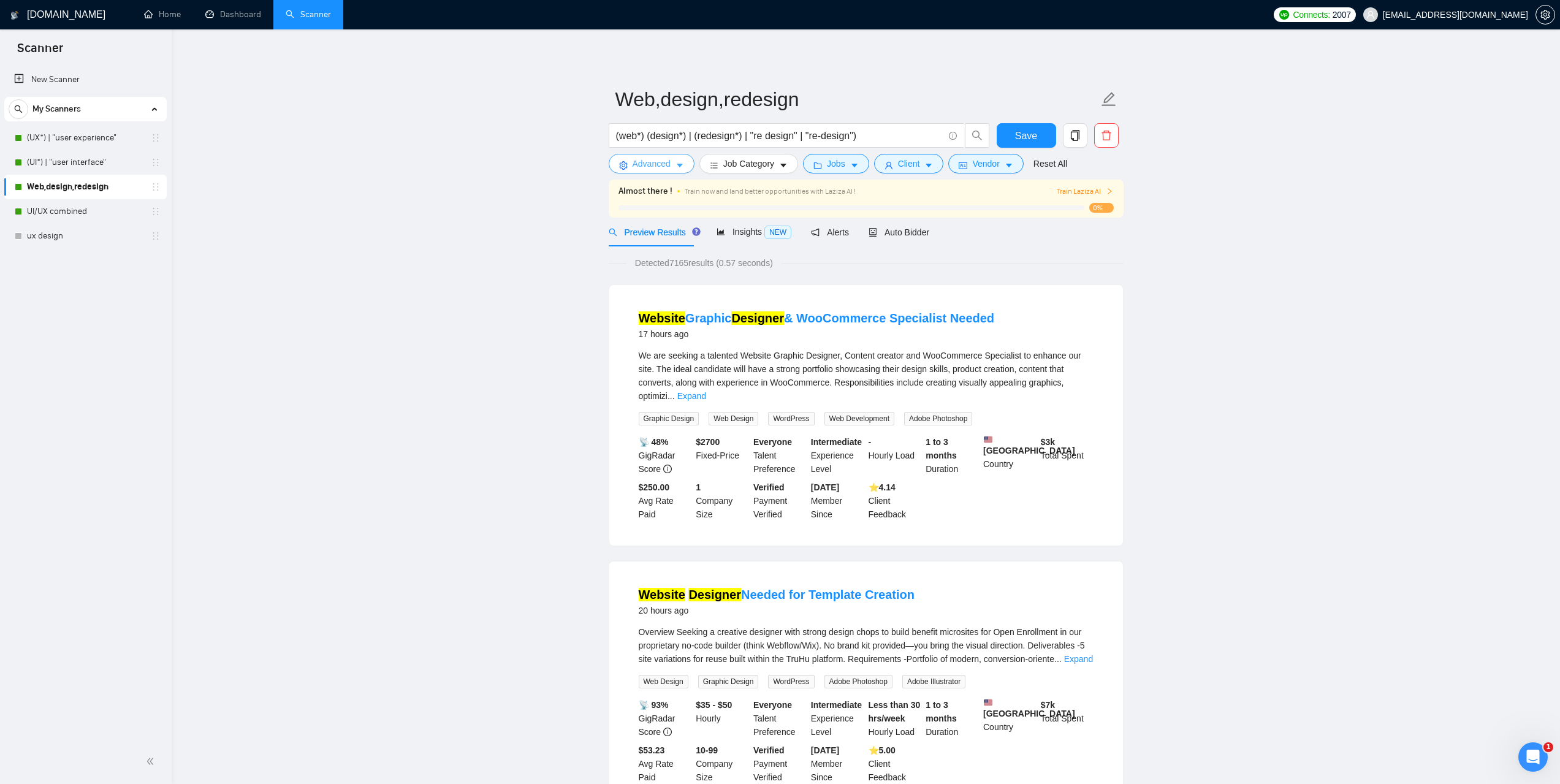
click at [671, 163] on button "Advanced" at bounding box center [651, 163] width 85 height 19
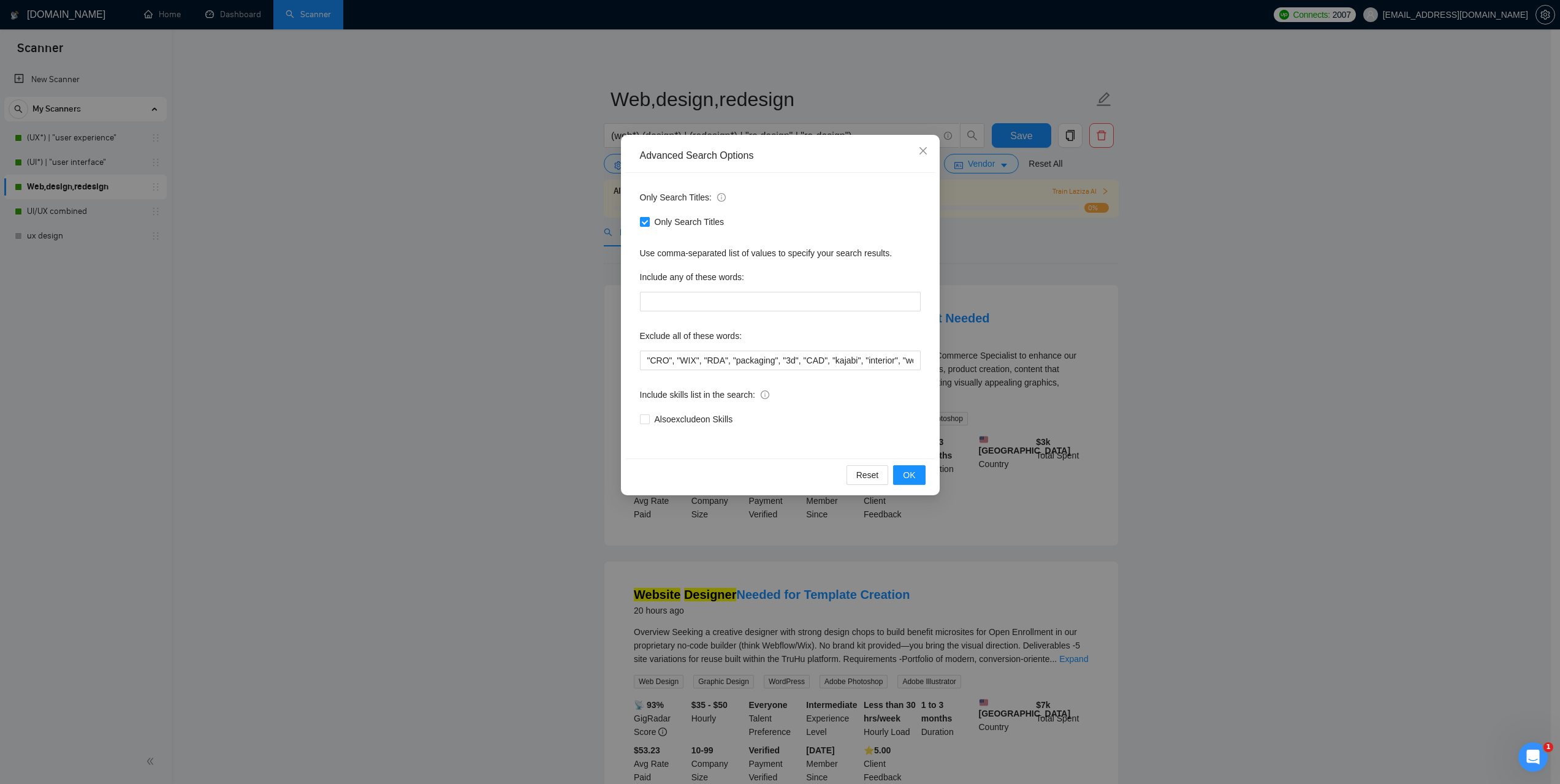
click at [645, 223] on input "Only Search Titles" at bounding box center [644, 221] width 9 height 9
checkbox input "false"
click at [910, 474] on span "OK" at bounding box center [909, 475] width 12 height 13
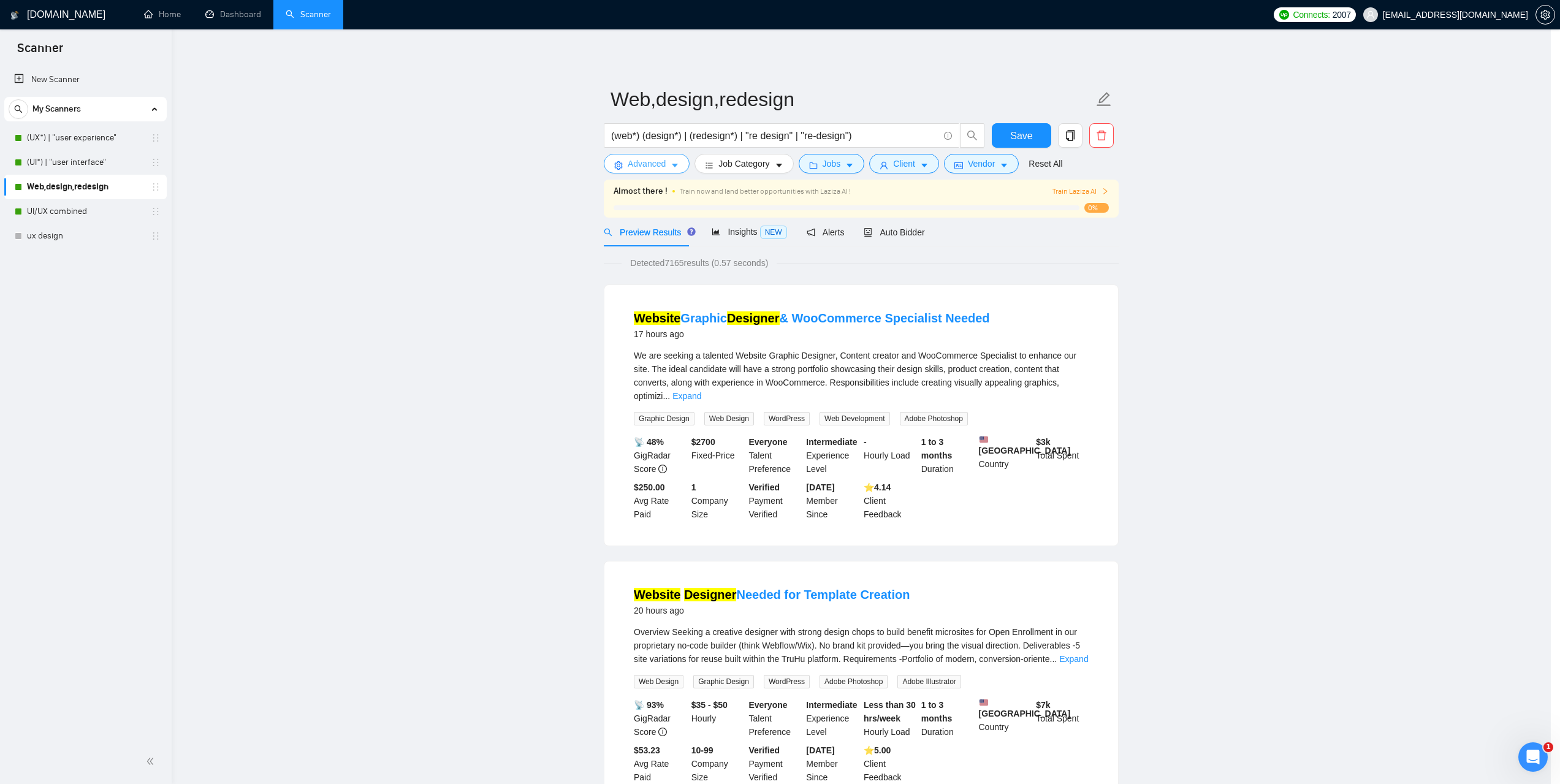
click at [1167, 477] on body "Scanner New Scanner My Scanners (UX*) | "user experience" (UI*) | "user interfa…" at bounding box center [775, 392] width 1550 height 784
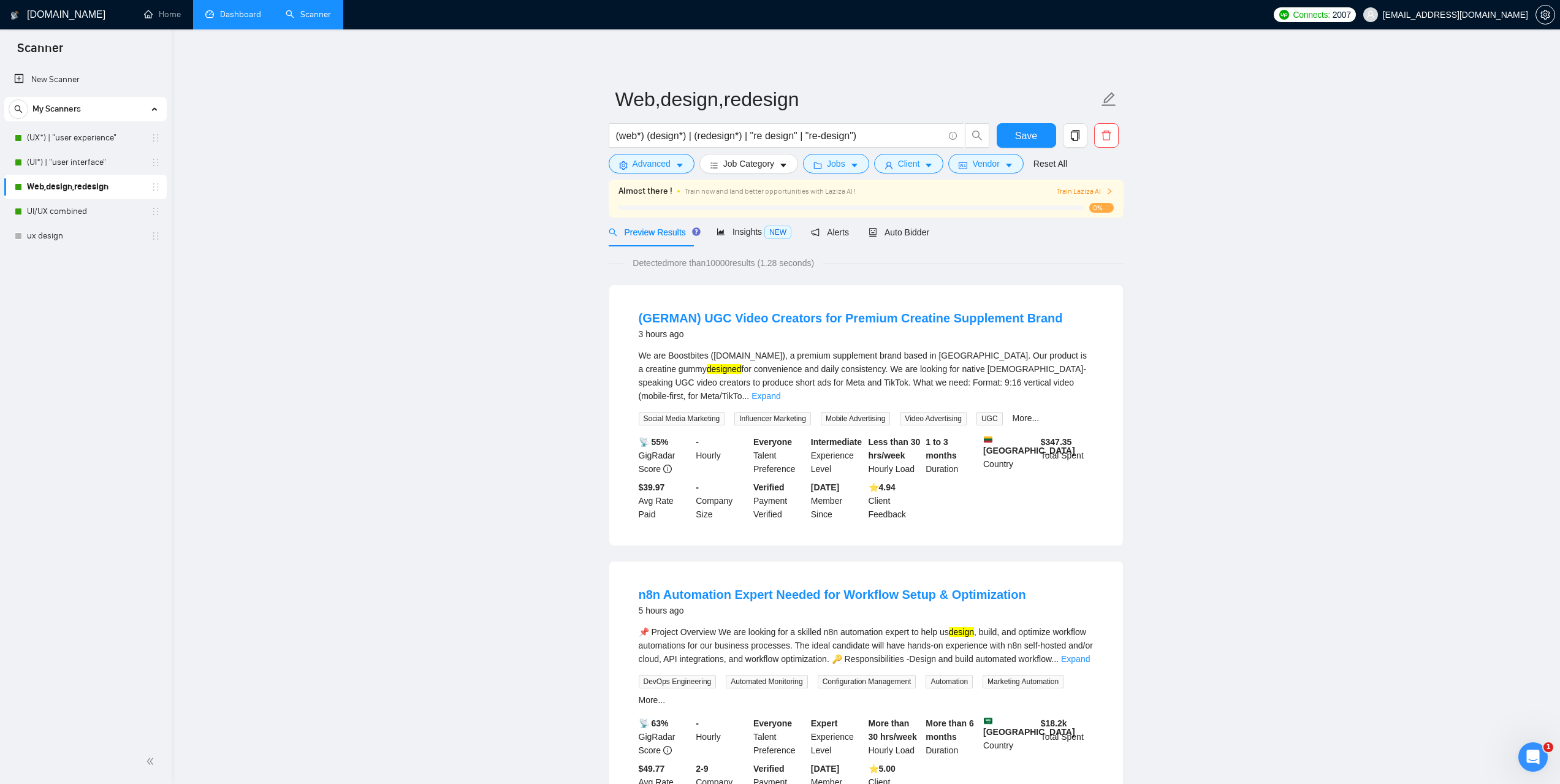
click at [233, 14] on link "Dashboard" at bounding box center [233, 14] width 56 height 11
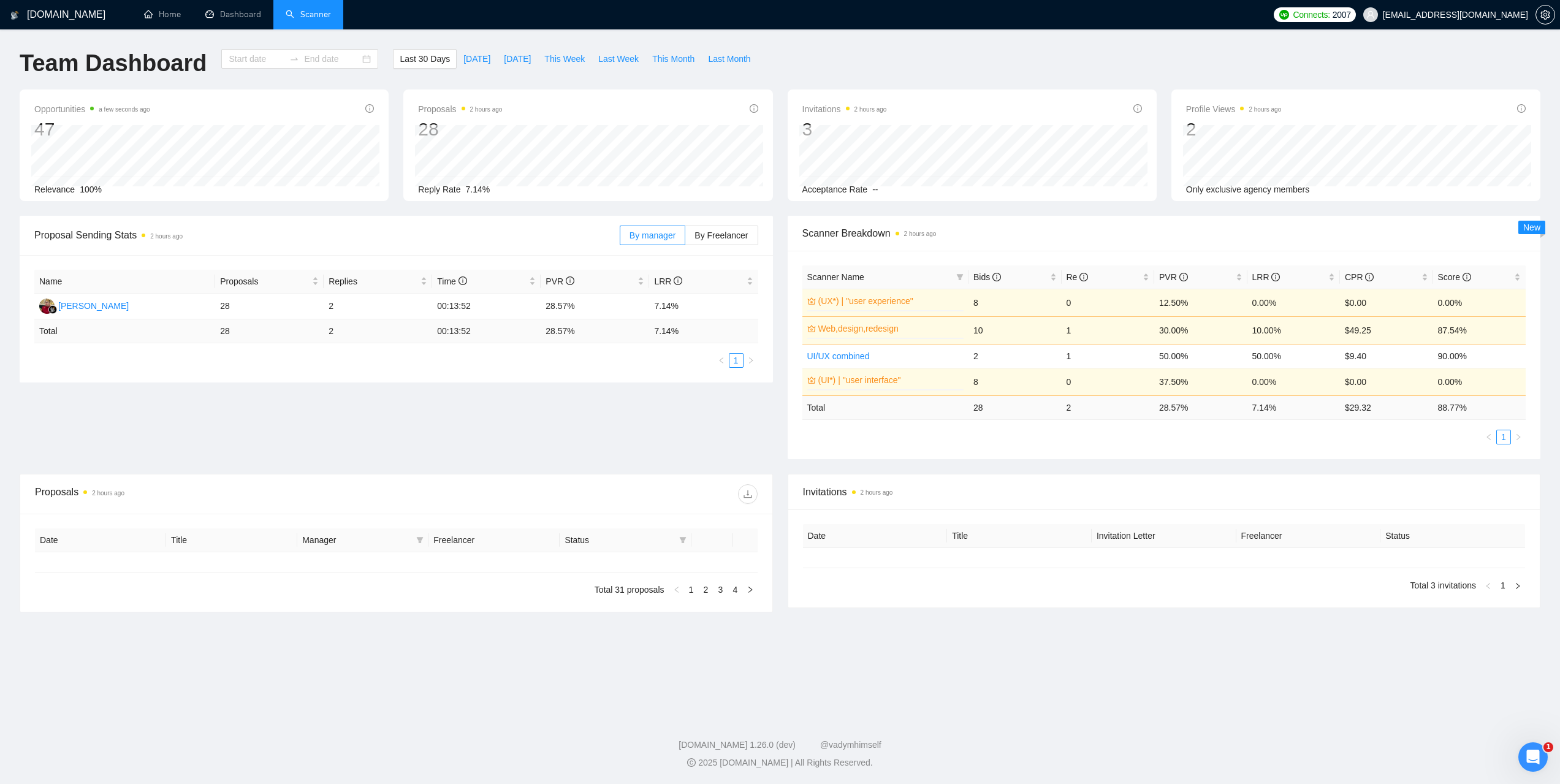
type input "[DATE]"
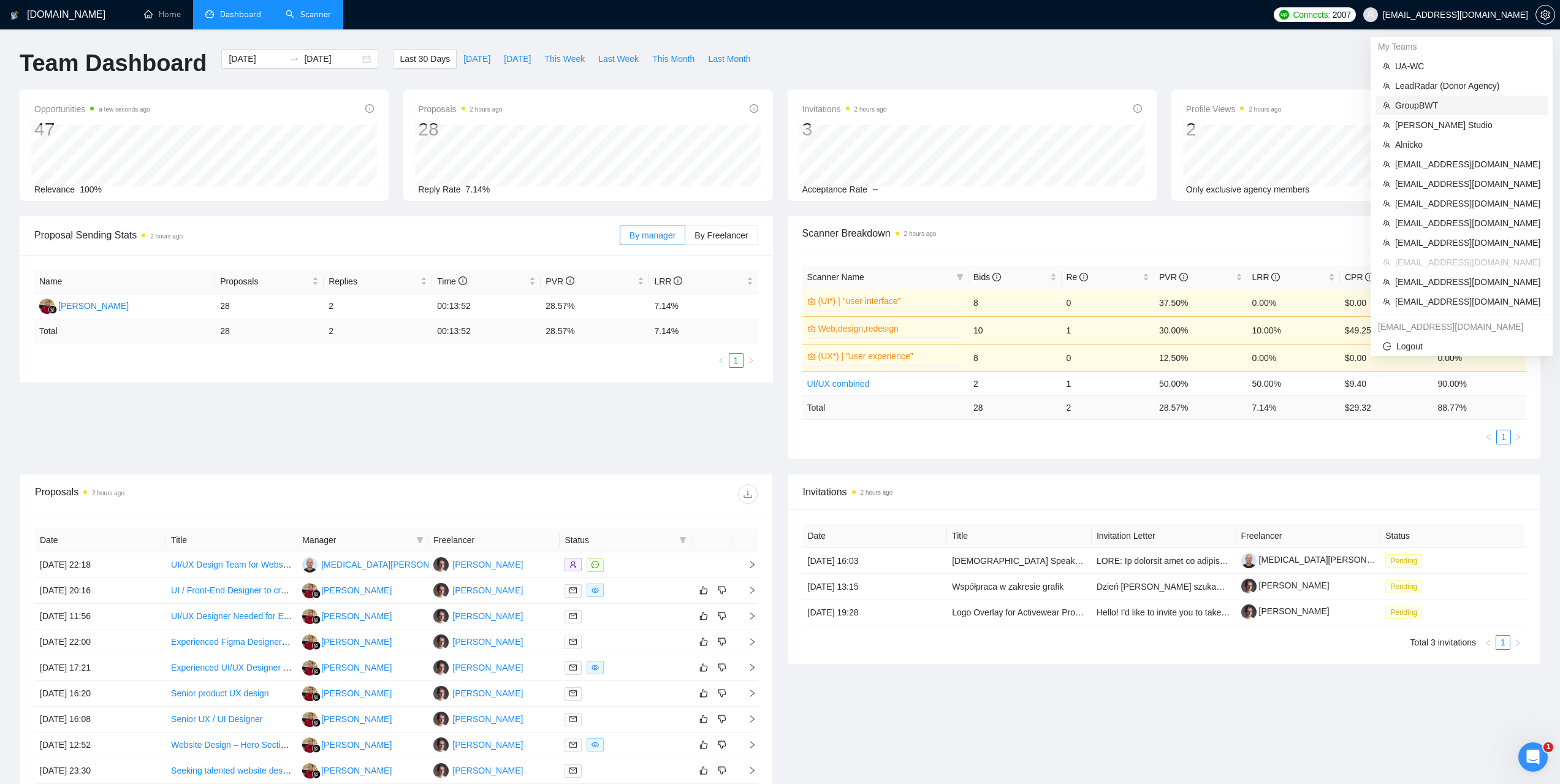
click at [1422, 104] on span "GroupBWT" at bounding box center [1467, 106] width 145 height 13
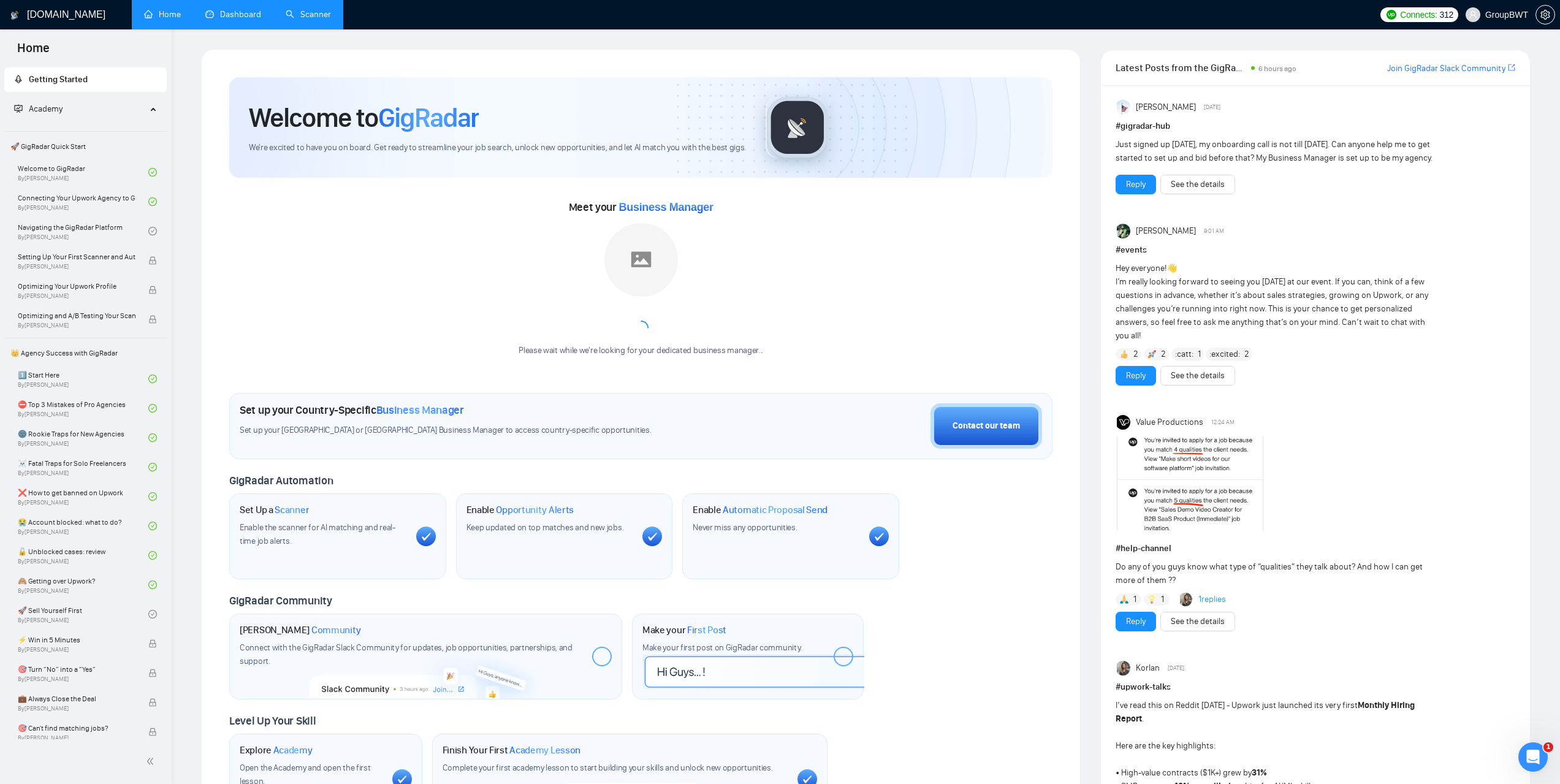
click at [261, 10] on link "Dashboard" at bounding box center [233, 14] width 56 height 11
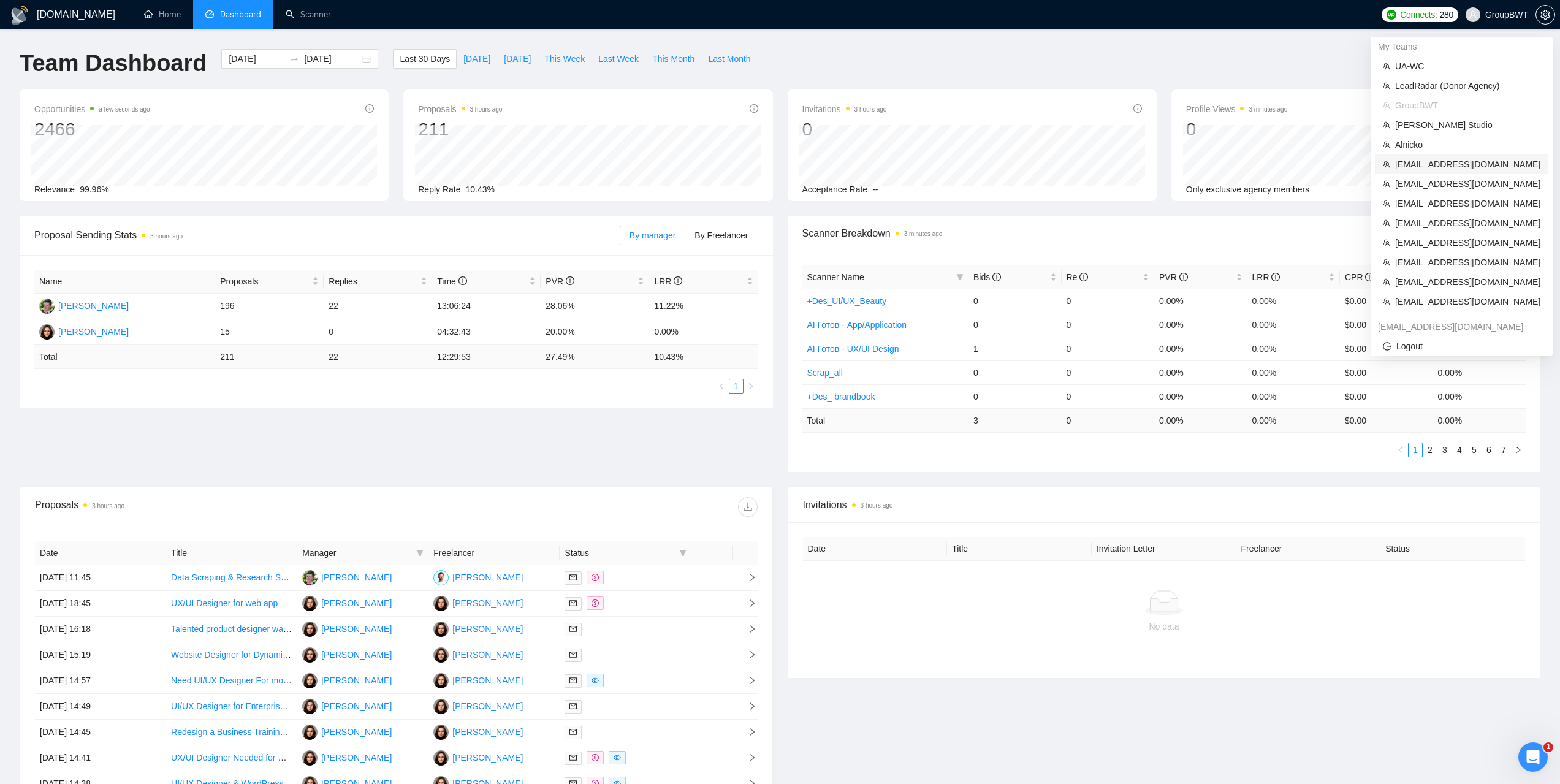
click at [1437, 161] on span "[EMAIL_ADDRESS][DOMAIN_NAME]" at bounding box center [1467, 164] width 145 height 13
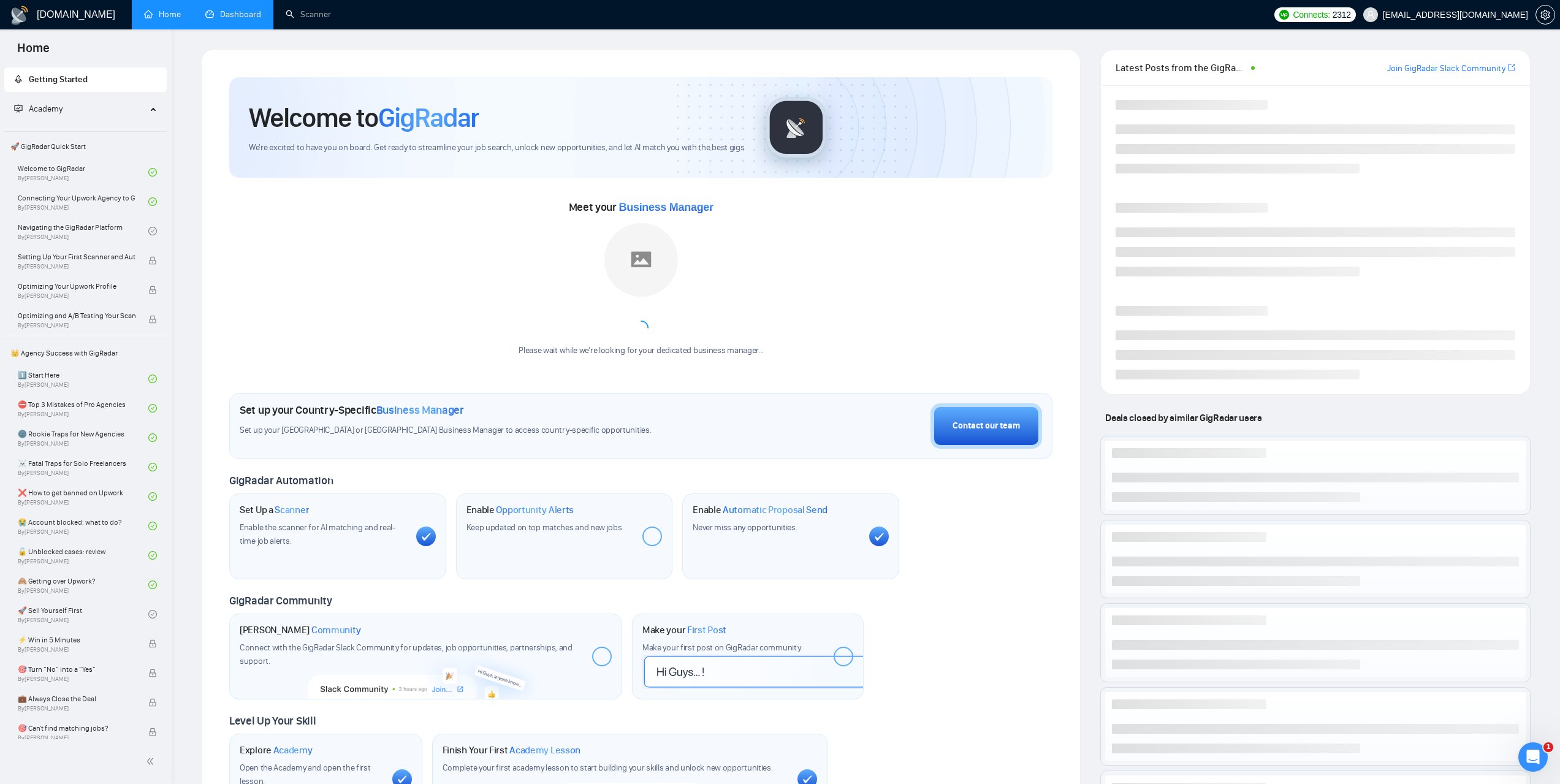
click at [239, 16] on link "Dashboard" at bounding box center [233, 14] width 56 height 11
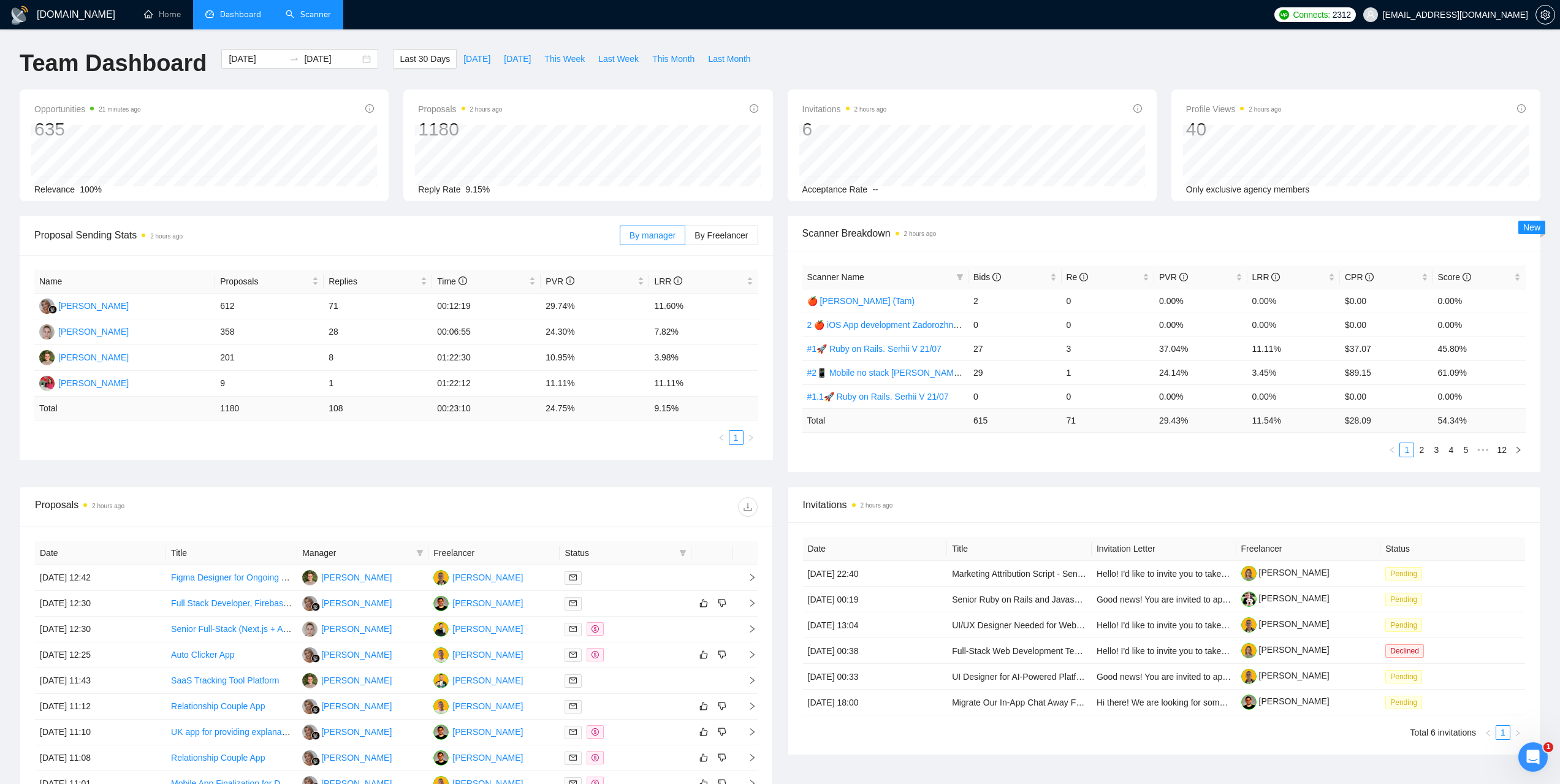
click at [322, 19] on link "Scanner" at bounding box center [308, 14] width 45 height 11
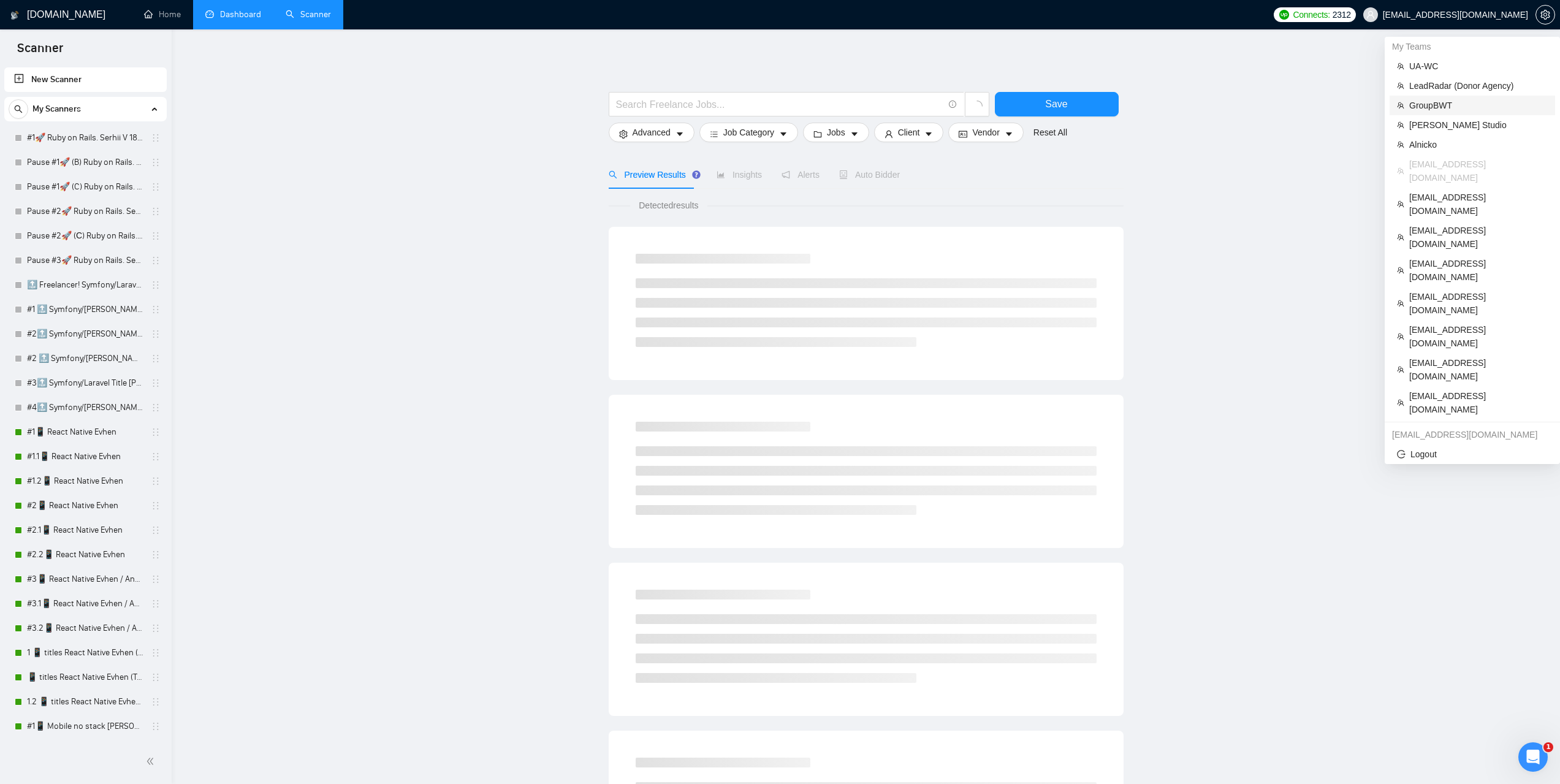
click at [1432, 107] on span "GroupBWT" at bounding box center [1478, 106] width 138 height 13
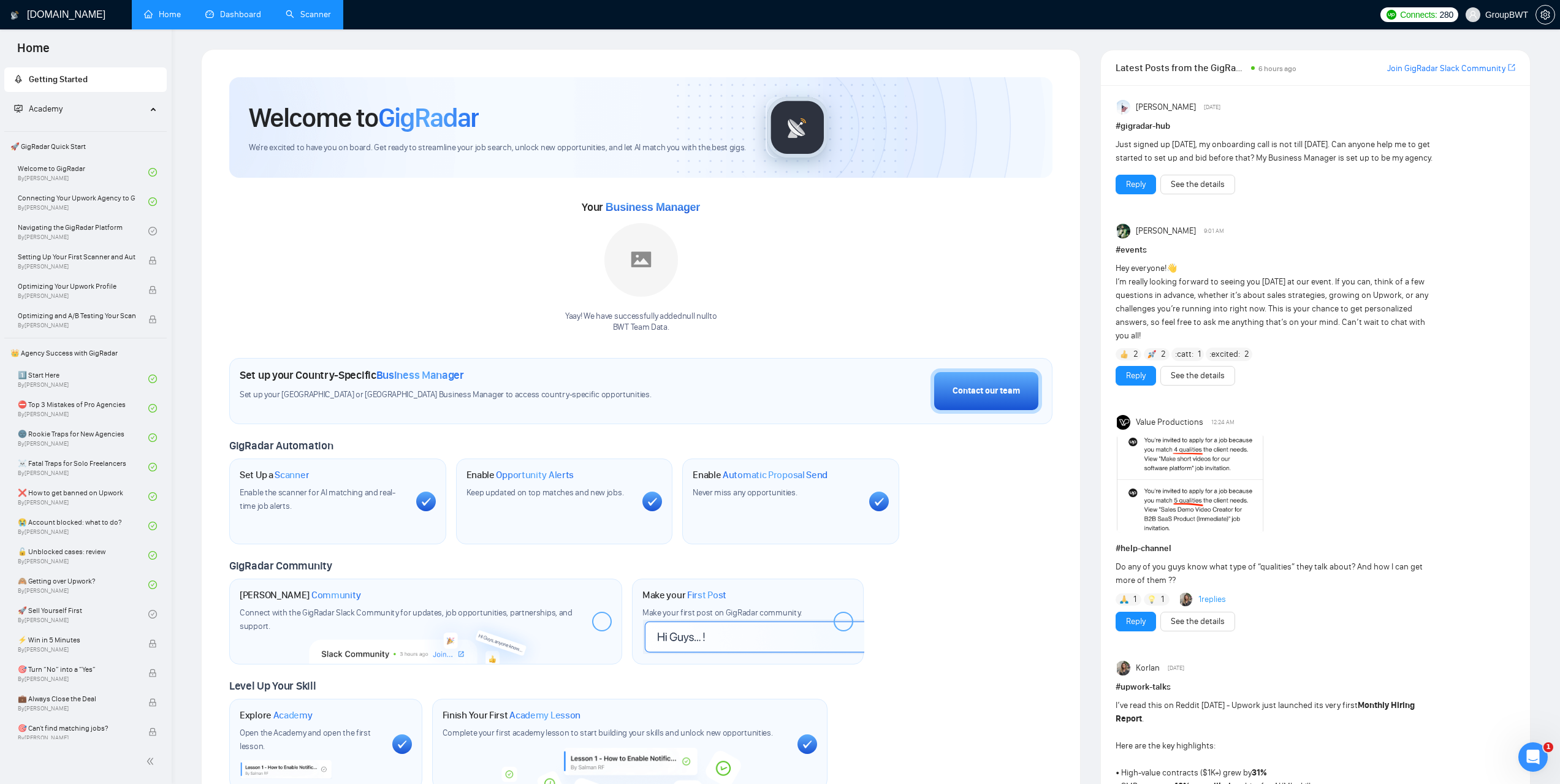
click at [313, 19] on link "Scanner" at bounding box center [308, 14] width 45 height 11
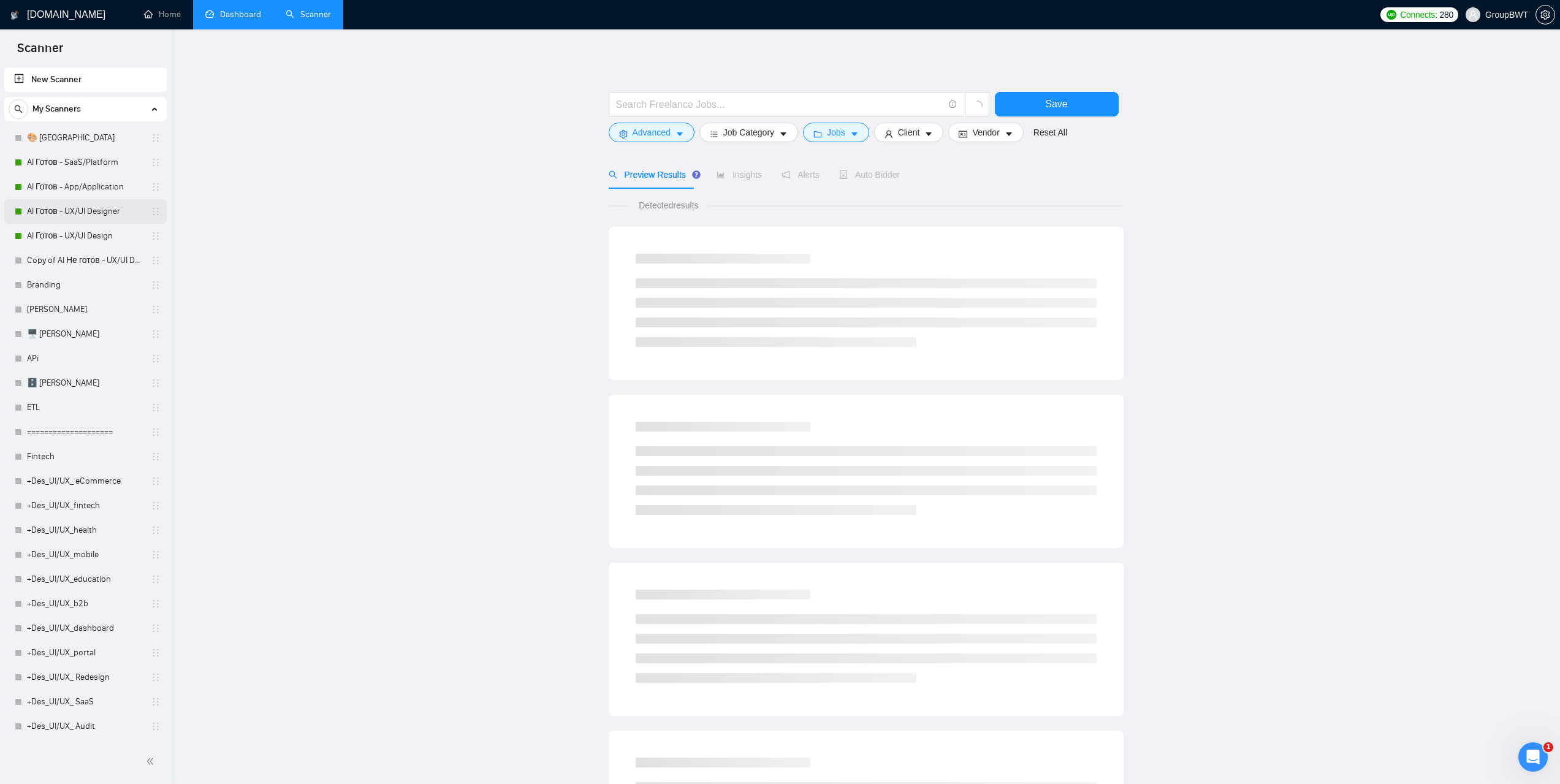
click at [83, 206] on link "AI Готов - UX/UI Designer" at bounding box center [84, 212] width 116 height 25
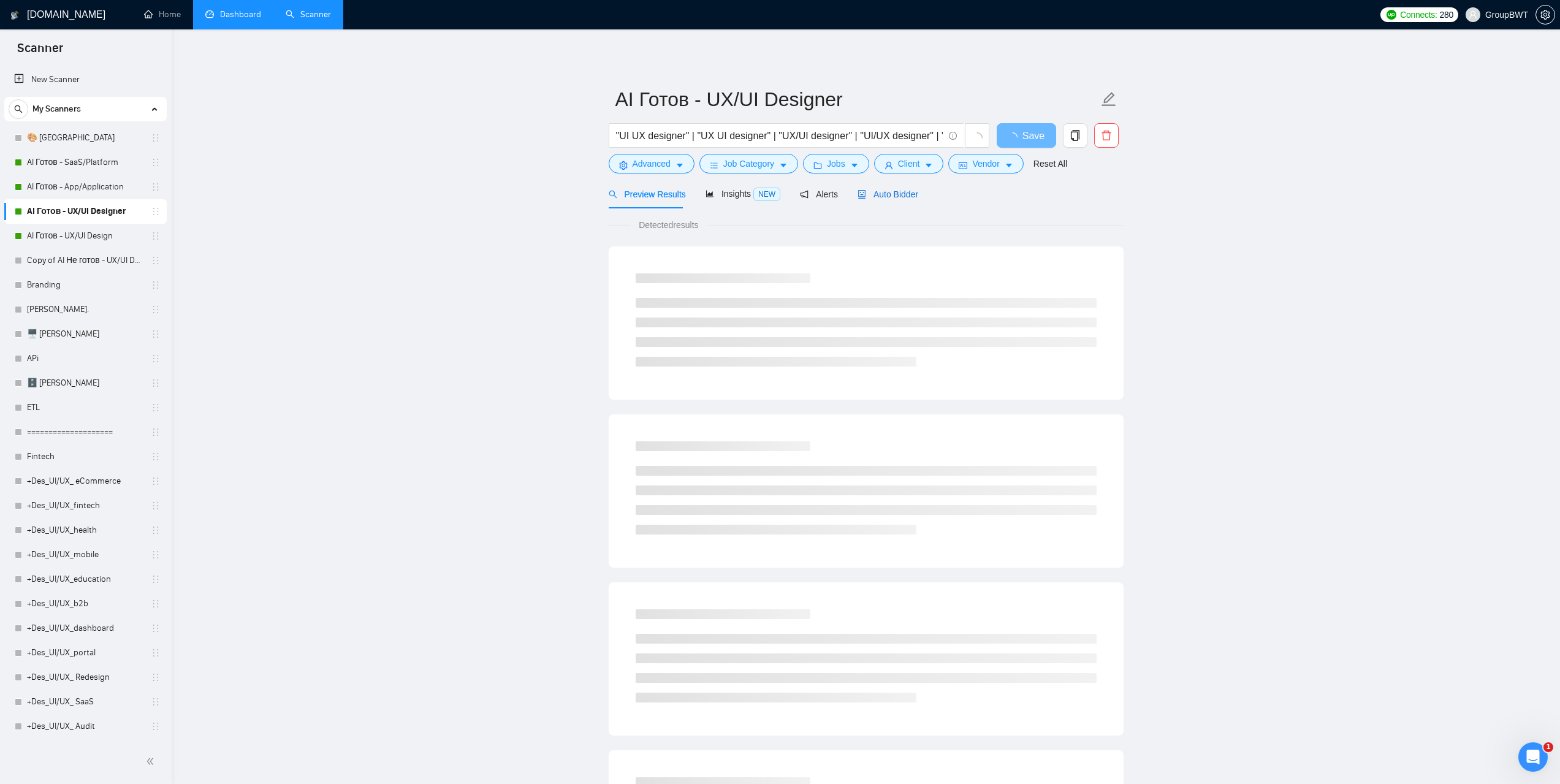
click at [879, 194] on span "Auto Bidder" at bounding box center [887, 194] width 60 height 10
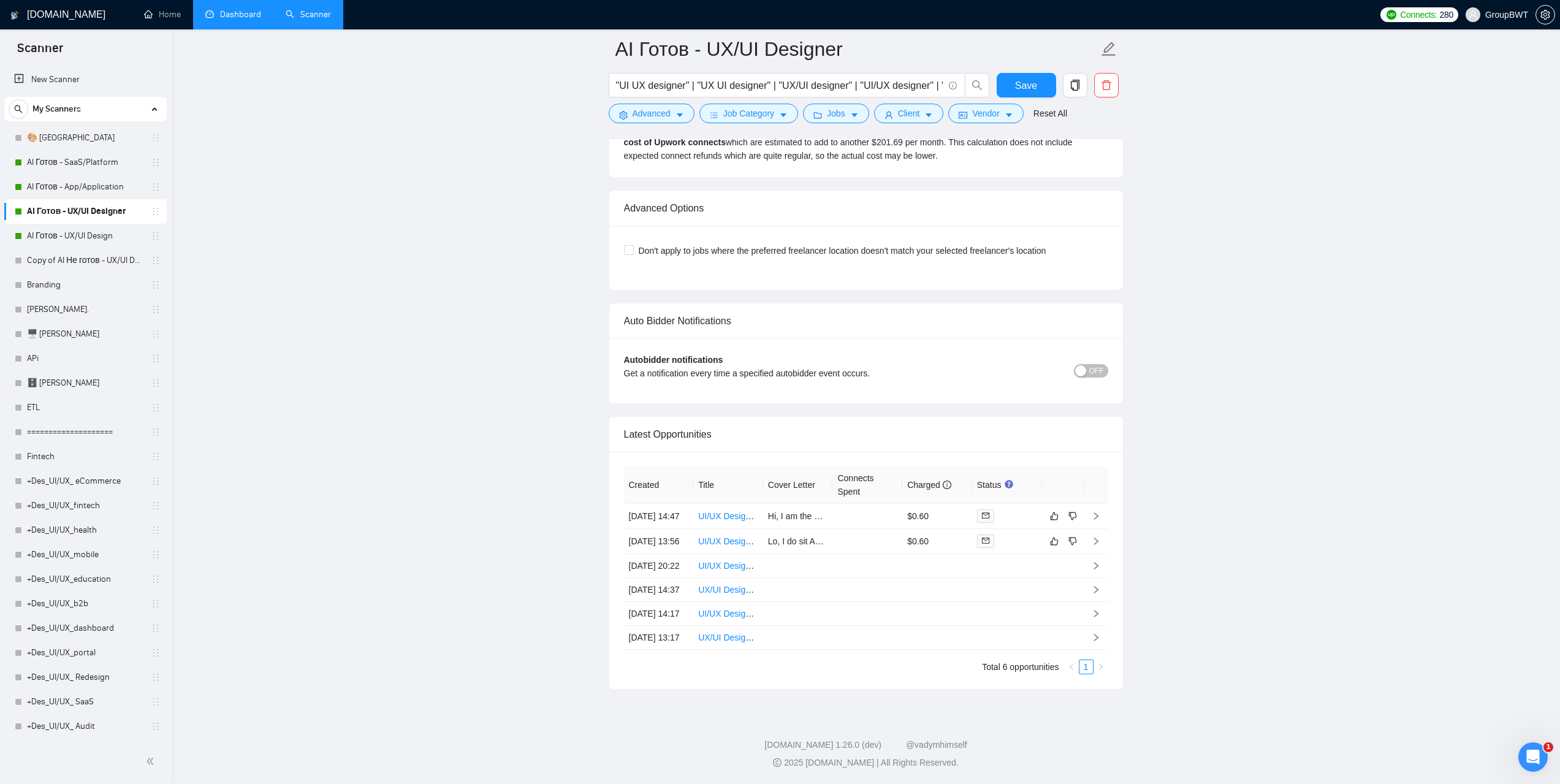
scroll to position [2810, 0]
